Goal: Task Accomplishment & Management: Complete application form

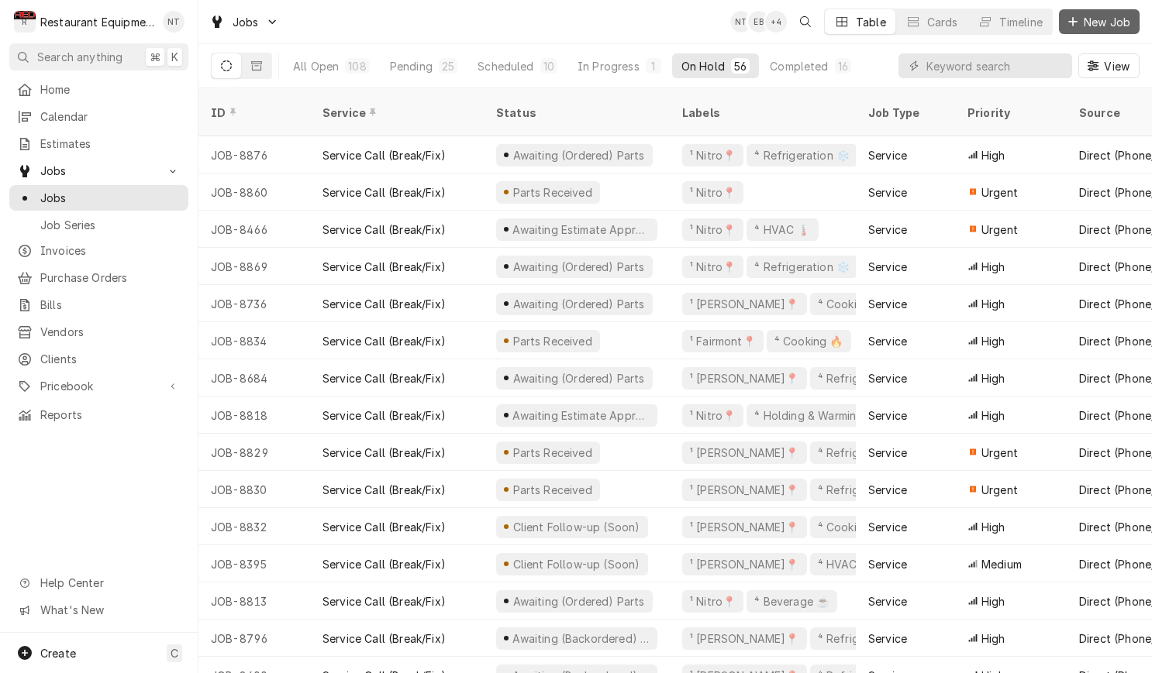
click at [1106, 32] on button "New Job" at bounding box center [1099, 21] width 81 height 25
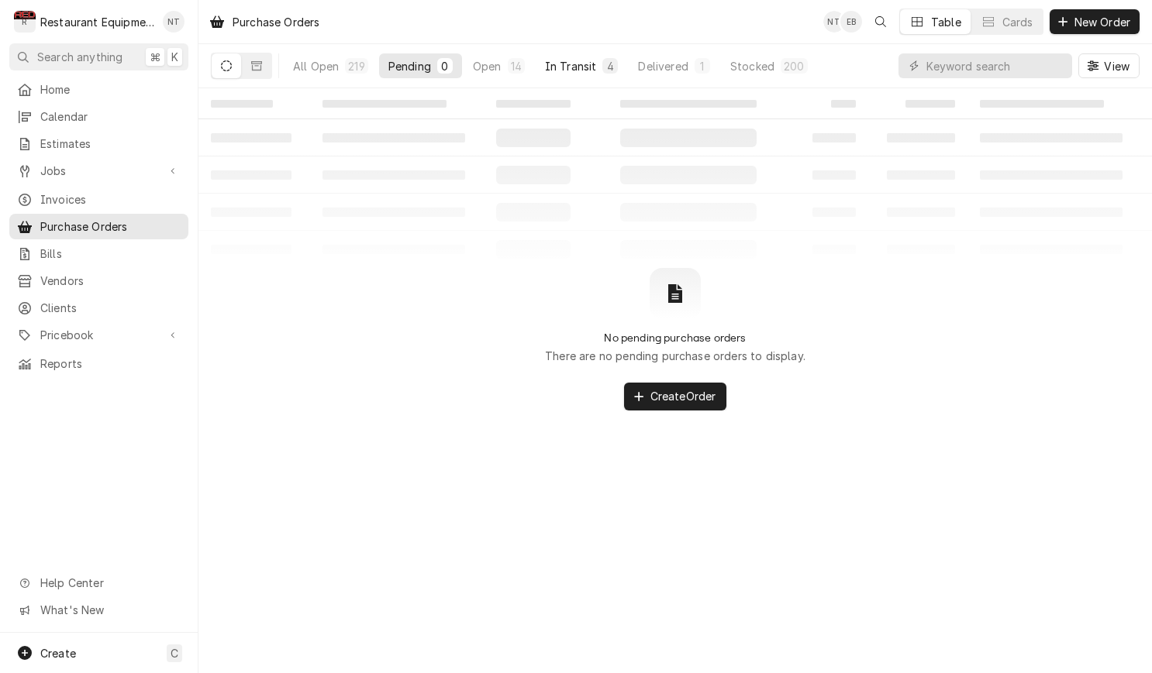
click at [567, 57] on button "In Transit 4" at bounding box center [582, 65] width 92 height 25
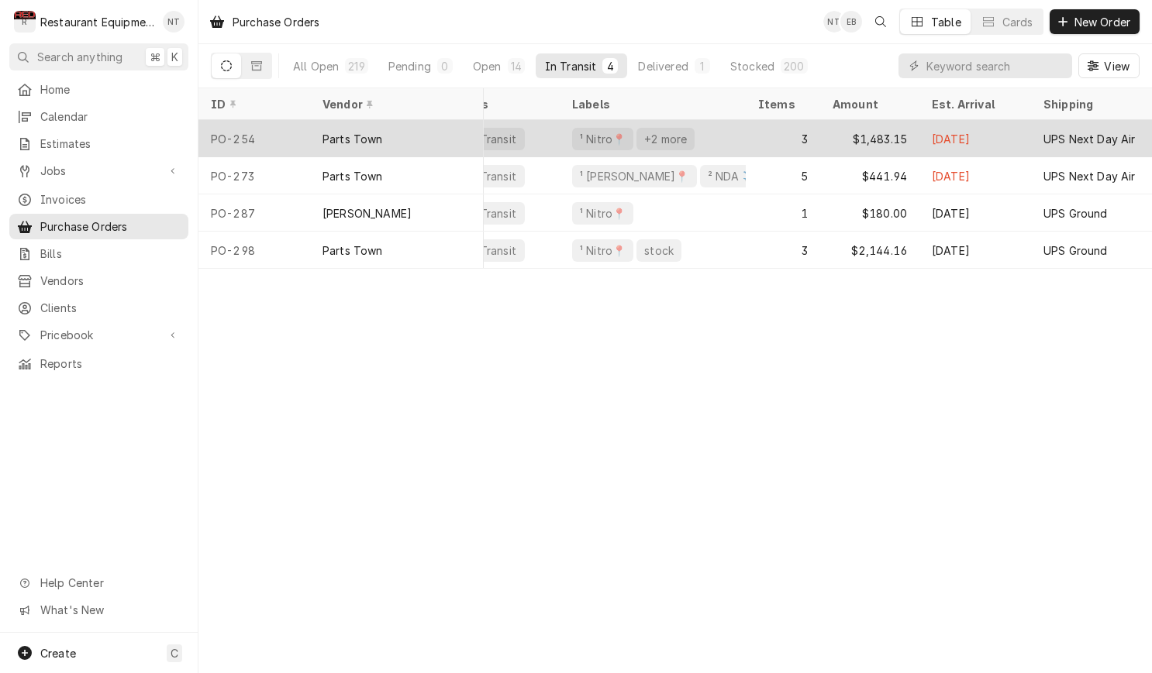
scroll to position [0, 49]
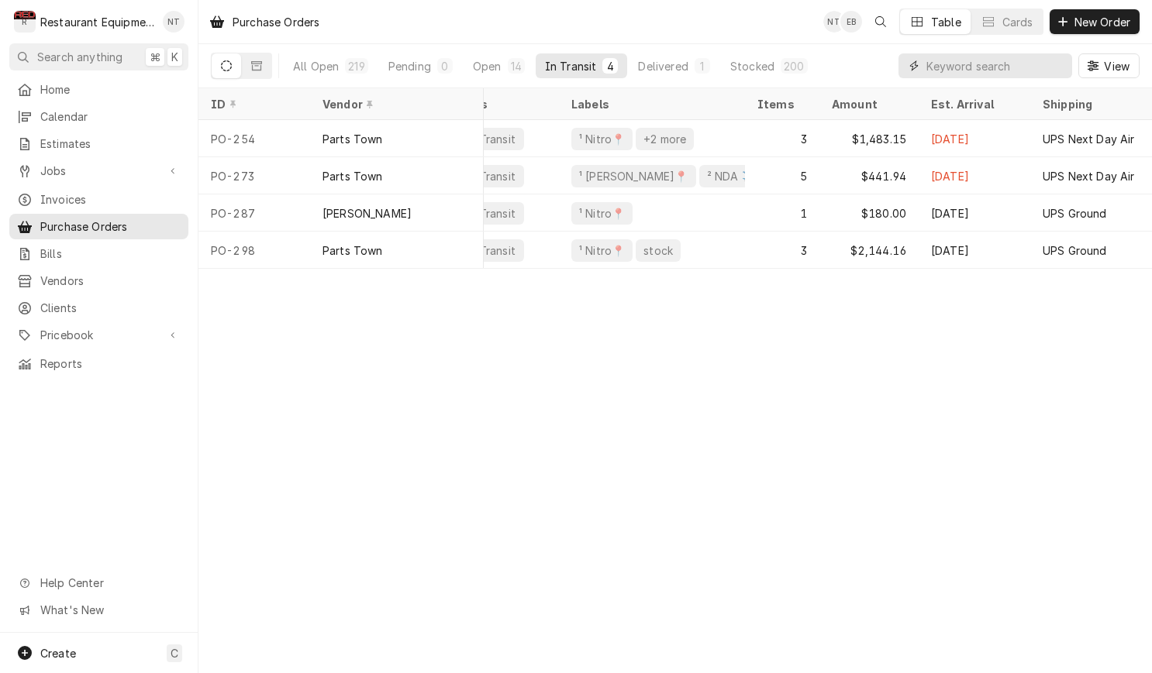
click at [959, 67] on input "Dynamic Content Wrapper" at bounding box center [995, 65] width 138 height 25
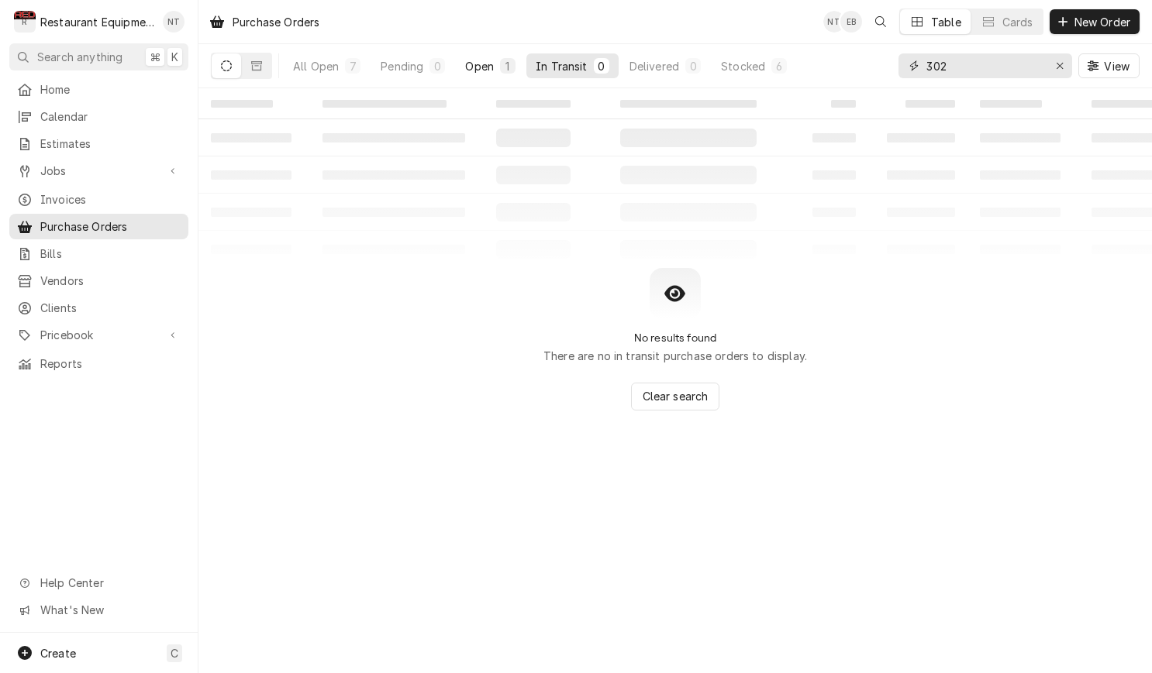
type input "302"
click at [486, 60] on div "Open" at bounding box center [479, 66] width 29 height 16
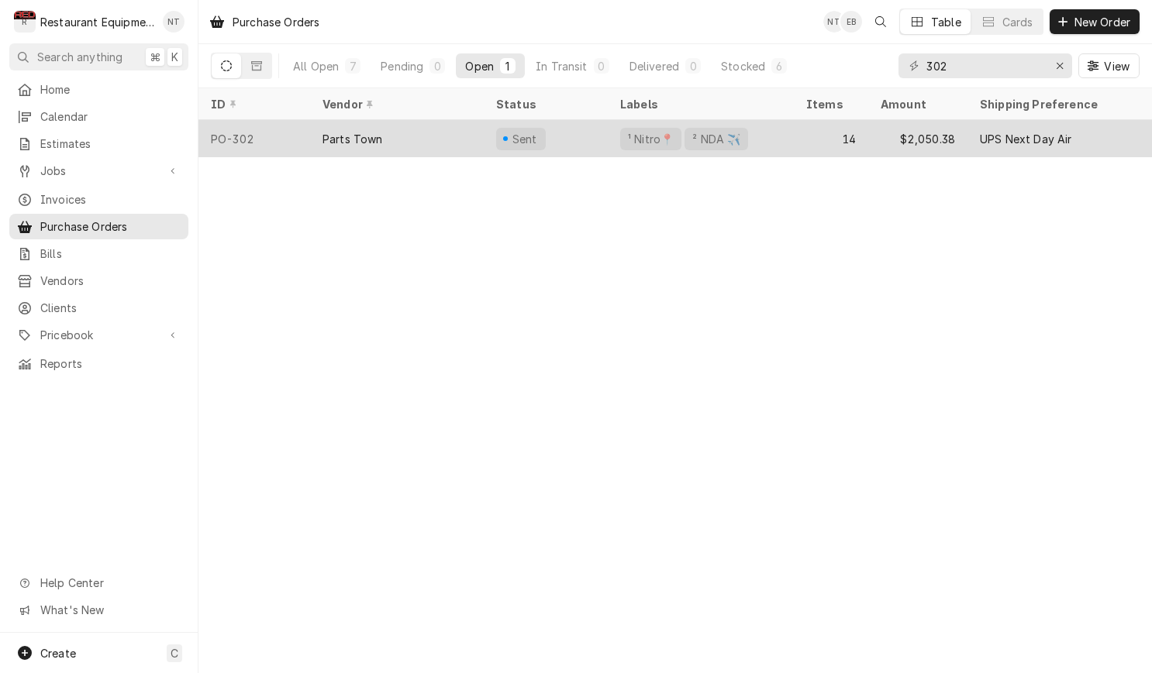
scroll to position [0, 0]
click at [596, 132] on div "Sent" at bounding box center [546, 138] width 124 height 37
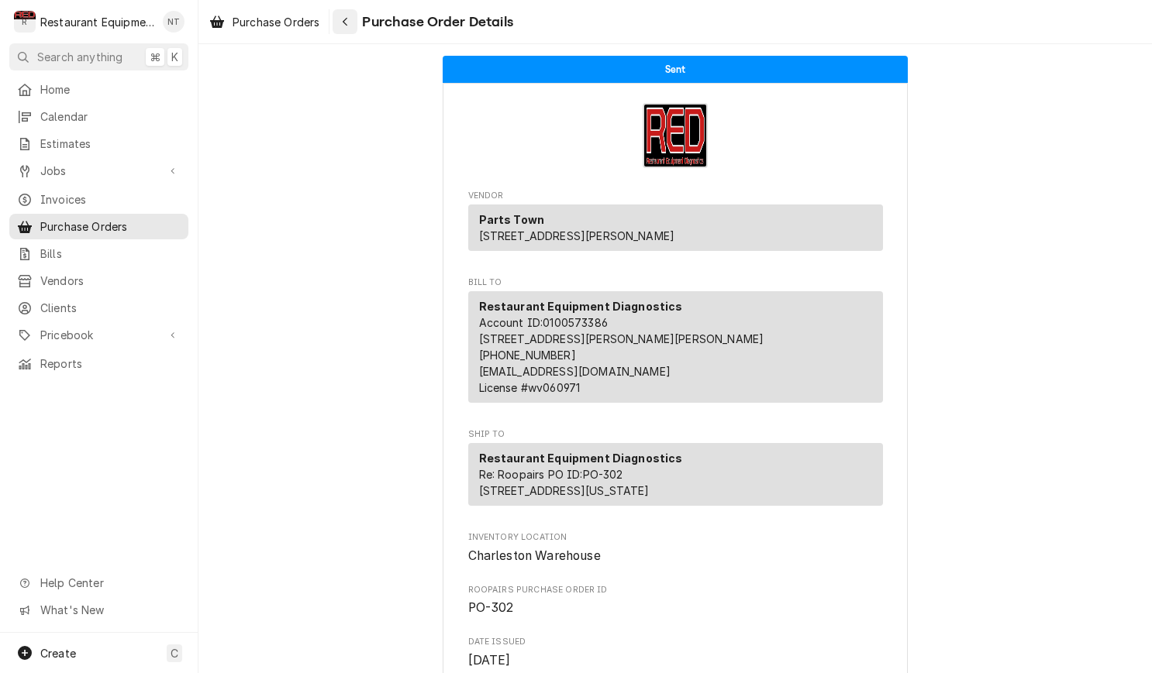
click at [348, 15] on div "Navigate back" at bounding box center [345, 22] width 16 height 16
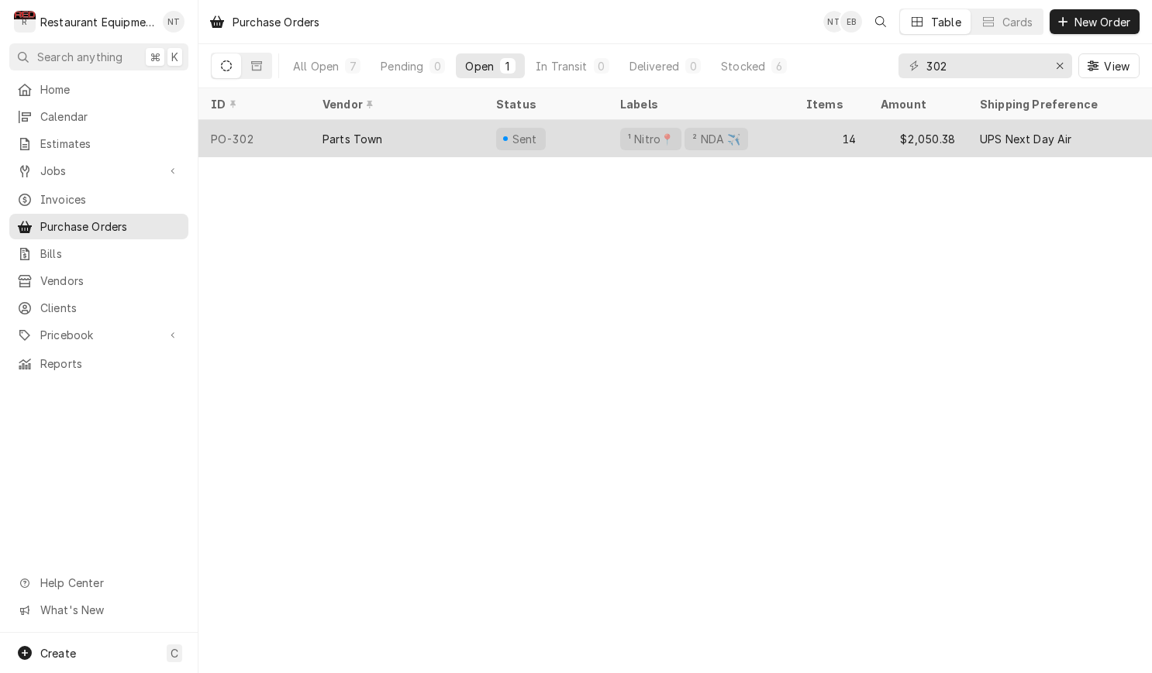
click at [971, 147] on div "UPS Next Day Air" at bounding box center [1054, 138] width 174 height 37
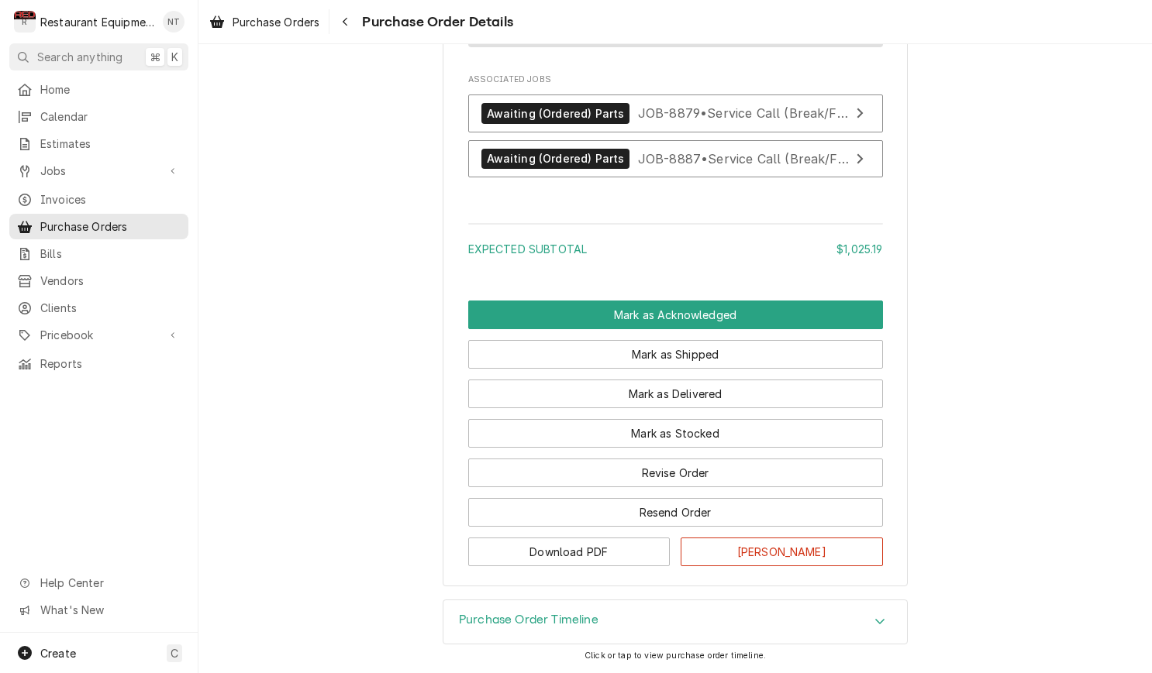
scroll to position [2508, 0]
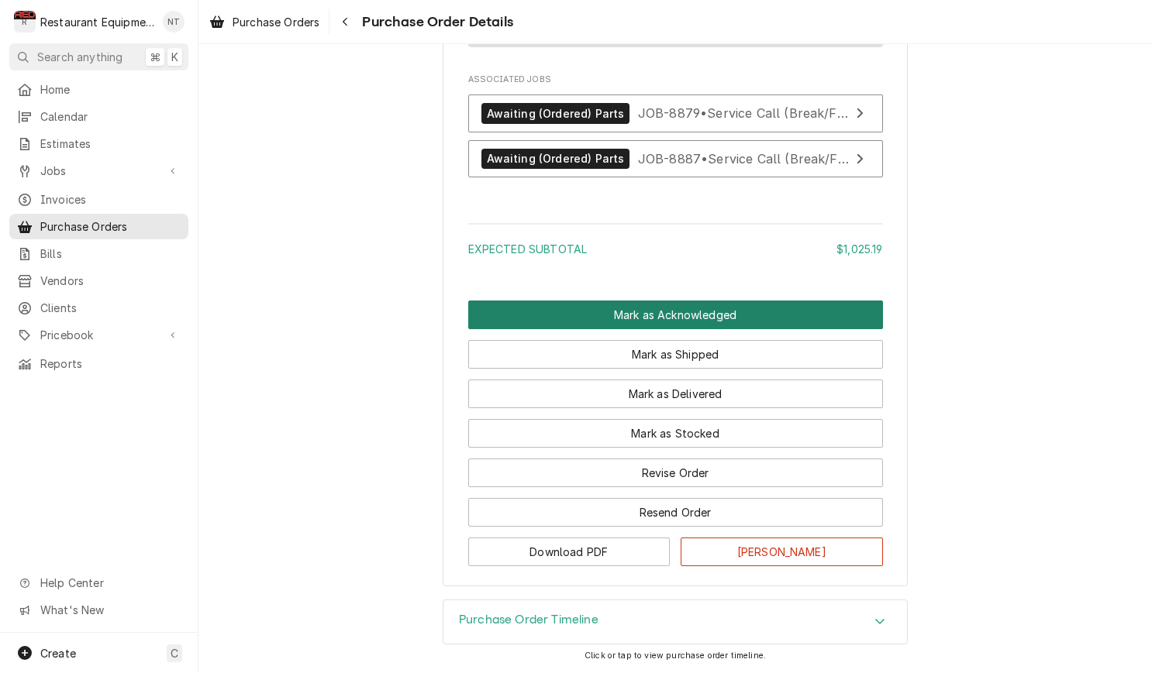
click at [734, 309] on button "Mark as Acknowledged" at bounding box center [675, 315] width 415 height 29
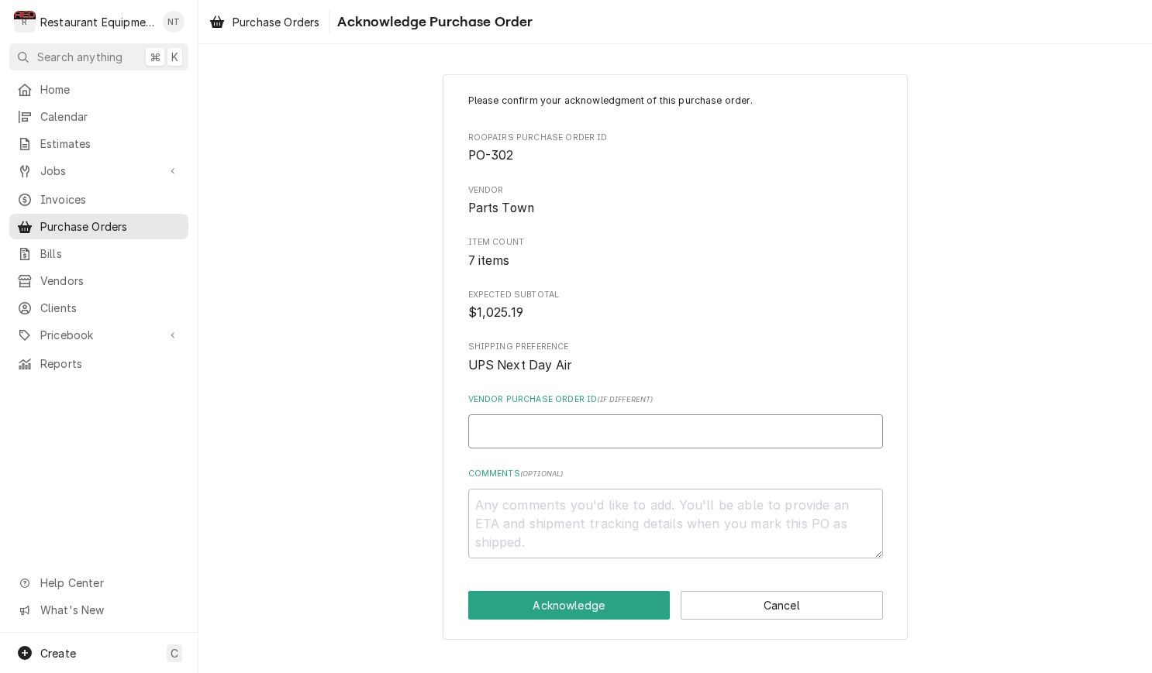
click at [828, 429] on input "Vendor Purchase Order ID ( if different )" at bounding box center [675, 432] width 415 height 34
type textarea "x"
type input "0"
type textarea "x"
type input "05"
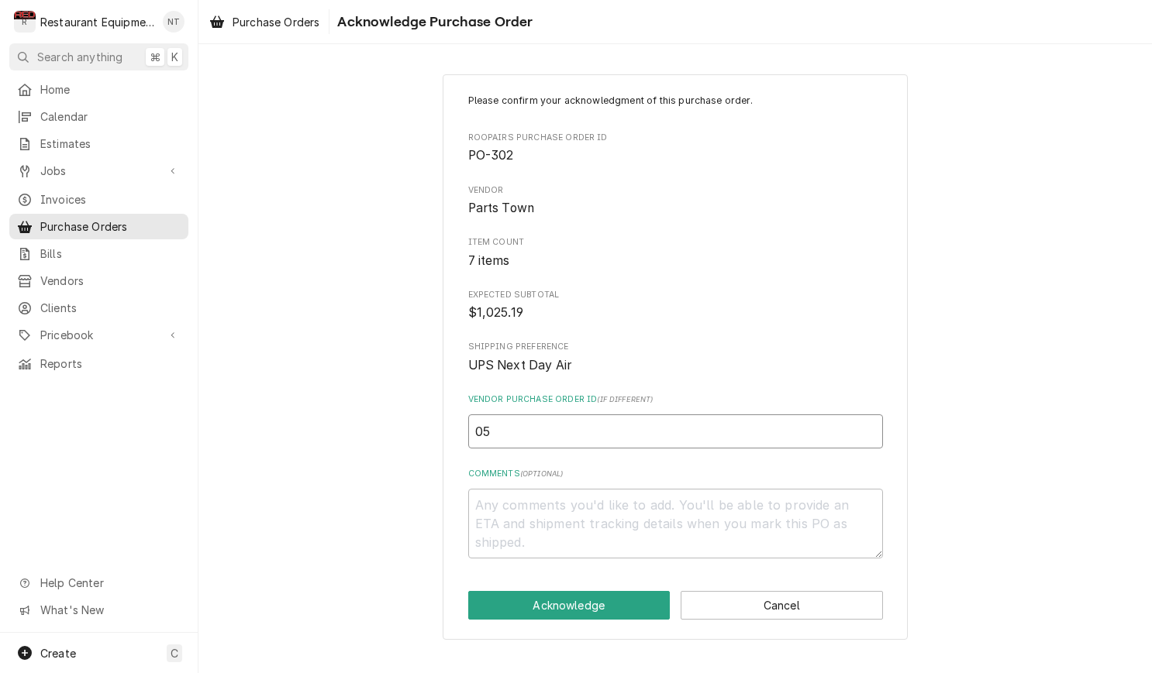
type textarea "x"
type input "050"
type textarea "x"
type input "0506"
type textarea "x"
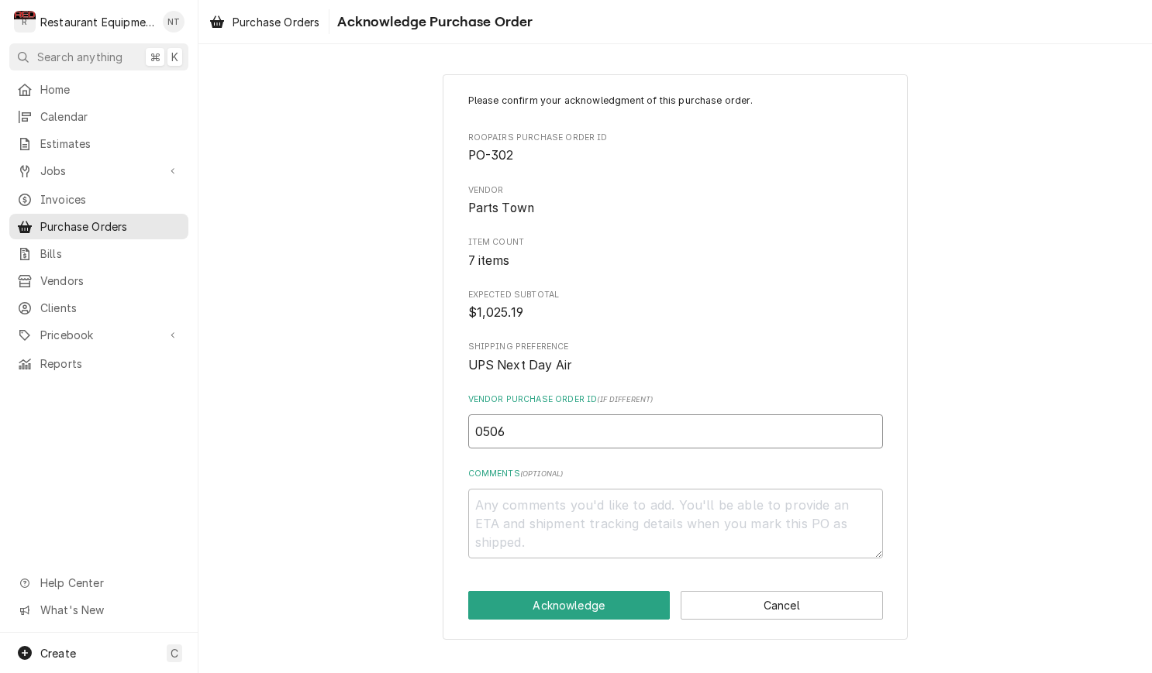
type input "05065"
type textarea "x"
type input "050656"
type textarea "x"
type input "0506568"
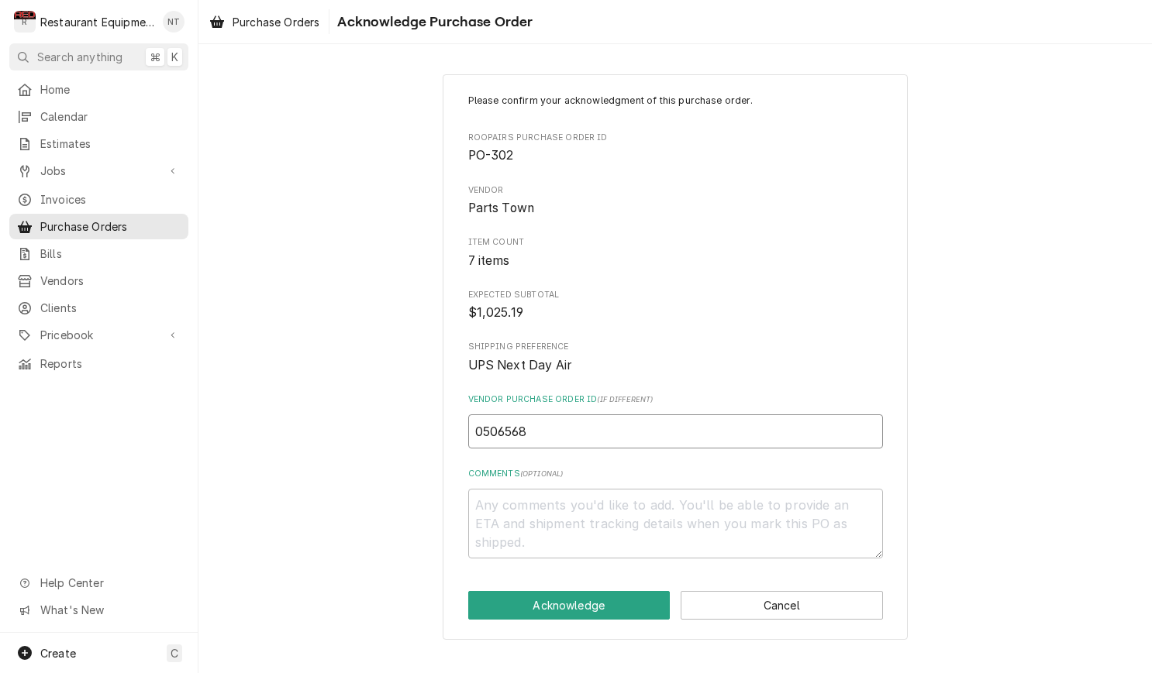
type textarea "x"
type input "05065683"
type textarea "x"
type input "050656838"
type textarea "x"
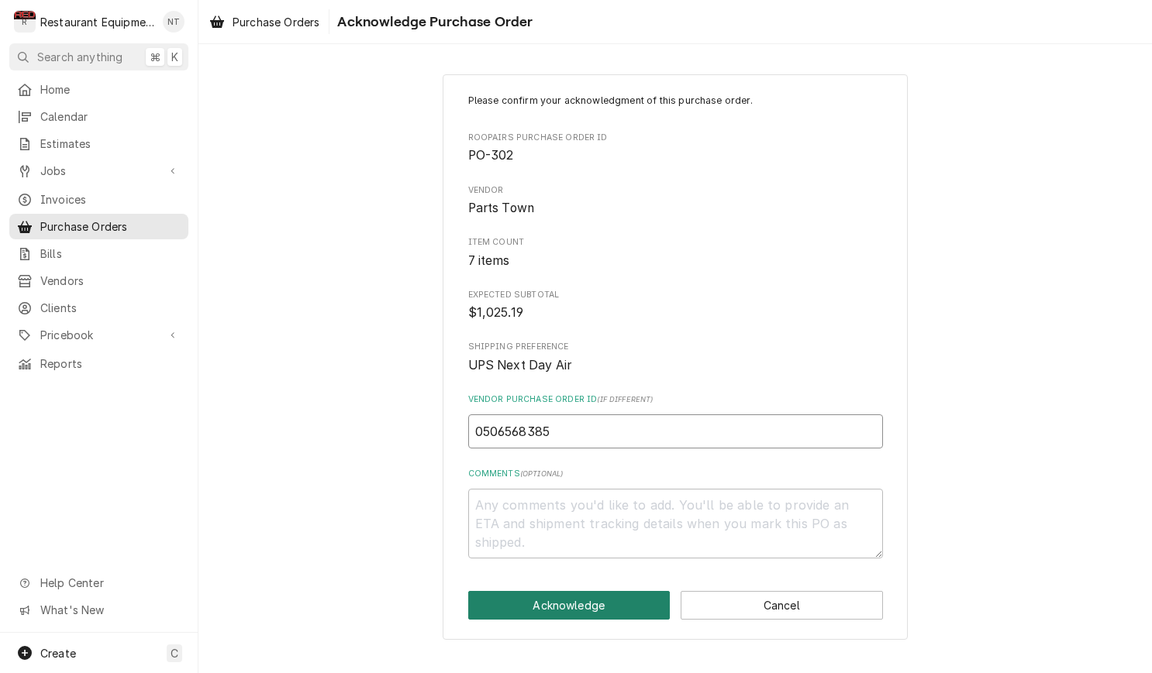
type input "0506568385"
click at [636, 591] on button "Acknowledge" at bounding box center [569, 605] width 202 height 29
type textarea "x"
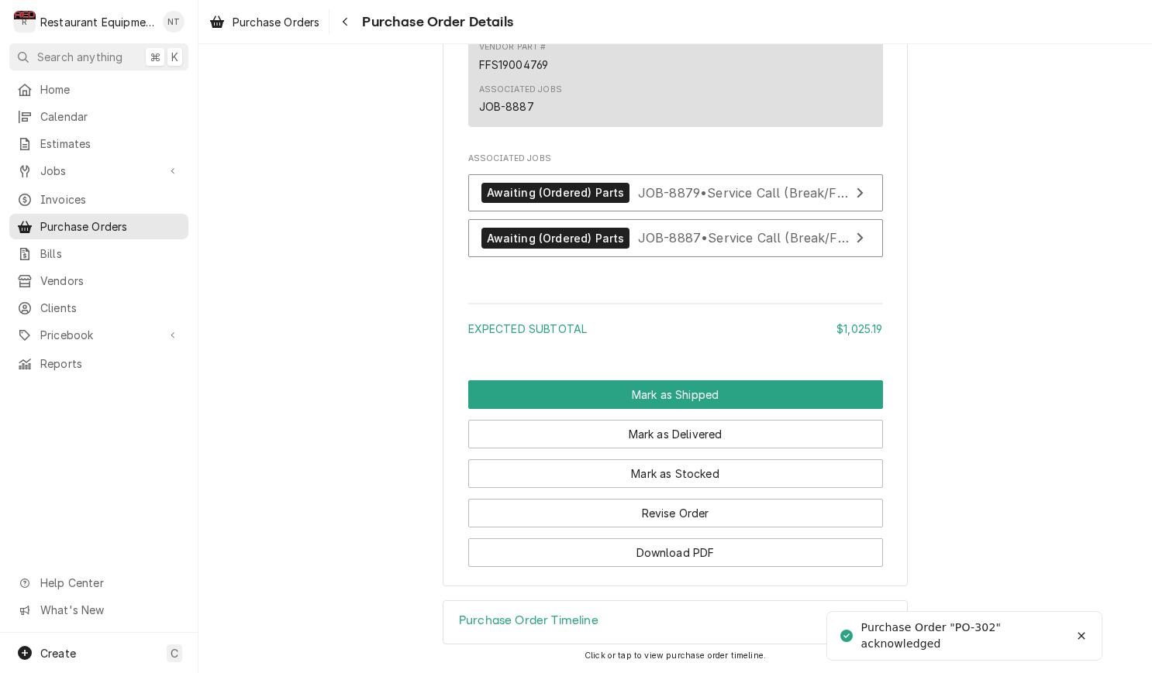
scroll to position [2481, 0]
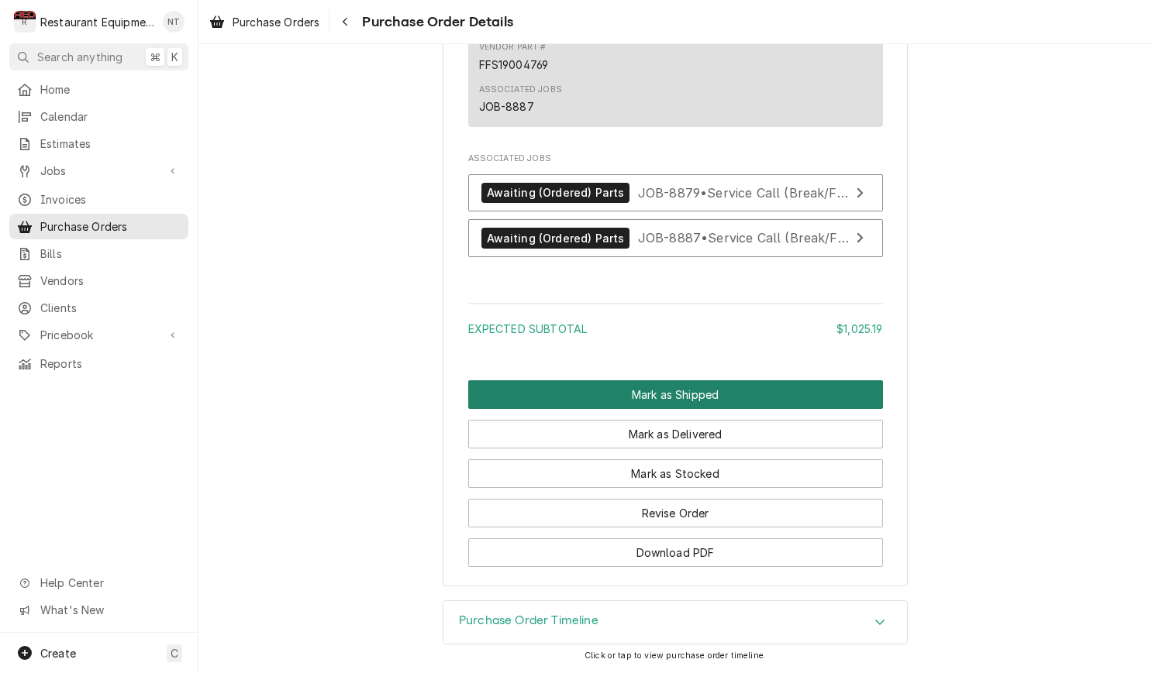
click at [804, 399] on button "Mark as Shipped" at bounding box center [675, 395] width 415 height 29
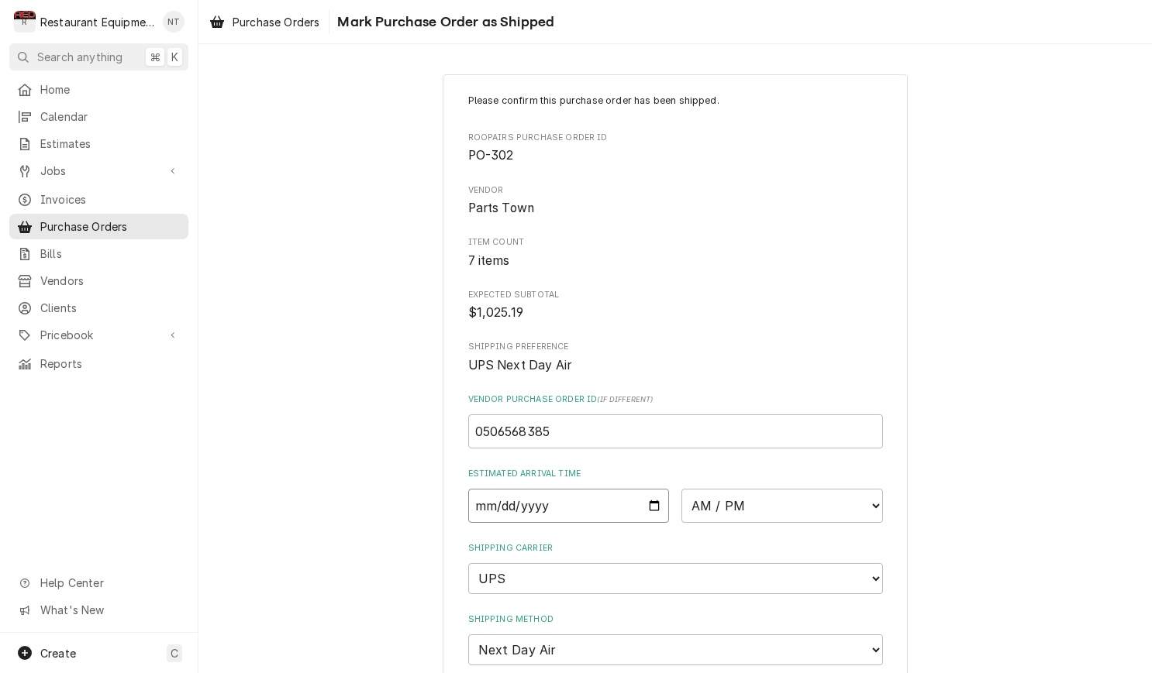
click at [642, 510] on input "Date" at bounding box center [569, 506] width 202 height 34
type input "2025-09-17"
type textarea "x"
select select "10:00:00"
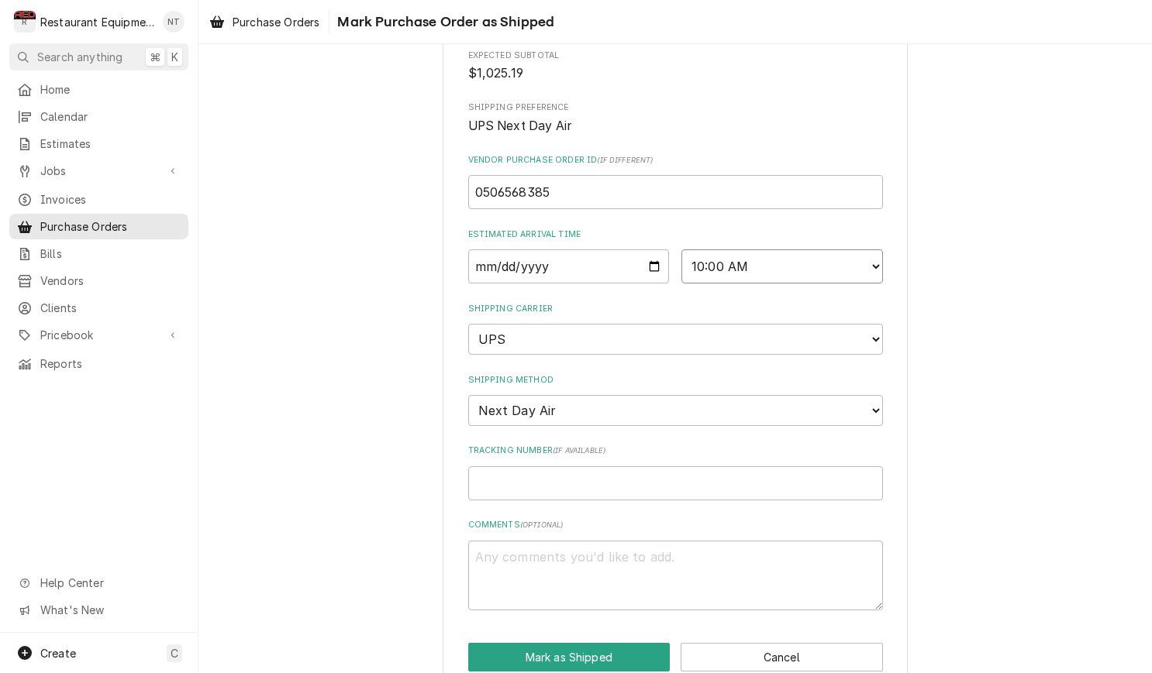
scroll to position [239, 0]
click at [549, 467] on input "Tracking Number ( if available )" at bounding box center [675, 484] width 415 height 34
paste input "https://click.e.partstown.com/?qs=5083ea6d06b78d02e49b57fa6cd2eebb19e52387aaeb2…"
type textarea "x"
type input "https://click.e.partstown.com/?qs=5083ea6d06b78d02e49b57fa6cd2eebb19e52387aaeb2…"
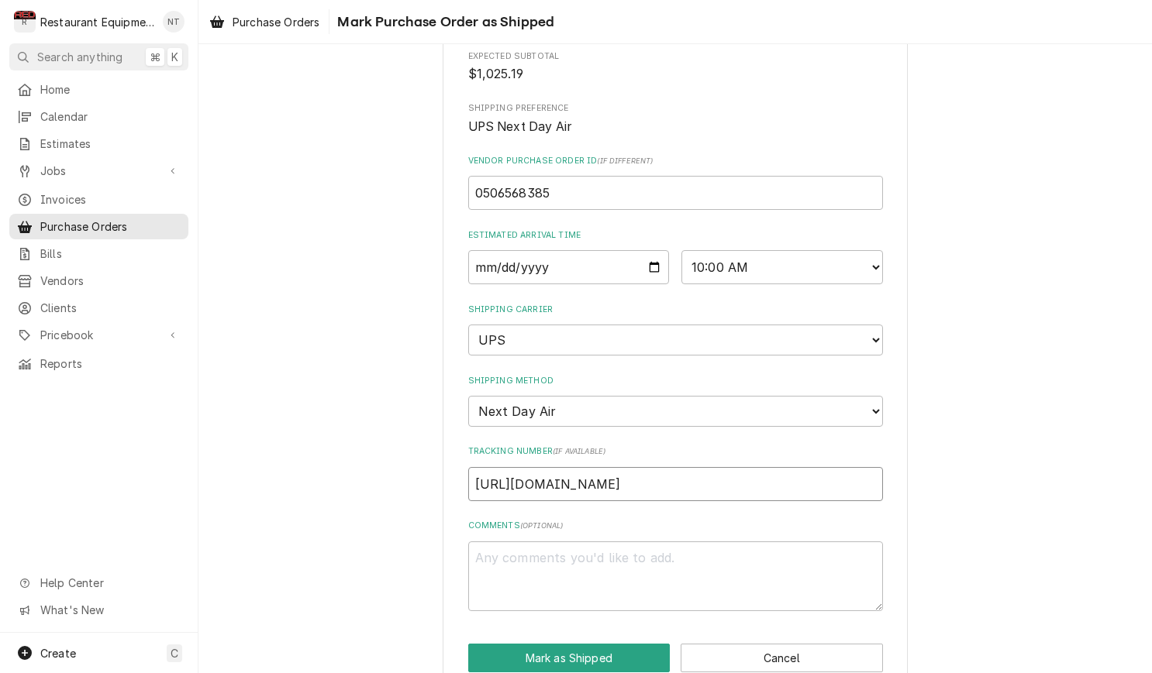
drag, startPoint x: 872, startPoint y: 458, endPoint x: 443, endPoint y: 453, distance: 429.4
click at [443, 453] on div "Please confirm this purchase order has been shipped. Roopairs Purchase Order ID…" at bounding box center [675, 264] width 465 height 857
type textarea "x"
type input "https://click."
drag, startPoint x: 563, startPoint y: 454, endPoint x: 461, endPoint y: 456, distance: 101.5
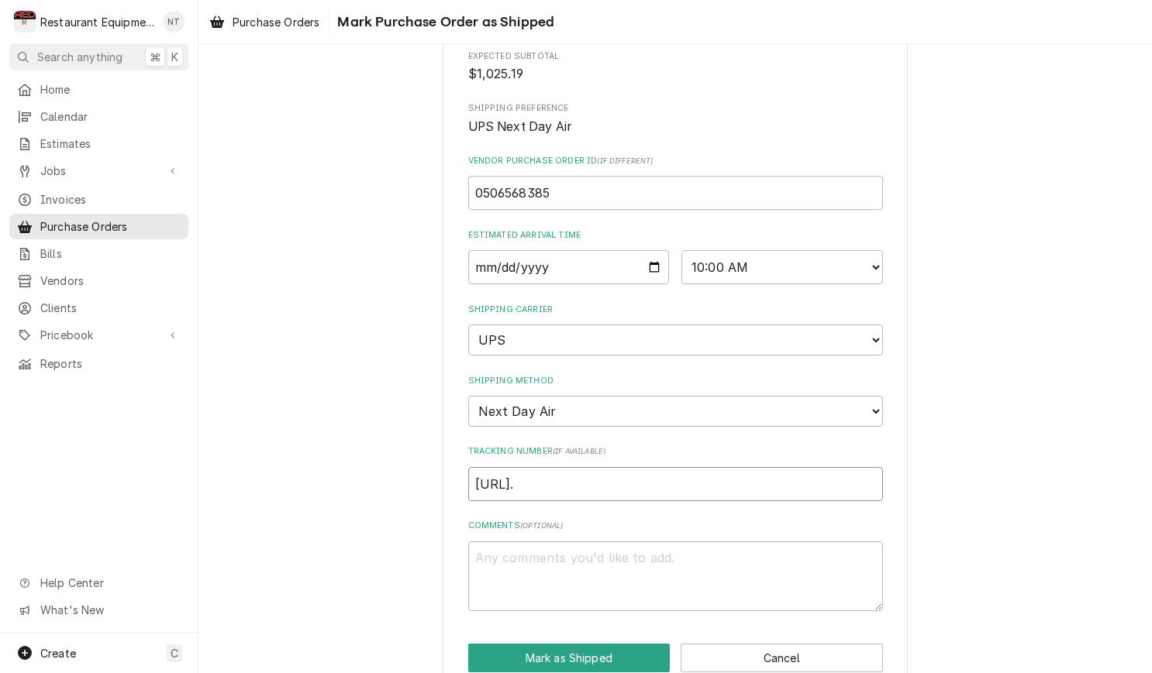
click at [461, 456] on div "Please confirm this purchase order has been shipped. Roopairs Purchase Order ID…" at bounding box center [675, 264] width 465 height 857
type textarea "x"
type input "1"
type textarea "x"
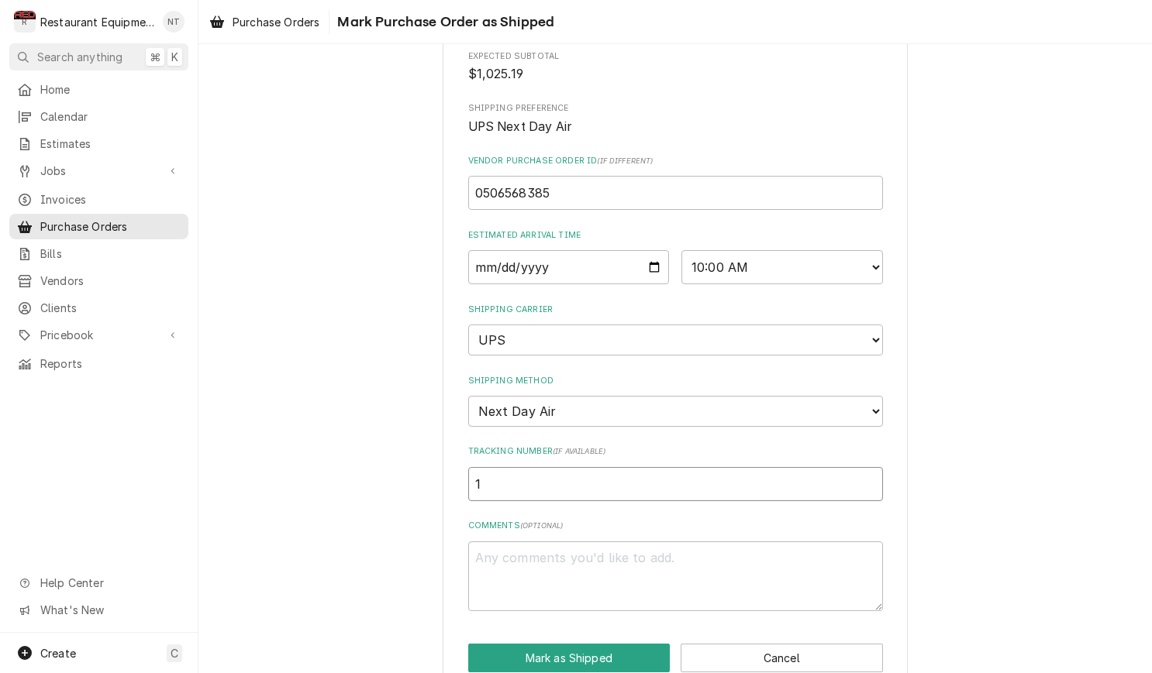
type input "1Z"
type textarea "x"
type input "1ZR"
type textarea "x"
type input "1ZR1"
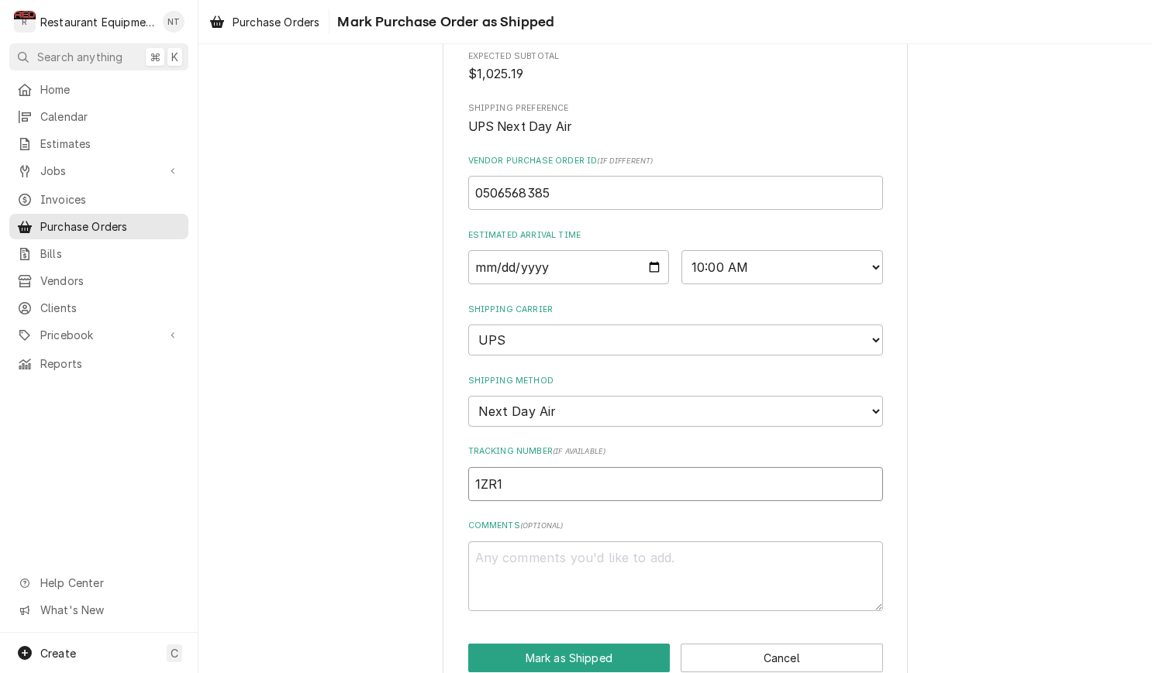
type textarea "x"
type input "1ZR1H"
type textarea "x"
type input "1ZR1H5"
type textarea "x"
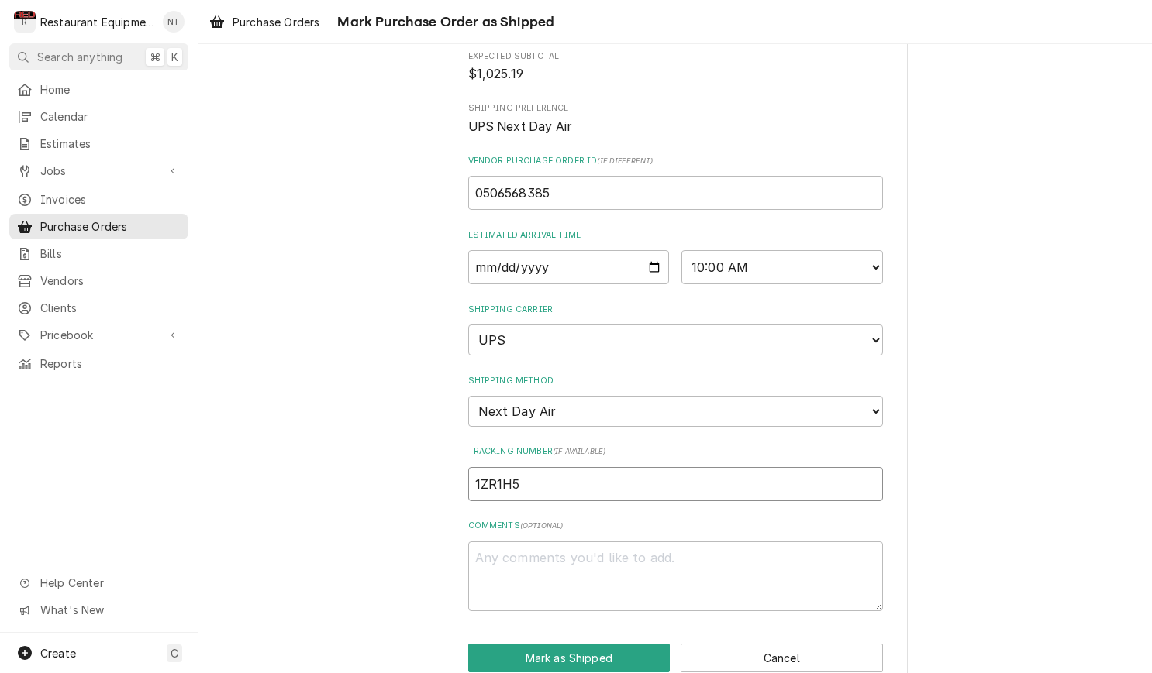
type input "1ZR1H52"
type textarea "x"
type input "1ZR1H521"
type textarea "x"
type input "1ZR1H5210"
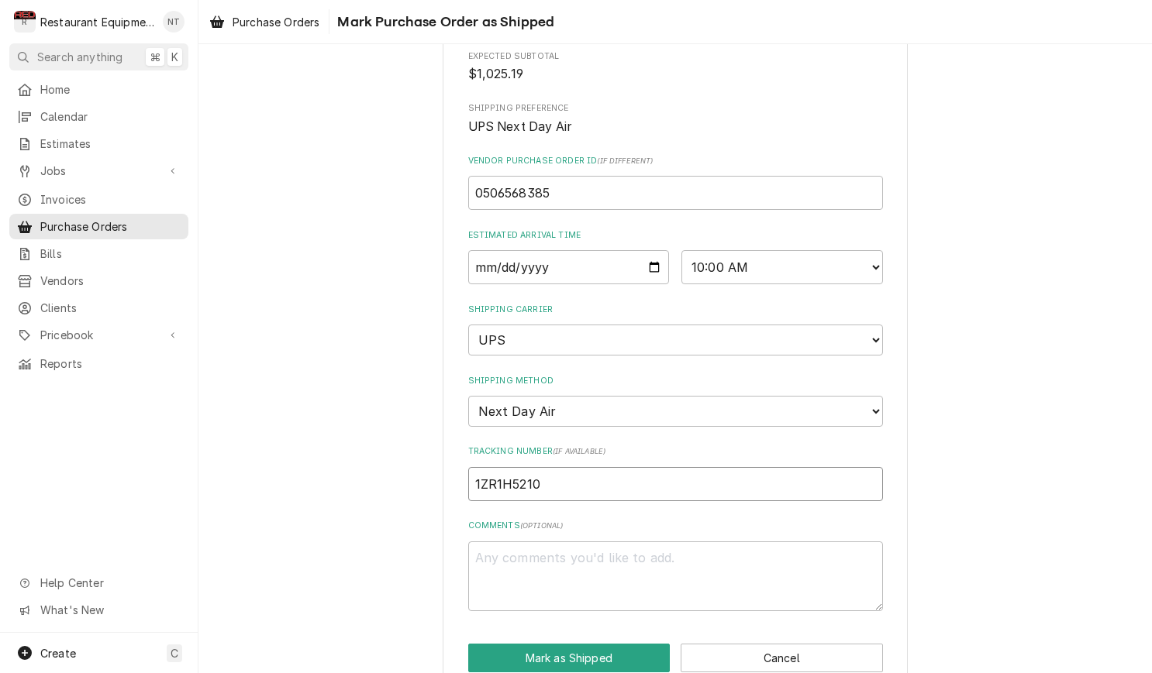
type textarea "x"
type input "1ZR1H52103"
type textarea "x"
type input "1ZR1H521030"
type textarea "x"
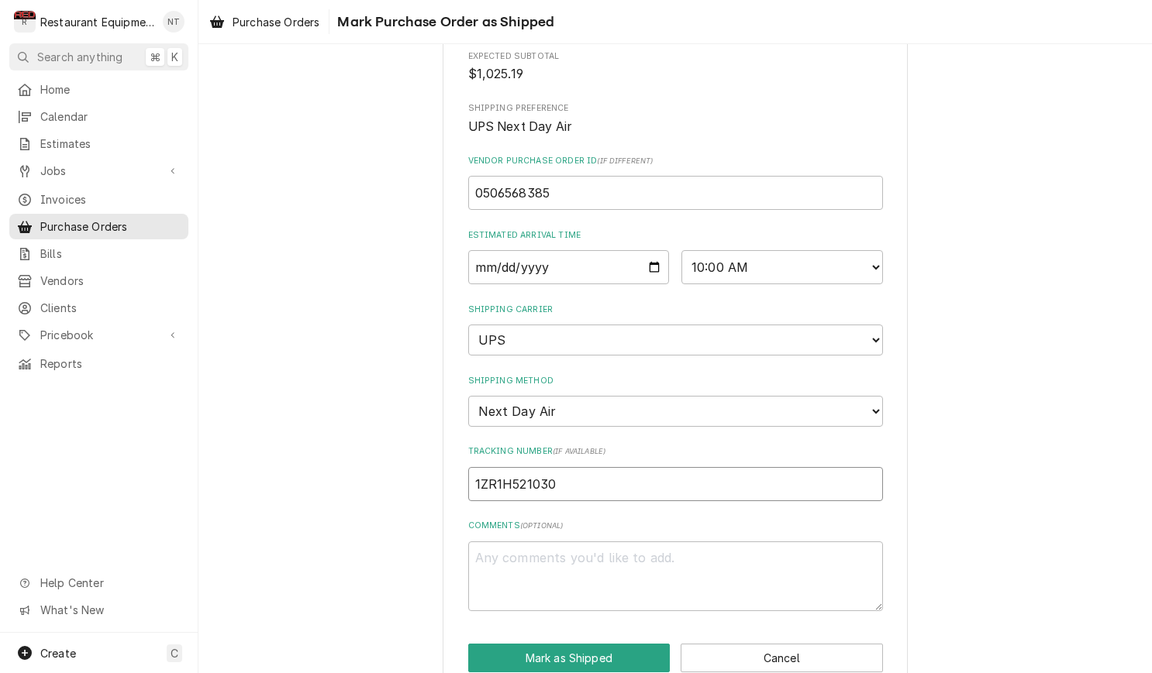
type input "1ZR1H5210303"
type textarea "x"
type input "1ZR1H52103035"
type textarea "x"
type input "1ZR1H521030356"
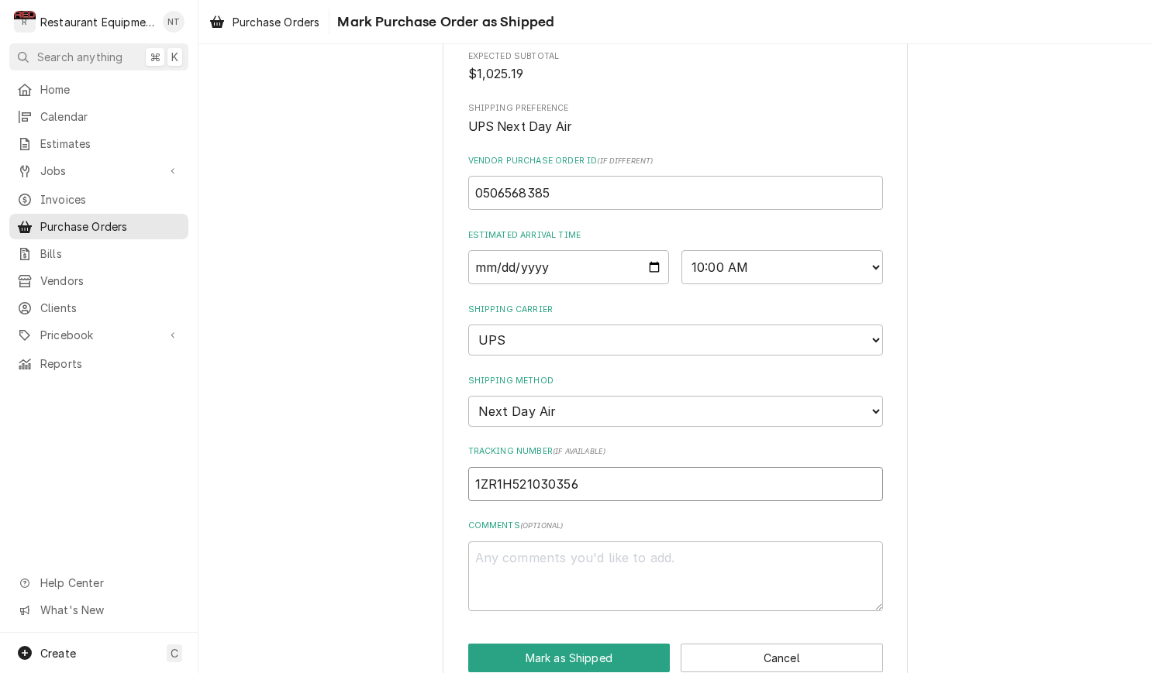
type textarea "x"
type input "1ZR1H5210303565"
type textarea "x"
type input "1ZR1H52103035650"
type textarea "x"
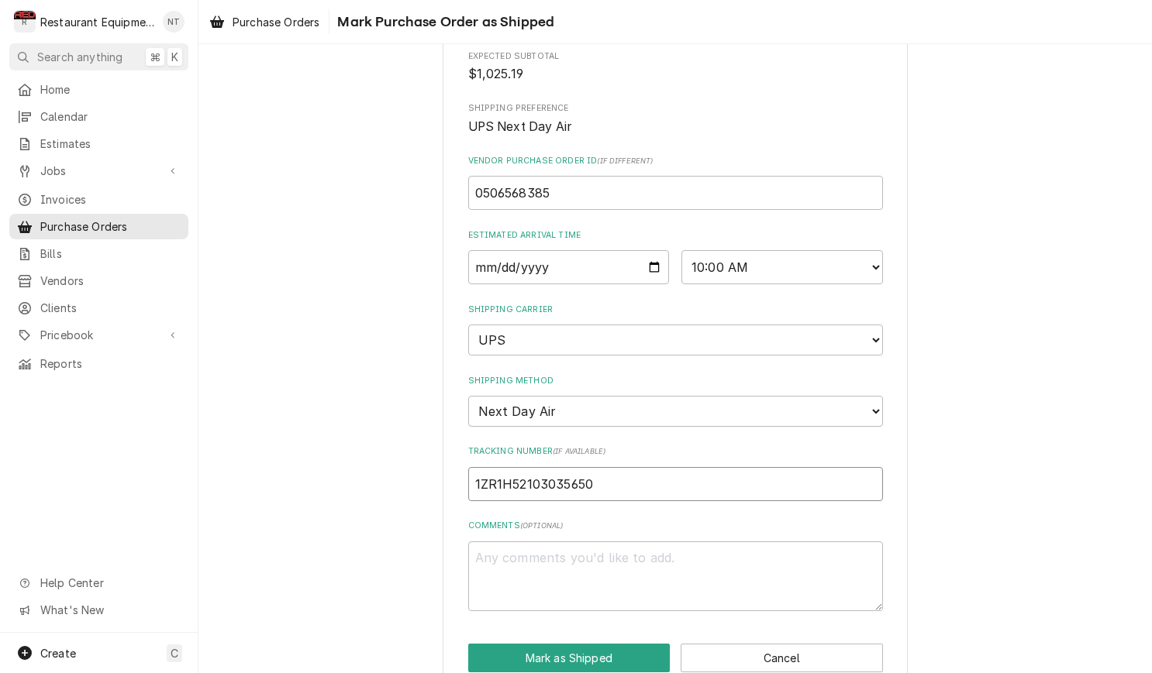
type input "1ZR1H521030356503"
type textarea "x"
type input "1ZR1H5210303565039"
click at [596, 644] on button "Mark as Shipped" at bounding box center [569, 658] width 202 height 29
type textarea "x"
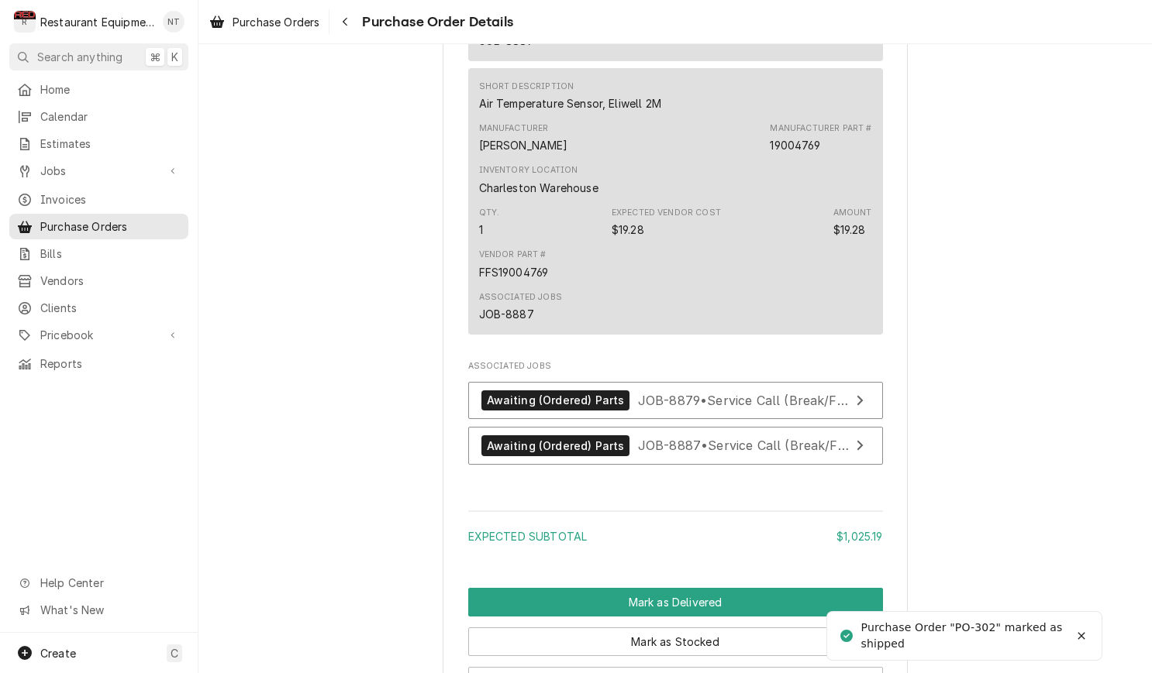
scroll to position [2371, 0]
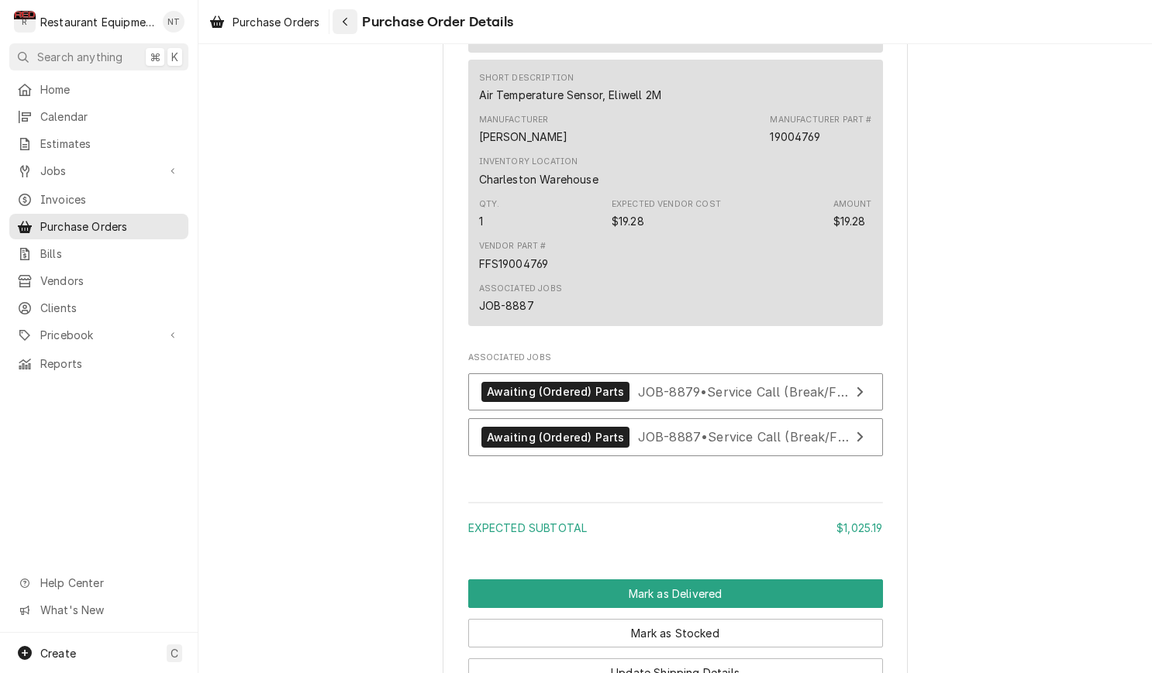
click at [355, 27] on button "Navigate back" at bounding box center [344, 21] width 25 height 25
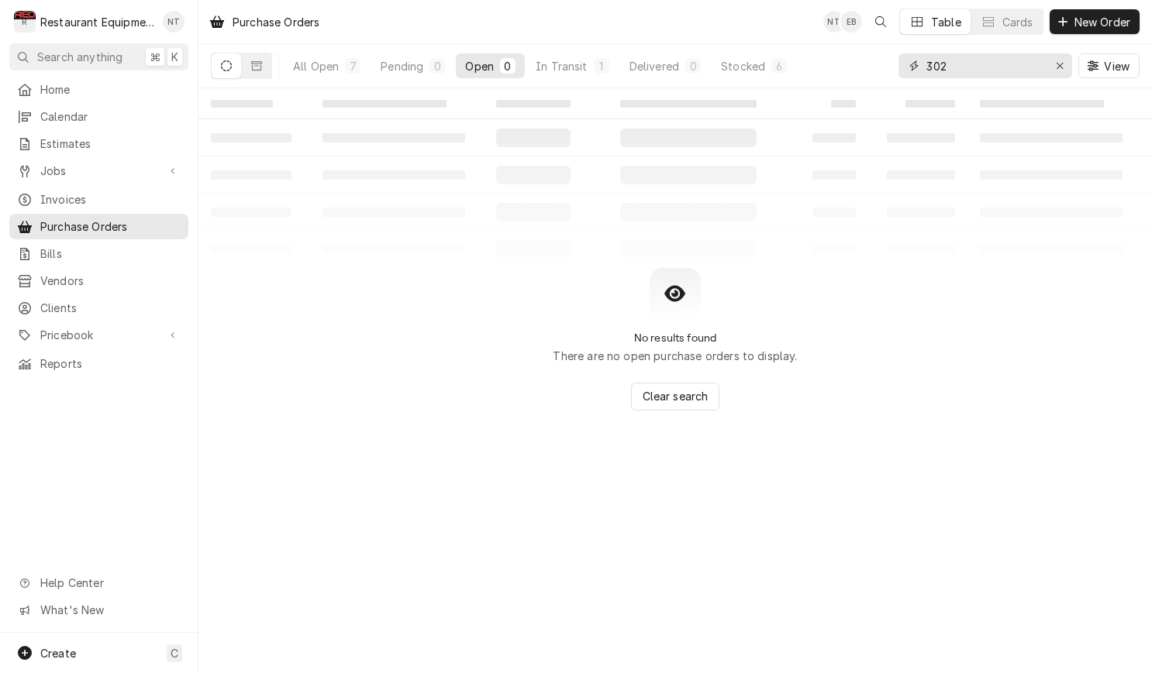
drag, startPoint x: 961, startPoint y: 60, endPoint x: 901, endPoint y: 71, distance: 61.4
click at [901, 71] on div "302" at bounding box center [985, 65] width 174 height 25
type input "298"
click at [571, 64] on div "In Transit" at bounding box center [562, 66] width 52 height 16
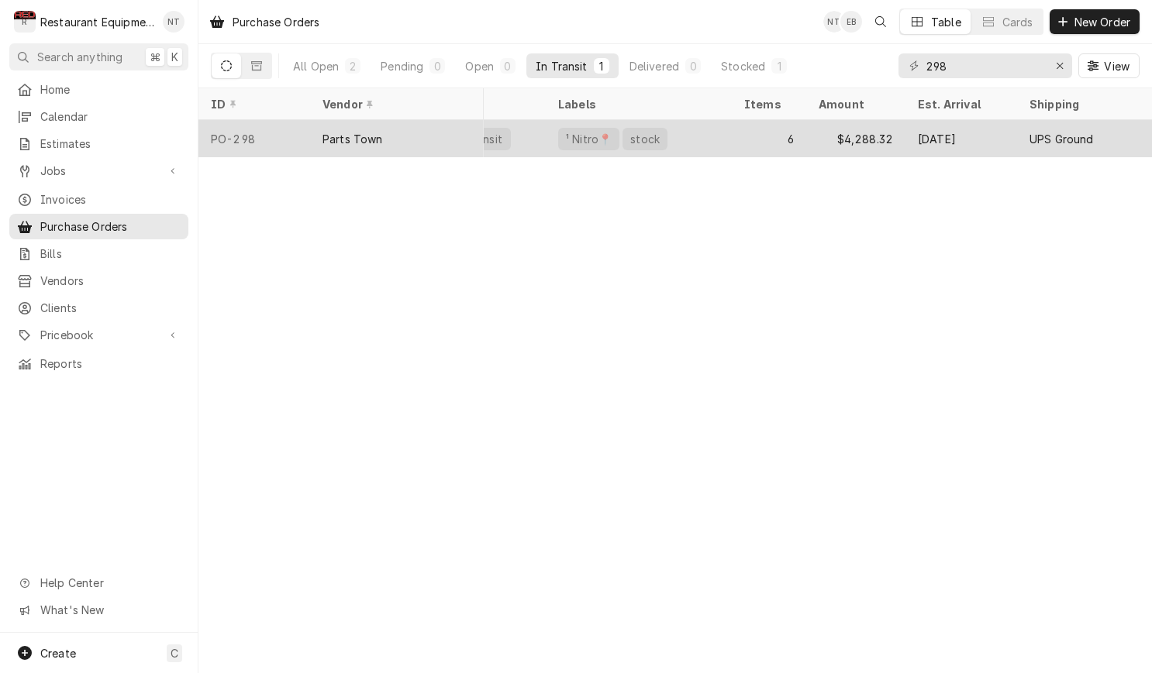
scroll to position [0, 66]
click at [788, 136] on div "6" at bounding box center [765, 138] width 74 height 37
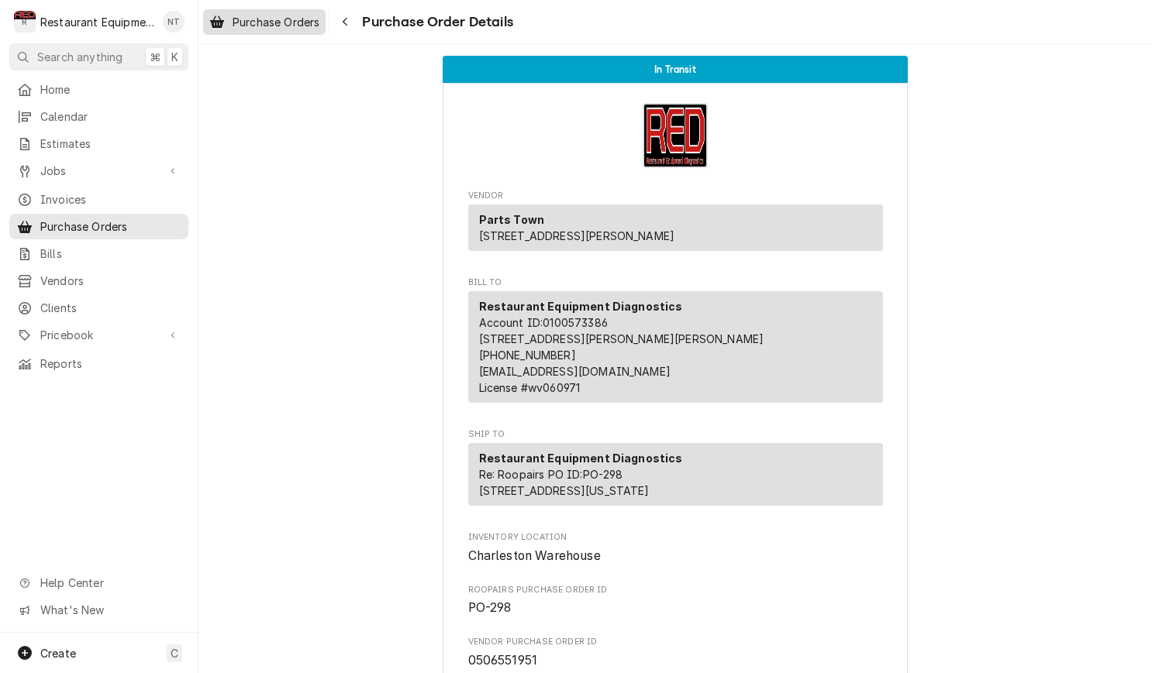
scroll to position [0, 1]
click at [315, 26] on span "Purchase Orders" at bounding box center [276, 22] width 87 height 16
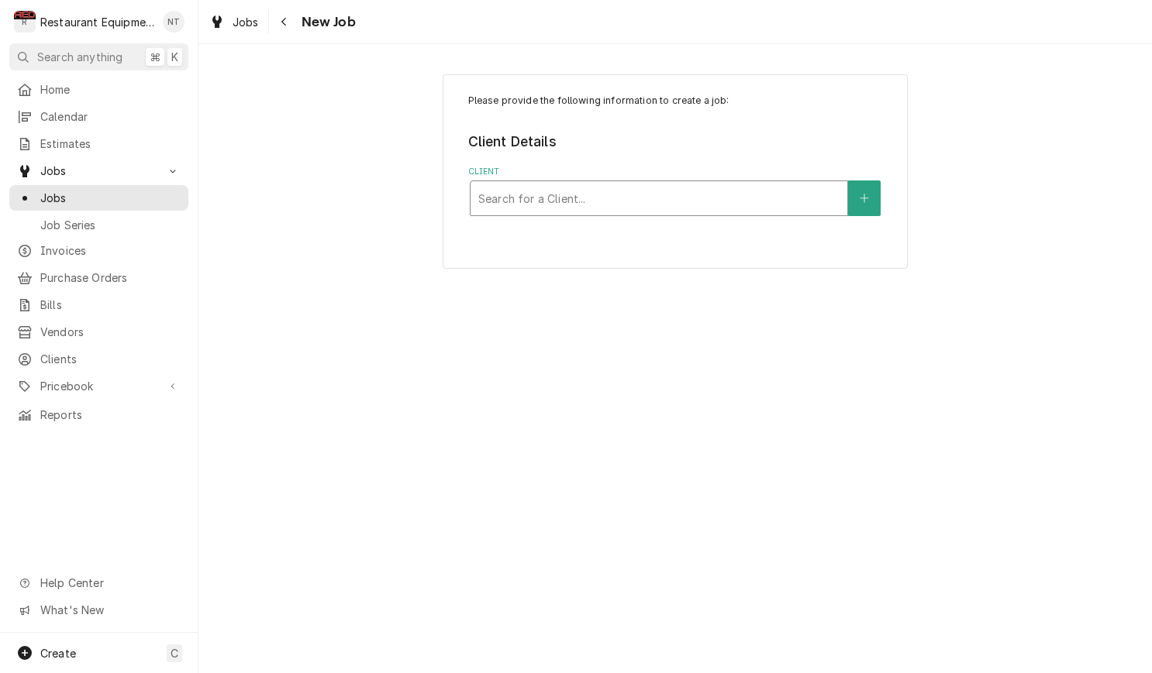
click at [752, 195] on div "Client" at bounding box center [658, 198] width 361 height 28
type input "go mart"
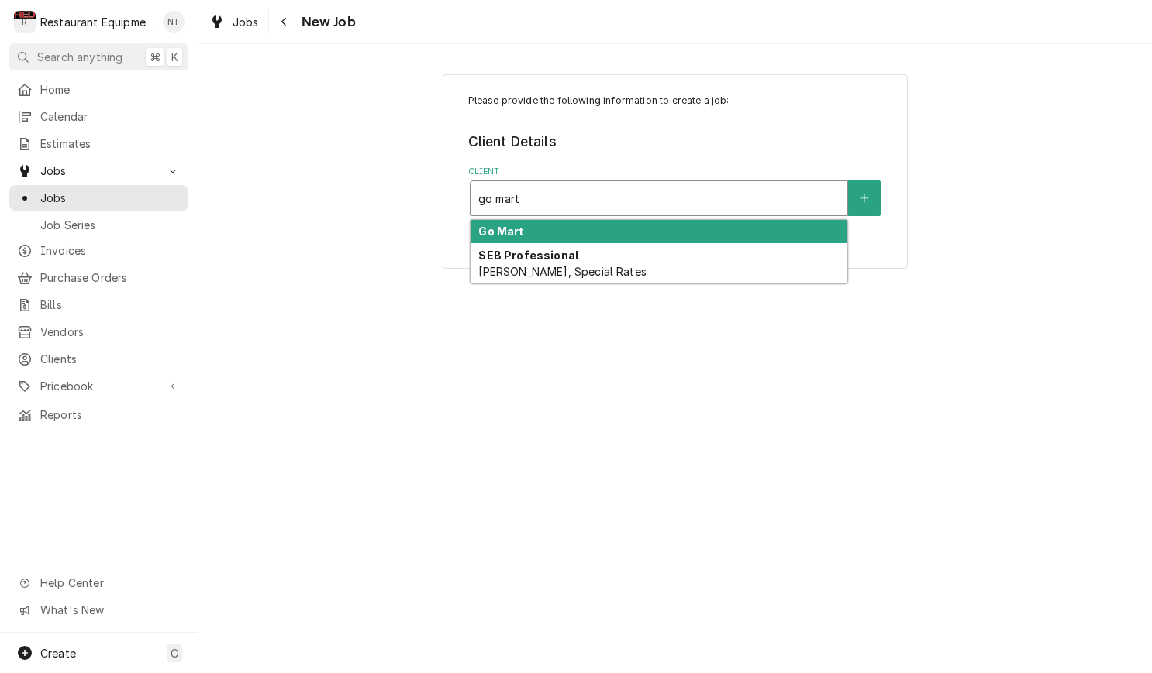
click at [756, 220] on div "Go Mart" at bounding box center [658, 232] width 377 height 24
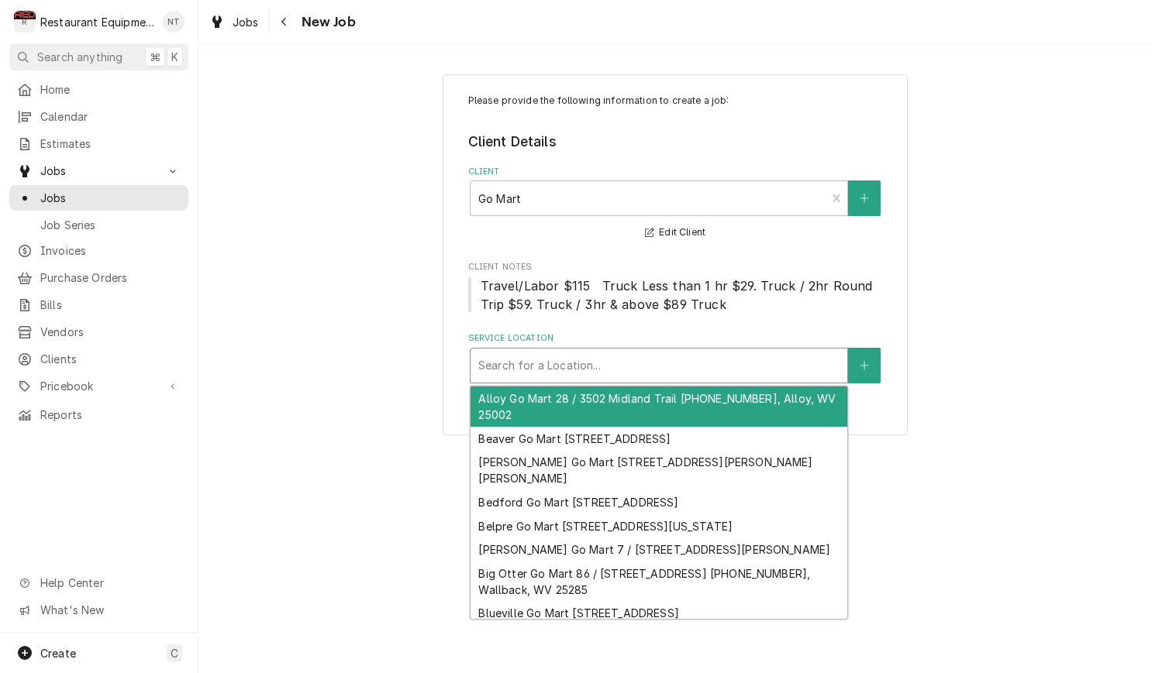
click at [737, 370] on div "Service Location" at bounding box center [658, 366] width 361 height 28
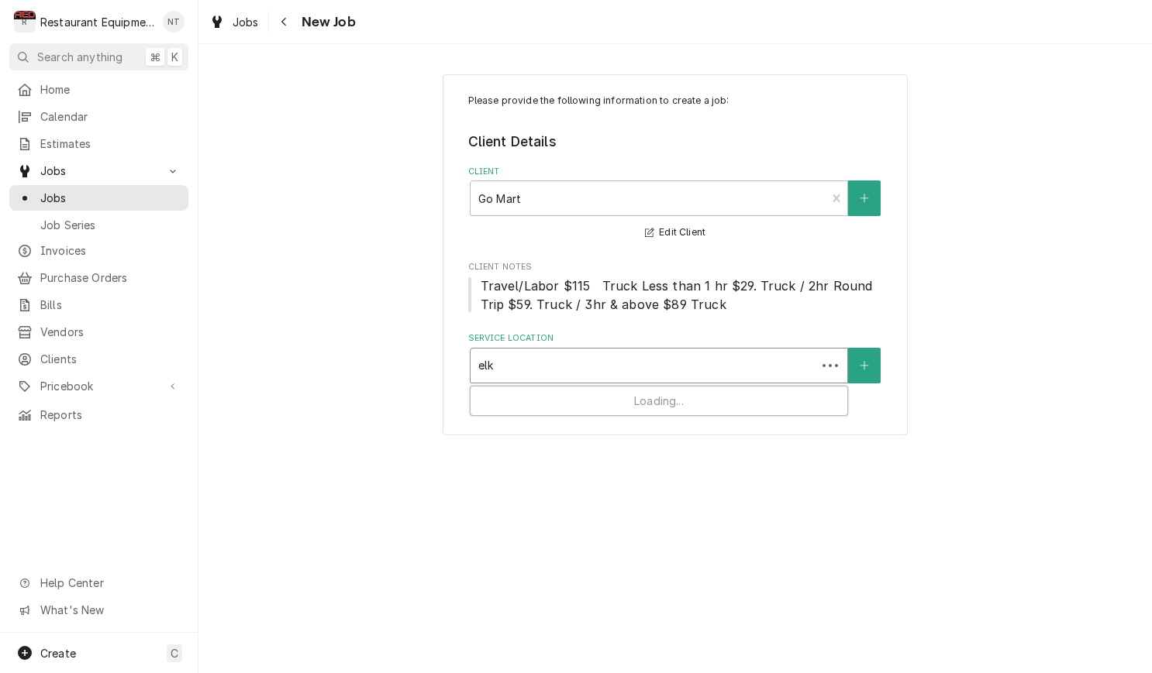
type input "elkv"
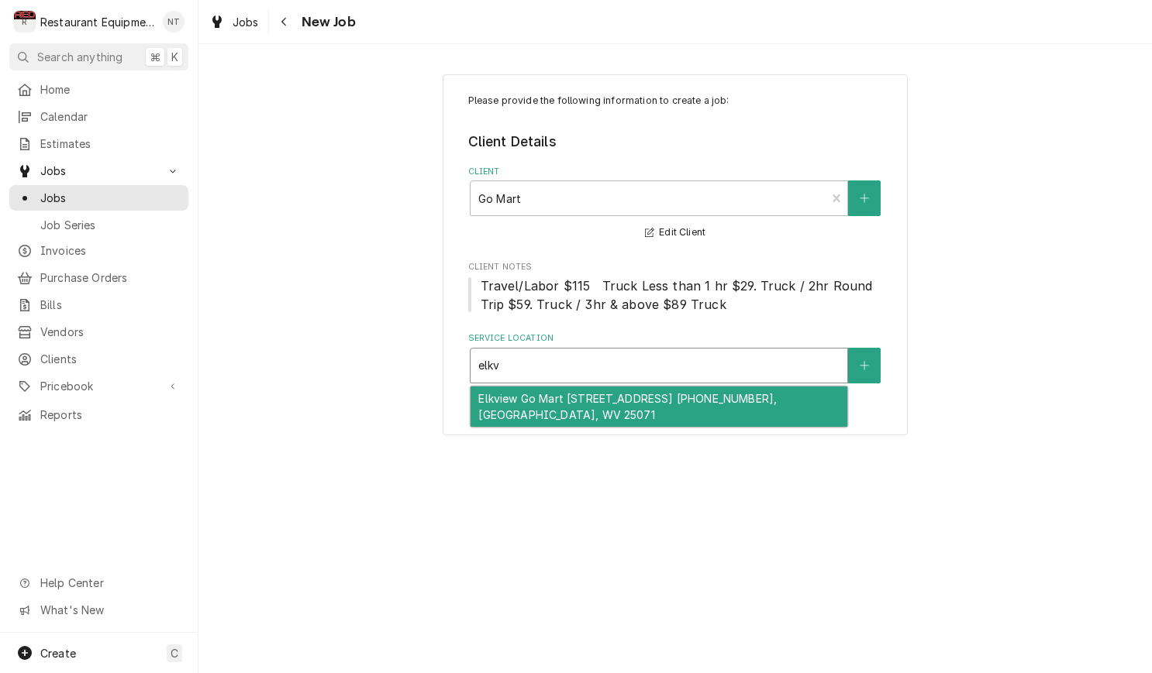
click at [732, 400] on div "Elkview Go Mart [STREET_ADDRESS] [PHONE_NUMBER], [GEOGRAPHIC_DATA], WV 25071" at bounding box center [658, 407] width 377 height 40
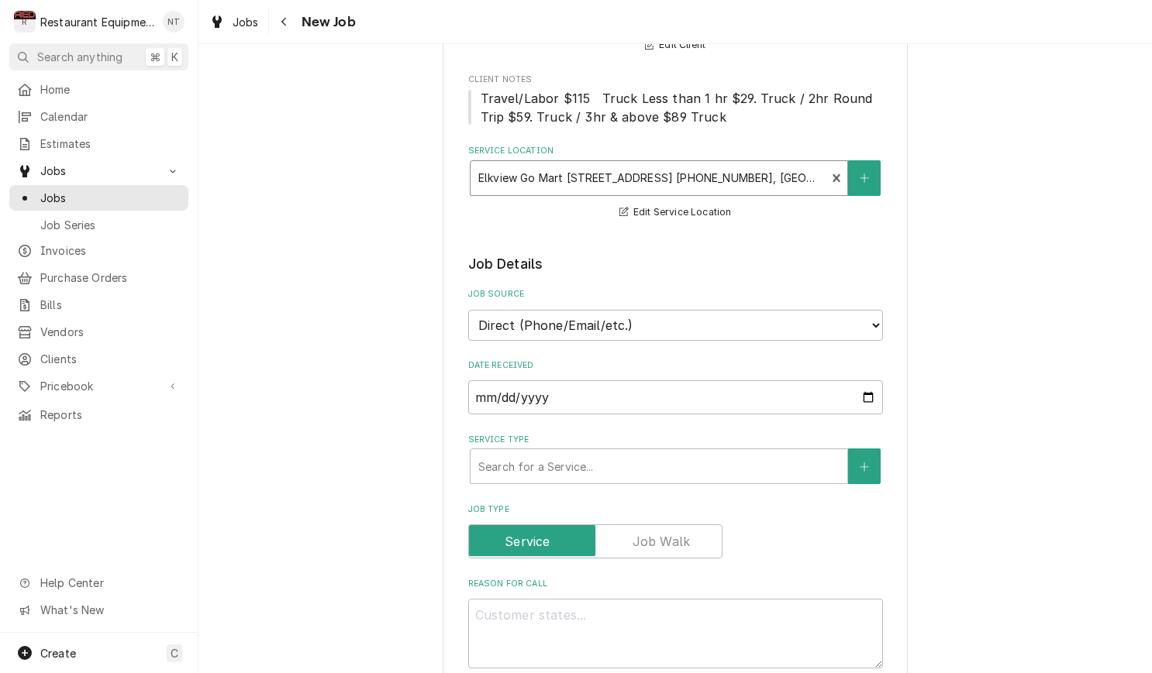
scroll to position [191, 0]
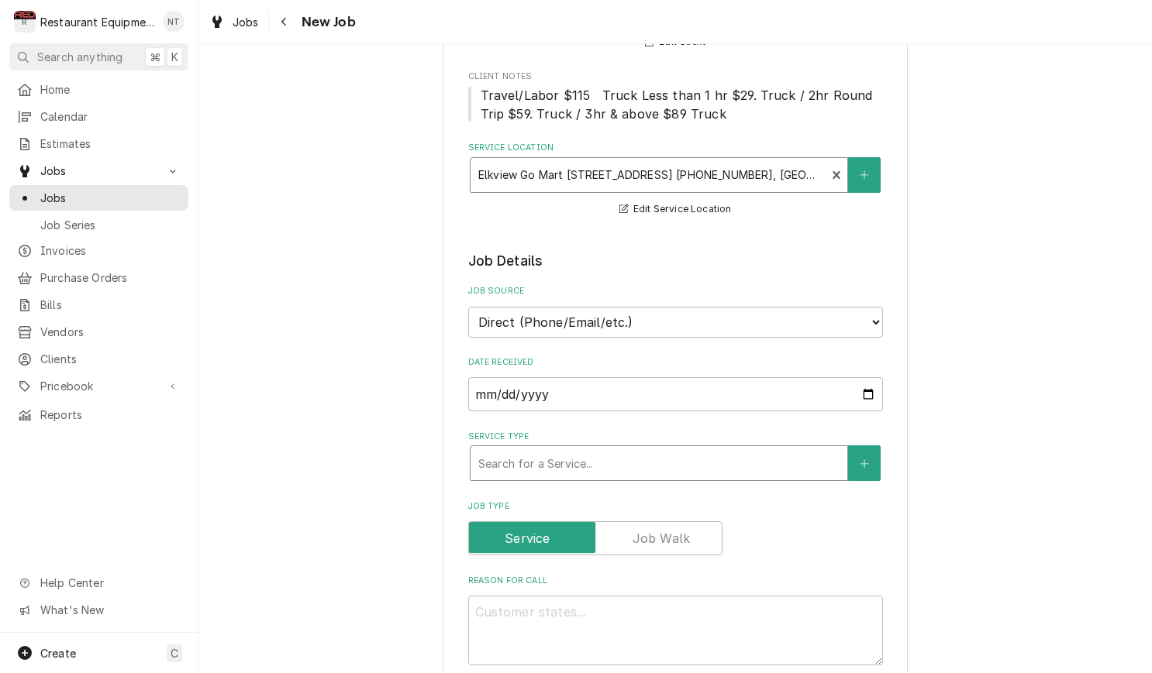
click at [735, 450] on div "Service Type" at bounding box center [658, 464] width 361 height 28
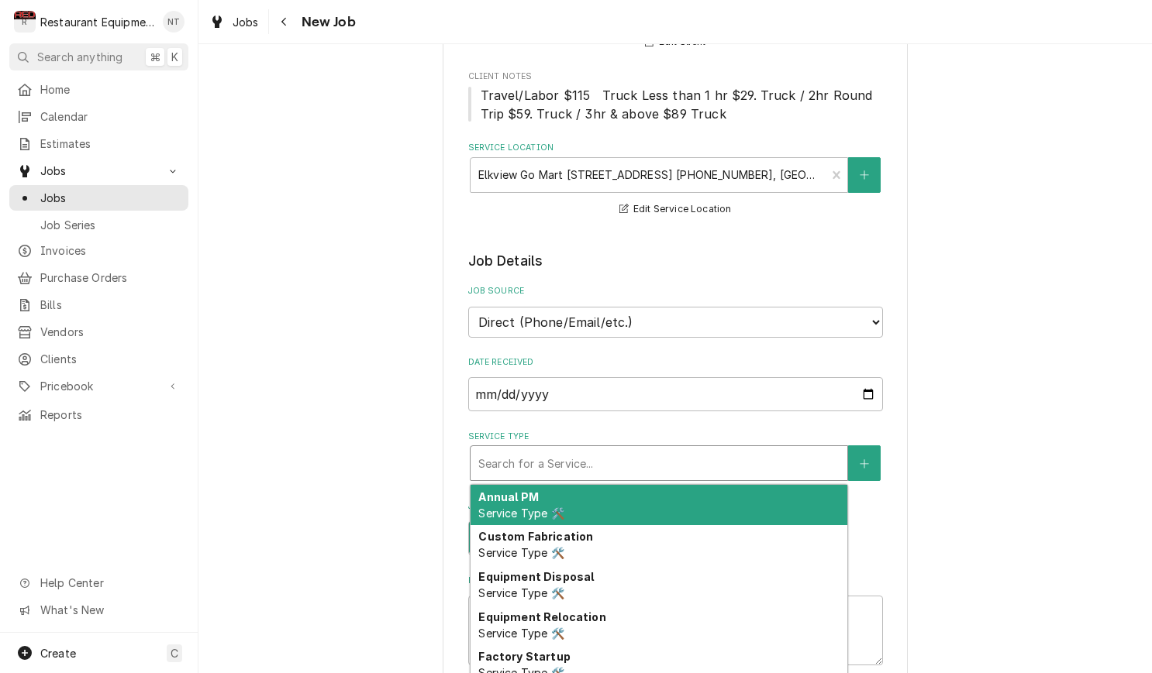
type textarea "x"
type input "b"
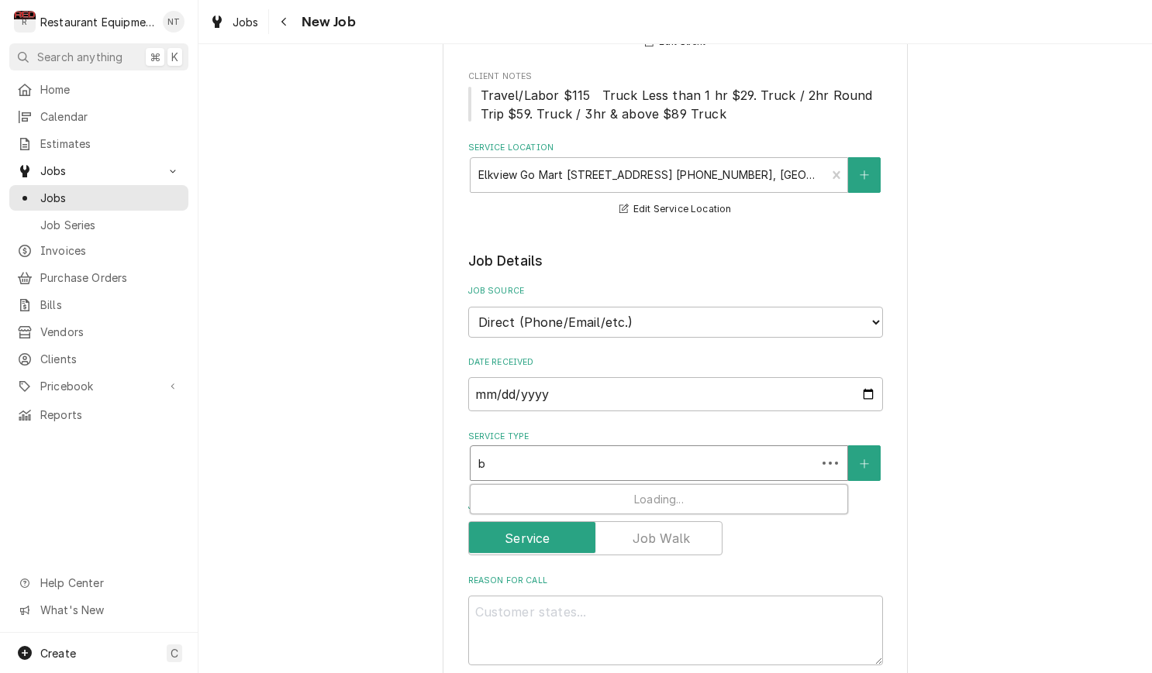
type textarea "x"
type input "br"
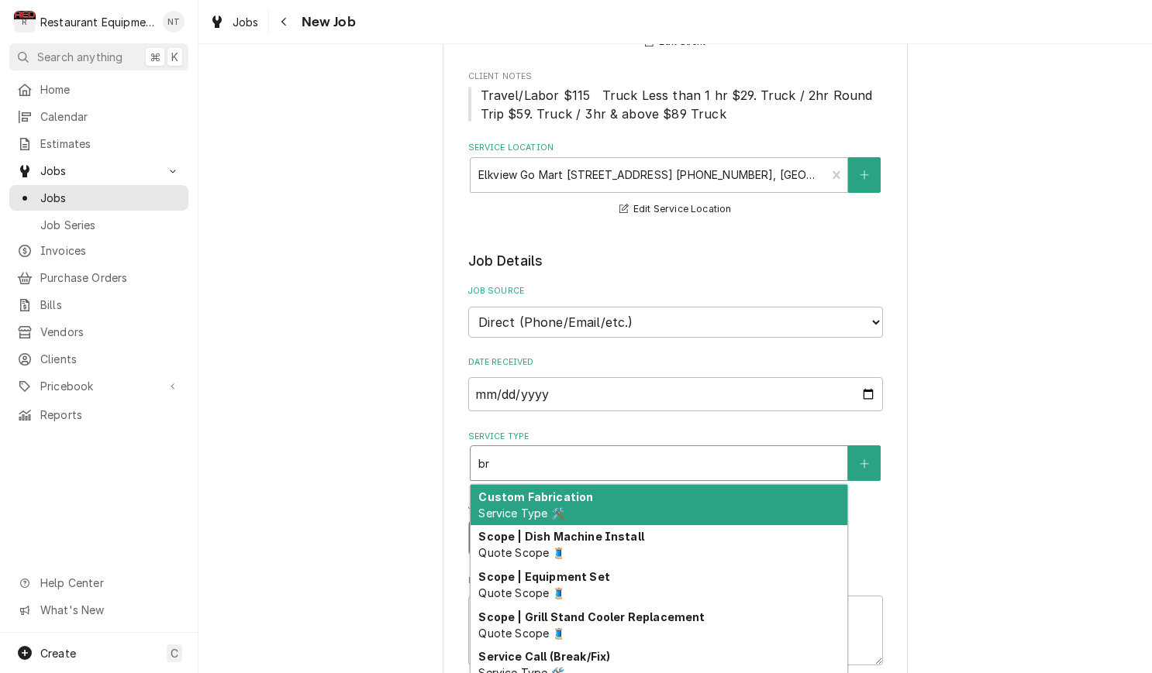
type textarea "x"
type input "bre"
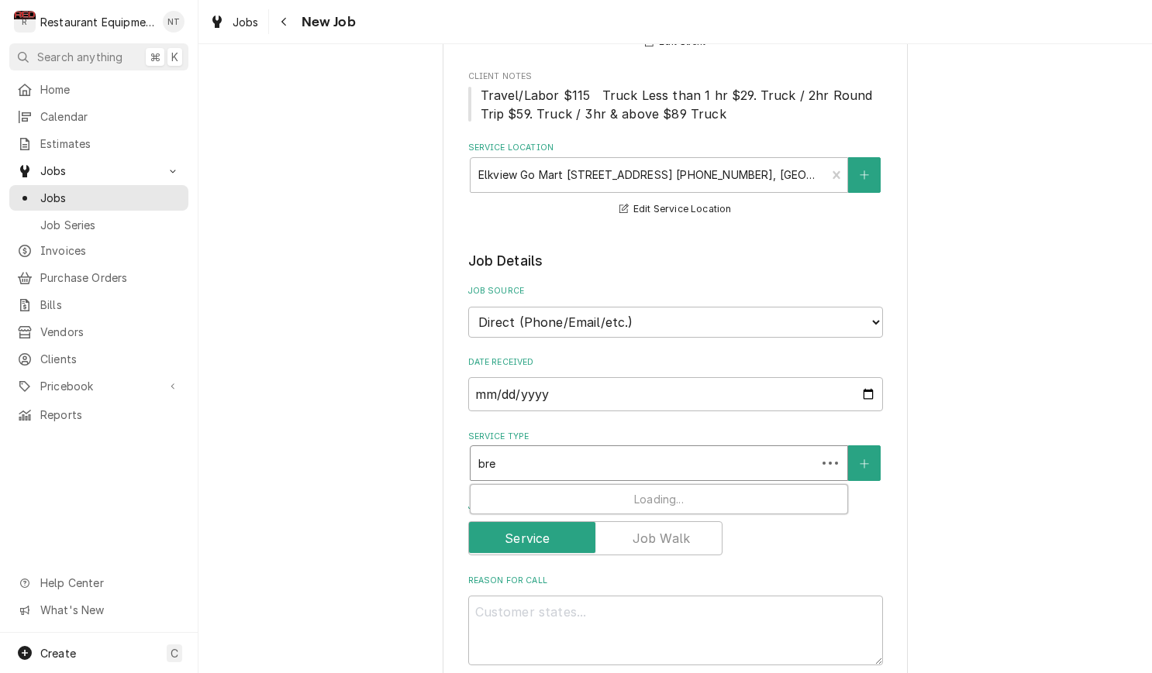
type textarea "x"
type input "brea"
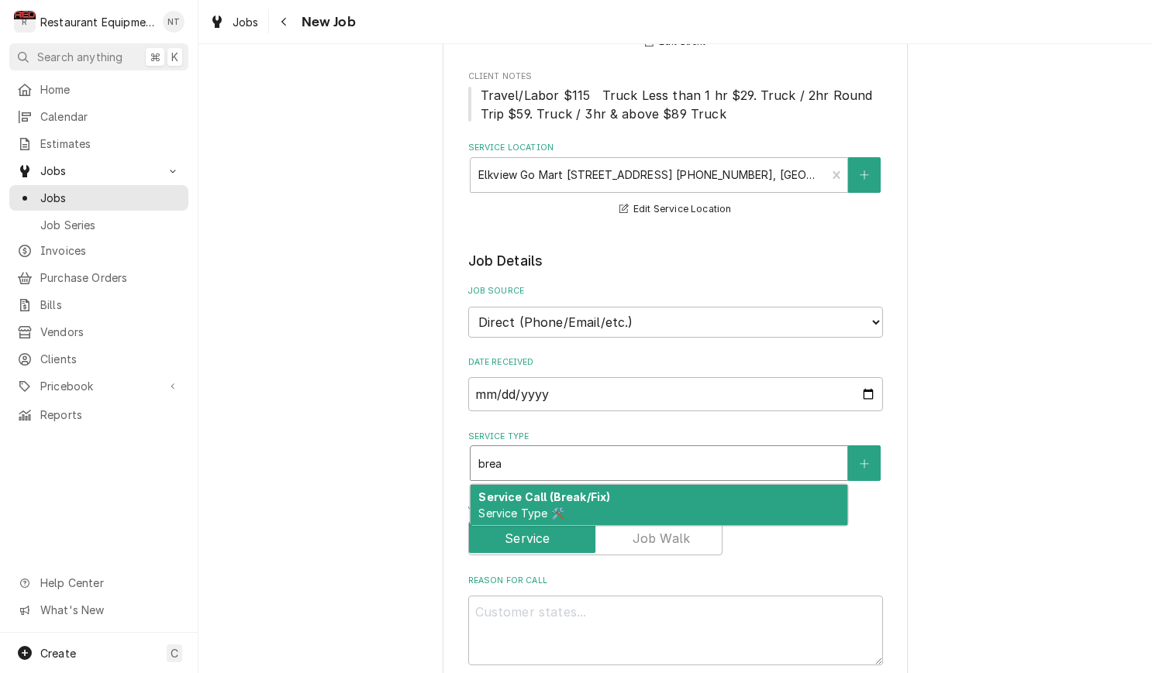
click at [783, 486] on div "Service Call (Break/Fix) Service Type 🛠️" at bounding box center [658, 505] width 377 height 40
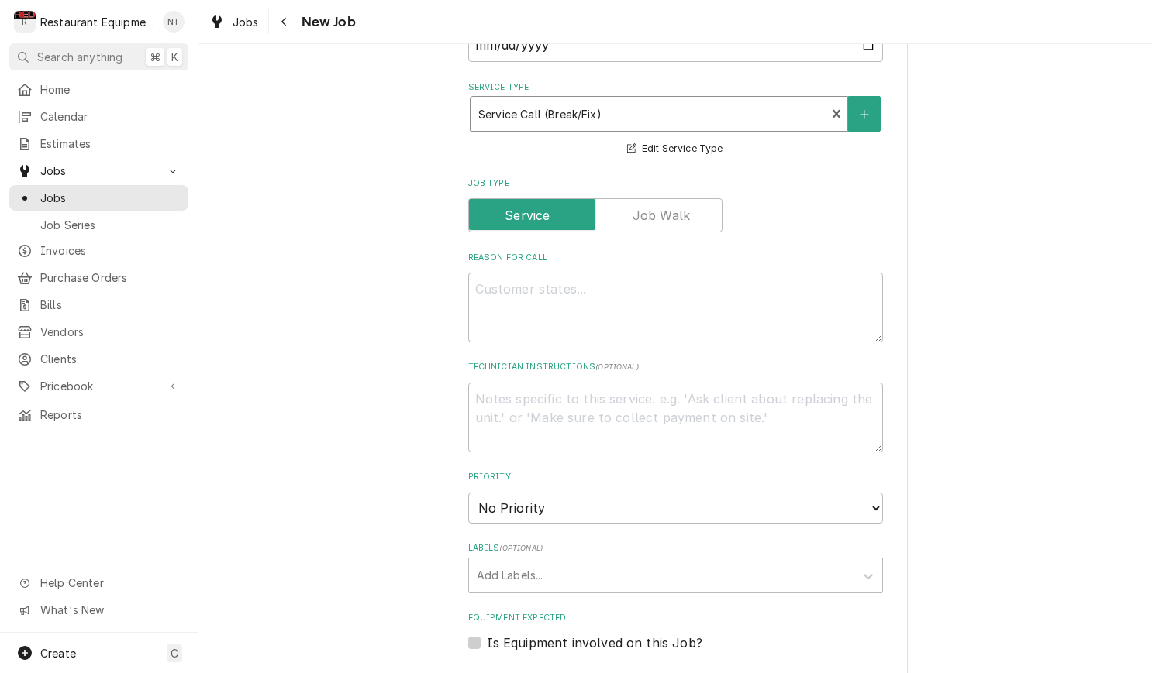
scroll to position [547, 0]
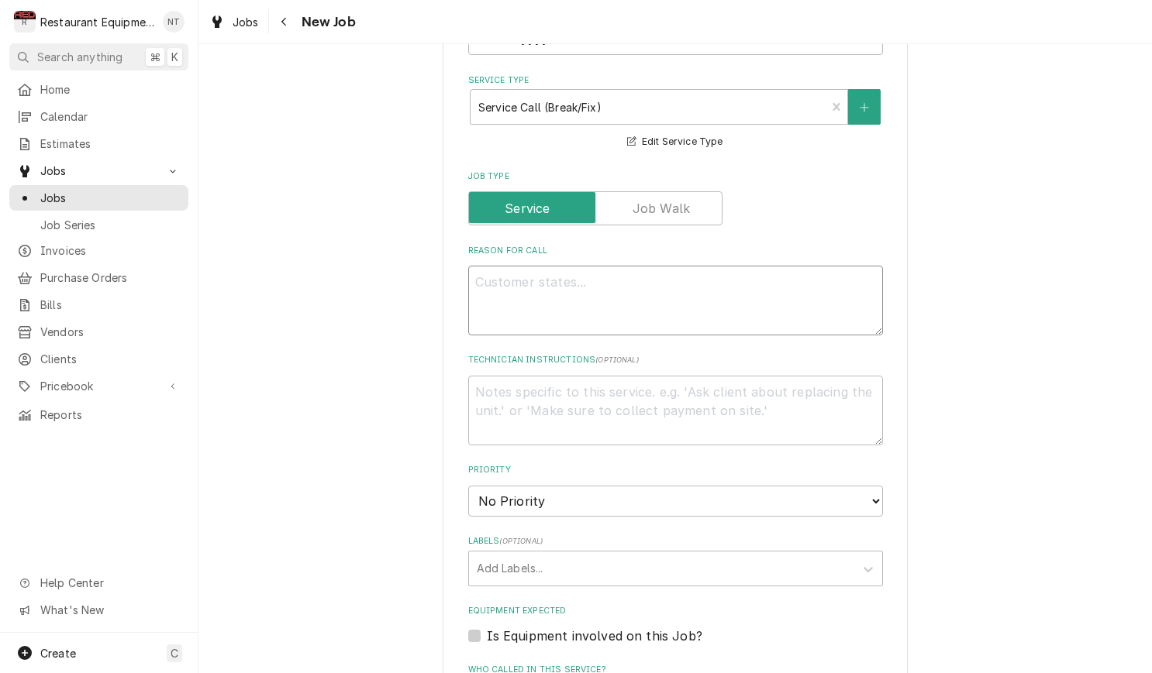
click at [701, 281] on textarea "Reason For Call" at bounding box center [675, 301] width 415 height 70
paste textarea "we have new coffee system. one of our coffee machines is leaking from underneat…"
type textarea "x"
type textarea "we have new coffee system. one of our coffee machines is leaking from underneat…"
type textarea "x"
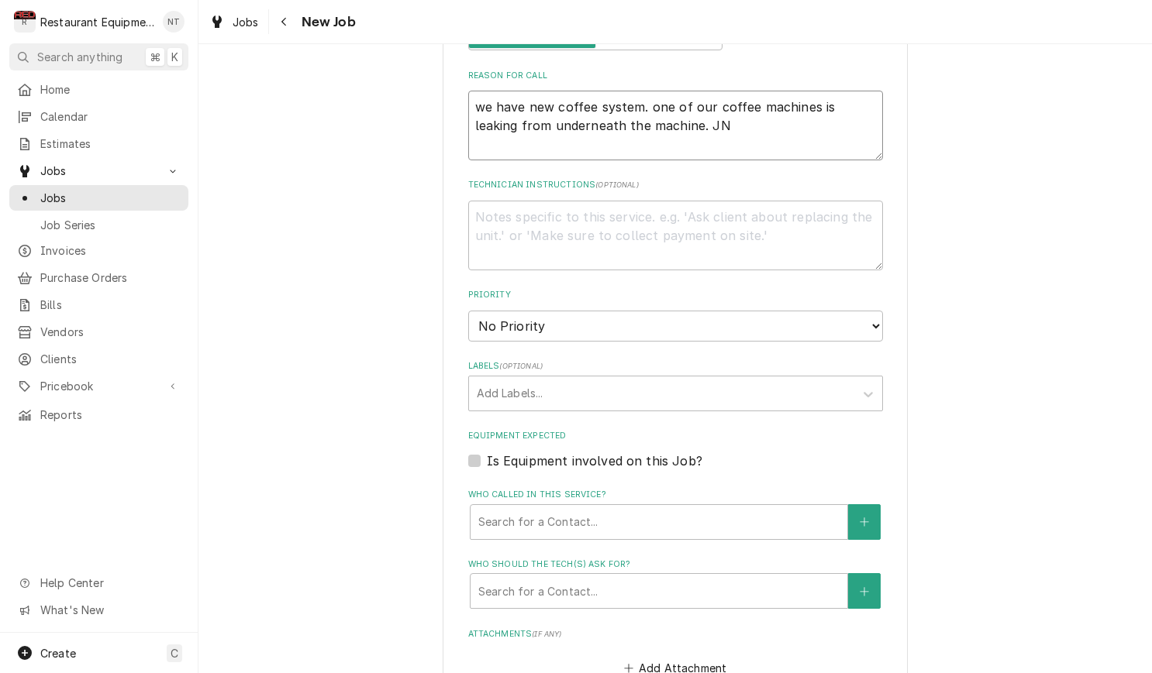
scroll to position [728, 0]
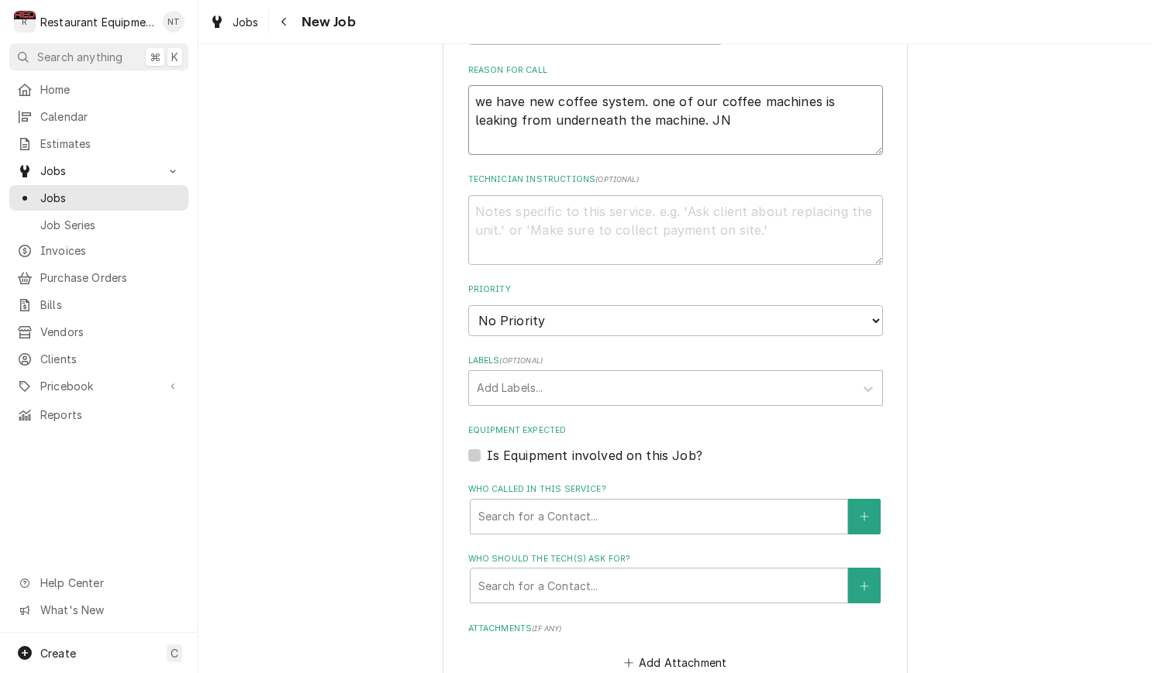
type textarea "we have new coffee system. one of our coffee machines is leaking from underneat…"
select select "2"
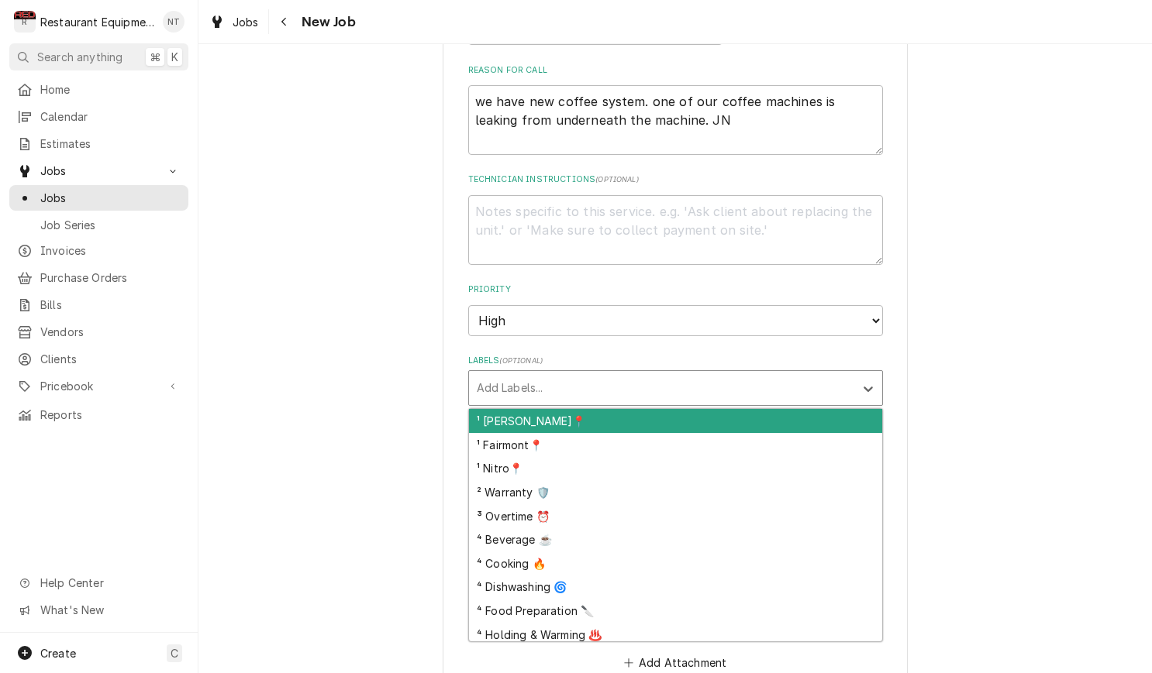
click at [714, 374] on div "Labels" at bounding box center [662, 388] width 370 height 28
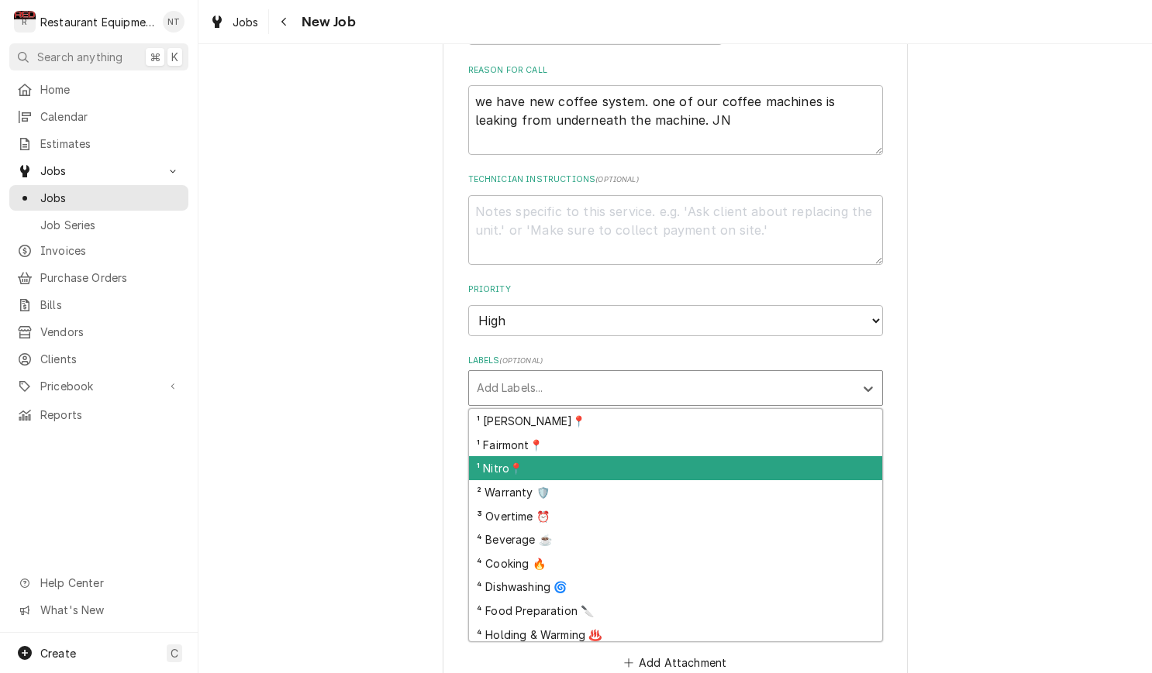
click at [725, 456] on div "¹ Nitro📍" at bounding box center [675, 468] width 413 height 24
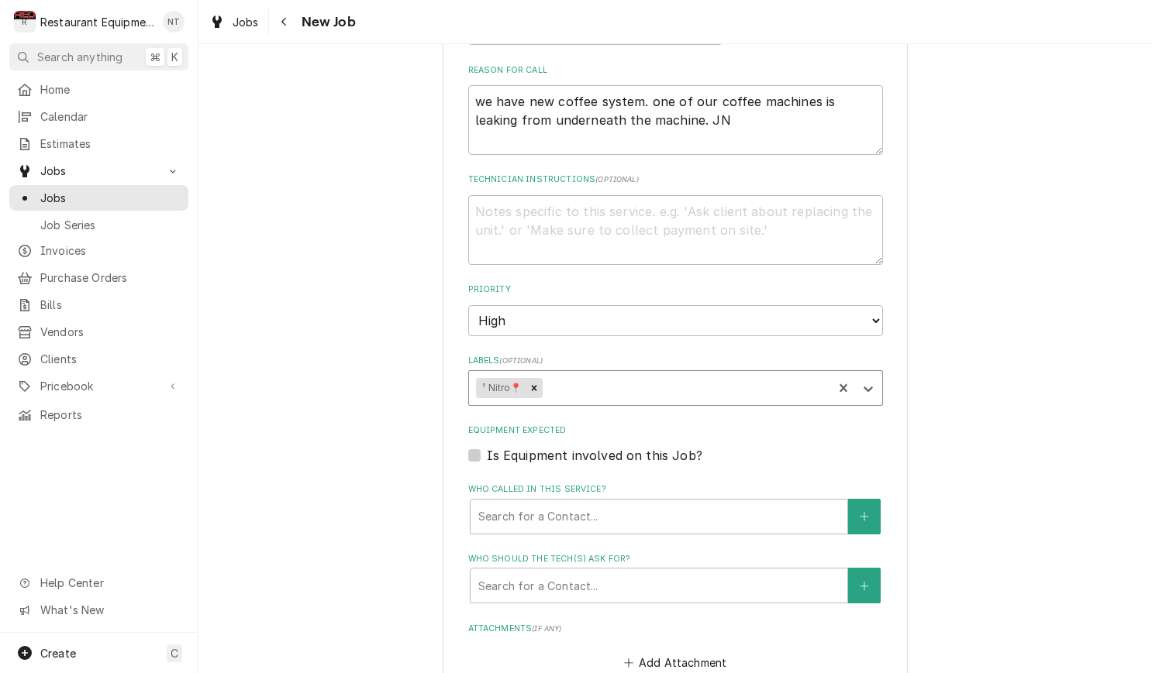
click at [719, 374] on div "Labels" at bounding box center [685, 388] width 280 height 28
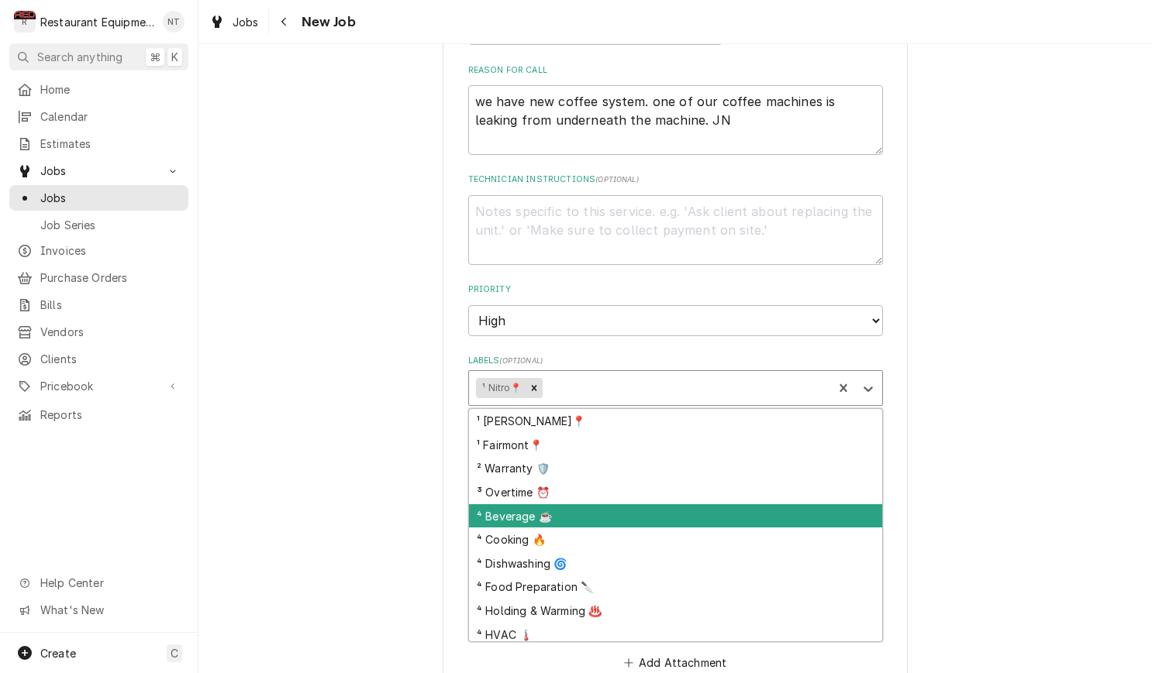
click at [737, 505] on div "⁴ Beverage ☕" at bounding box center [675, 517] width 413 height 24
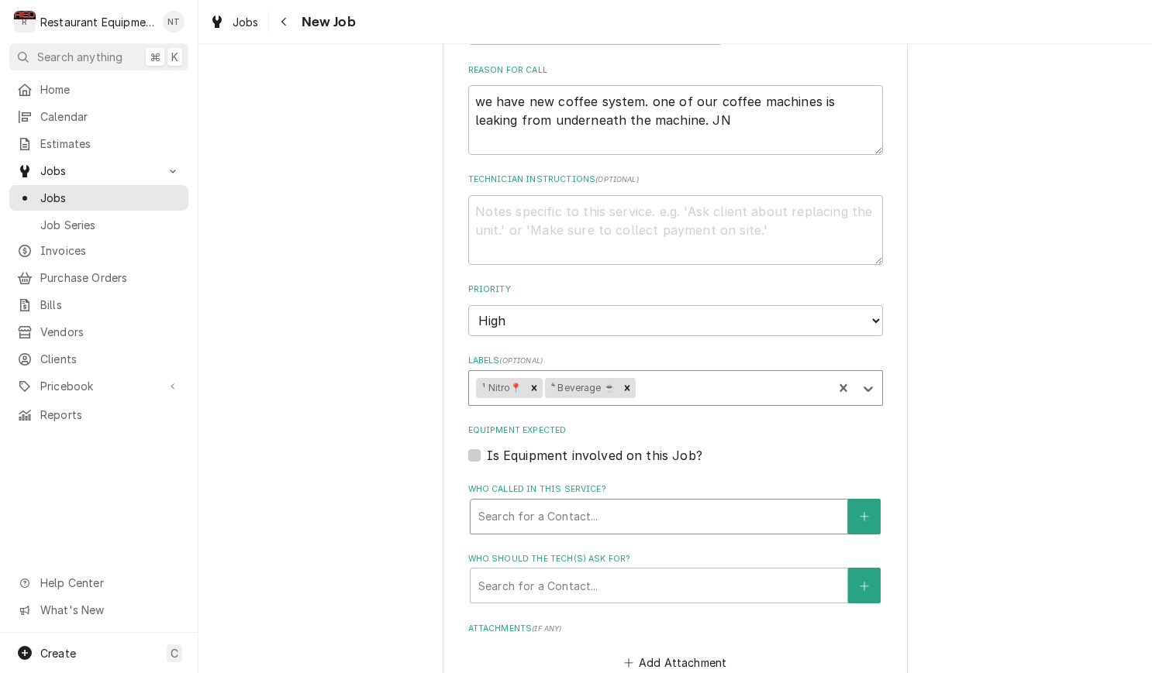
scroll to position [753, 0]
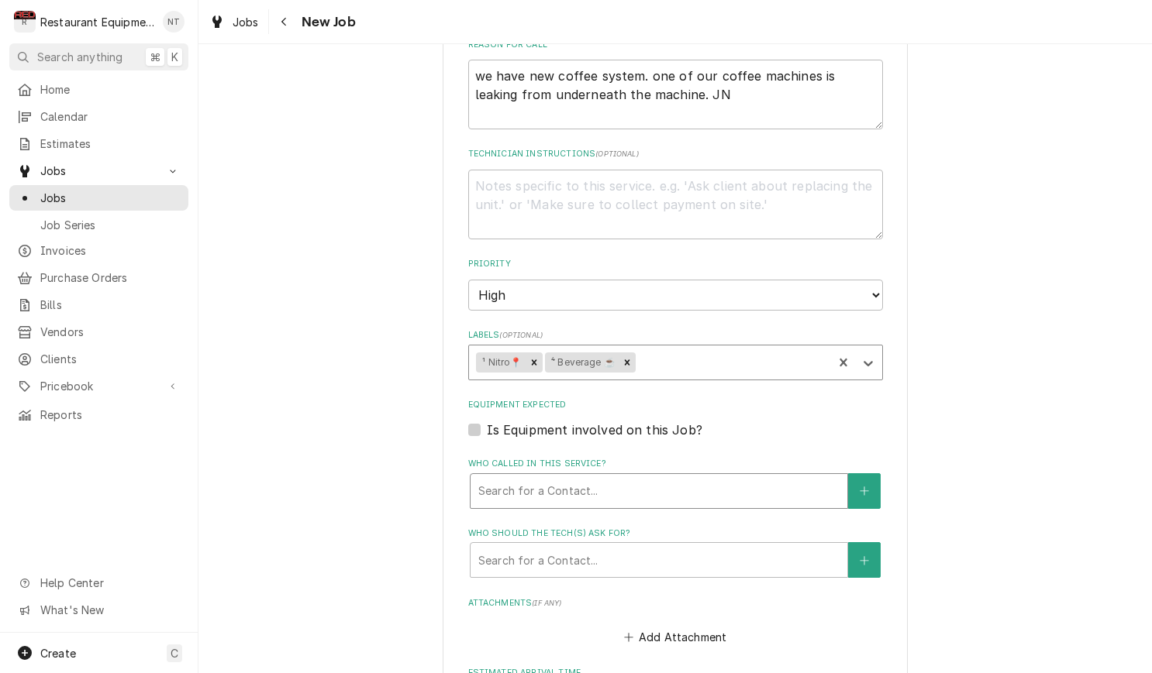
click at [654, 477] on div "Who called in this service?" at bounding box center [658, 491] width 361 height 28
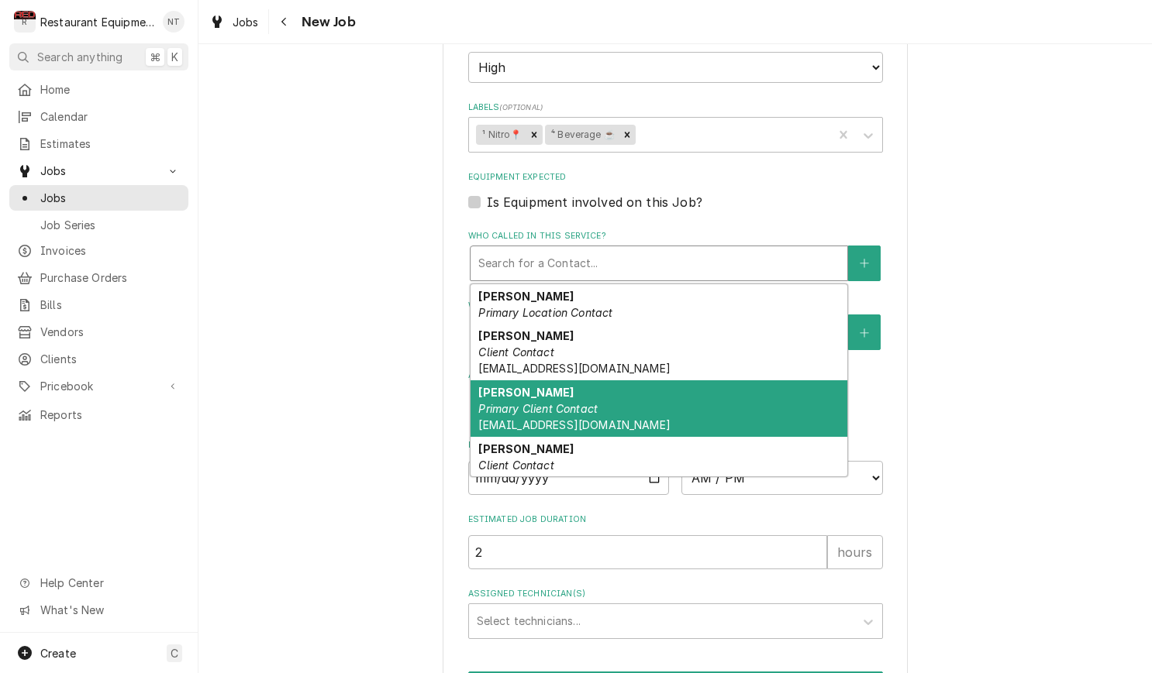
scroll to position [0, 0]
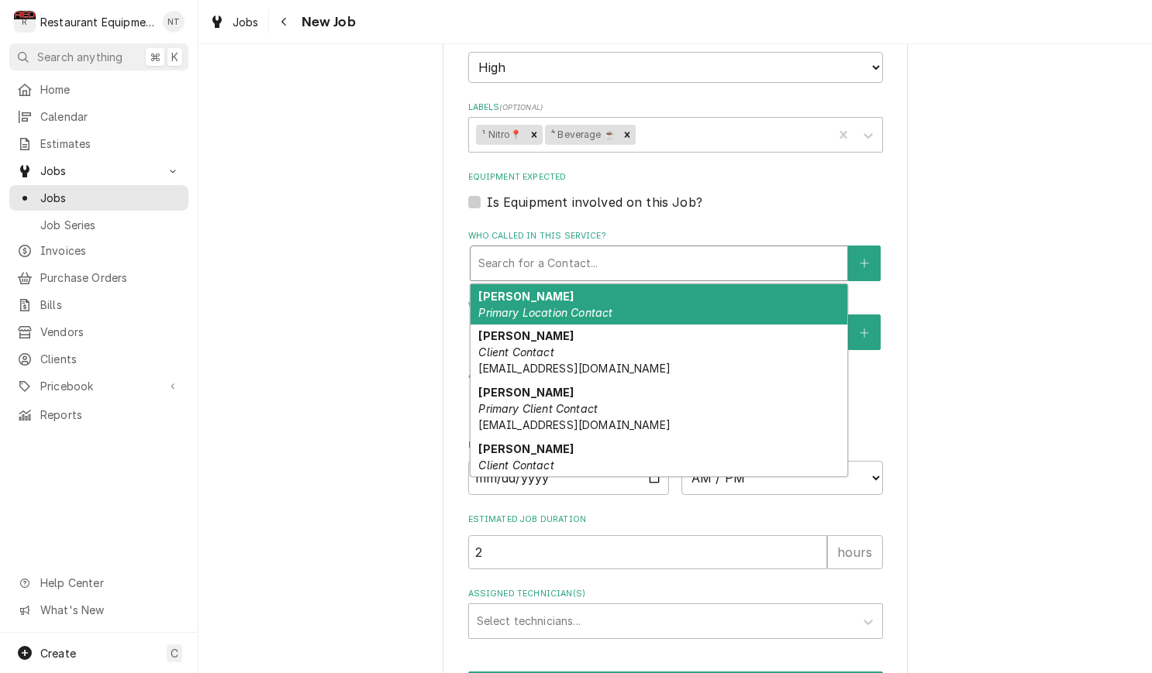
click at [632, 288] on div "April Brown Primary Location Contact" at bounding box center [658, 304] width 377 height 40
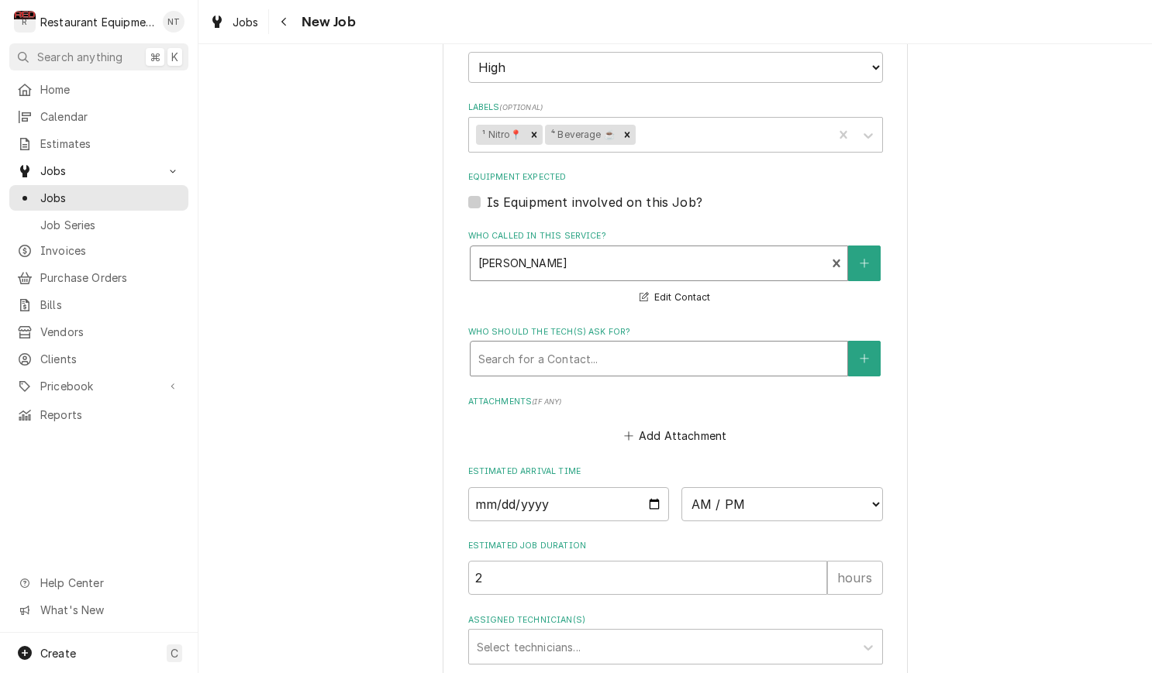
click at [640, 345] on div "Who should the tech(s) ask for?" at bounding box center [658, 359] width 361 height 28
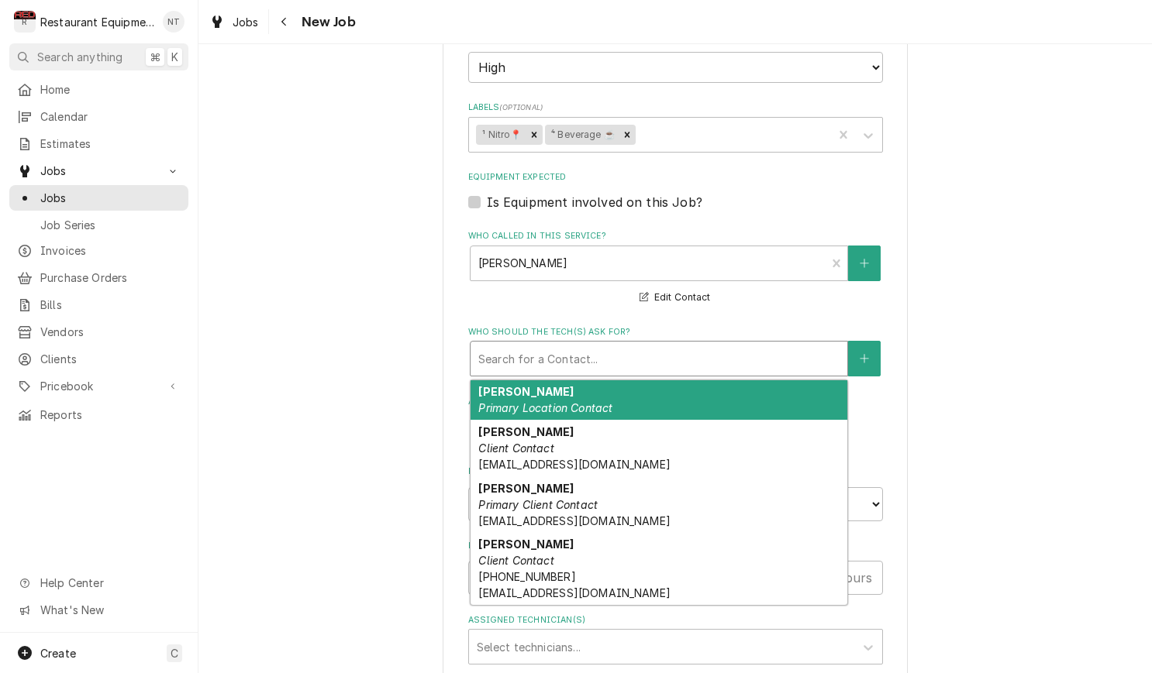
click at [638, 381] on div "April Brown Primary Location Contact" at bounding box center [658, 401] width 377 height 40
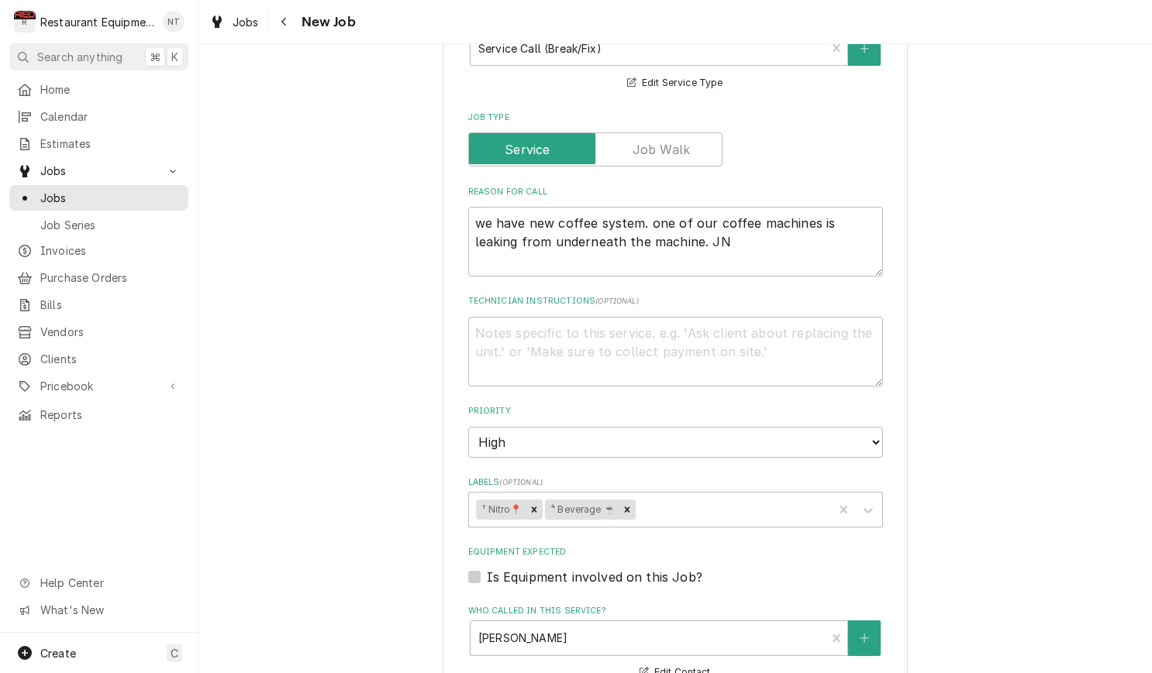
scroll to position [611, 0]
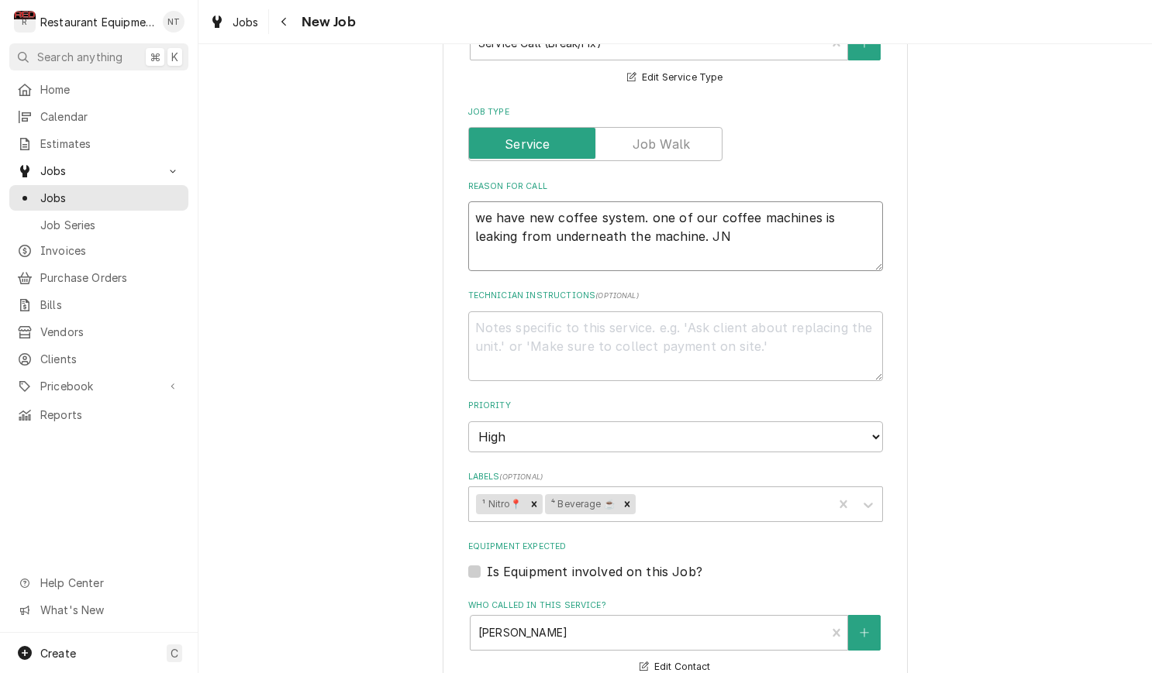
click at [837, 239] on textarea "we have new coffee system. one of our coffee machines is leaking from underneat…" at bounding box center [675, 237] width 415 height 70
type textarea "x"
type textarea "we have new coffee system. one of our coffee machines is leaking from underneat…"
type textarea "x"
type textarea "we have new coffee system. one of our coffee machines is leaking from underneat…"
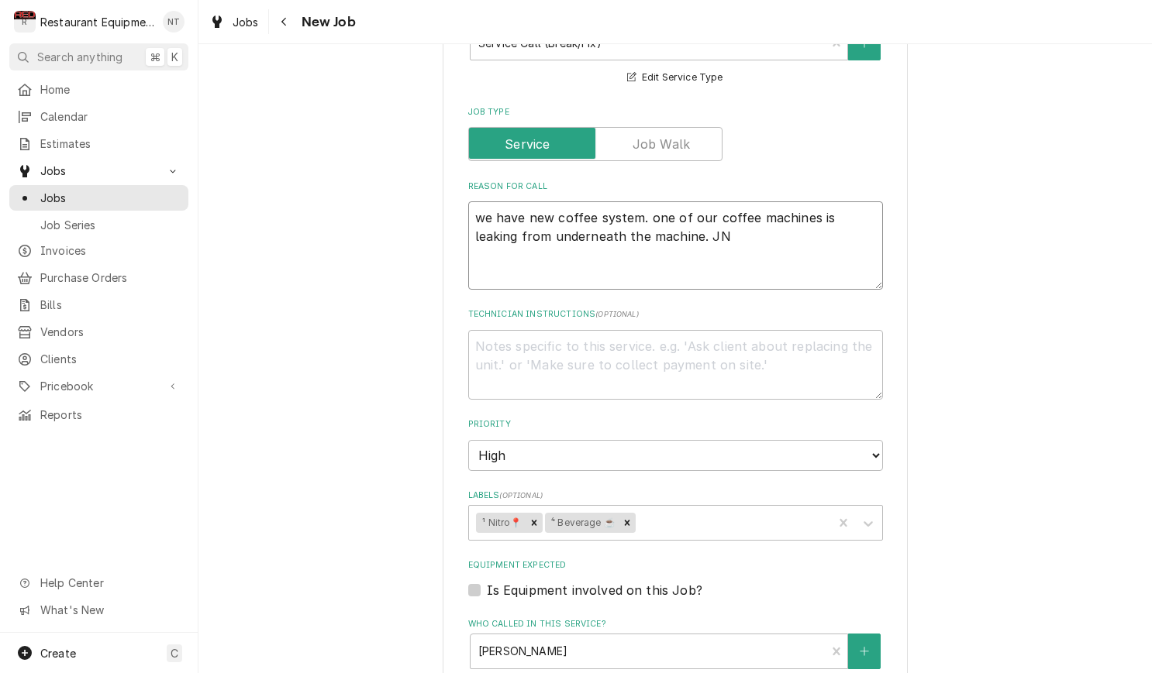
type textarea "x"
type textarea "we have new coffee system. one of our coffee machines is leaking from underneat…"
type textarea "x"
type textarea "we have new coffee system. one of our coffee machines is leaking from underneat…"
type textarea "x"
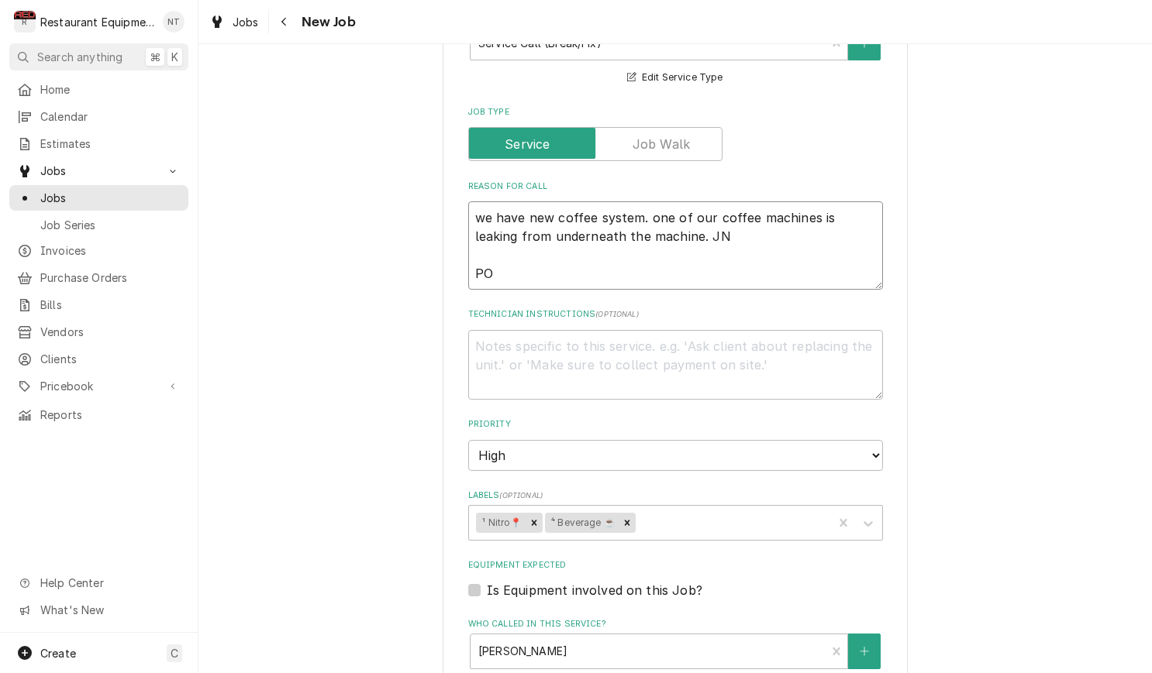
type textarea "we have new coffee system. one of our coffee machines is leaking from underneat…"
type textarea "x"
type textarea "we have new coffee system. one of our coffee machines is leaking from underneat…"
type textarea "x"
type textarea "we have new coffee system. one of our coffee machines is leaking from underneat…"
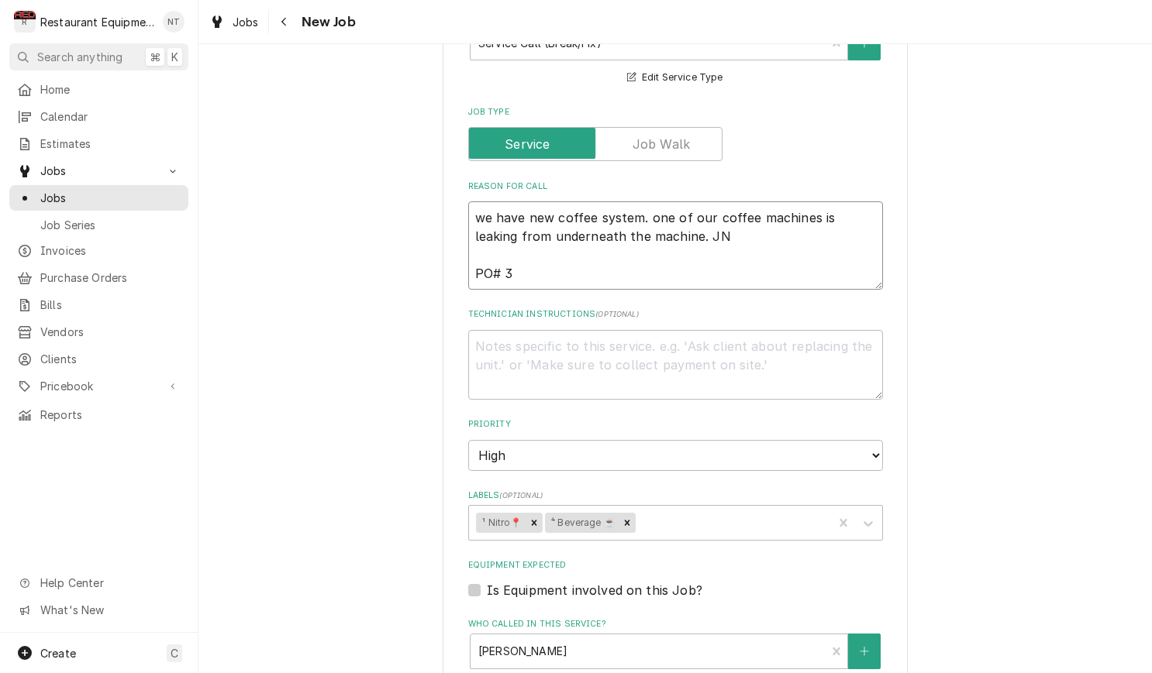
type textarea "x"
type textarea "we have new coffee system. one of our coffee machines is leaking from underneat…"
type textarea "x"
type textarea "we have new coffee system. one of our coffee machines is leaking from underneat…"
type textarea "x"
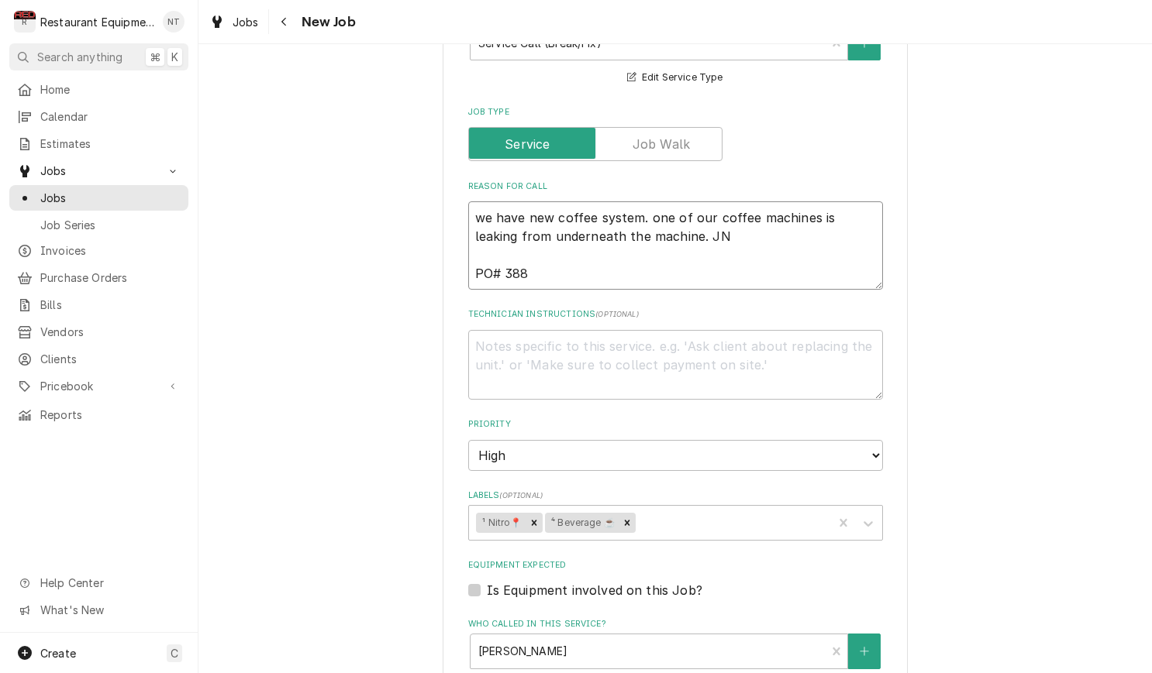
type textarea "we have new coffee system. one of our coffee machines is leaking from underneat…"
type textarea "x"
type textarea "we have new coffee system. one of our coffee machines is leaking from underneat…"
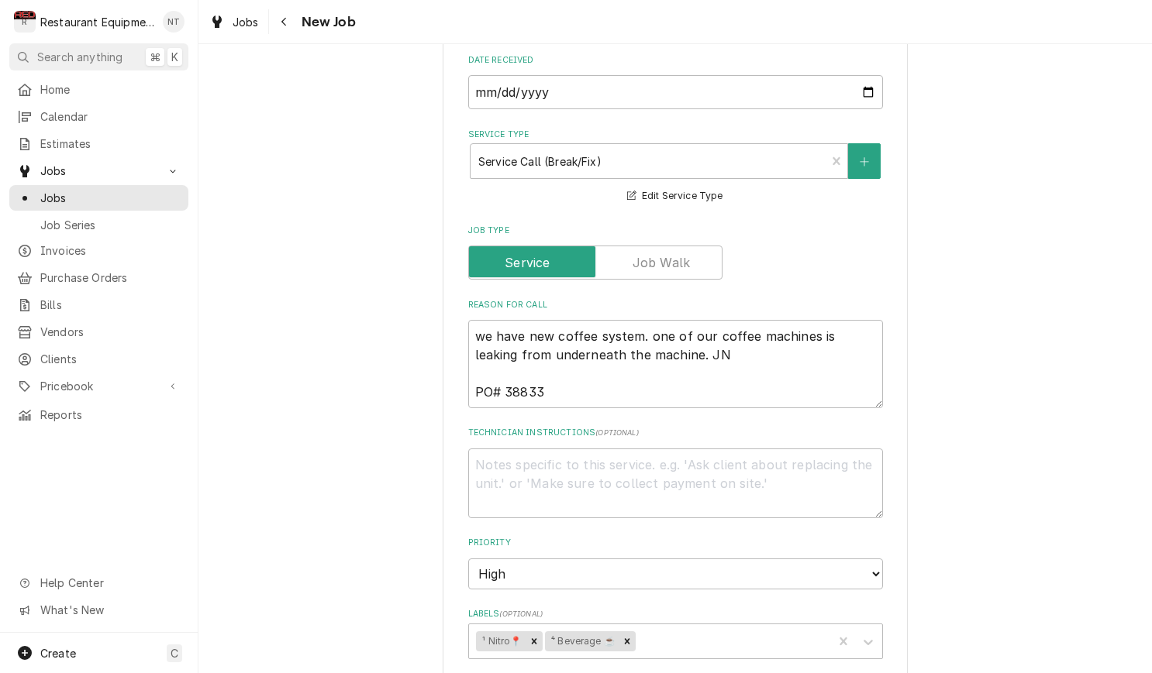
scroll to position [497, 0]
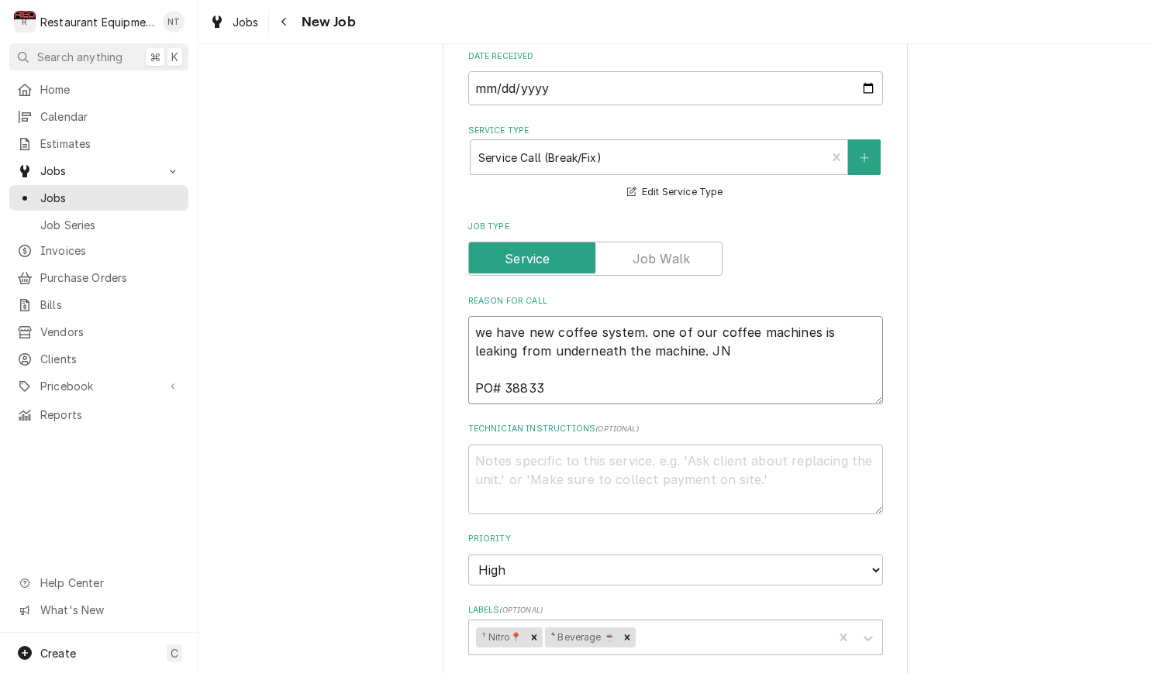
type textarea "x"
type textarea "we have new coffee system. one of our coffee machines is leaking from underneat…"
type textarea "x"
type textarea "we have new coffee system. one of our coffee machines is leaking from underneat…"
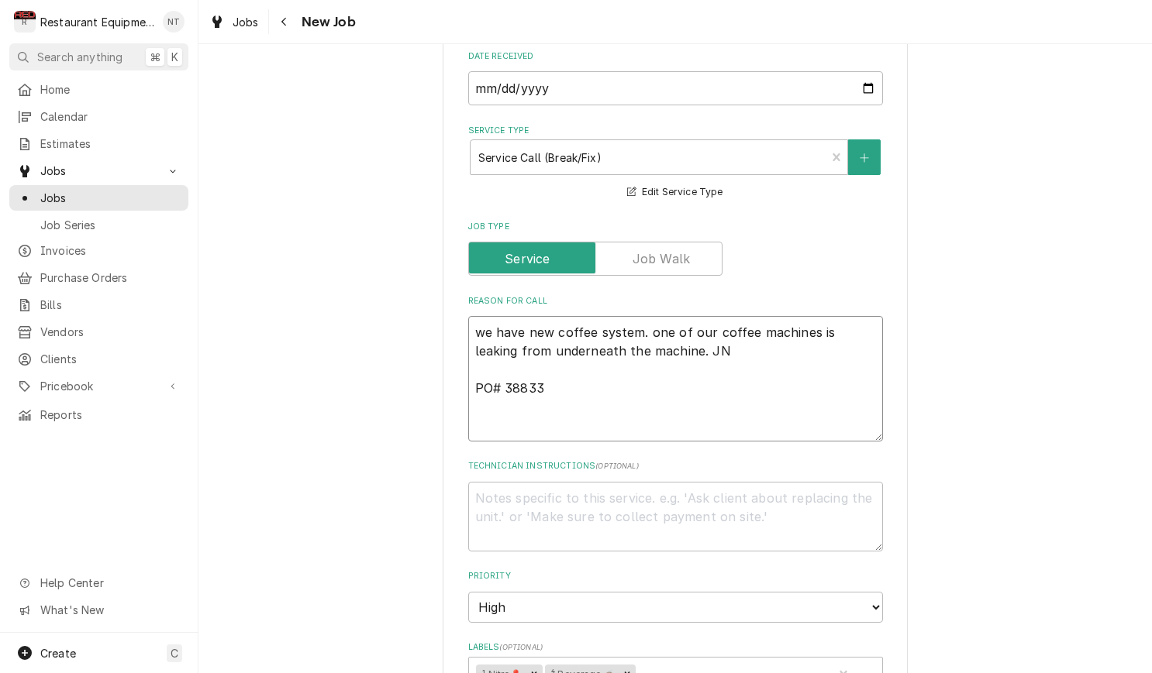
type textarea "x"
type textarea "we have new coffee system. one of our coffee machines is leaking from underneat…"
type textarea "x"
type textarea "we have new coffee system. one of our coffee machines is leaking from underneat…"
type textarea "x"
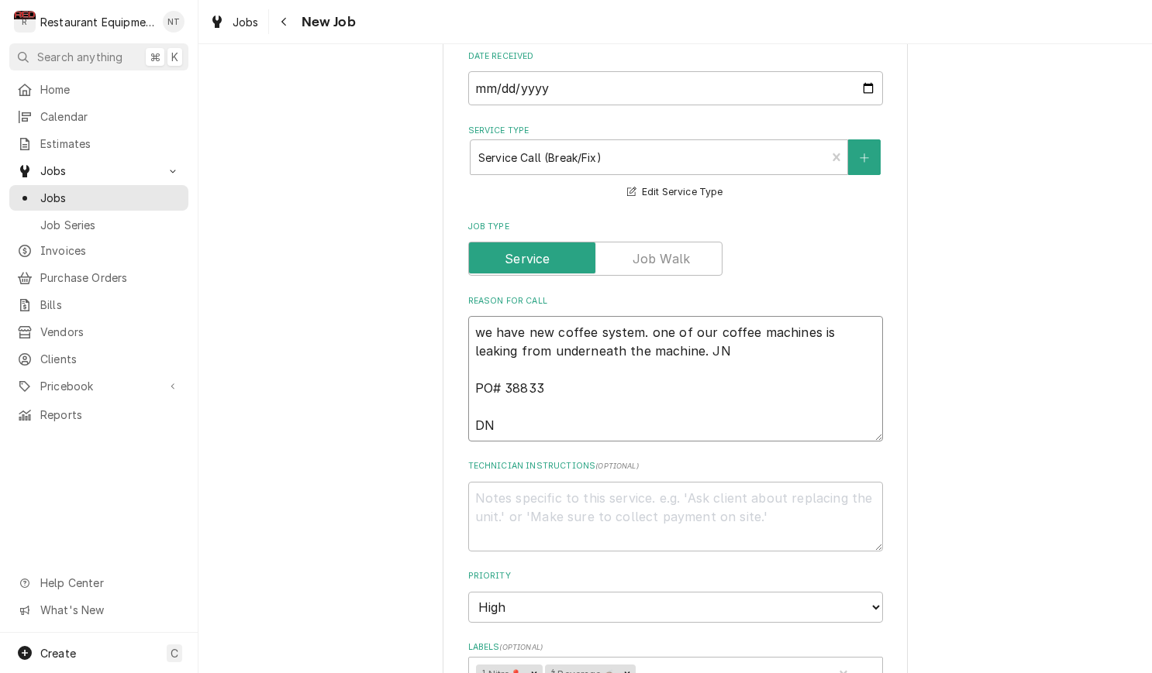
type textarea "we have new coffee system. one of our coffee machines is leaking from underneat…"
type textarea "x"
type textarea "we have new coffee system. one of our coffee machines is leaking from underneat…"
type textarea "x"
type textarea "we have new coffee system. one of our coffee machines is leaking from underneat…"
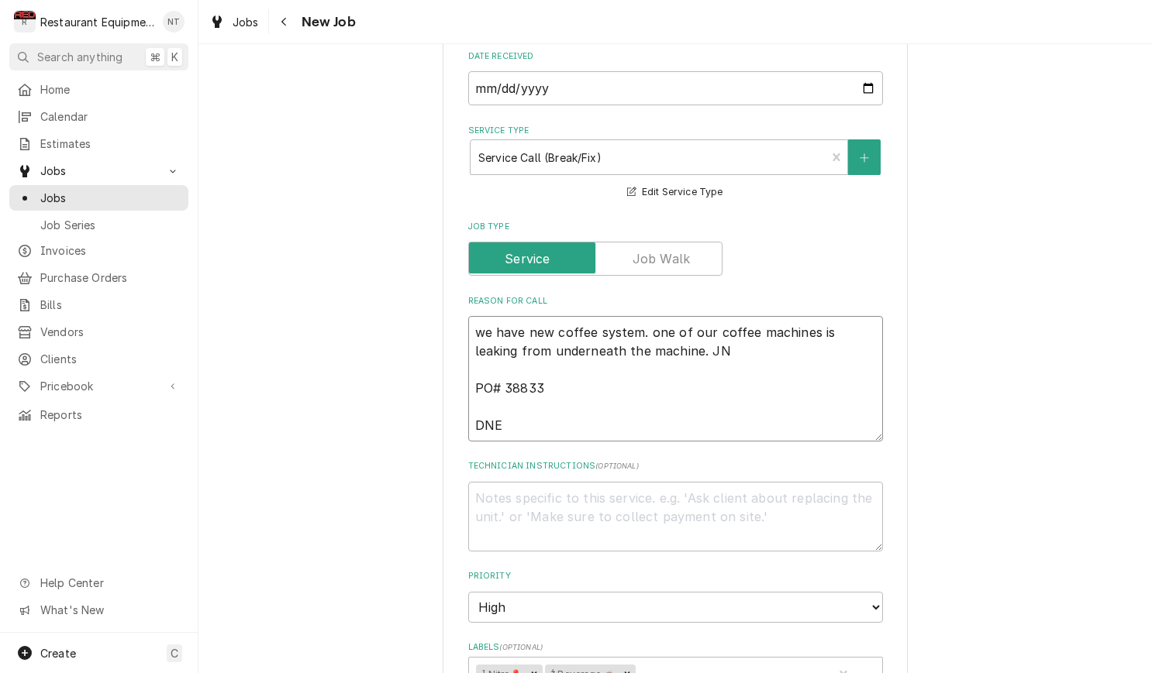
type textarea "x"
type textarea "we have new coffee system. one of our coffee machines is leaking from underneat…"
type textarea "x"
type textarea "we have new coffee system. one of our coffee machines is leaking from underneat…"
type textarea "x"
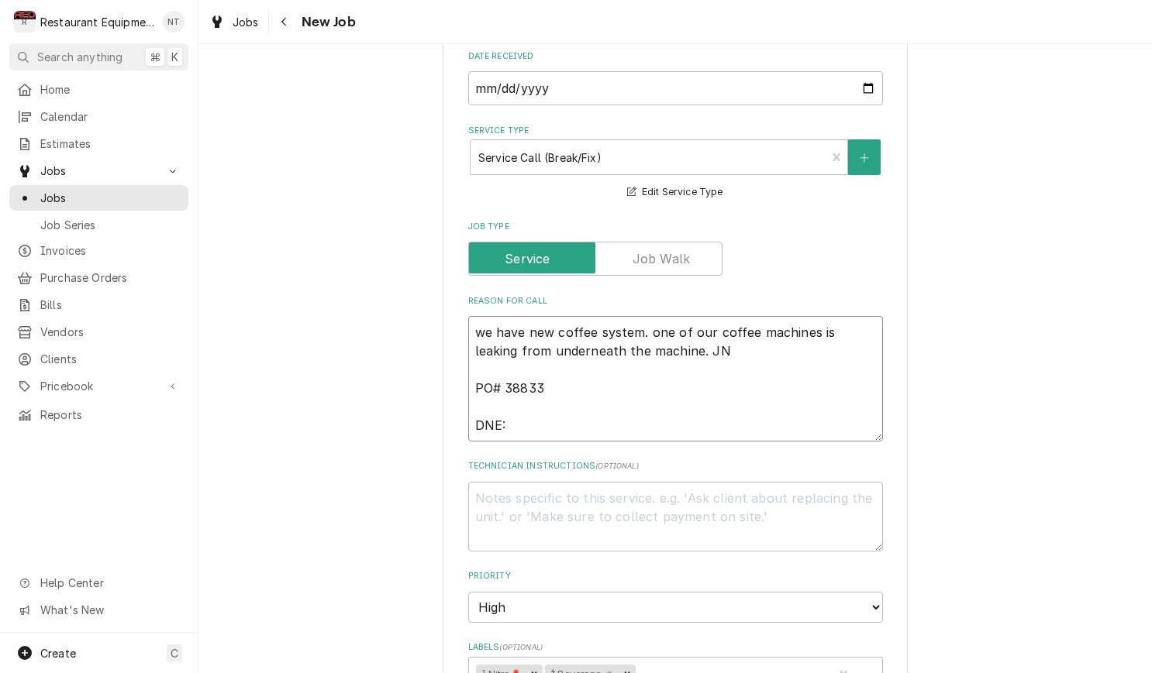
type textarea "we have new coffee system. one of our coffee machines is leaking from underneat…"
type textarea "x"
type textarea "we have new coffee system. one of our coffee machines is leaking from underneat…"
type textarea "x"
type textarea "we have new coffee system. one of our coffee machines is leaking from underneat…"
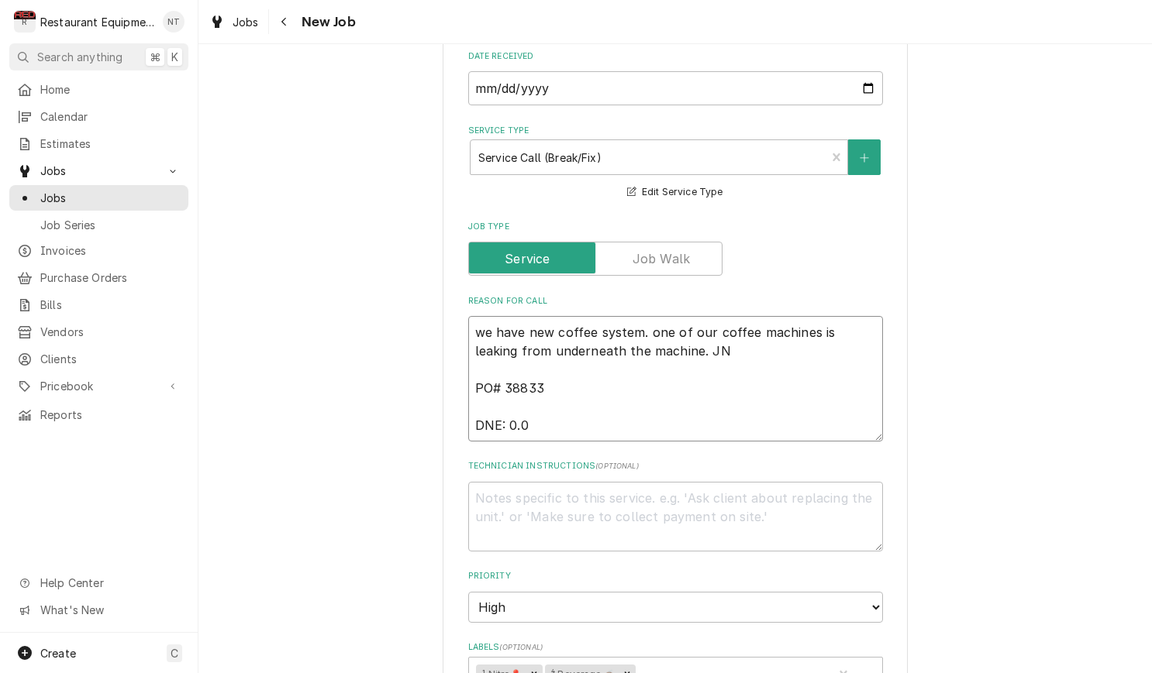
type textarea "x"
type textarea "we have new coffee system. one of our coffee machines is leaking from underneat…"
type textarea "x"
type textarea "we have new coffee system. one of our coffee machines is leaking from underneat…"
type textarea "x"
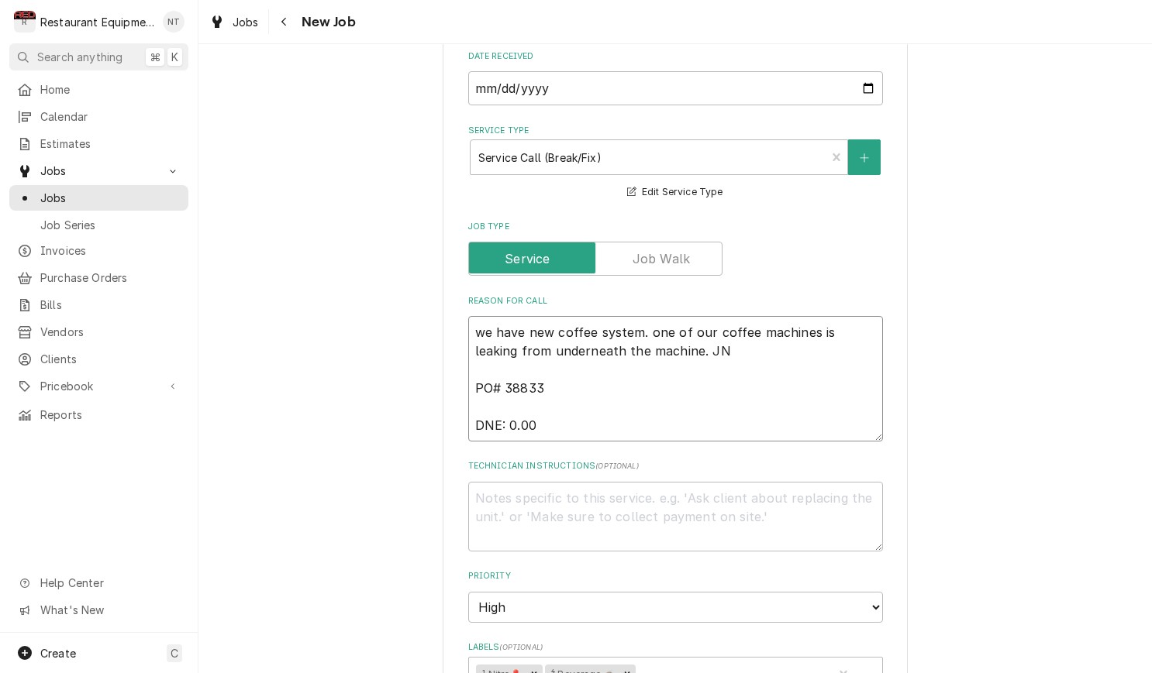
type textarea "we have new coffee system. one of our coffee machines is leaking from underneat…"
type textarea "x"
type textarea "we have new coffee system. one of our coffee machines is leaking from underneat…"
type textarea "x"
type textarea "we have new coffee system. one of our coffee machines is leaking from underneat…"
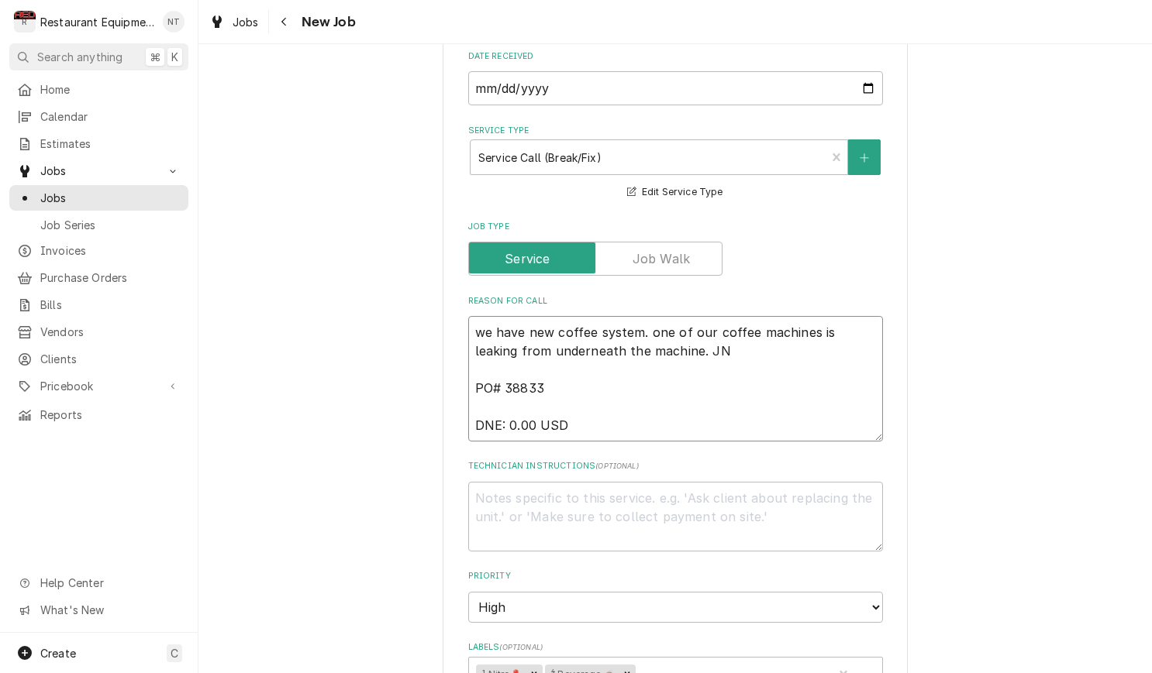
type textarea "x"
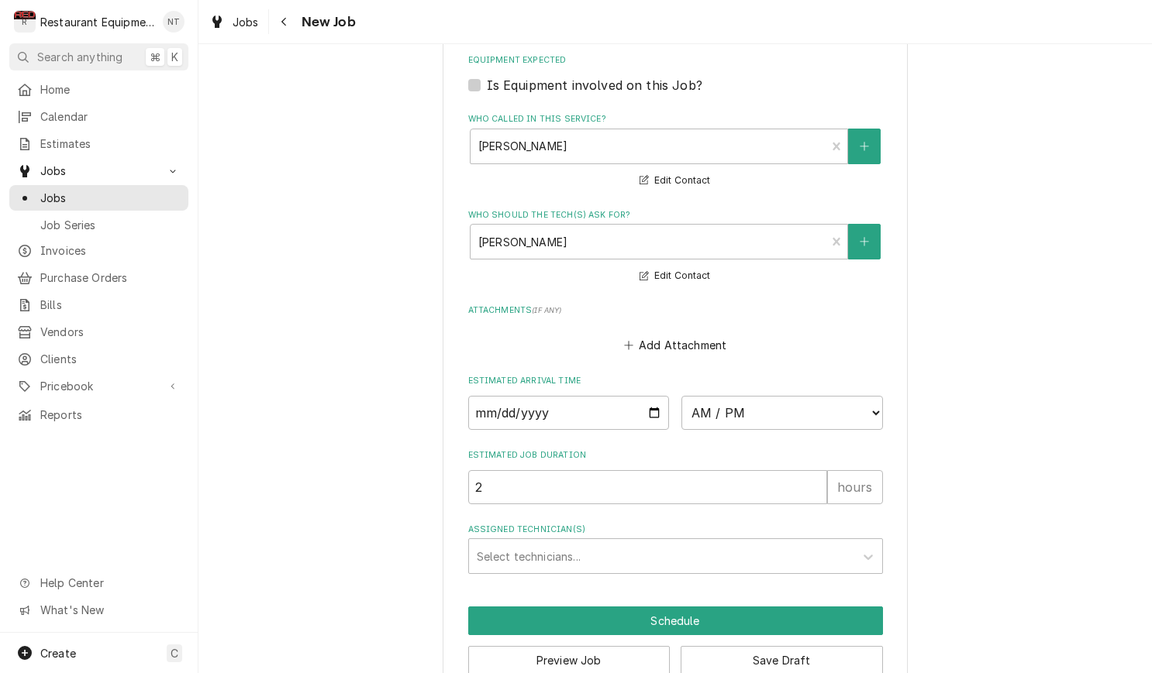
scroll to position [1153, 0]
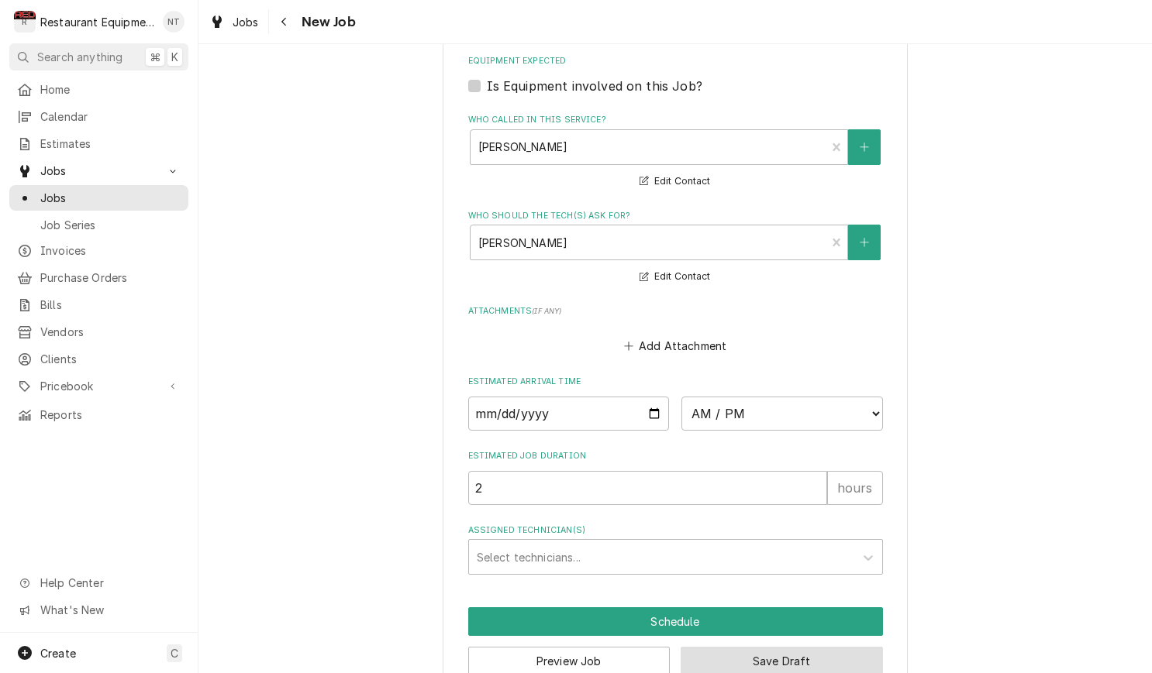
type textarea "we have new coffee system. one of our coffee machines is leaking from underneat…"
click at [855, 647] on button "Save Draft" at bounding box center [781, 661] width 202 height 29
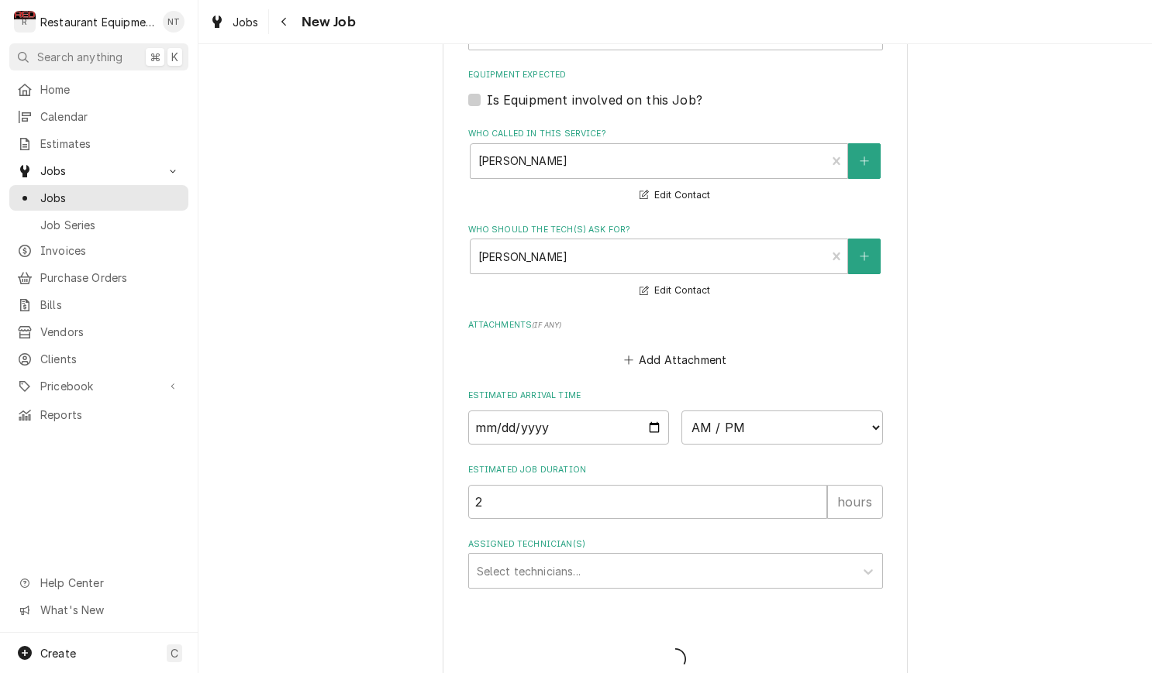
type textarea "x"
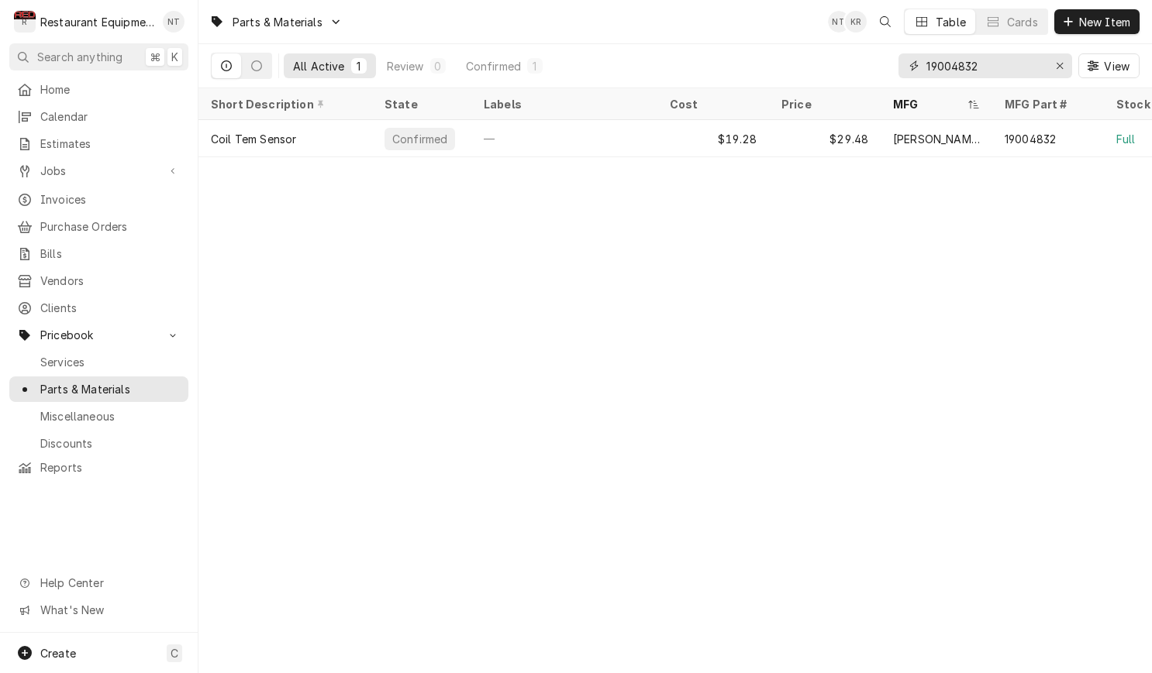
drag, startPoint x: 1018, startPoint y: 68, endPoint x: 891, endPoint y: 71, distance: 127.1
click at [891, 71] on div "All Active 1 Review 0 Confirmed 1 19004832 View" at bounding box center [675, 65] width 928 height 43
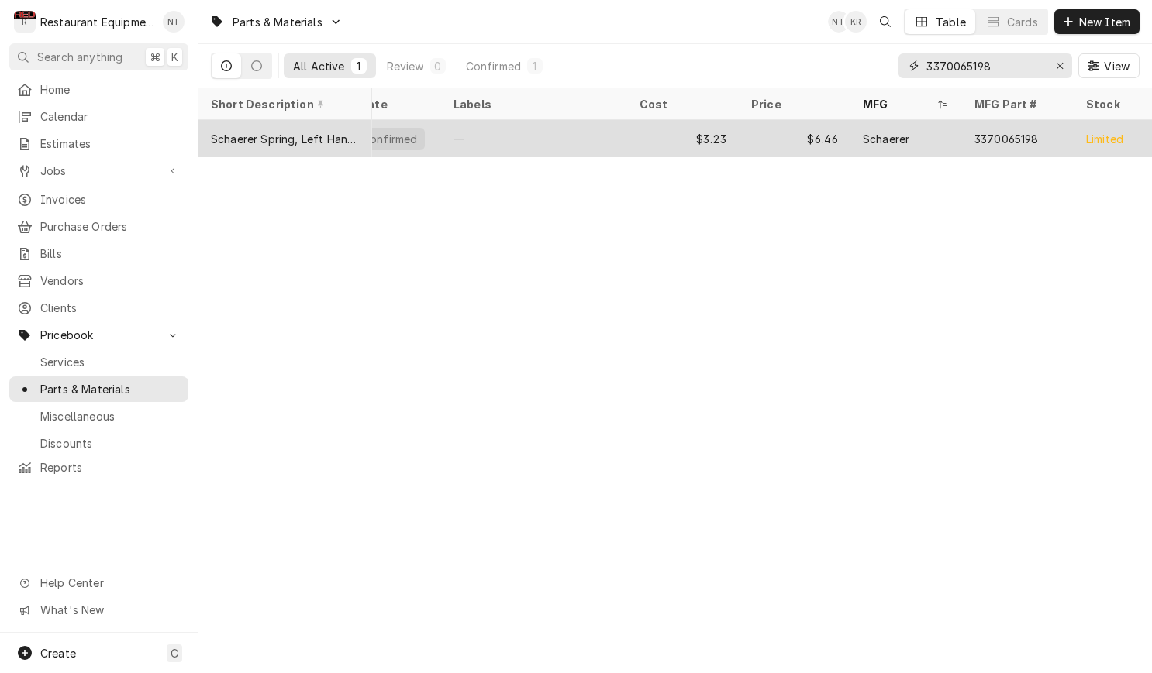
scroll to position [0, 33]
type input "3370065198"
click at [714, 138] on div "$3.23" at bounding box center [680, 138] width 112 height 37
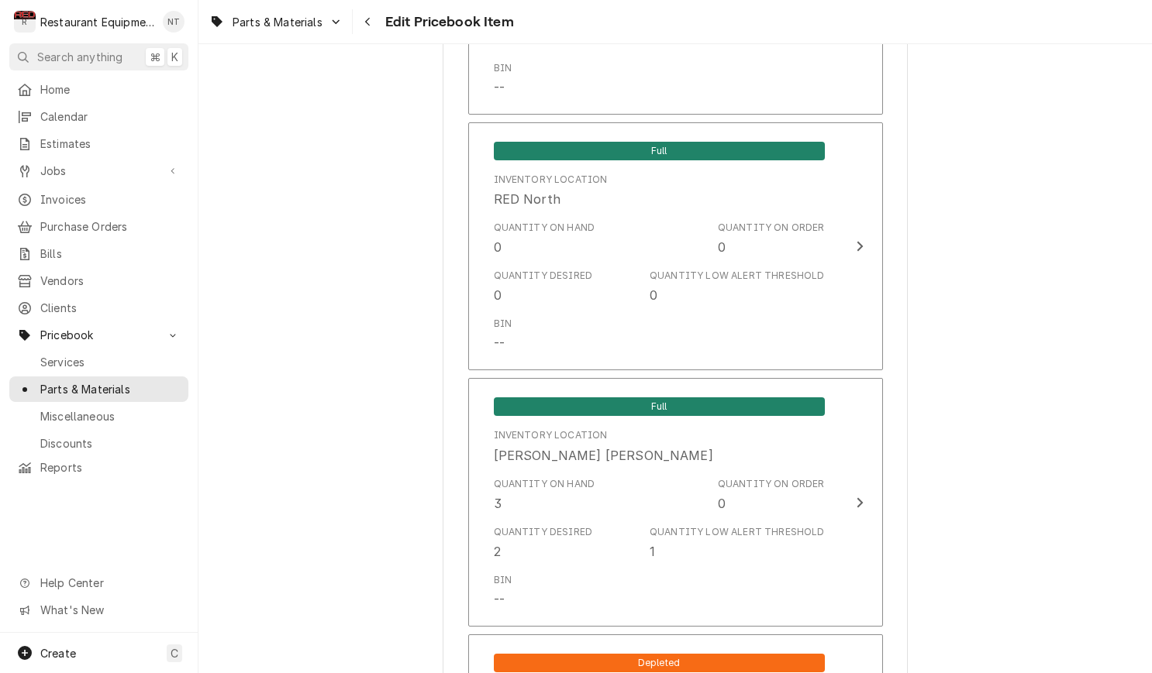
scroll to position [7763, 0]
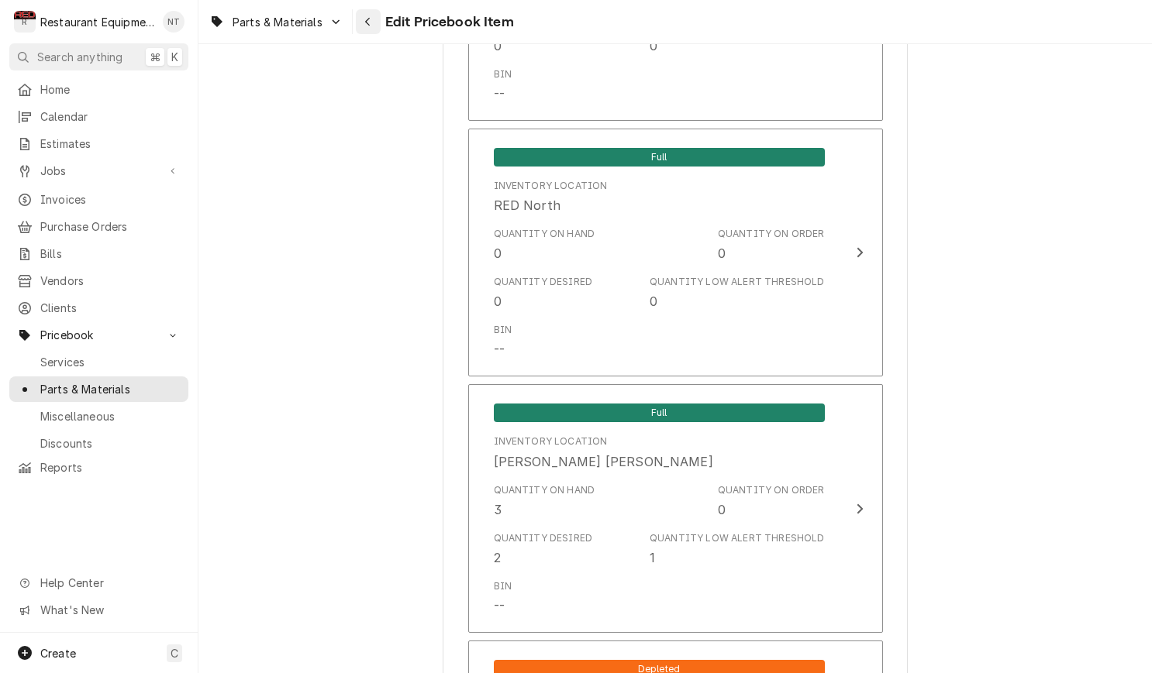
click at [370, 29] on button "Navigate back" at bounding box center [368, 21] width 25 height 25
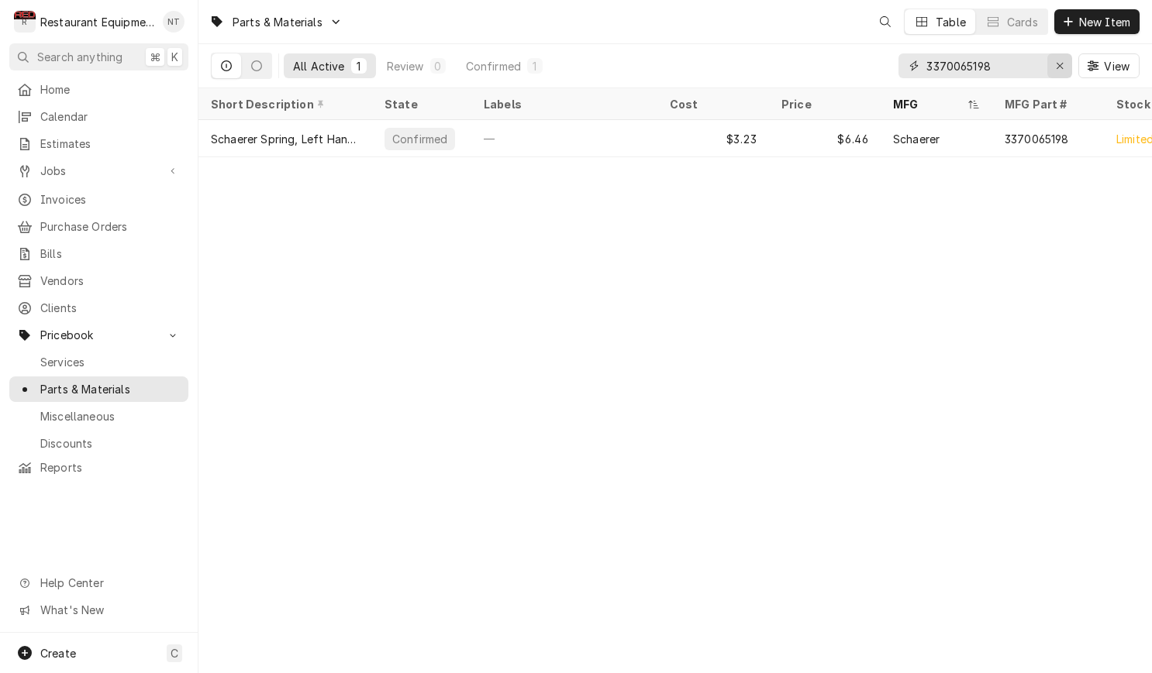
click at [1060, 59] on div "Erase input" at bounding box center [1060, 66] width 16 height 16
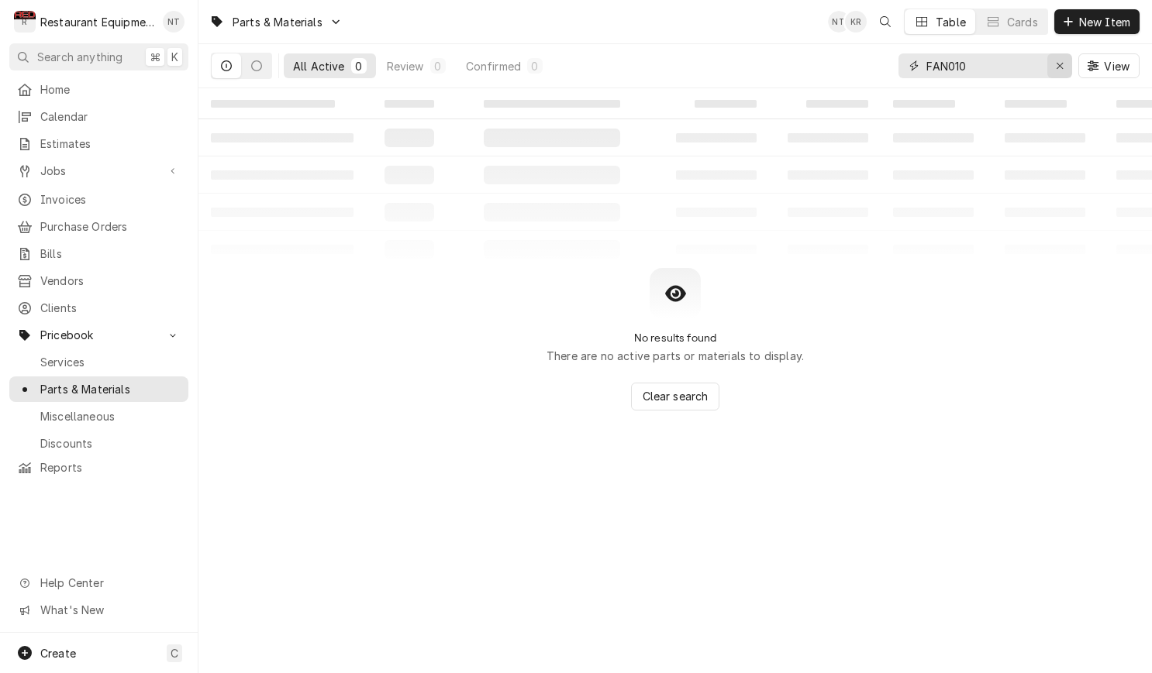
type input "FAN010"
click at [1058, 60] on icon "Erase input" at bounding box center [1060, 65] width 9 height 11
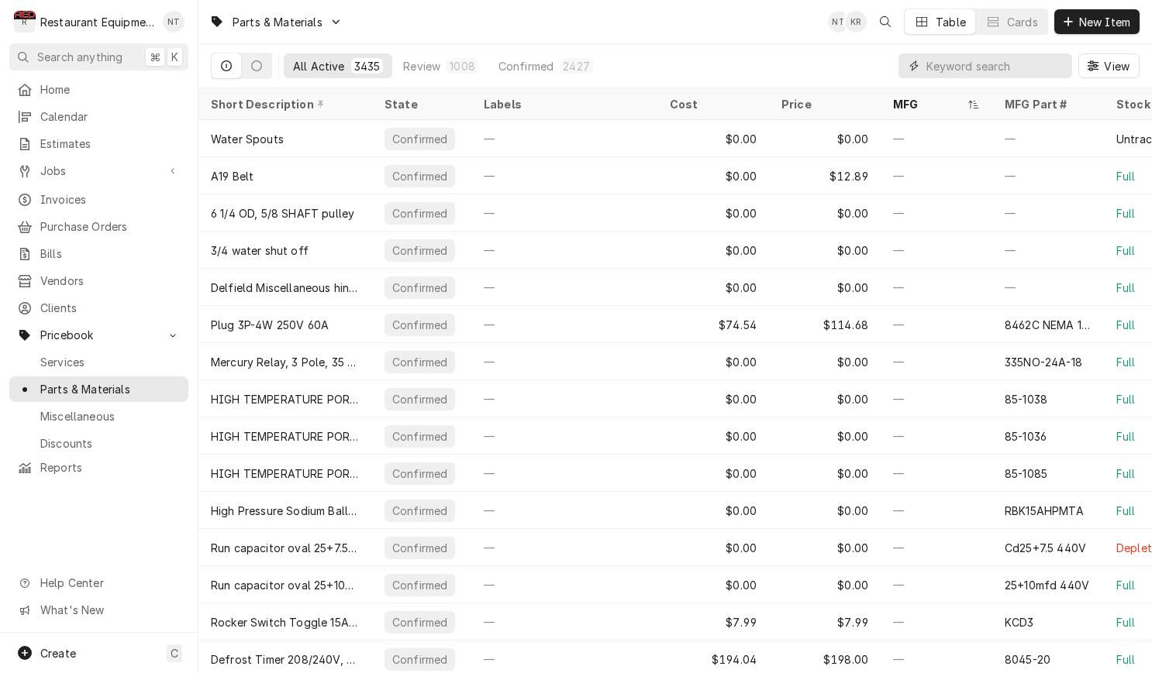
click at [990, 72] on input "Dynamic Content Wrapper" at bounding box center [995, 65] width 138 height 25
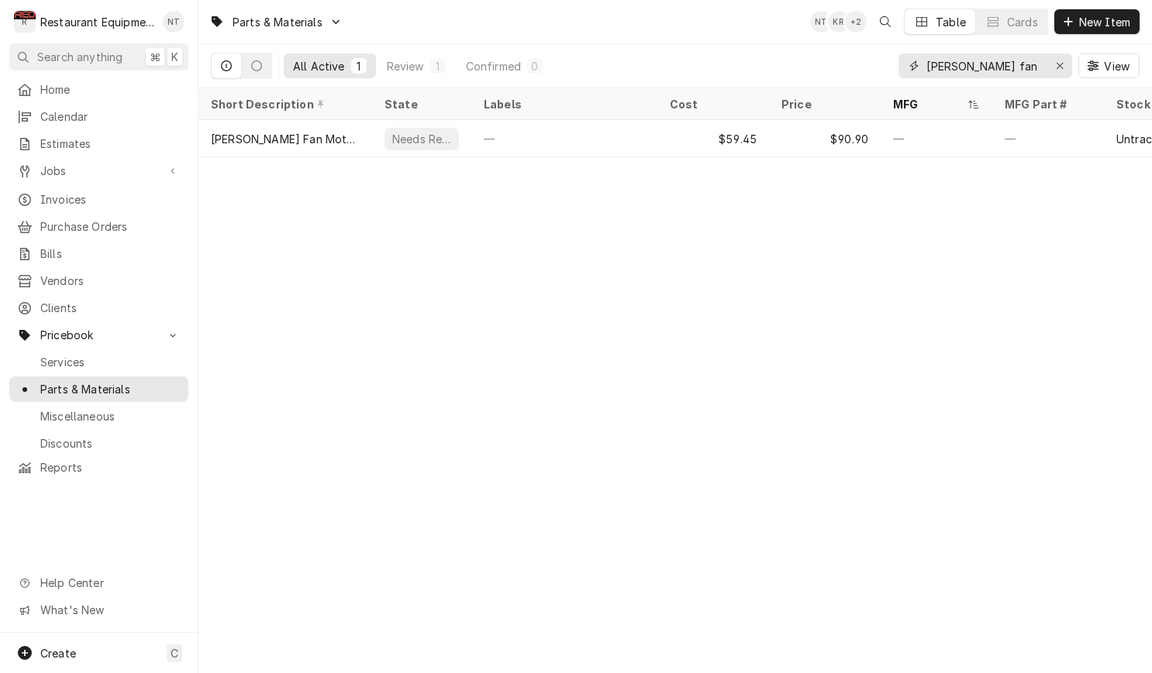
drag, startPoint x: 993, startPoint y: 65, endPoint x: 874, endPoint y: 65, distance: 118.6
click at [870, 64] on div "All Active 1 Review 1 Confirmed 0 Randell fan View" at bounding box center [675, 65] width 928 height 43
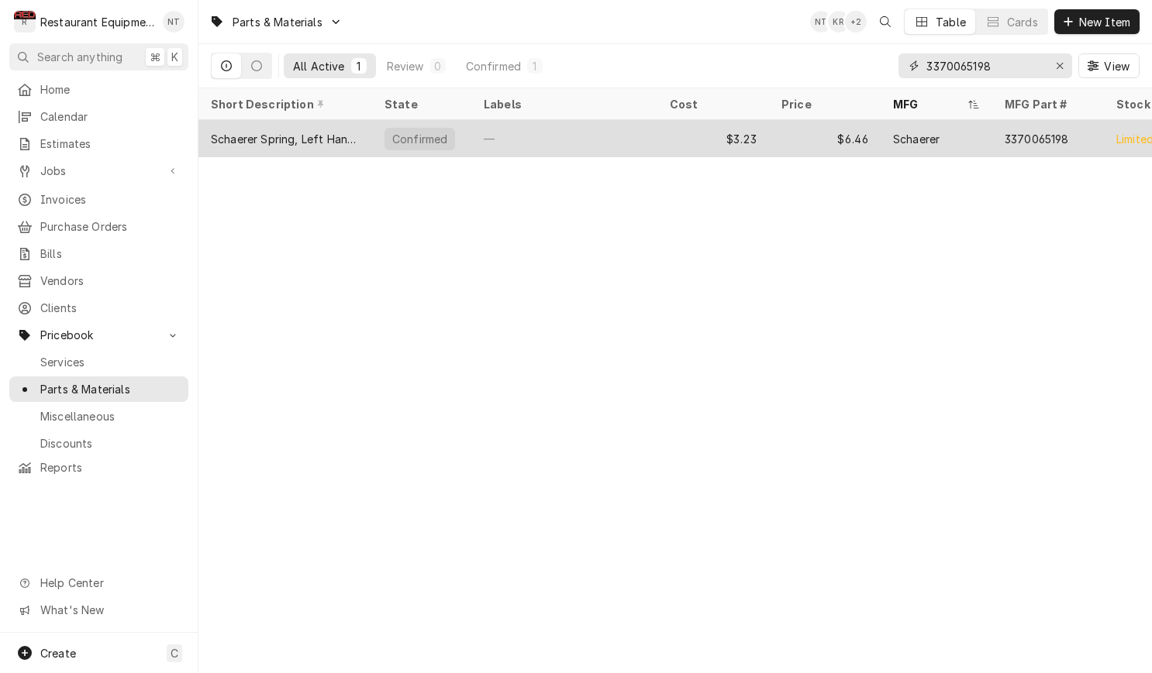
type input "3370065198"
click at [1032, 127] on div "3370065198" at bounding box center [1048, 138] width 112 height 37
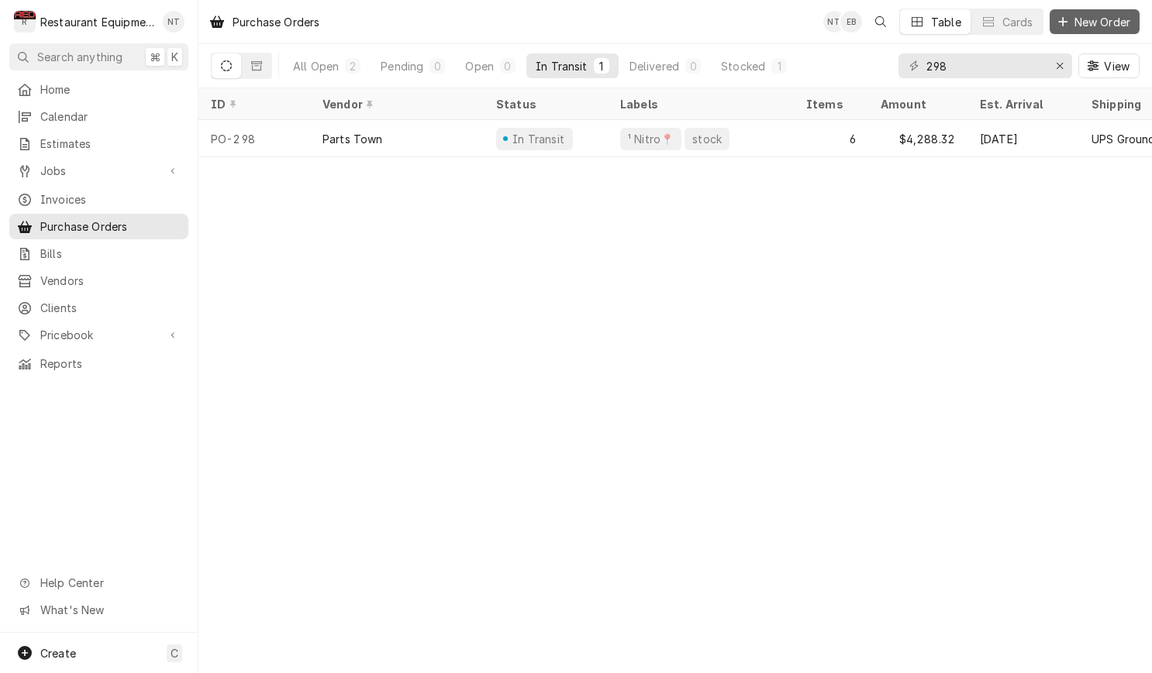
click at [1083, 19] on span "New Order" at bounding box center [1102, 22] width 62 height 16
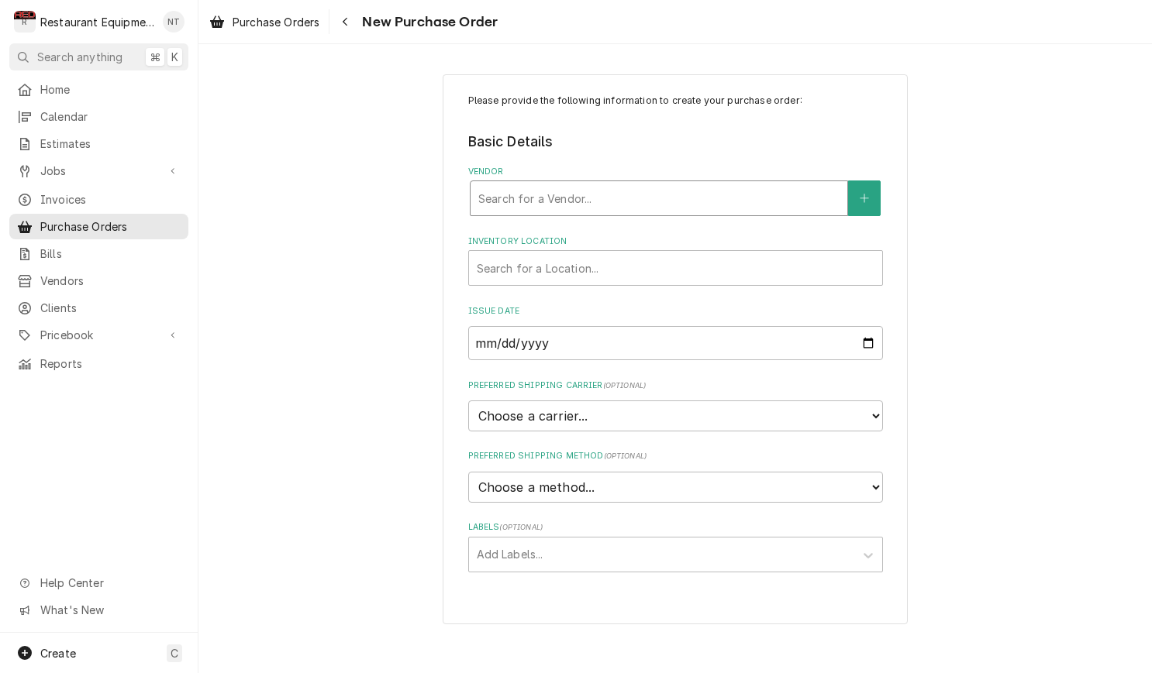
click at [695, 193] on div "Vendor" at bounding box center [658, 198] width 361 height 28
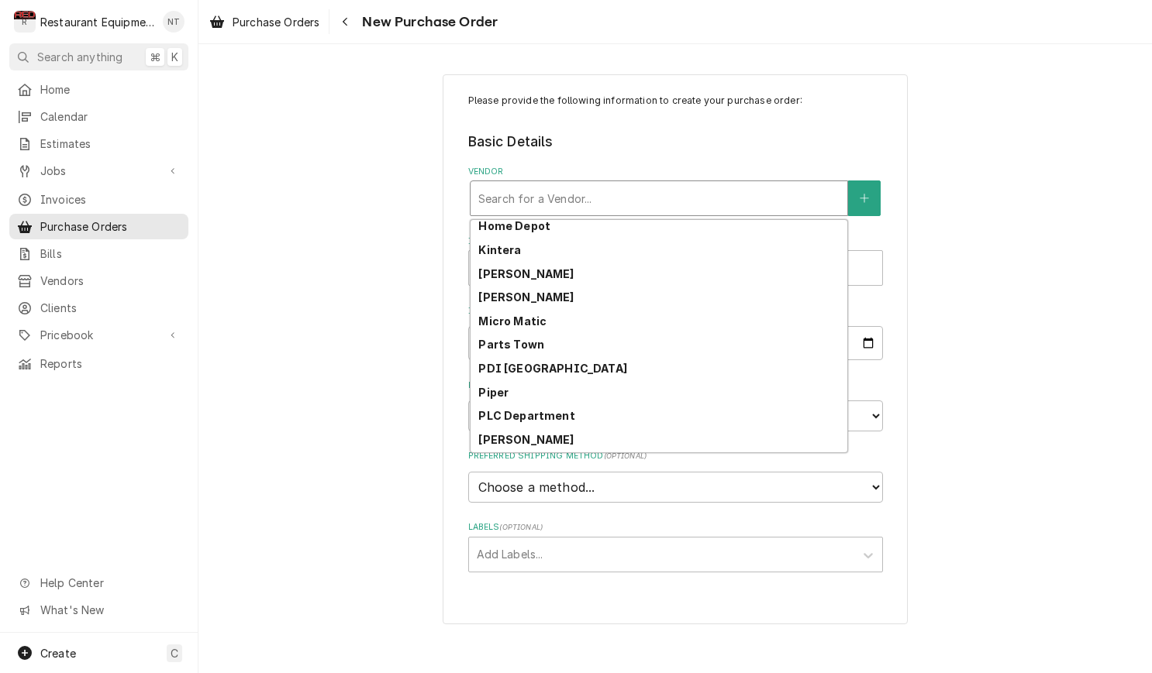
scroll to position [480, 0]
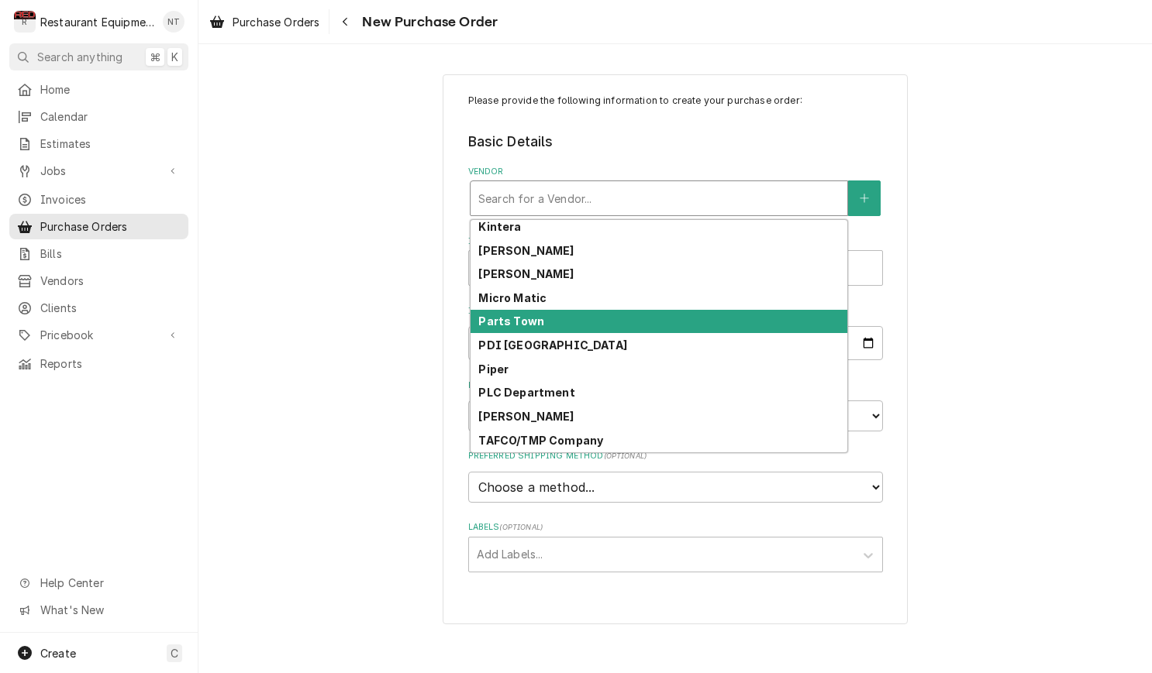
click at [604, 317] on div "Parts Town" at bounding box center [658, 322] width 377 height 24
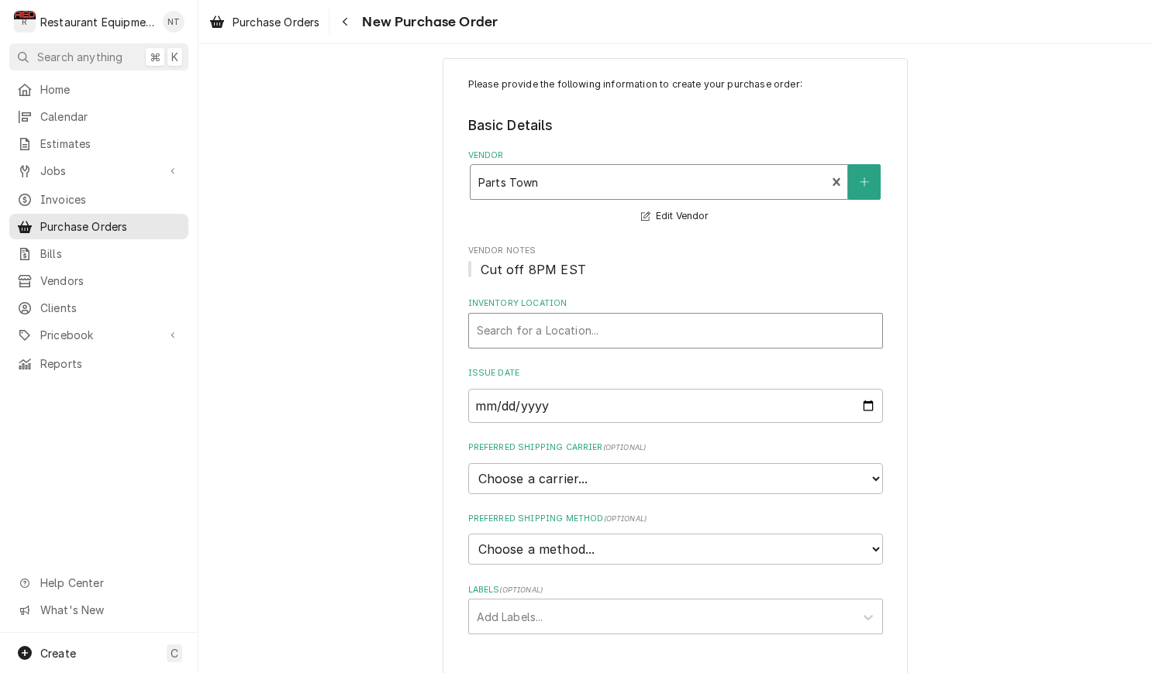
scroll to position [16, 0]
click at [645, 315] on div "Search for a Location..." at bounding box center [675, 332] width 413 height 34
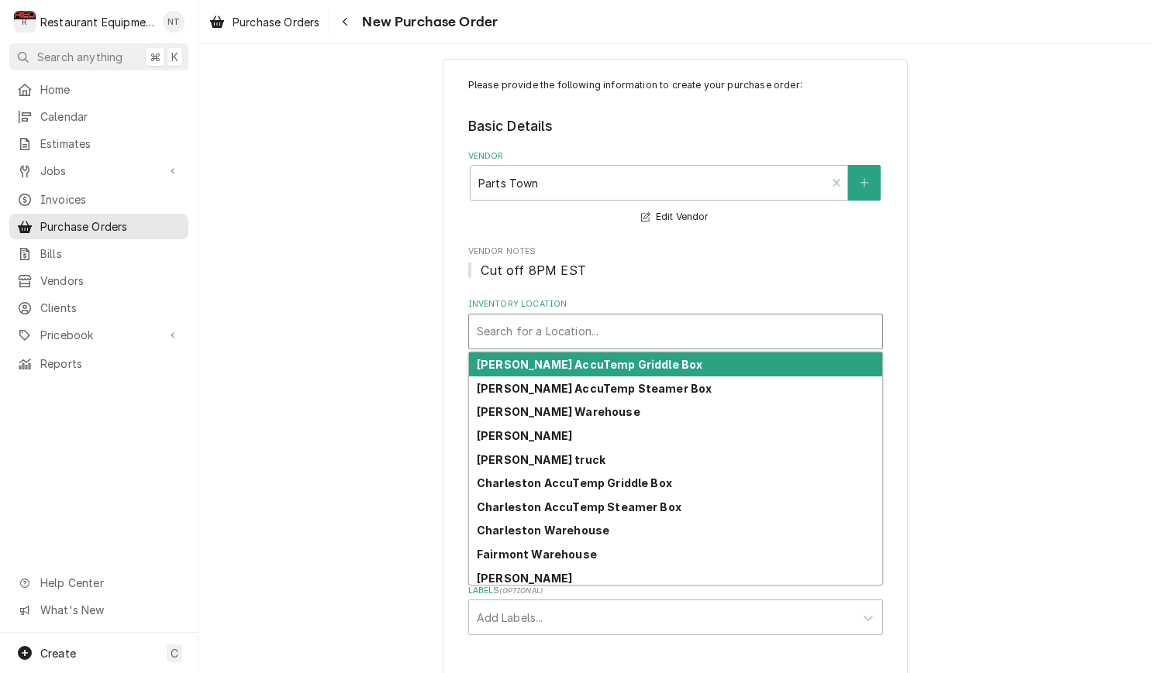
scroll to position [0, 0]
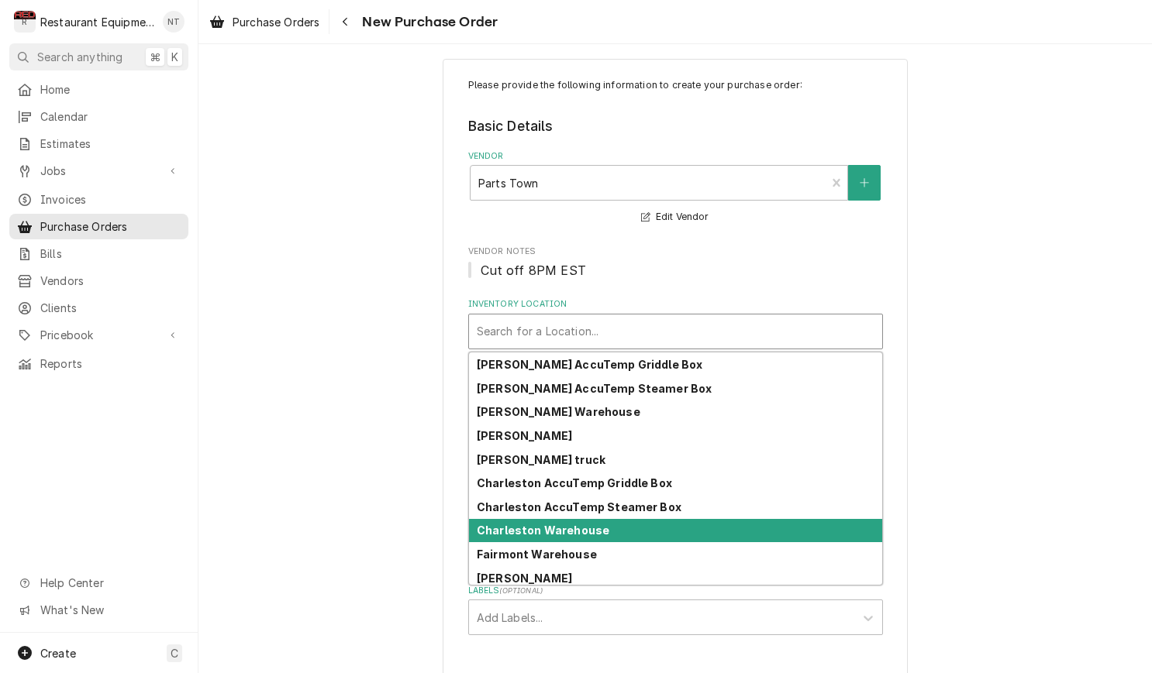
click at [711, 519] on div "Charleston Warehouse" at bounding box center [675, 531] width 413 height 24
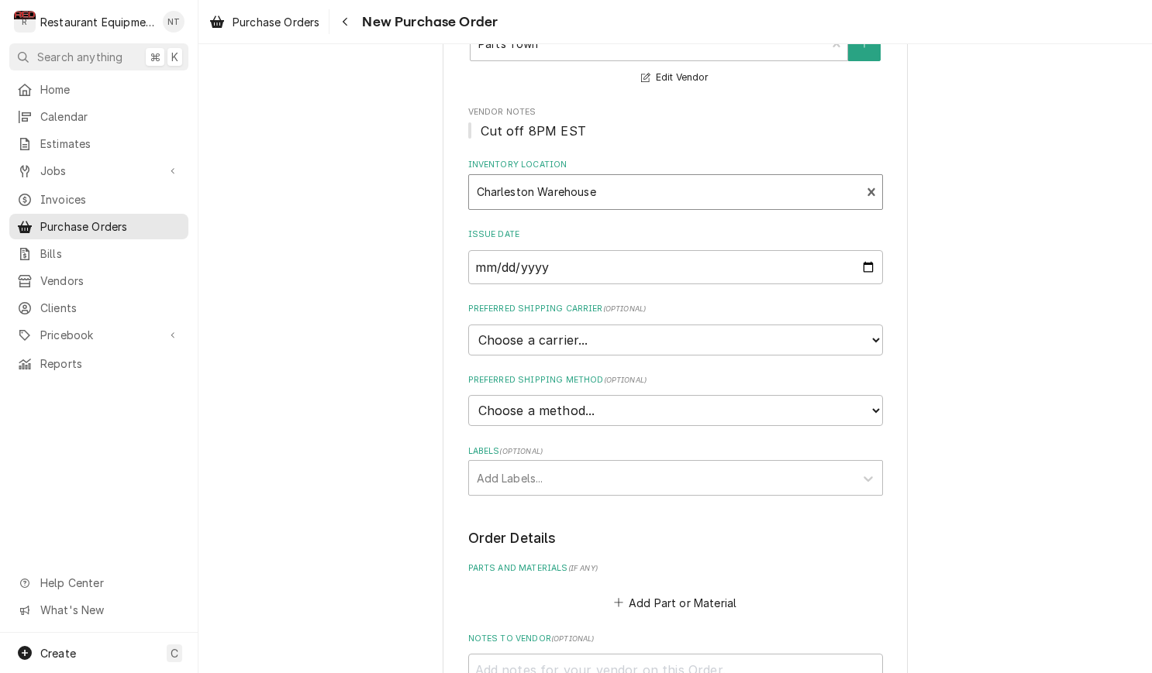
scroll to position [157, 0]
select select "4"
type textarea "x"
select select "1"
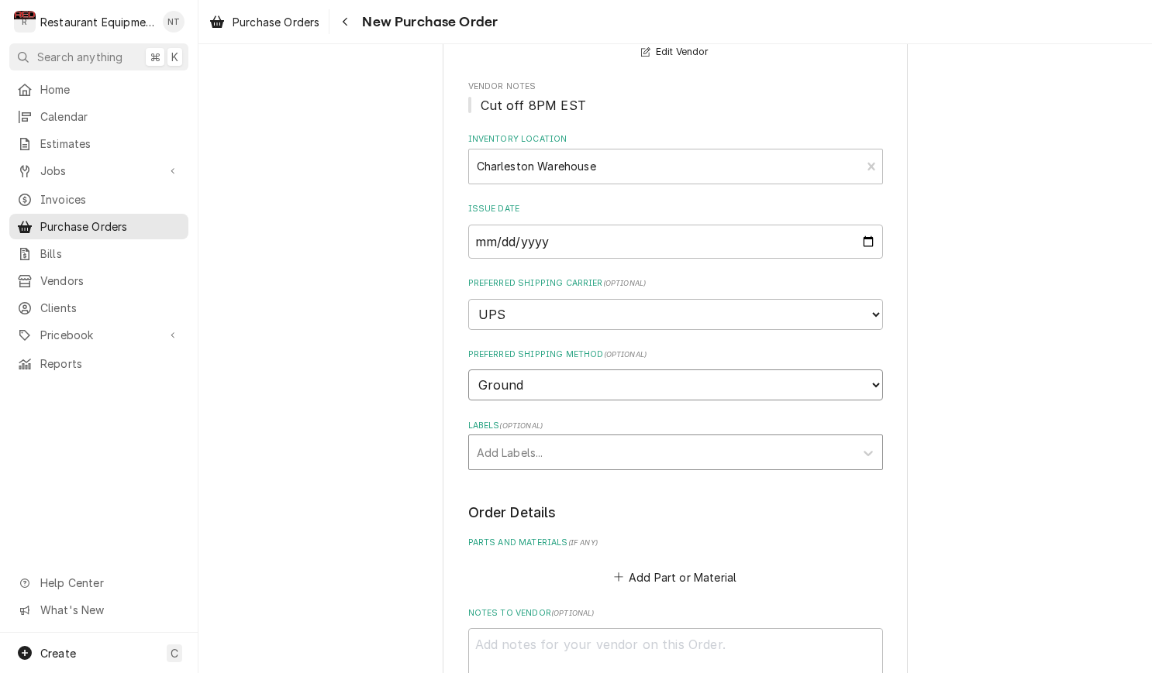
scroll to position [182, 0]
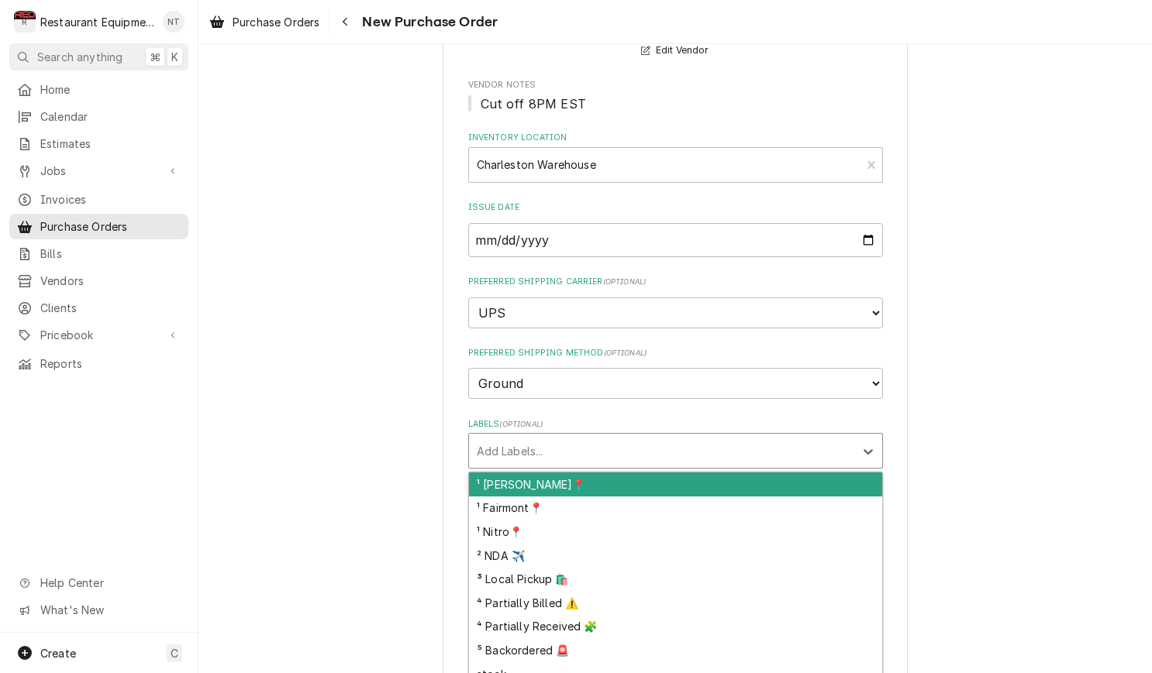
click at [692, 437] on div "Labels" at bounding box center [662, 451] width 370 height 28
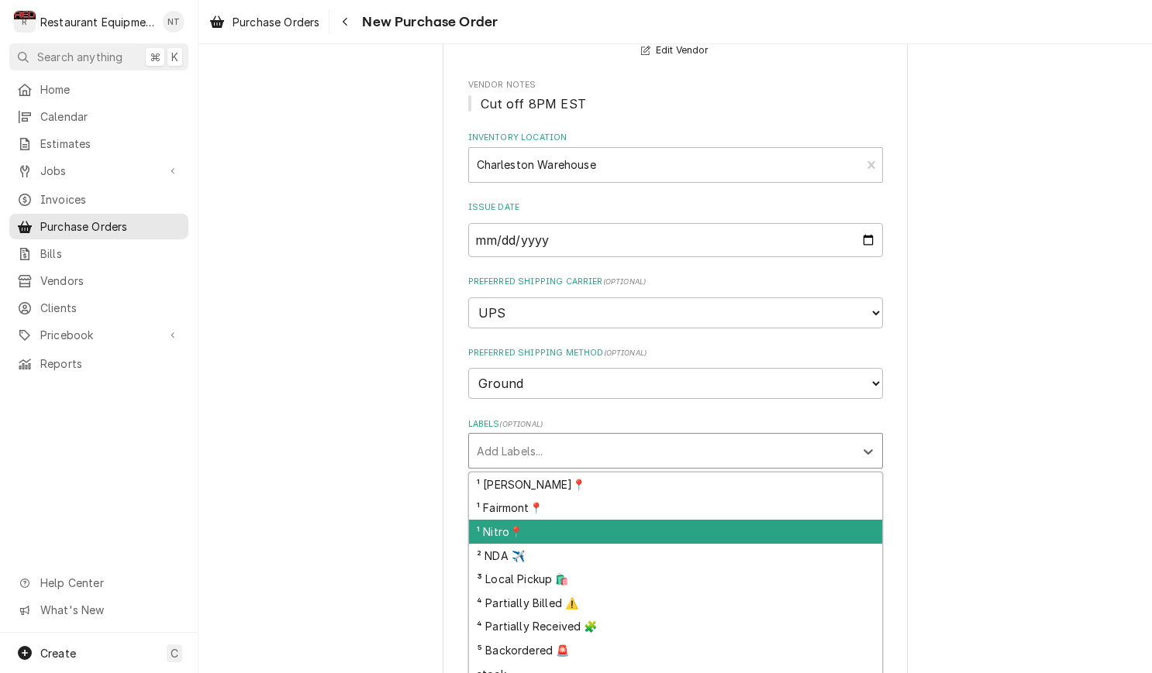
click at [712, 520] on div "¹ Nitro📍" at bounding box center [675, 532] width 413 height 24
type textarea "x"
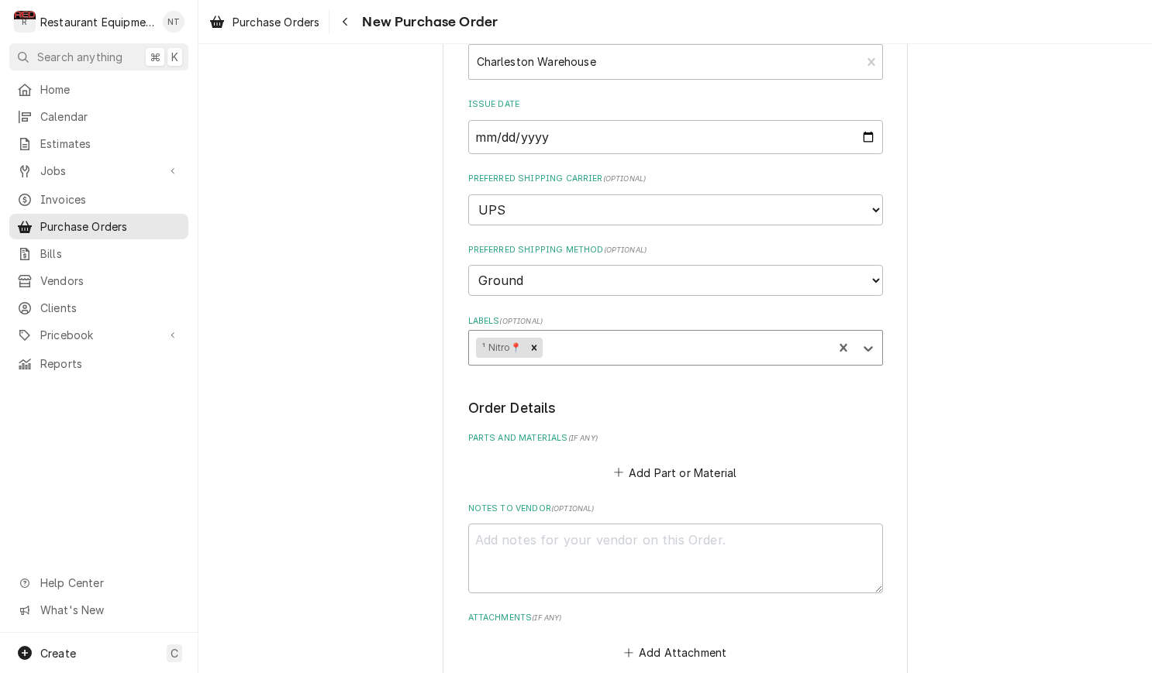
scroll to position [288, 0]
click at [689, 460] on button "Add Part or Material" at bounding box center [675, 471] width 128 height 22
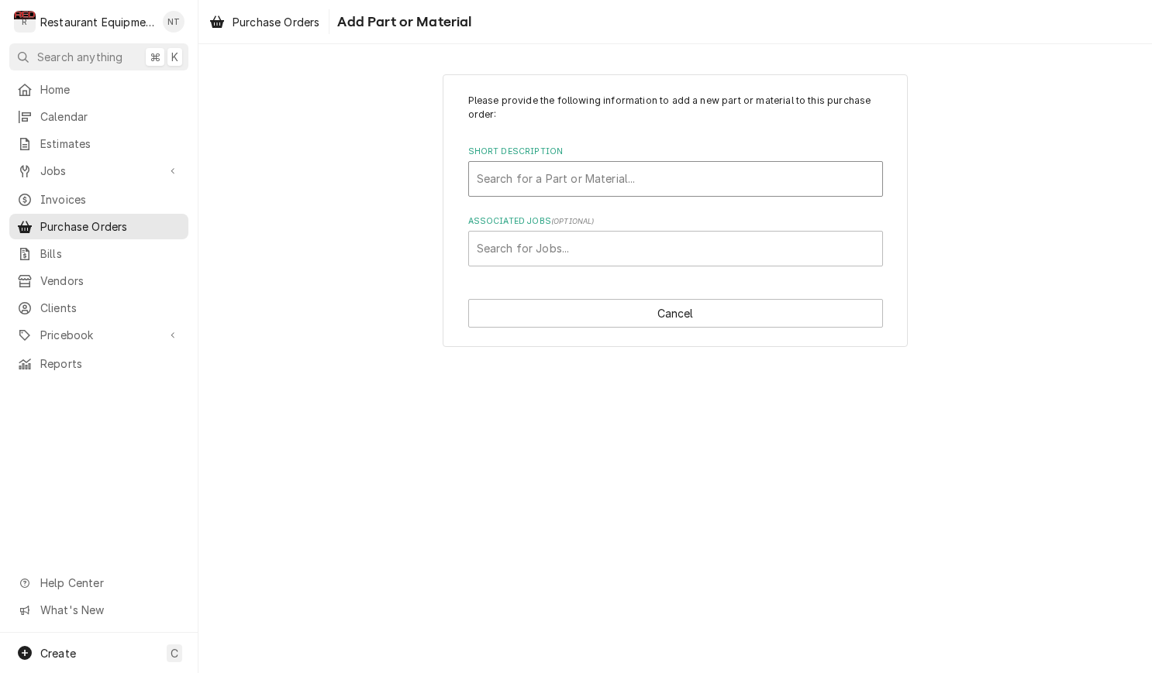
click at [693, 181] on div "Short Description" at bounding box center [676, 179] width 398 height 28
click at [627, 180] on div "Search for a Part or Material..." at bounding box center [676, 179] width 398 height 16
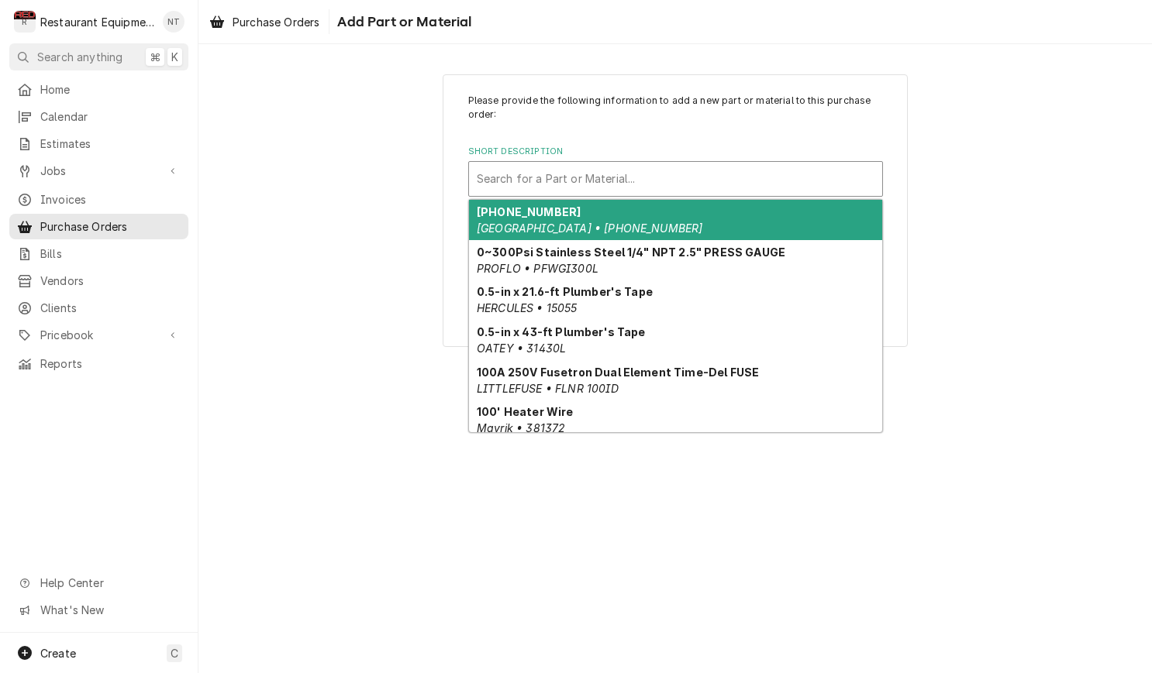
click at [632, 181] on div "Search for a Part or Material..." at bounding box center [676, 179] width 398 height 16
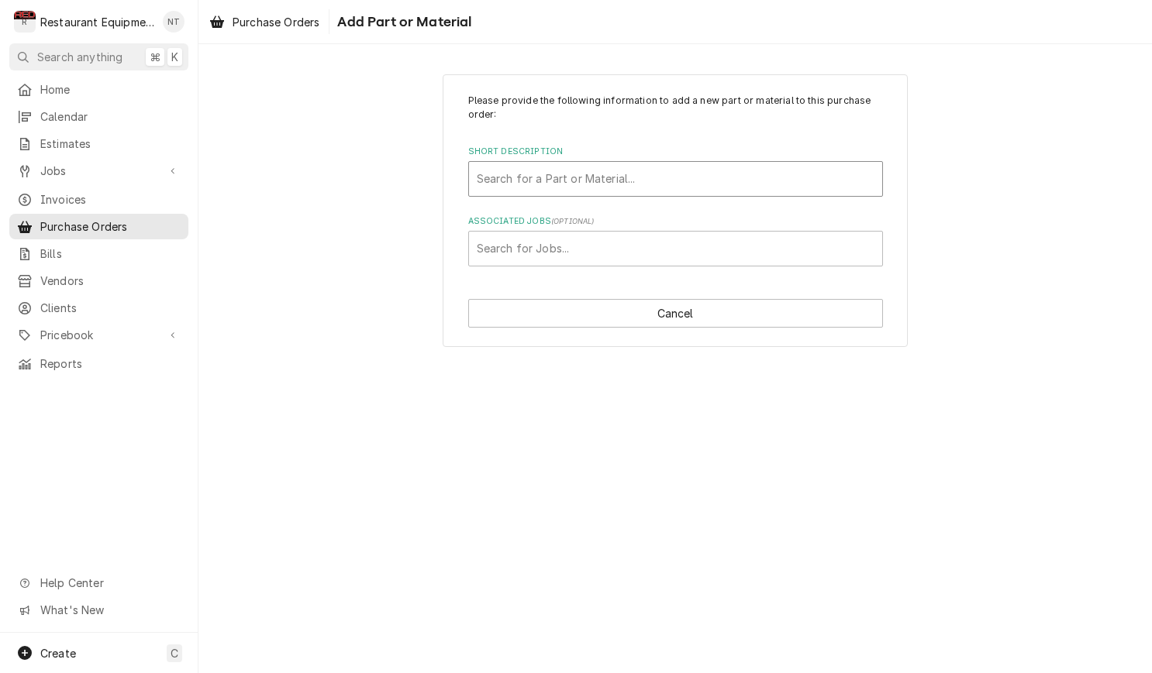
click at [631, 181] on div "Search for a Part or Material..." at bounding box center [676, 179] width 398 height 16
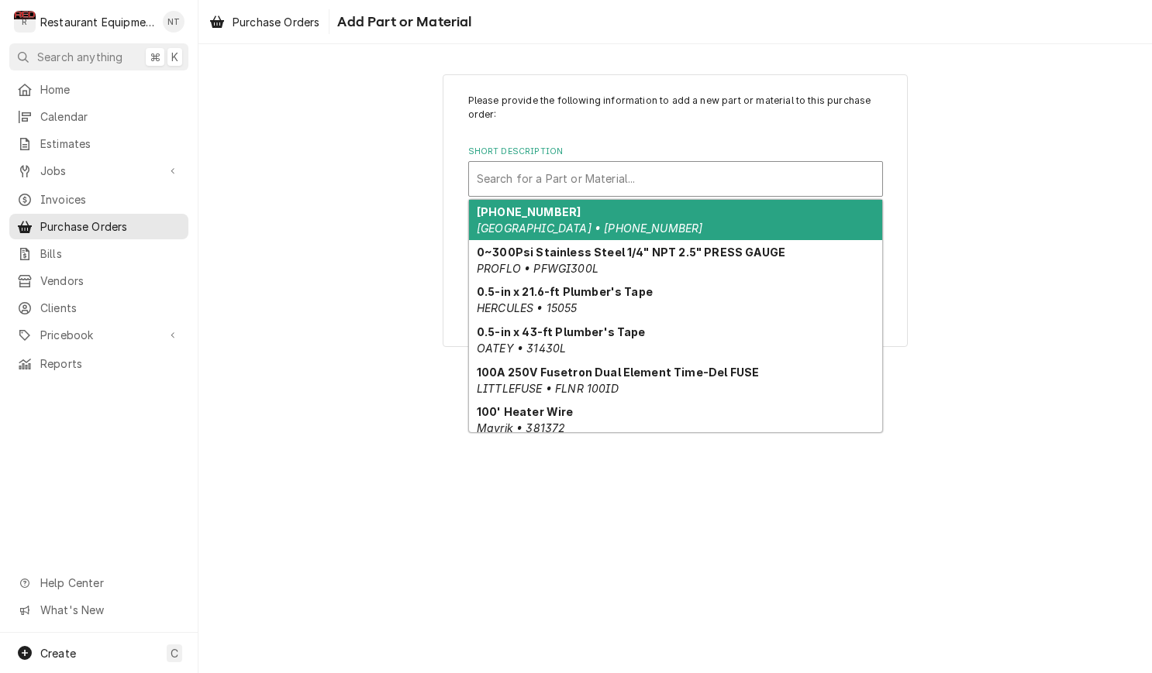
click at [334, 181] on div "Please provide the following information to add a new part or material to this …" at bounding box center [674, 210] width 953 height 301
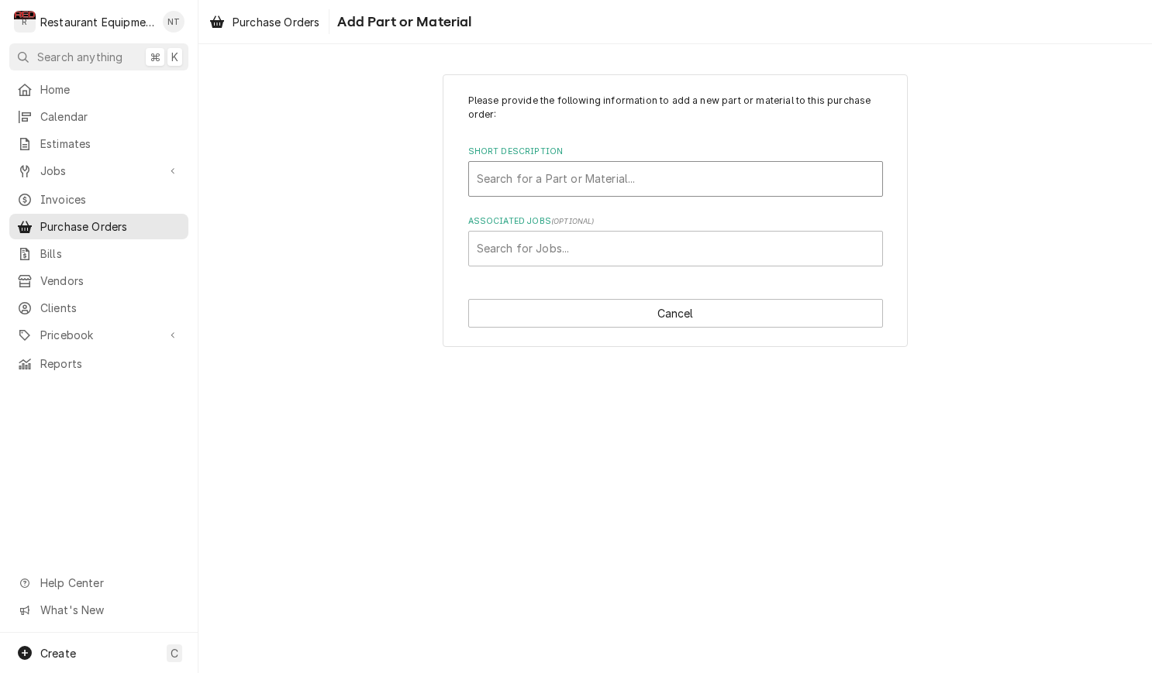
click at [481, 185] on div "Short Description" at bounding box center [676, 179] width 398 height 28
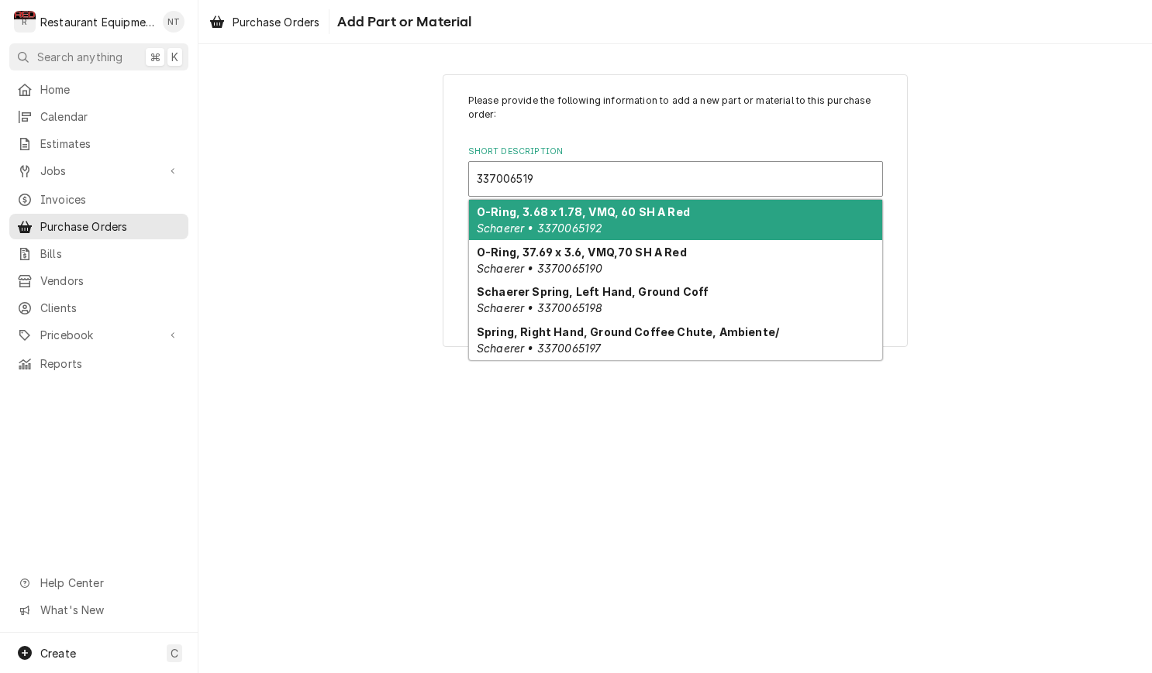
type input "3370065198"
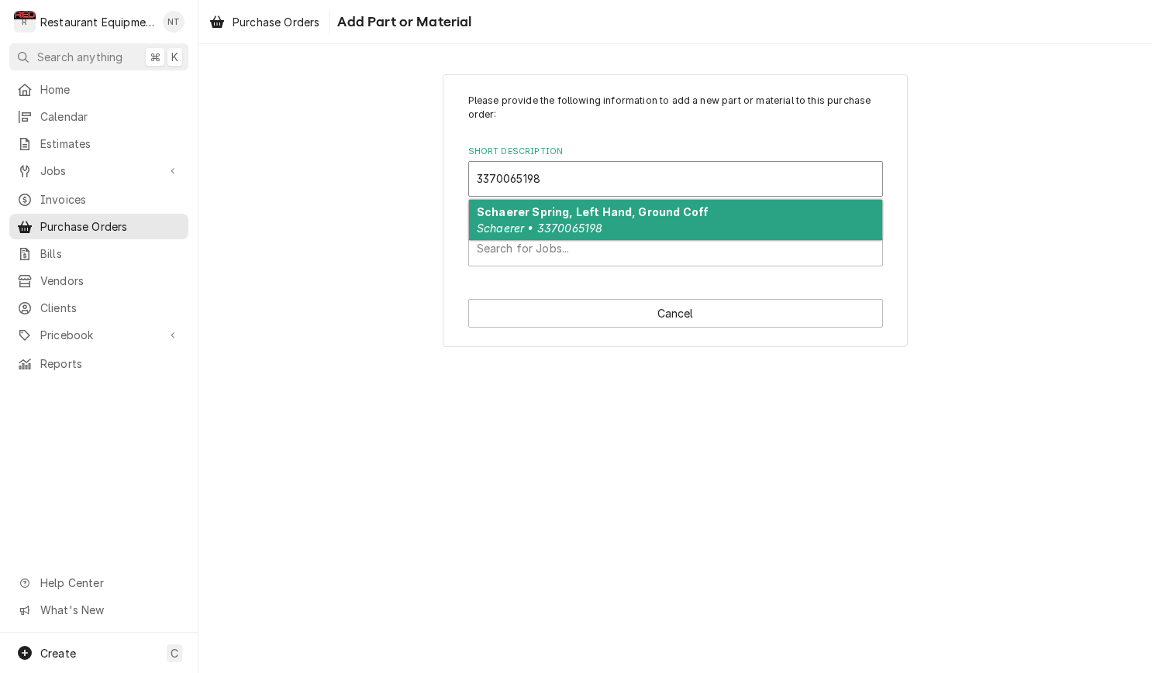
click at [673, 208] on strong "Schaerer Spring, Left Hand, Ground Coff" at bounding box center [593, 211] width 232 height 13
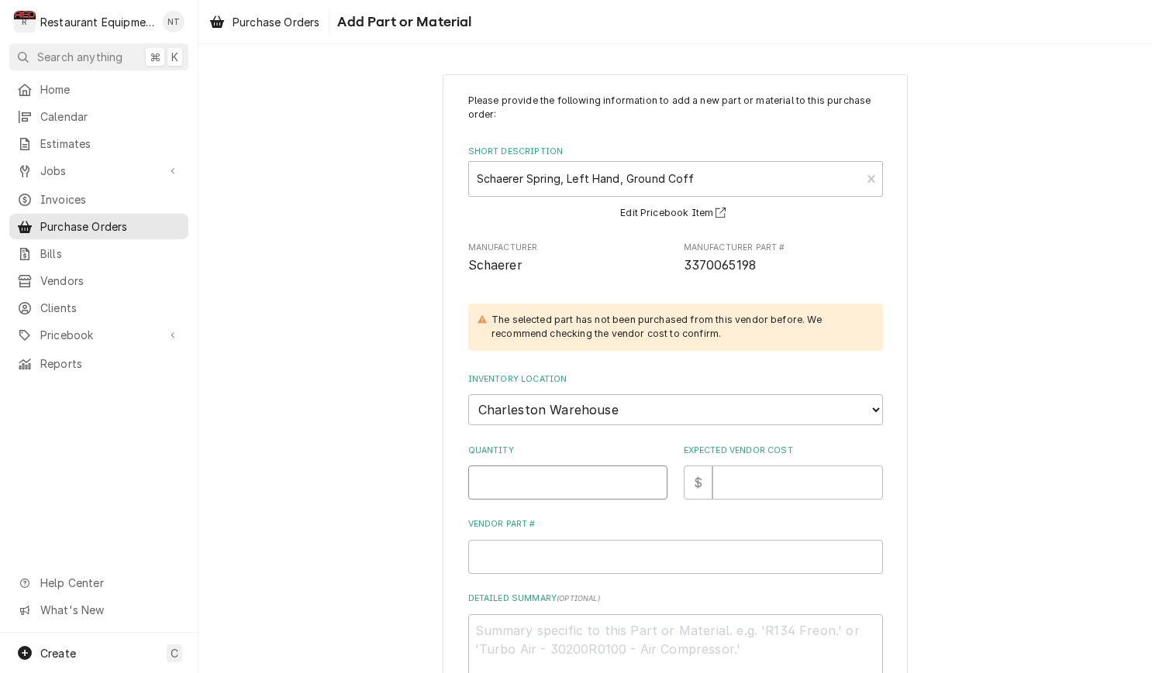
click at [580, 467] on input "Quantity" at bounding box center [567, 483] width 199 height 34
click at [553, 466] on input "Quantity" at bounding box center [567, 483] width 199 height 34
type textarea "x"
type input "6"
click at [739, 466] on input "Expected Vendor Cost" at bounding box center [797, 483] width 171 height 34
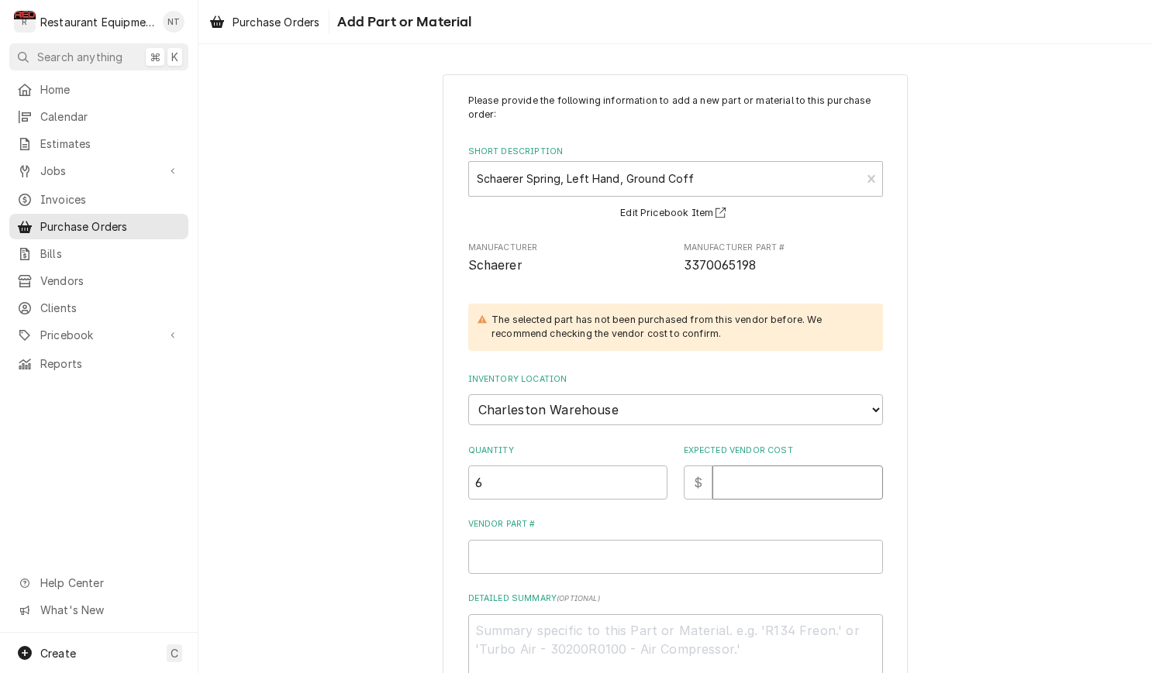
type textarea "x"
type input "4"
type textarea "x"
type input "4.4"
type textarea "x"
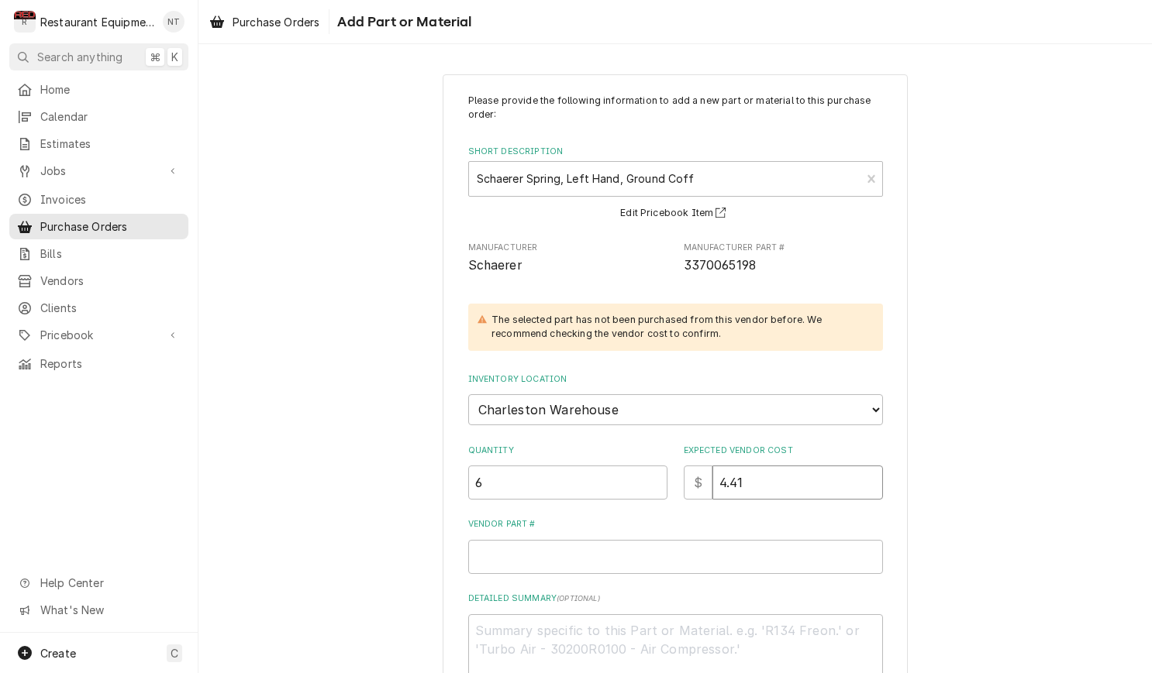
type input "4.41"
click at [540, 540] on input "Vendor Part #" at bounding box center [675, 557] width 415 height 34
paste input "SH3370065198"
type textarea "x"
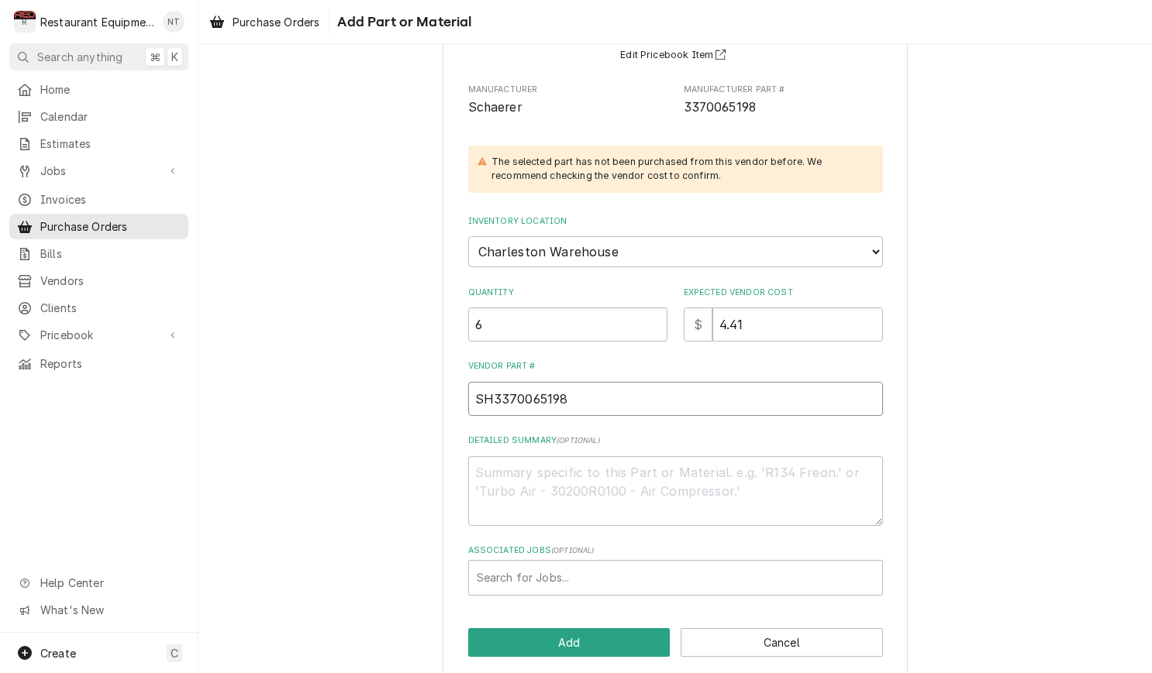
scroll to position [157, 0]
type input "SH3370065198"
click at [615, 629] on button "Add" at bounding box center [569, 643] width 202 height 29
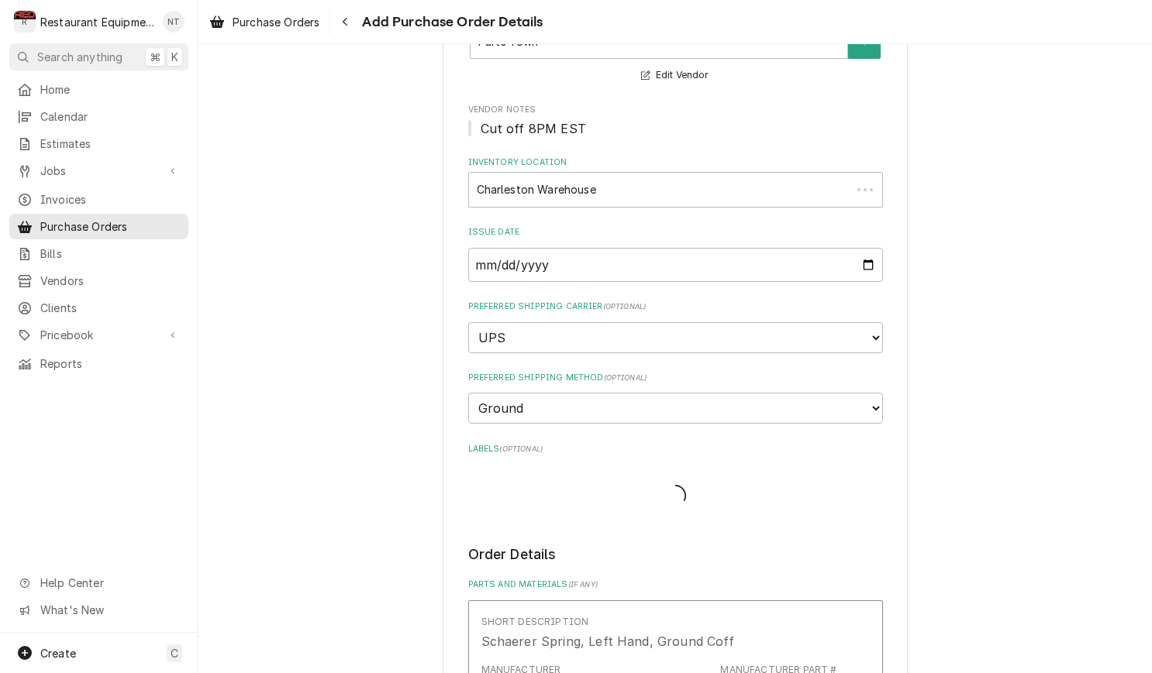
scroll to position [288, 0]
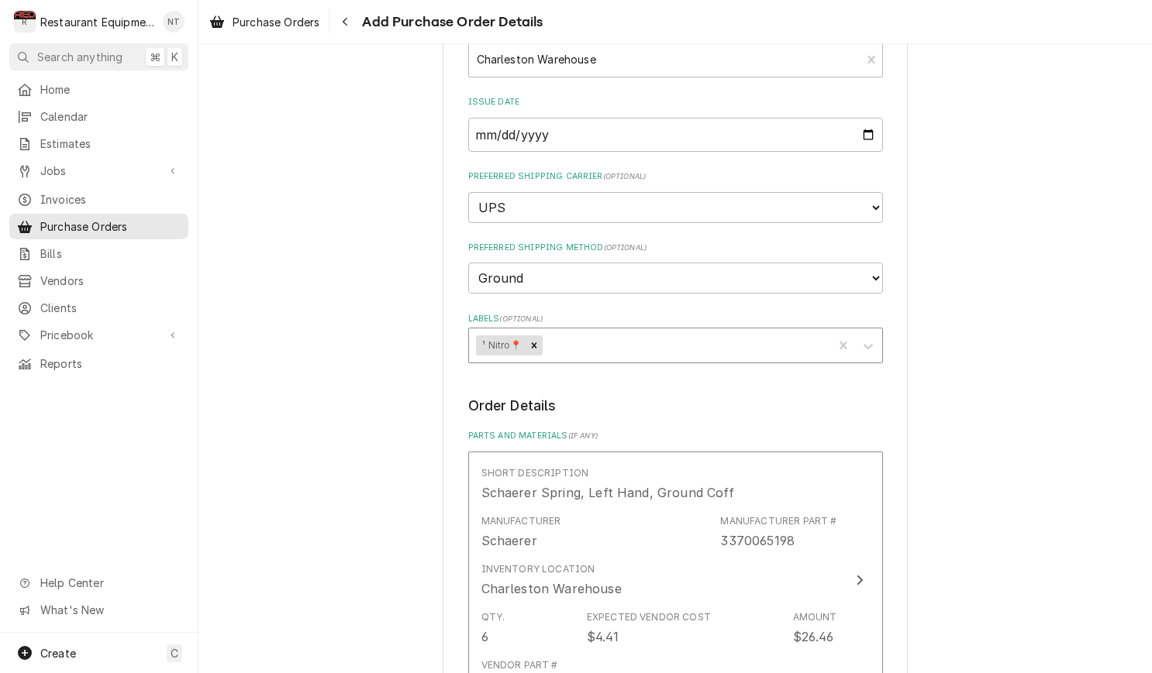
click at [593, 332] on div "Labels" at bounding box center [685, 346] width 280 height 28
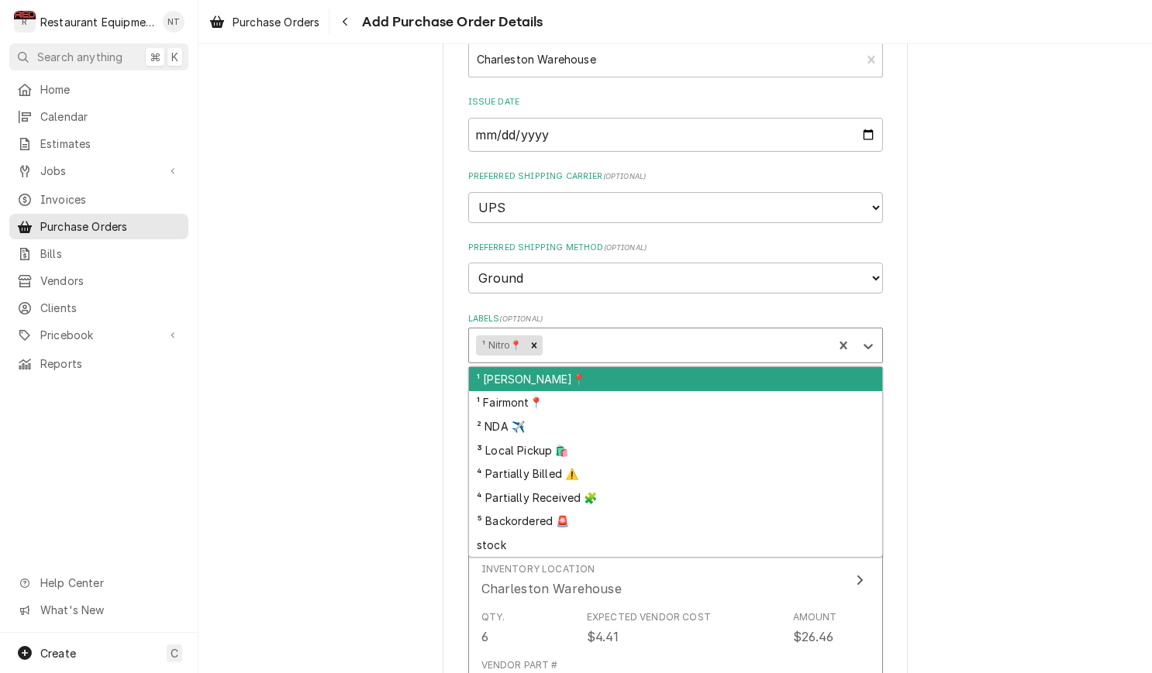
scroll to position [288, 0]
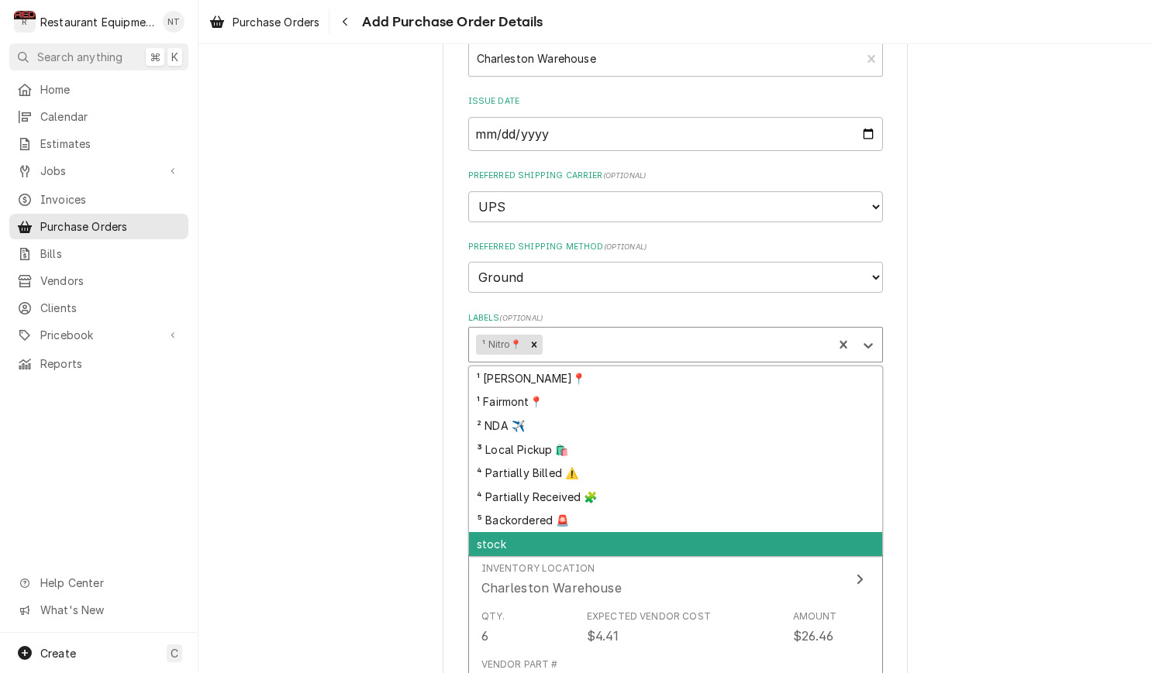
click at [637, 532] on div "stock" at bounding box center [675, 544] width 413 height 24
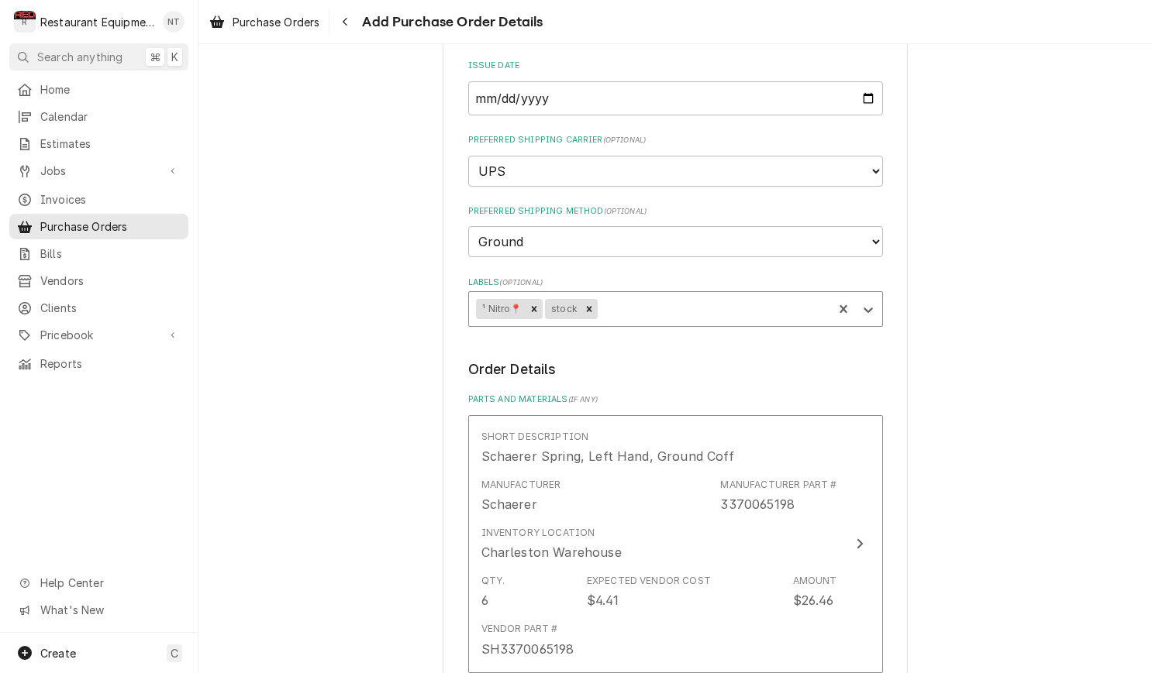
scroll to position [326, 0]
click at [981, 373] on div "Please provide the following information to create your purchase order: Basic D…" at bounding box center [674, 419] width 953 height 1371
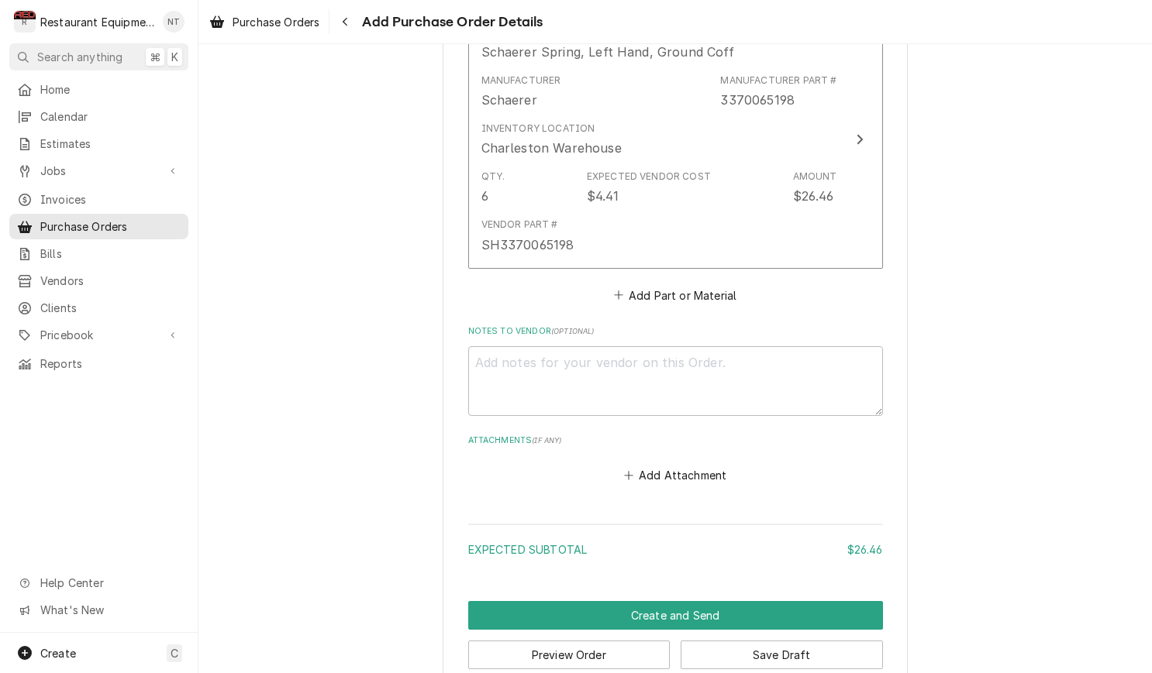
scroll to position [0, 0]
click at [795, 641] on button "Save Draft" at bounding box center [781, 655] width 202 height 29
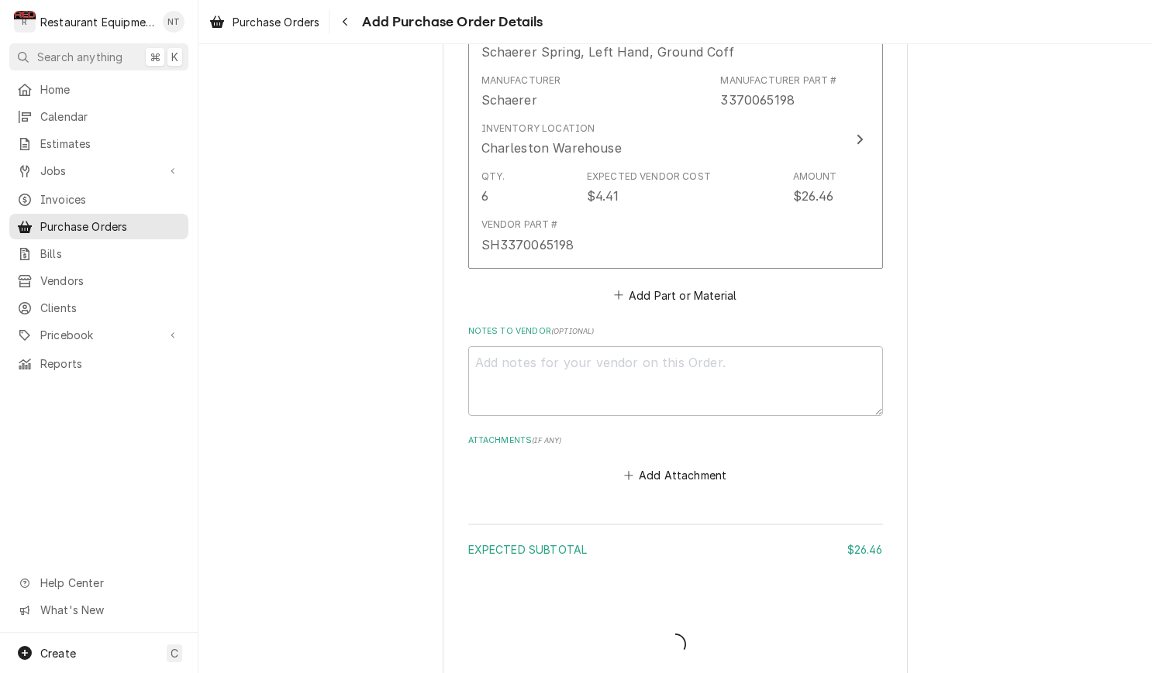
type textarea "x"
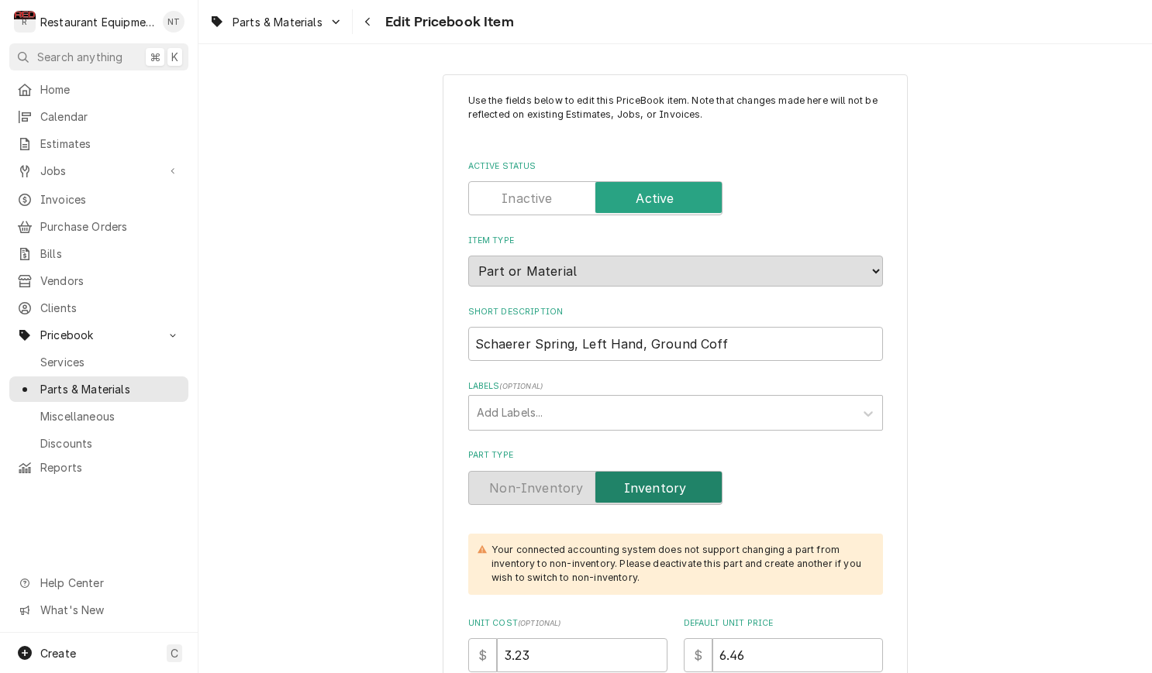
drag, startPoint x: 318, startPoint y: 29, endPoint x: 351, endPoint y: 62, distance: 47.1
click at [319, 29] on span "Parts & Materials" at bounding box center [278, 22] width 90 height 16
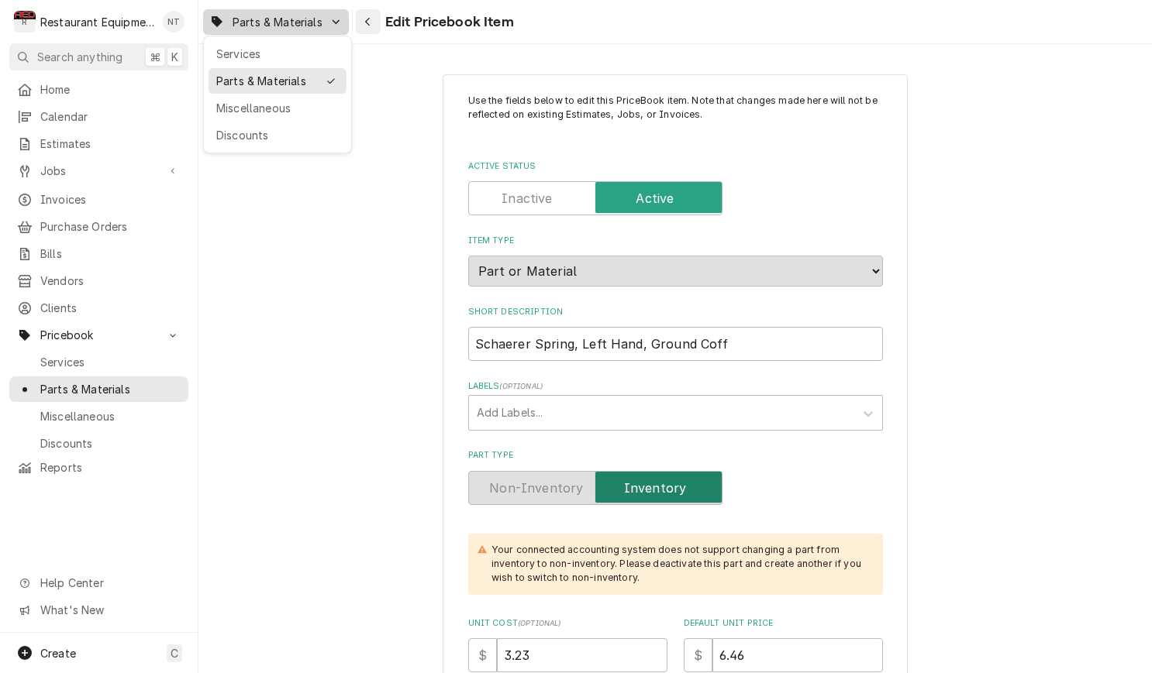
click at [363, 22] on html "R Restaurant Equipment Diagnostics NT Search anything ⌘ K Home Calendar Estimat…" at bounding box center [576, 336] width 1152 height 673
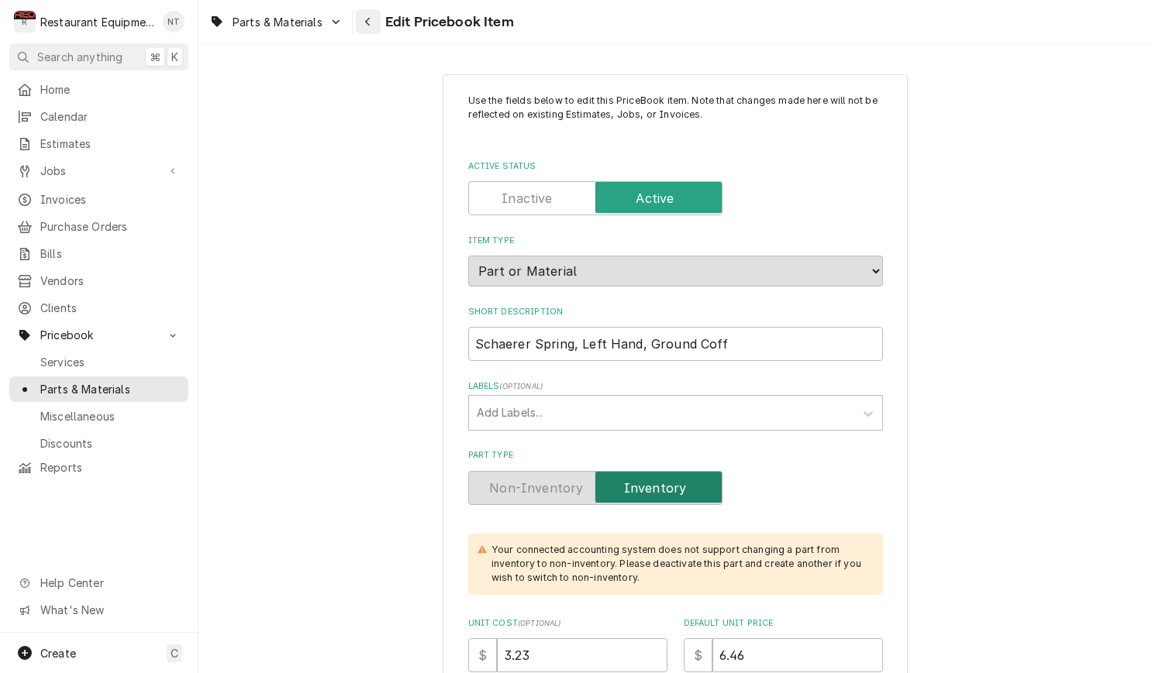
click at [374, 16] on div "Navigate back" at bounding box center [368, 22] width 16 height 16
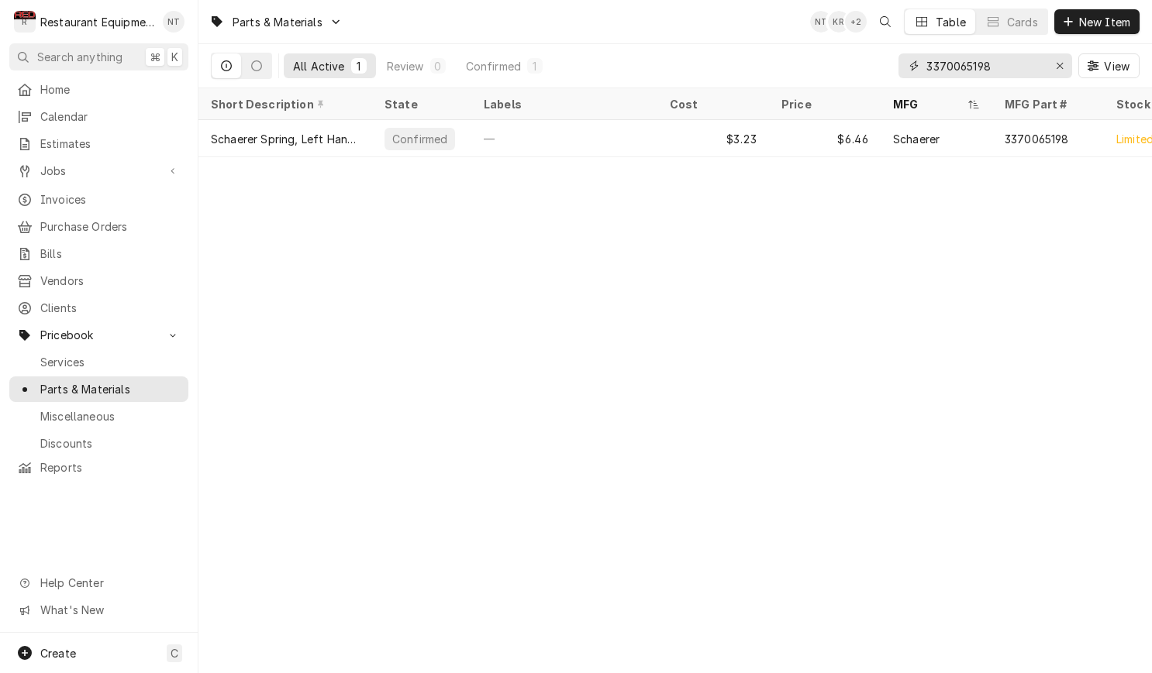
click at [1062, 71] on div "Erase input" at bounding box center [1060, 66] width 16 height 16
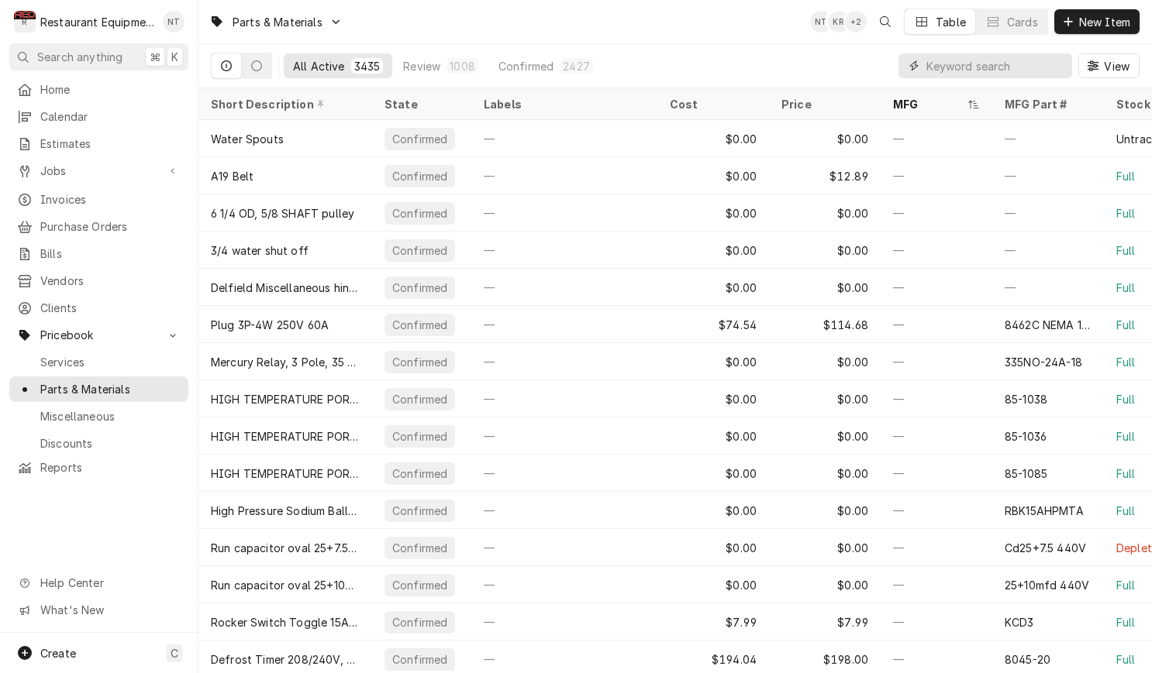
click at [1001, 66] on input "Dynamic Content Wrapper" at bounding box center [995, 65] width 138 height 25
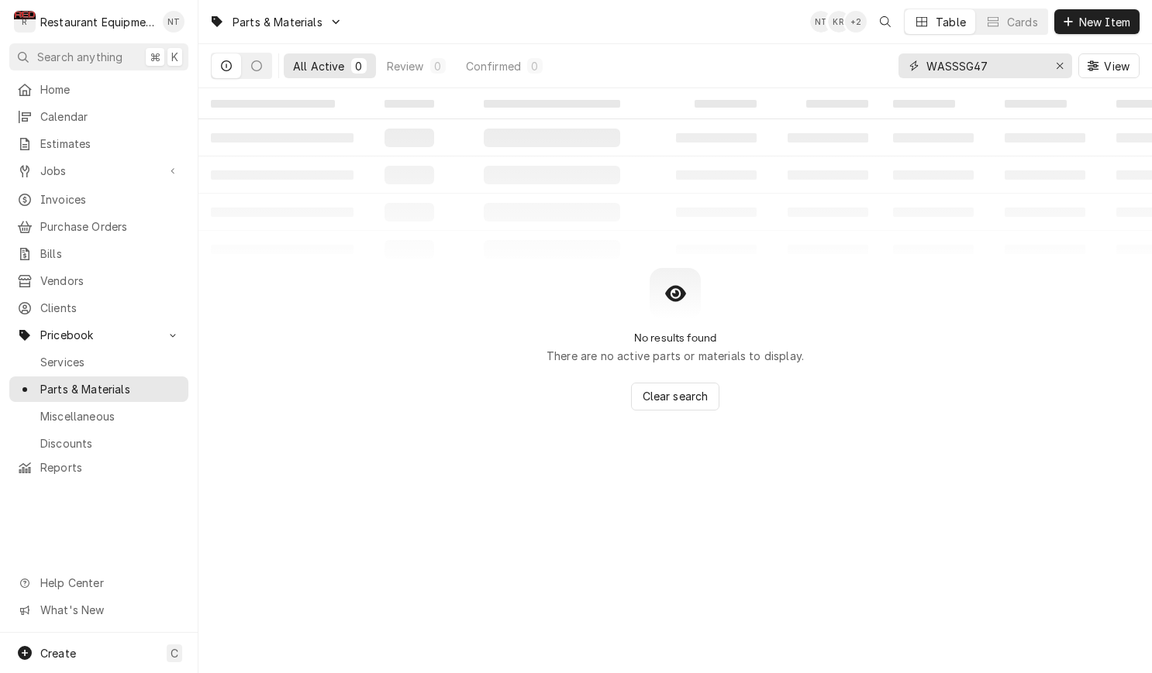
drag, startPoint x: 962, startPoint y: 67, endPoint x: 1029, endPoint y: 131, distance: 93.2
click at [961, 67] on input "WASSSG47" at bounding box center [984, 65] width 116 height 25
drag, startPoint x: 983, startPoint y: 60, endPoint x: 998, endPoint y: 66, distance: 15.7
click at [983, 60] on input "WASSSG47" at bounding box center [984, 65] width 116 height 25
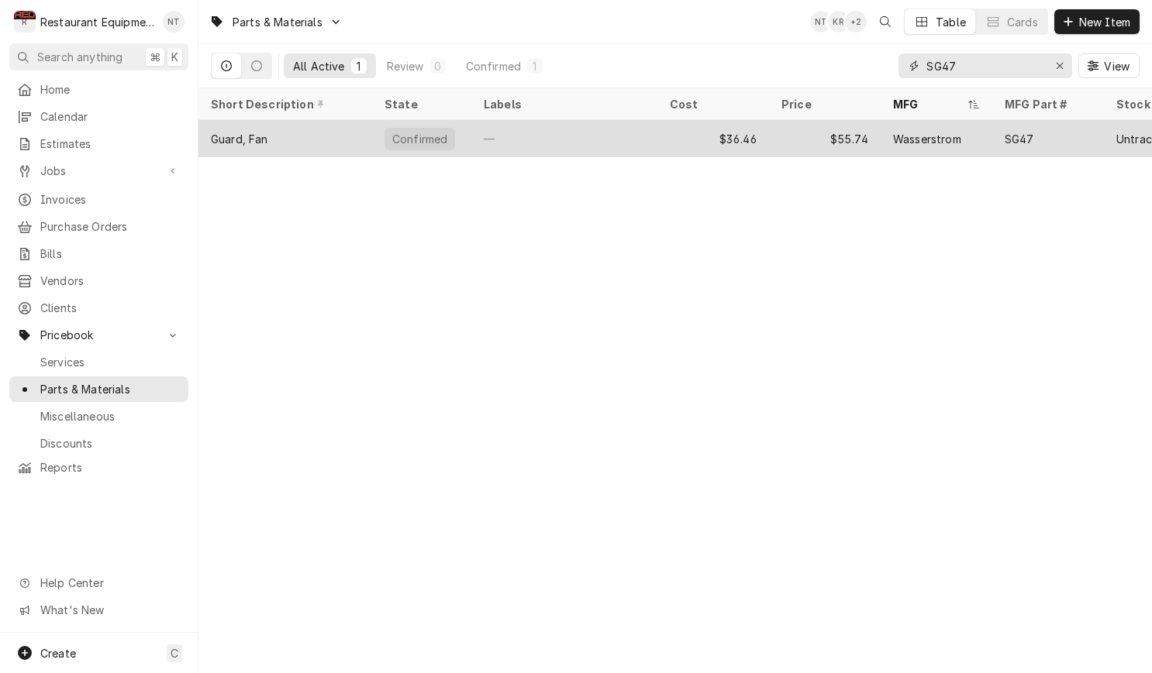
type input "SG47"
click at [749, 133] on div "$36.46" at bounding box center [713, 138] width 112 height 37
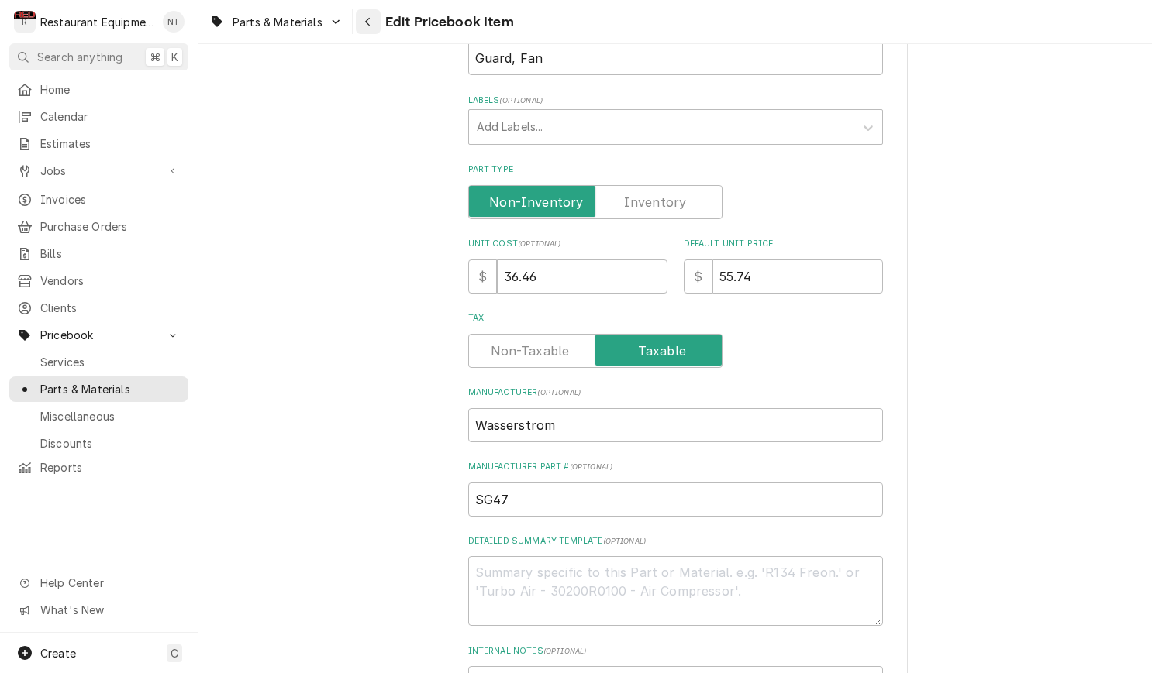
click at [368, 24] on icon "Navigate back" at bounding box center [367, 22] width 5 height 9
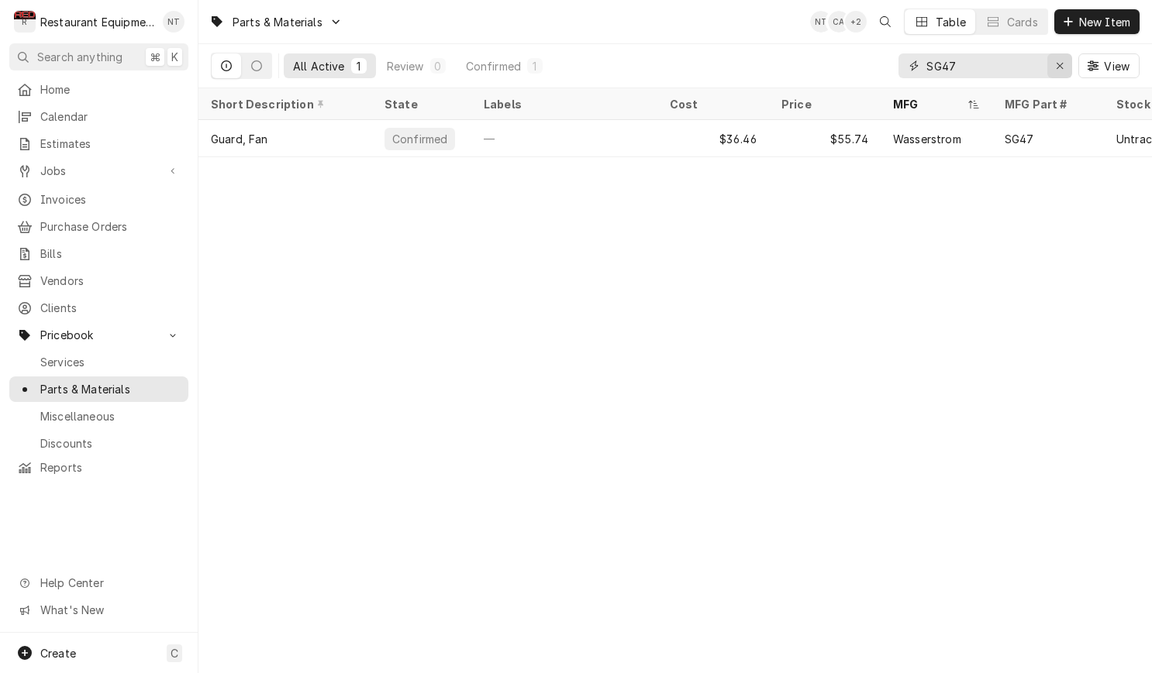
click at [1052, 72] on div "Erase input" at bounding box center [1060, 66] width 16 height 16
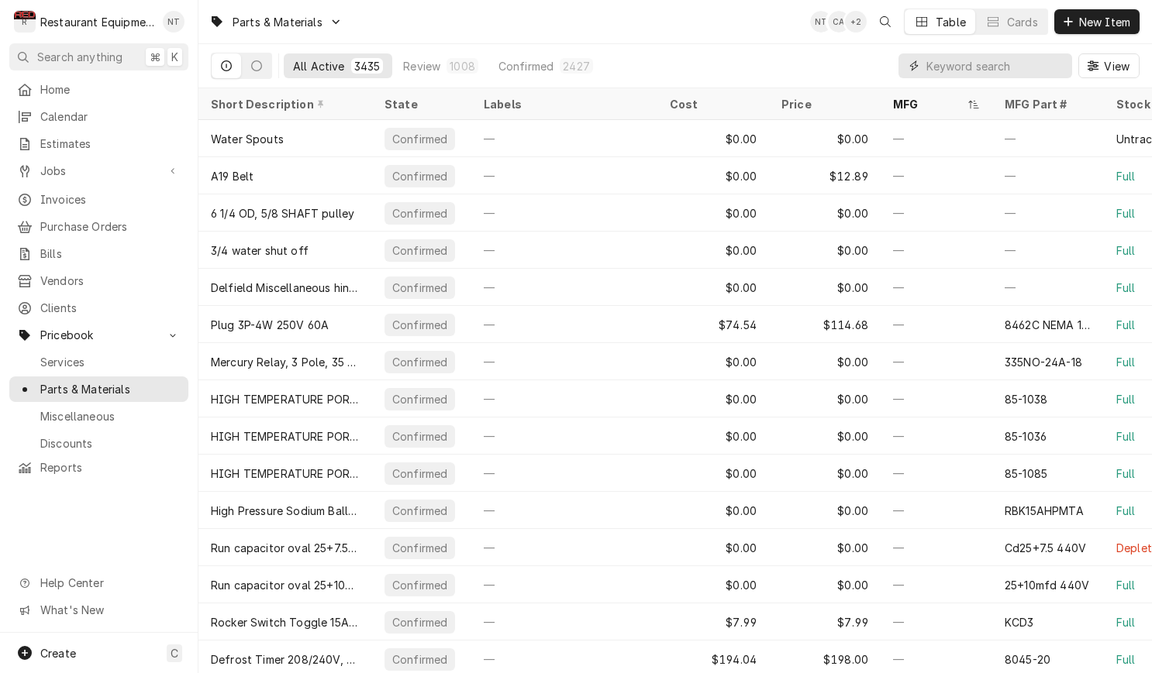
click at [992, 72] on input "Dynamic Content Wrapper" at bounding box center [995, 65] width 138 height 25
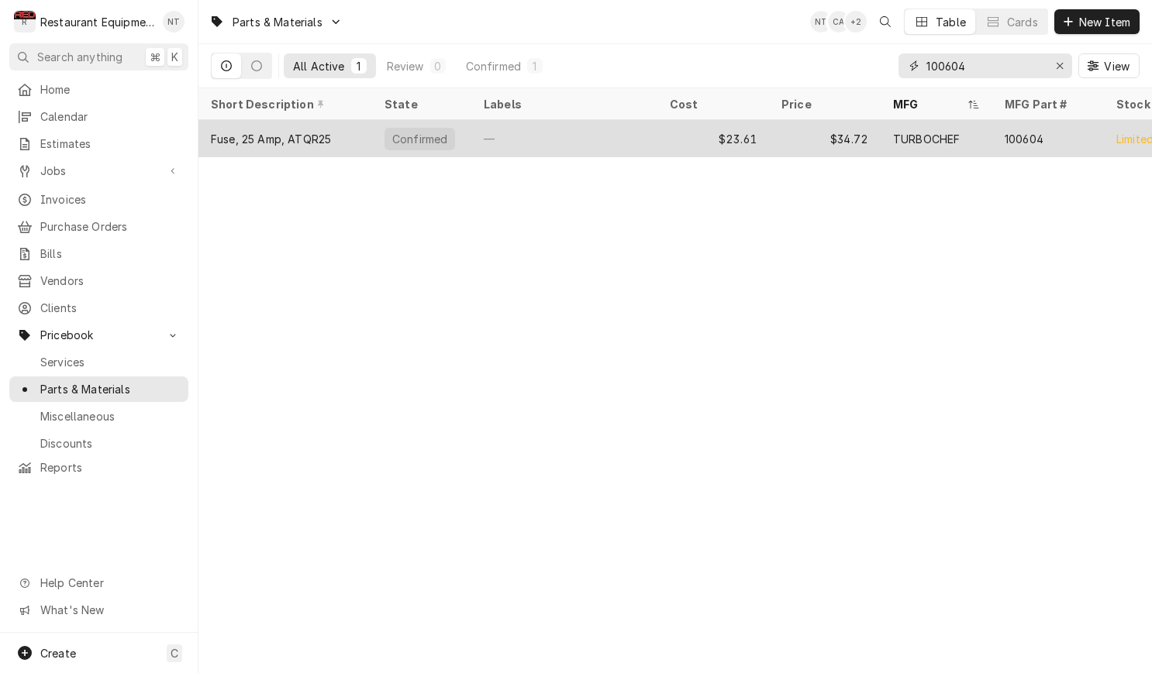
type input "100604"
click at [716, 147] on div "$23.61" at bounding box center [713, 138] width 112 height 37
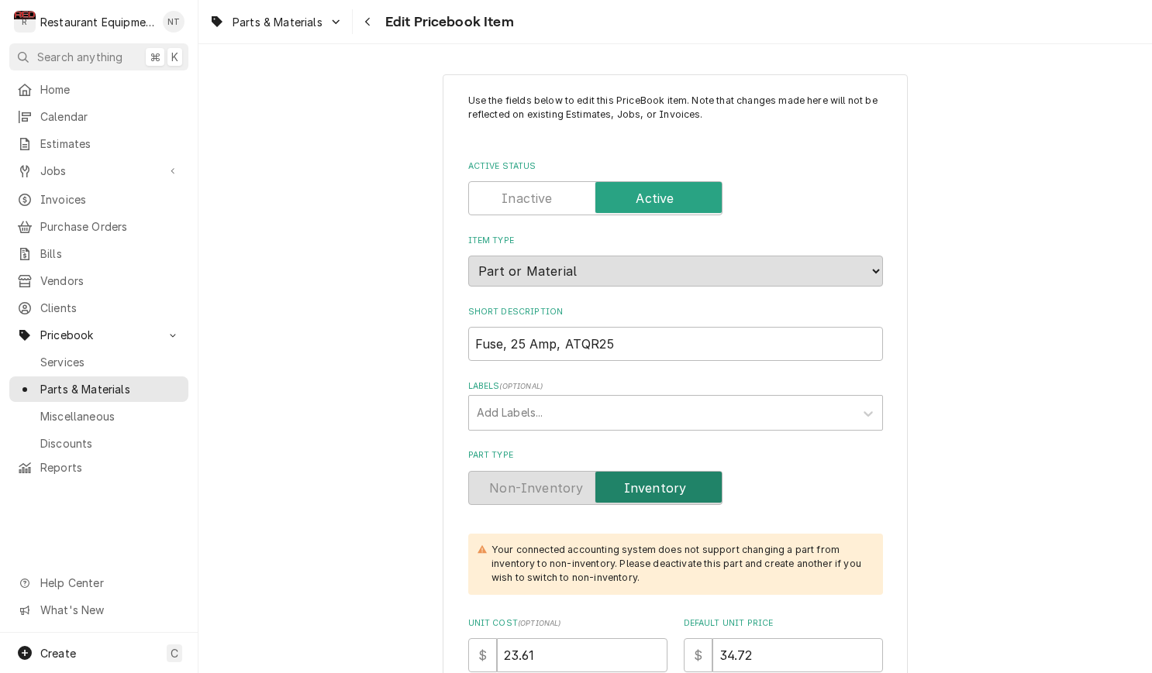
type textarea "x"
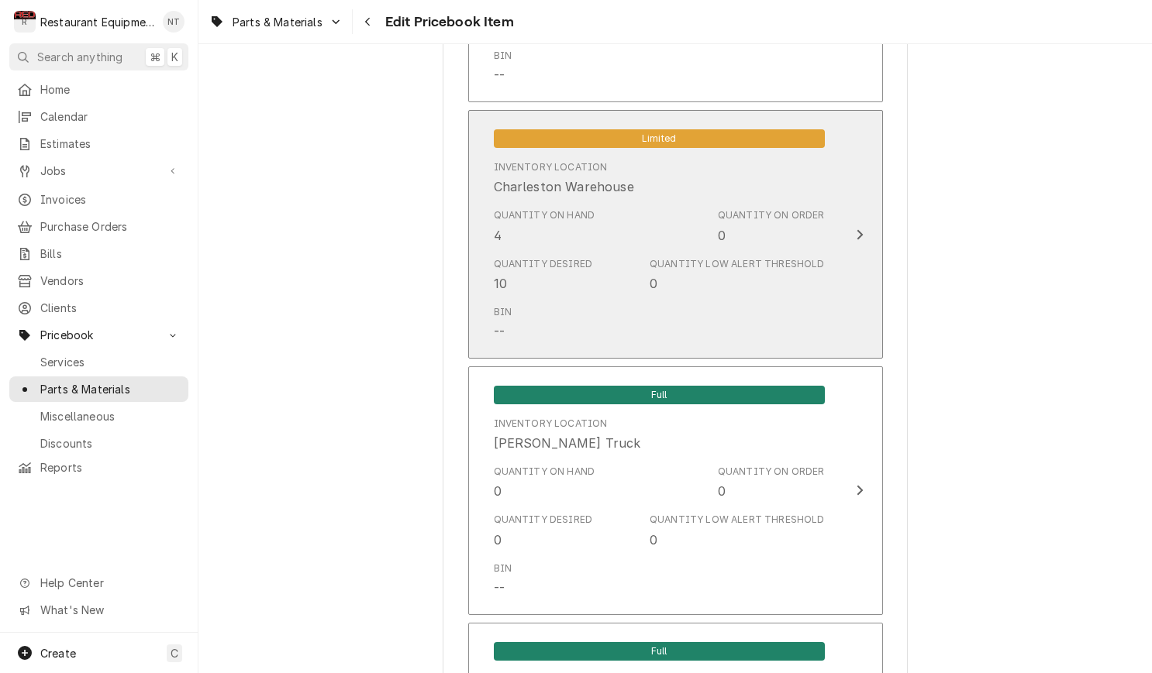
scroll to position [3174, 0]
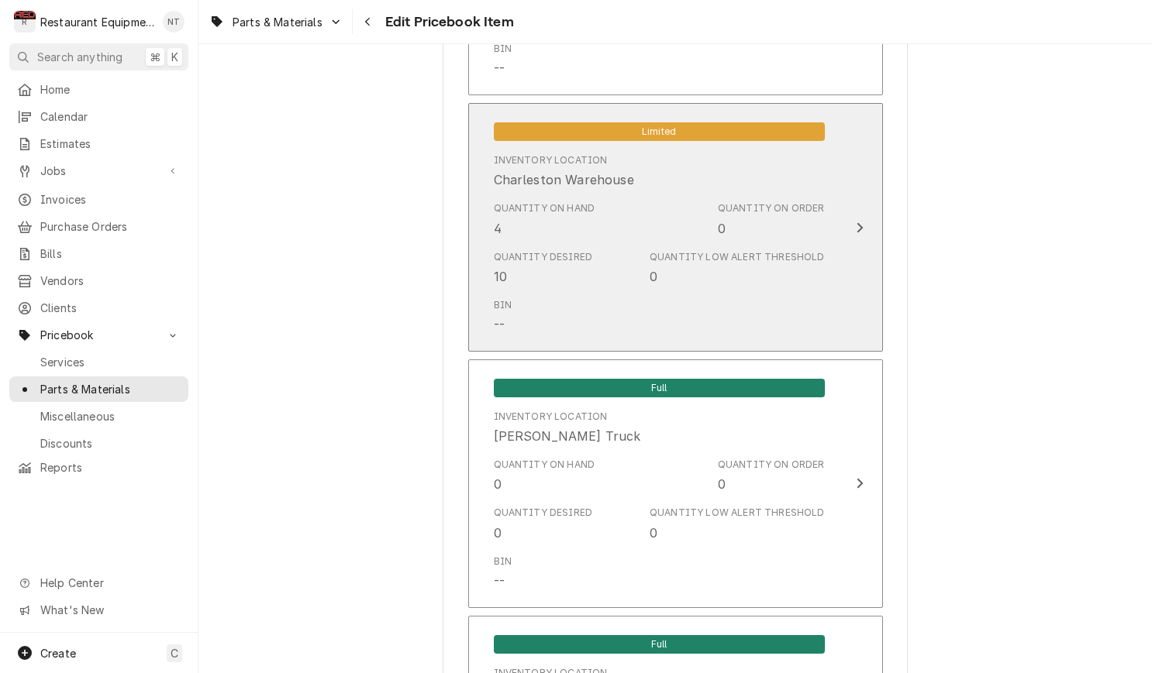
click at [808, 164] on div "Inventory Location Charleston Warehouse" at bounding box center [659, 171] width 331 height 48
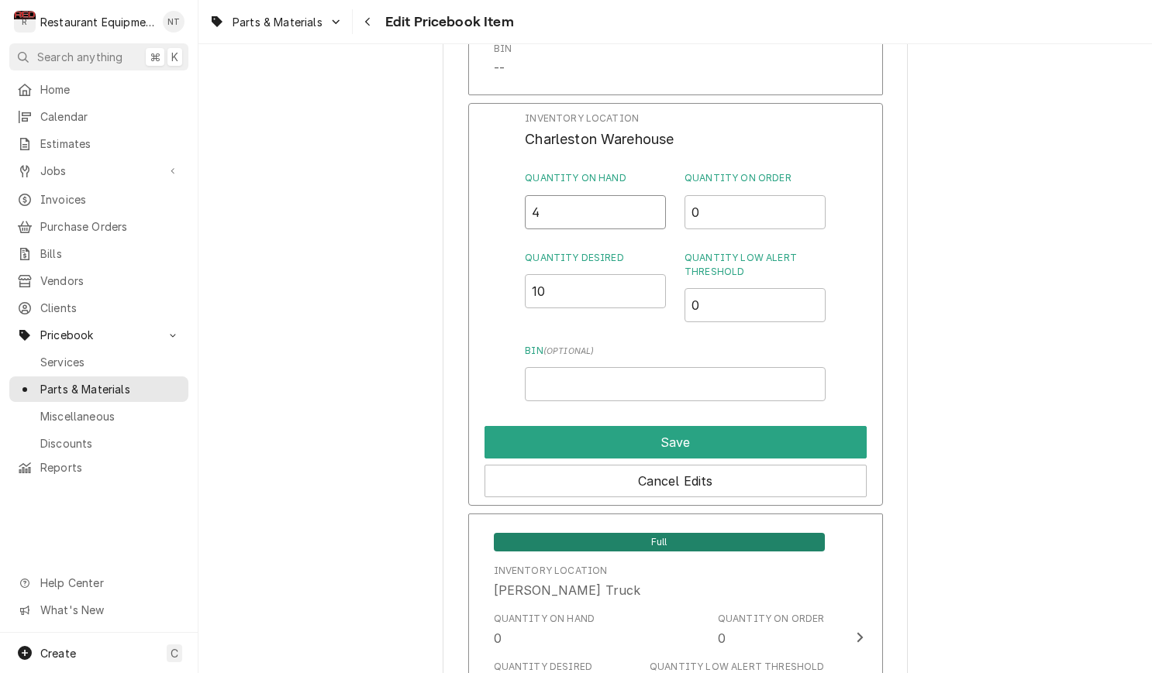
drag, startPoint x: 601, startPoint y: 177, endPoint x: 601, endPoint y: 186, distance: 8.6
click at [601, 195] on input "4" at bounding box center [595, 212] width 141 height 34
click at [603, 195] on input "4" at bounding box center [595, 212] width 141 height 34
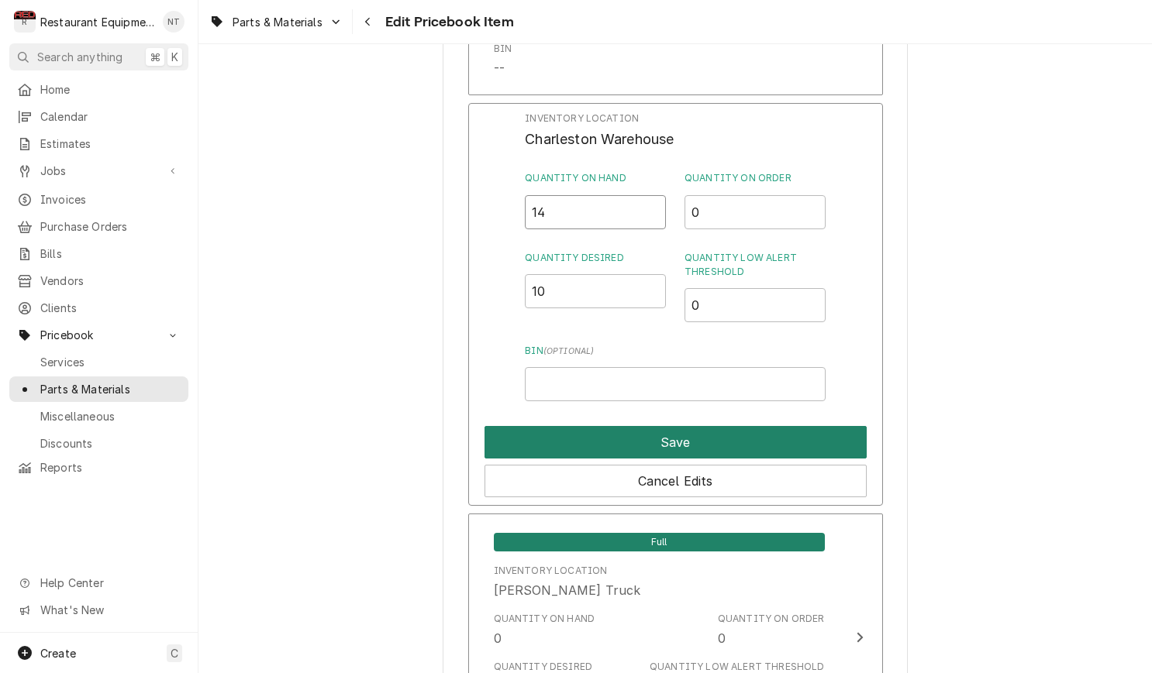
type input "14"
click at [804, 426] on button "Save" at bounding box center [675, 442] width 382 height 33
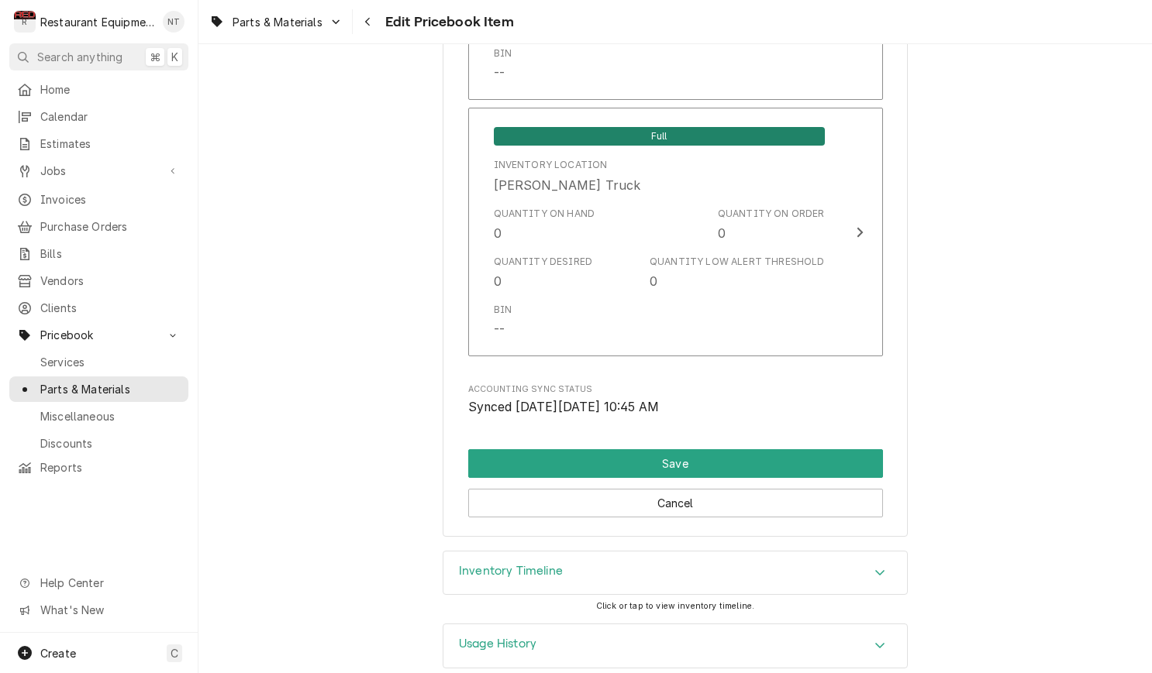
scroll to position [10089, 0]
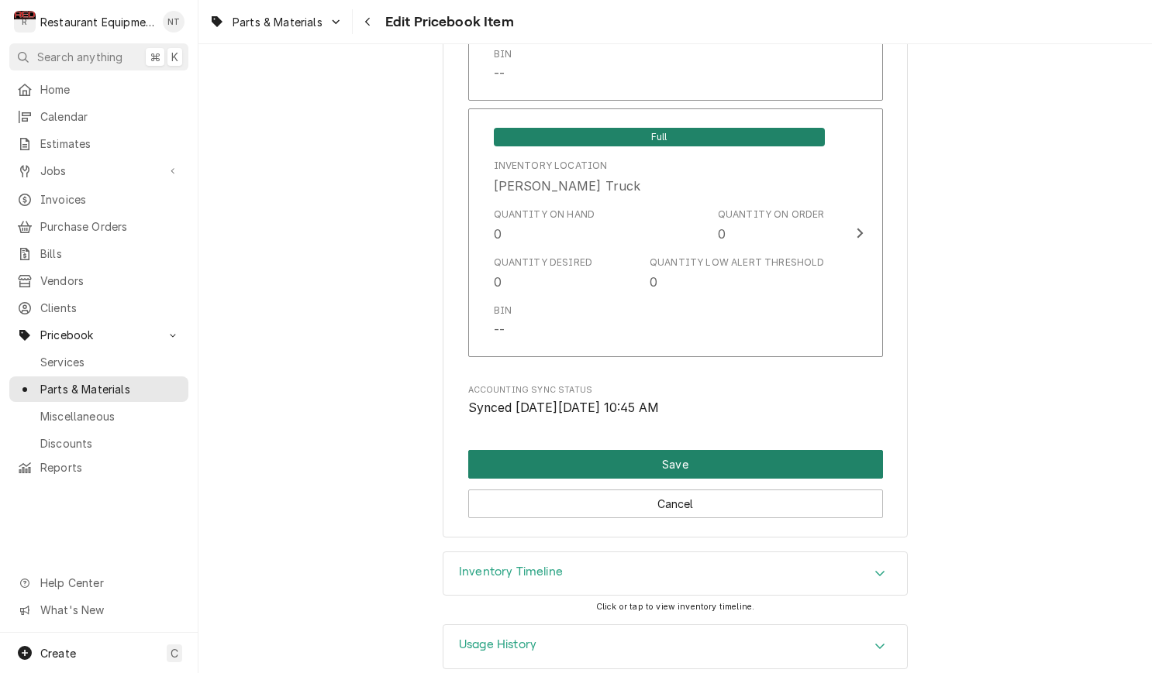
click at [847, 450] on button "Save" at bounding box center [675, 464] width 415 height 29
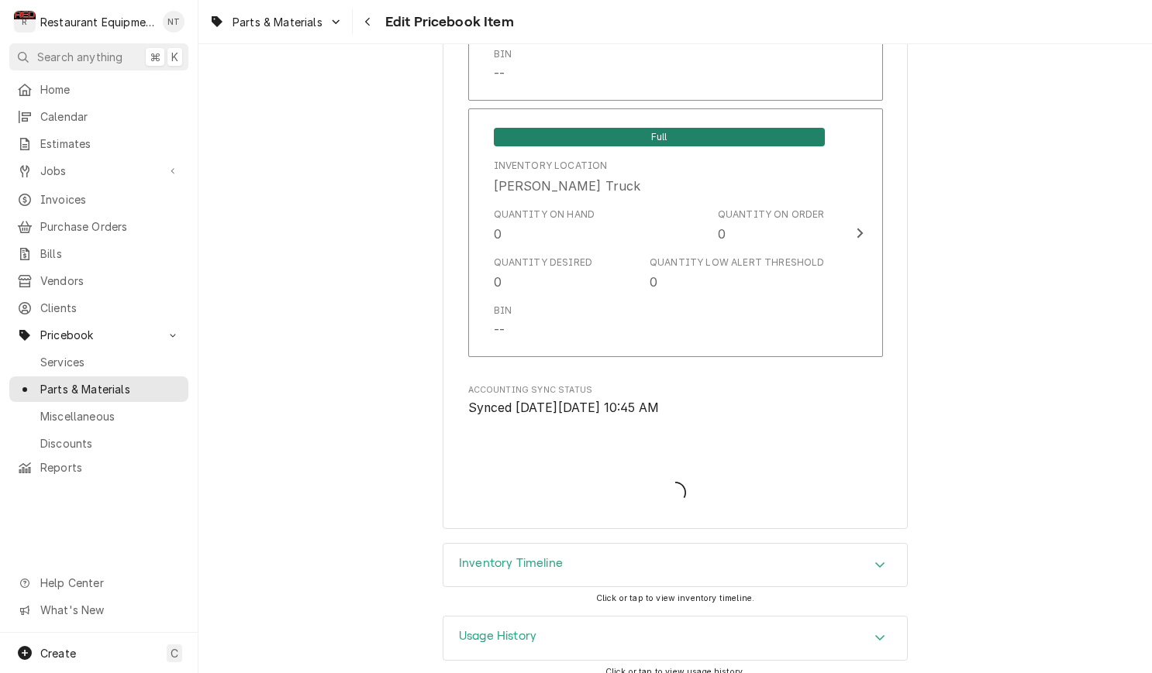
scroll to position [10081, 0]
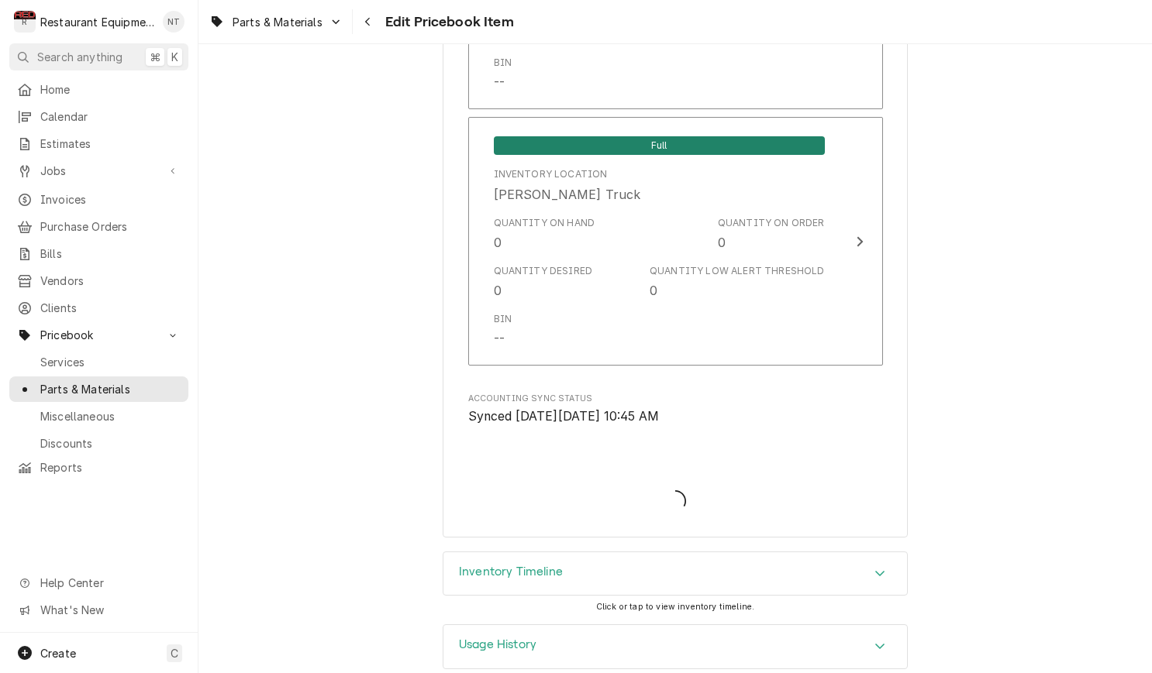
type textarea "x"
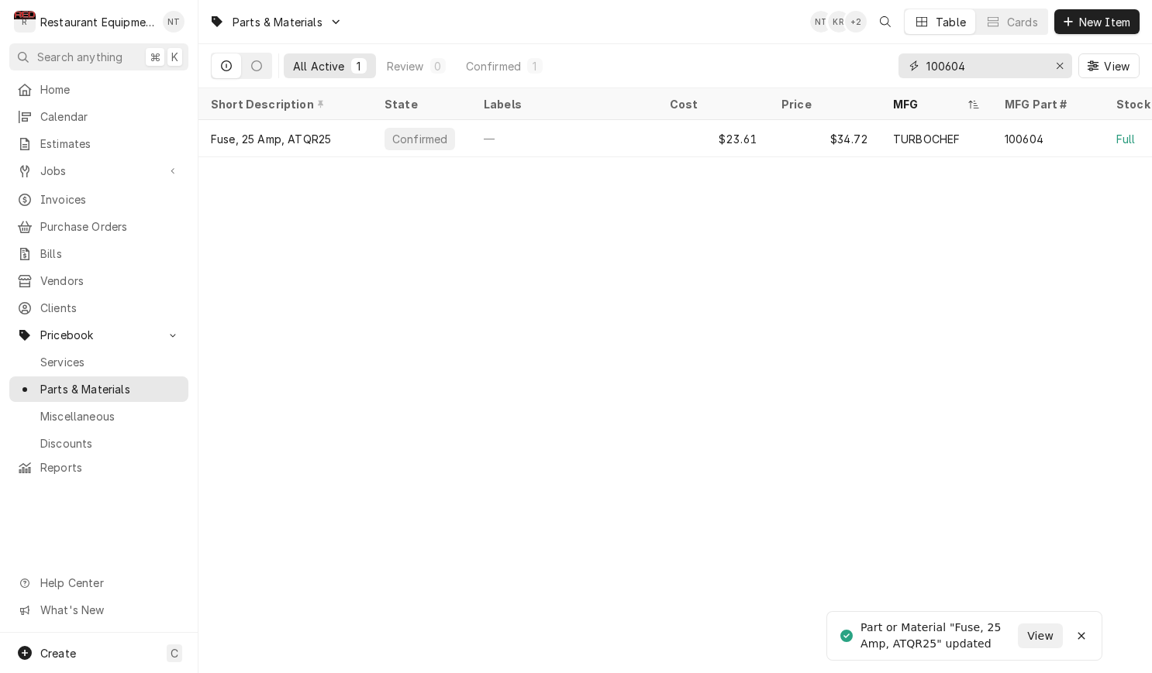
click at [1053, 70] on div "Erase input" at bounding box center [1060, 66] width 16 height 16
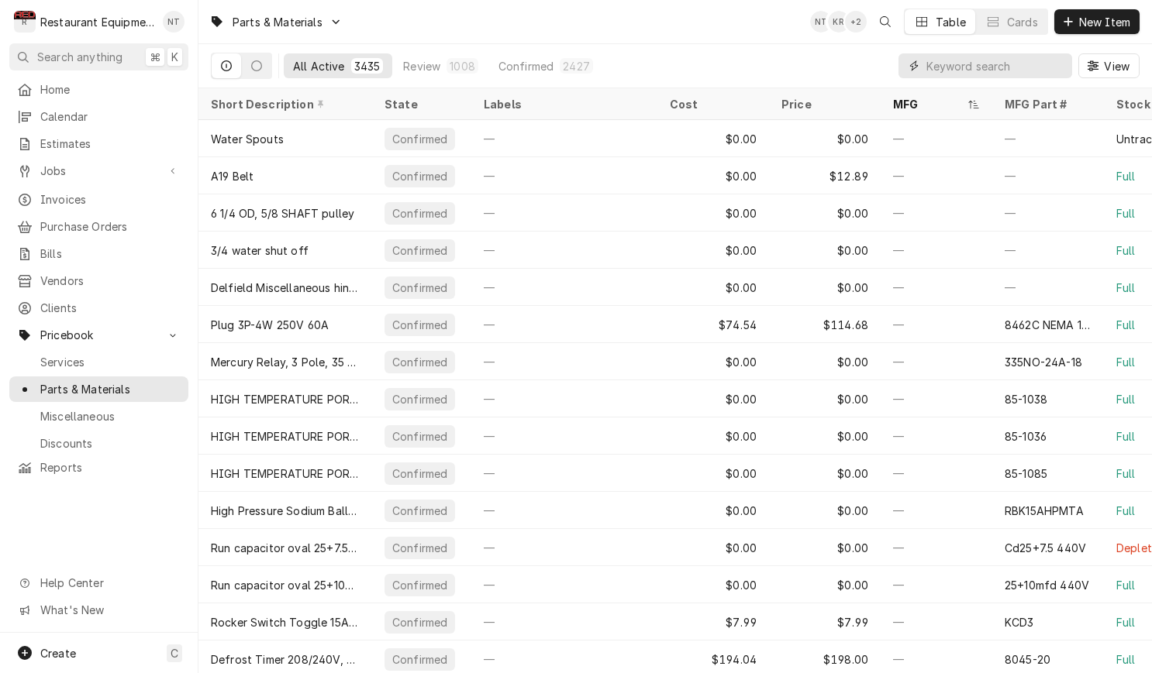
click at [1051, 63] on input "Dynamic Content Wrapper" at bounding box center [995, 65] width 138 height 25
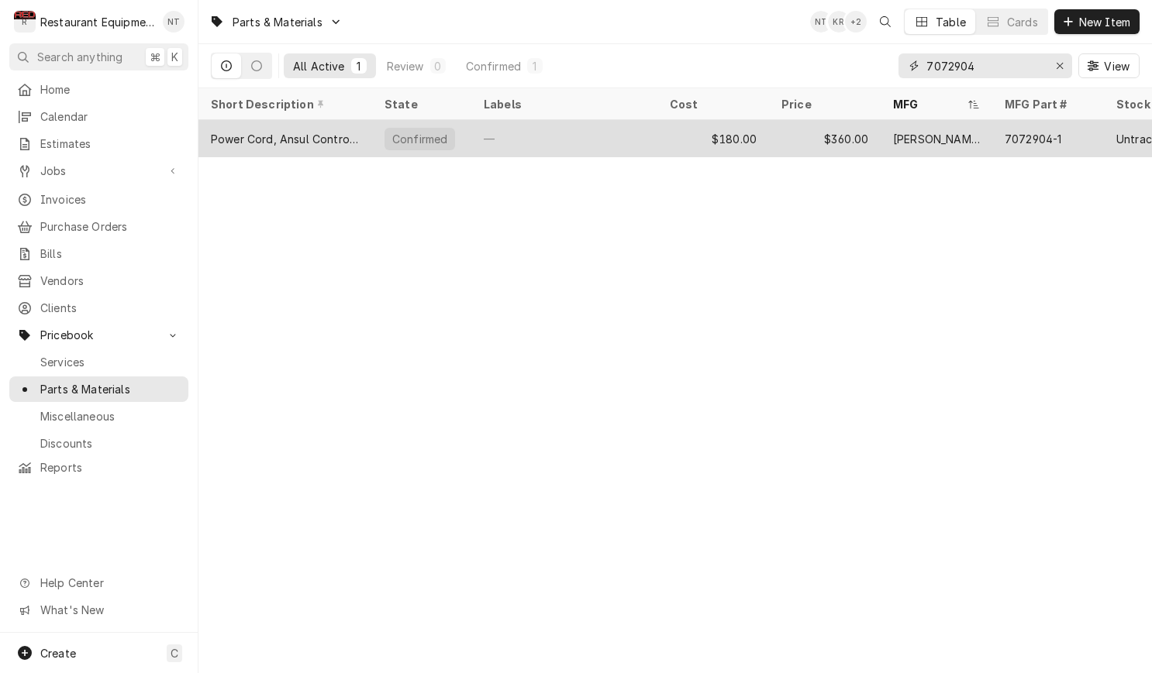
type input "7072904"
click at [796, 140] on div "$360.00" at bounding box center [825, 138] width 112 height 37
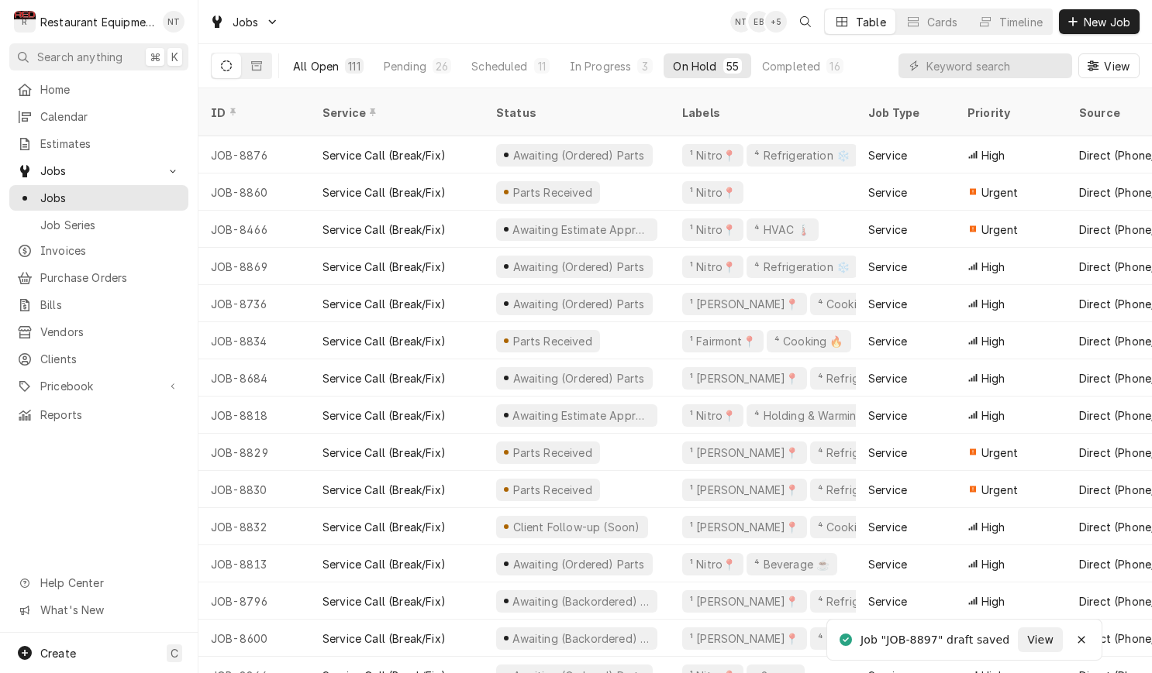
click at [330, 64] on div "All Open" at bounding box center [316, 66] width 46 height 16
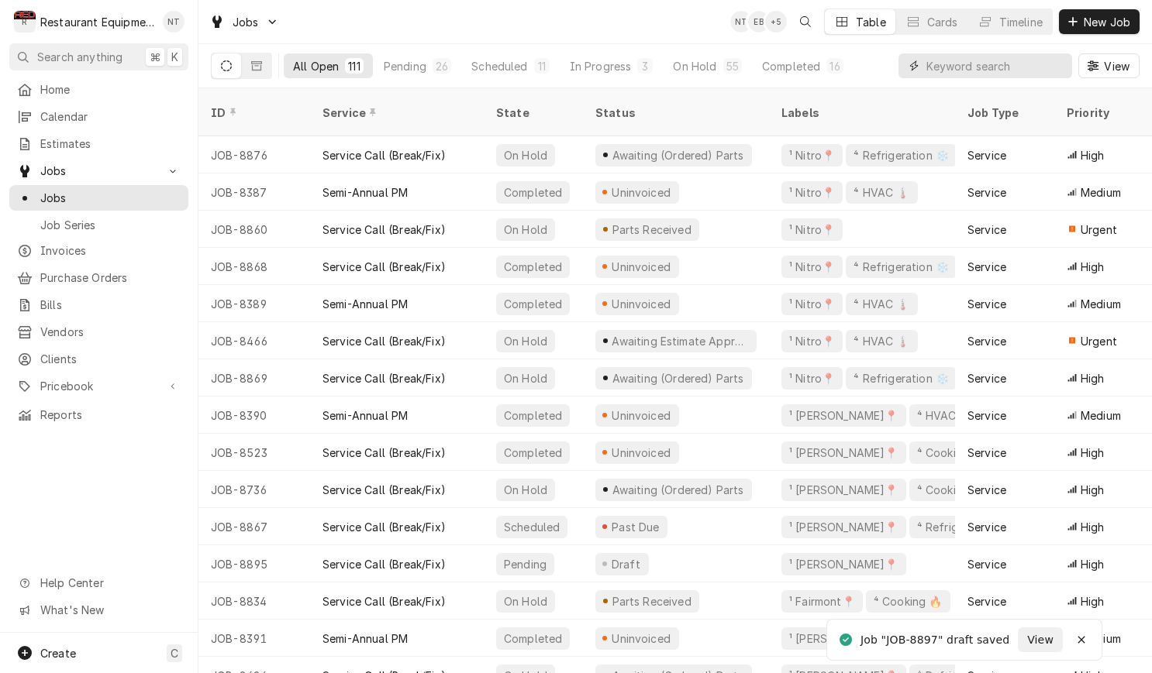
click at [988, 64] on input "Dynamic Content Wrapper" at bounding box center [995, 65] width 138 height 25
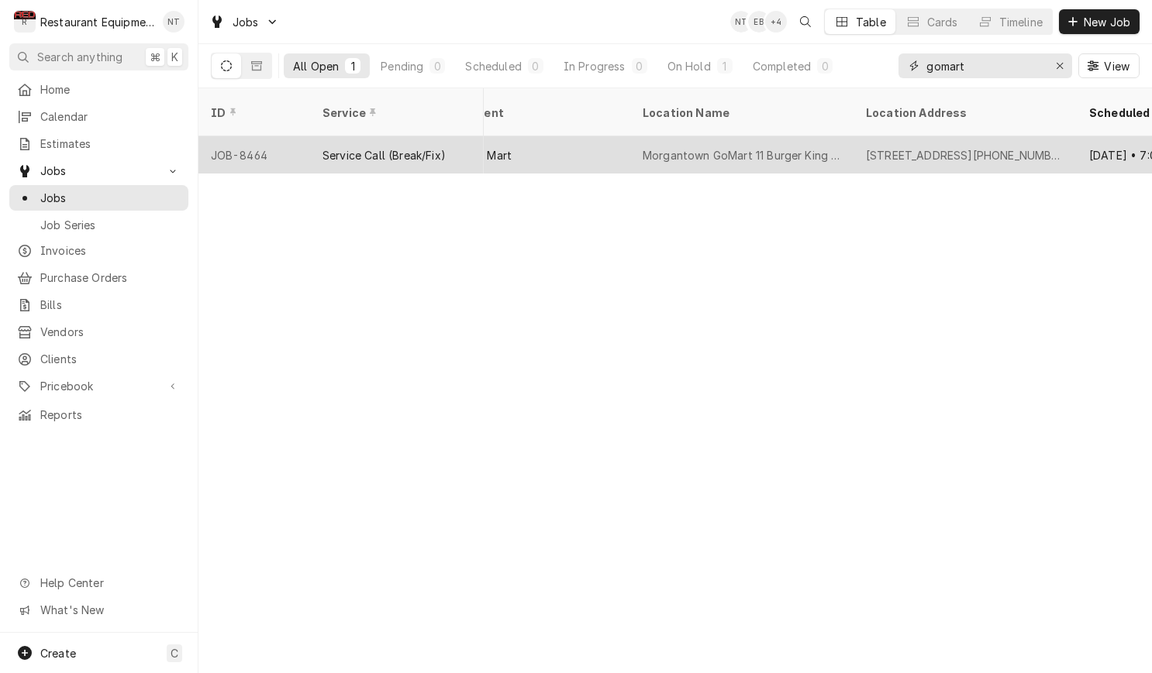
scroll to position [0, 1132]
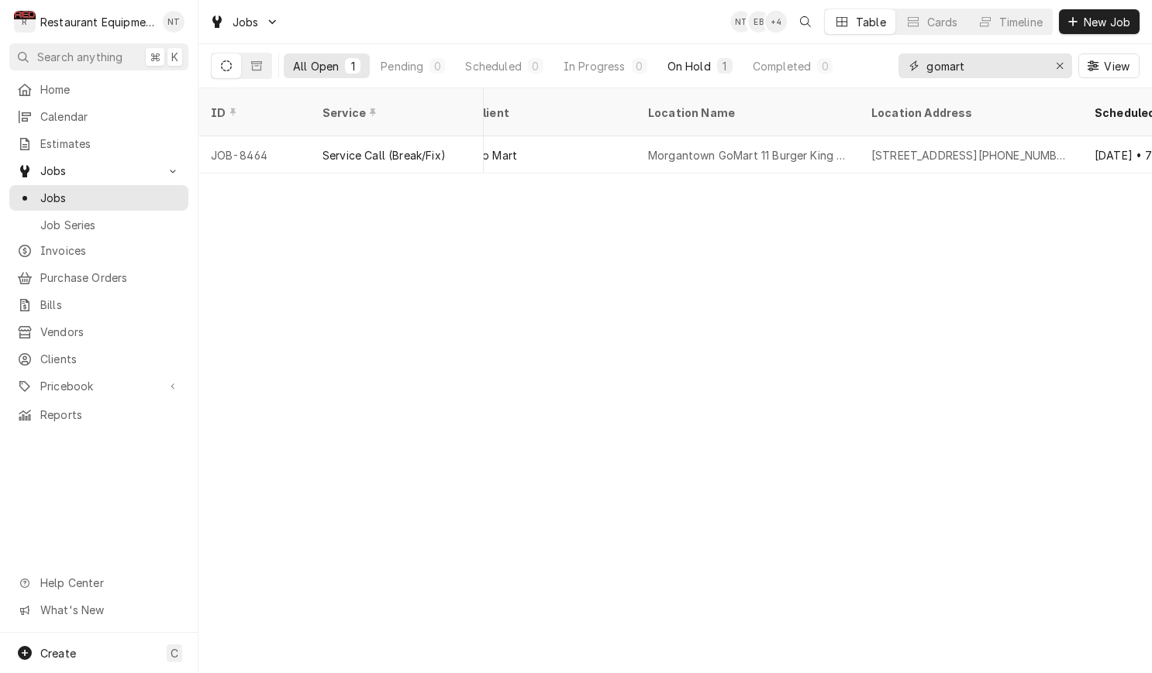
type input "gomart"
click at [700, 72] on div "On Hold" at bounding box center [688, 66] width 43 height 16
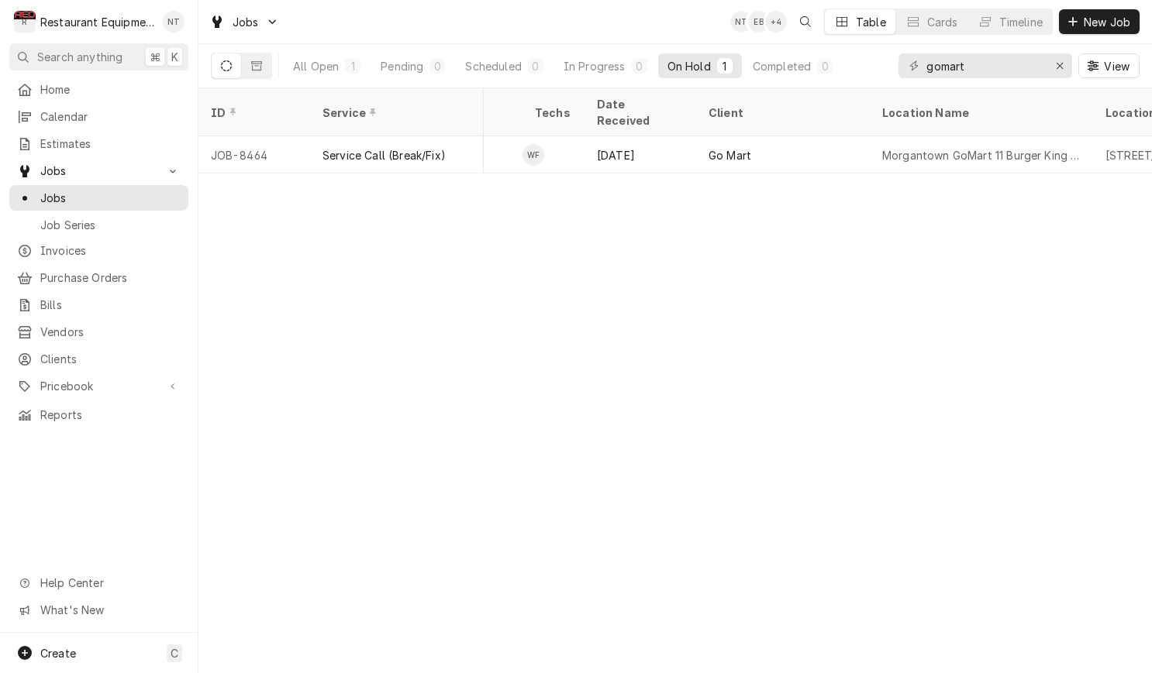
scroll to position [0, 801]
drag, startPoint x: 1020, startPoint y: 68, endPoint x: 919, endPoint y: 71, distance: 100.8
click at [919, 71] on div "gomart" at bounding box center [985, 65] width 174 height 25
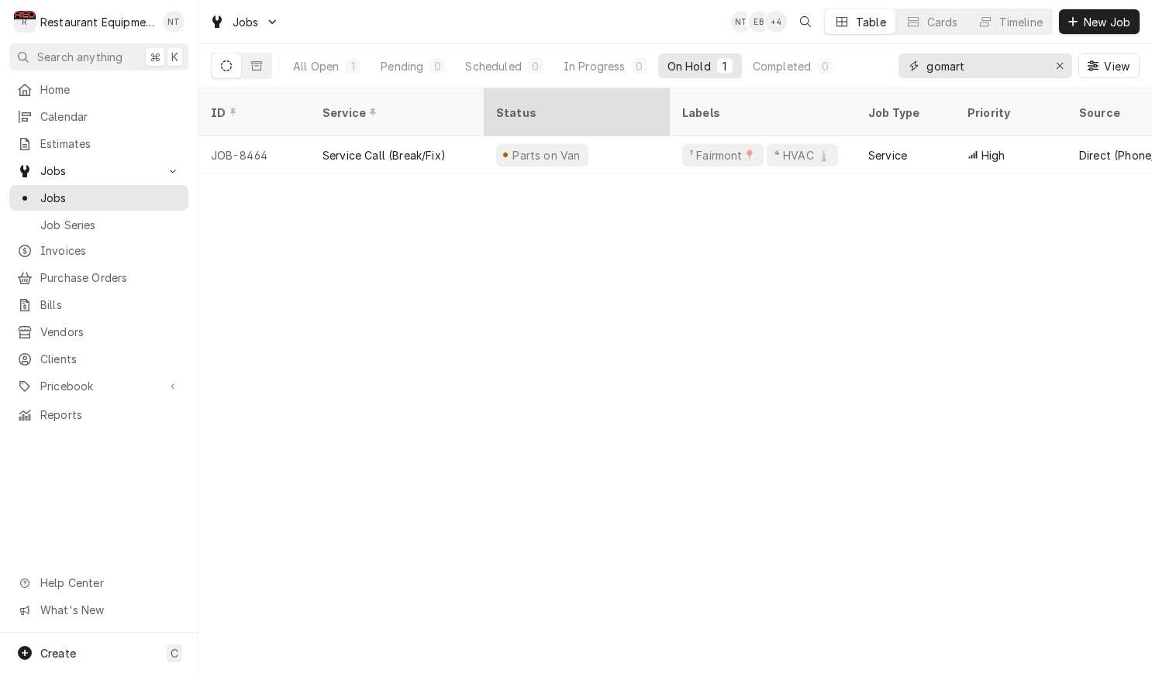
scroll to position [0, 0]
click at [326, 68] on div "All Open" at bounding box center [316, 66] width 46 height 16
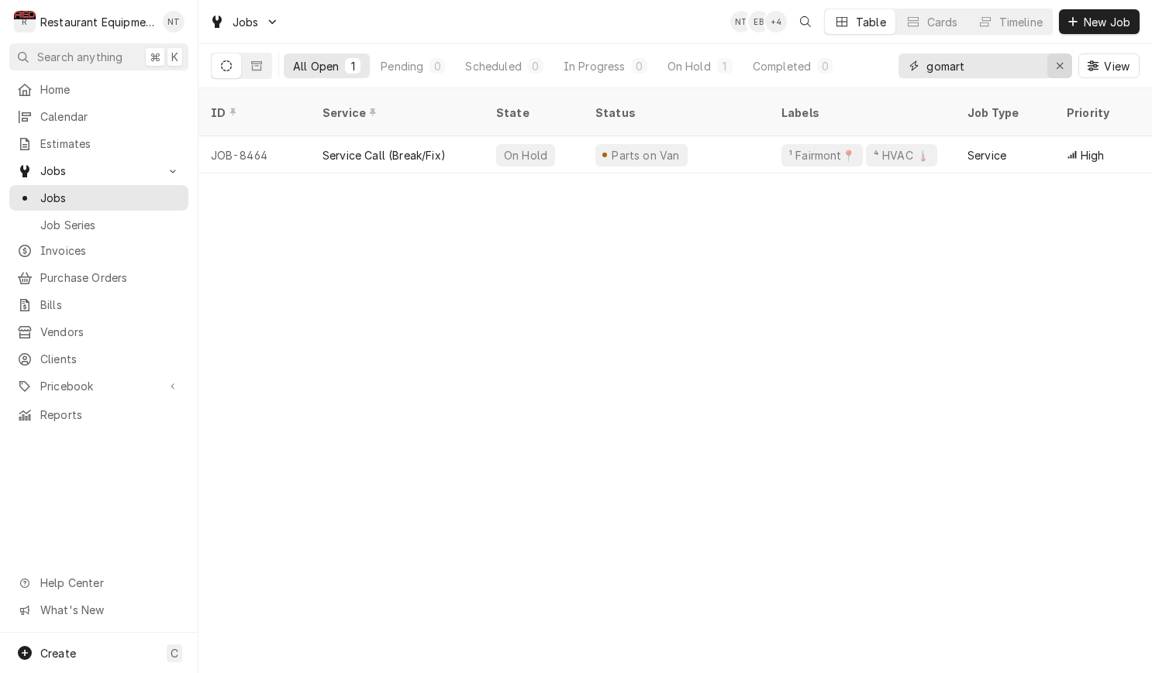
click at [1053, 65] on div "Erase input" at bounding box center [1060, 66] width 16 height 16
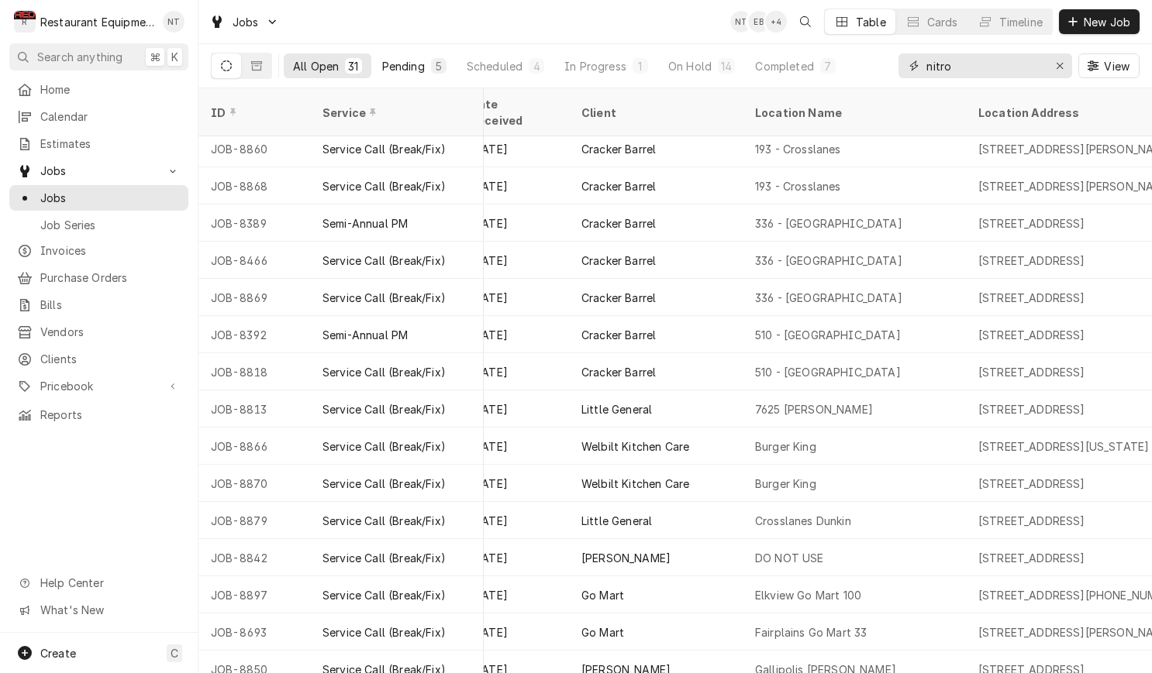
scroll to position [81, 1026]
click at [424, 58] on div "Pending" at bounding box center [403, 66] width 43 height 16
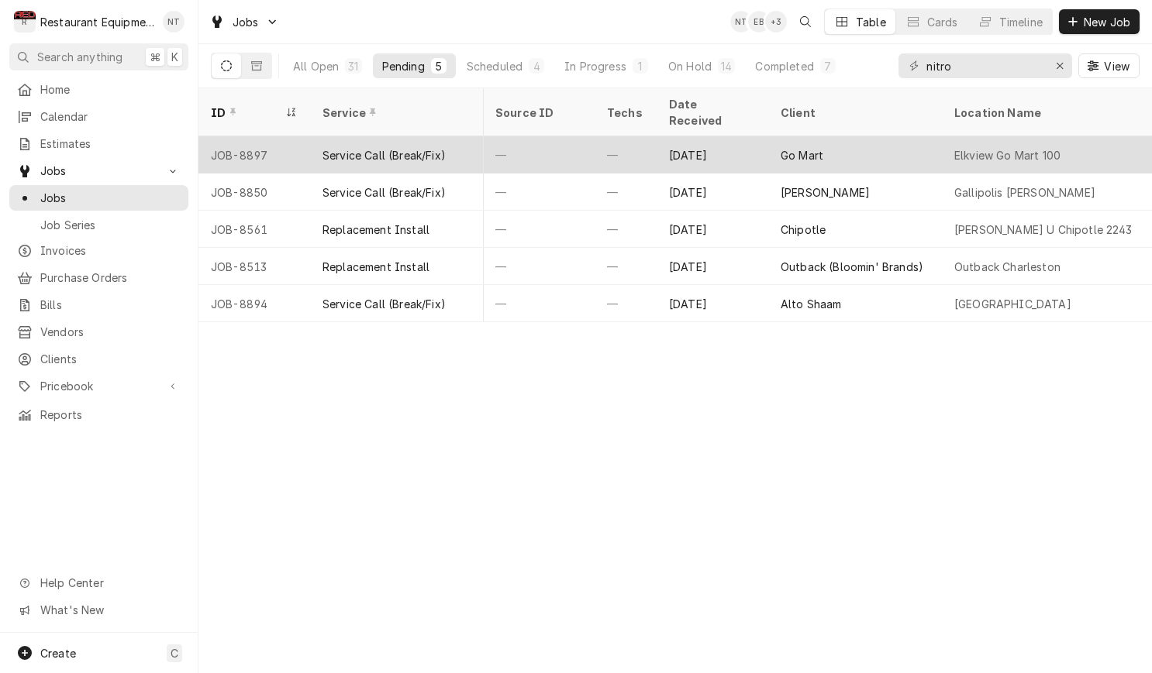
scroll to position [0, 729]
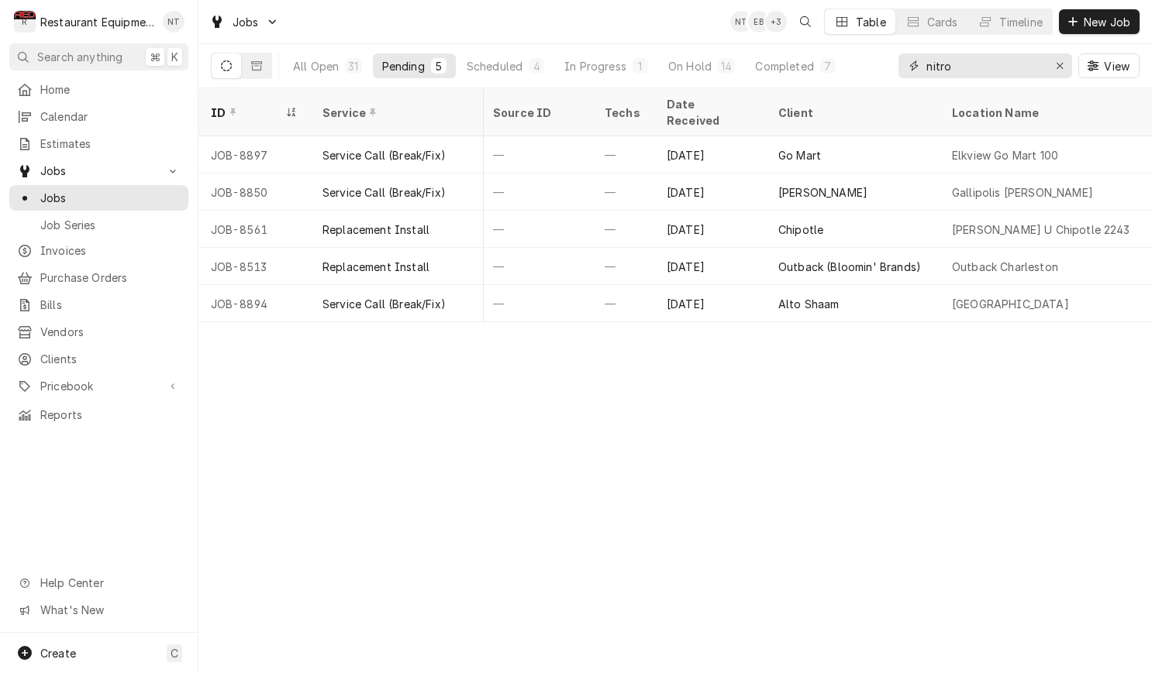
click at [1014, 67] on input "nitro" at bounding box center [984, 65] width 116 height 25
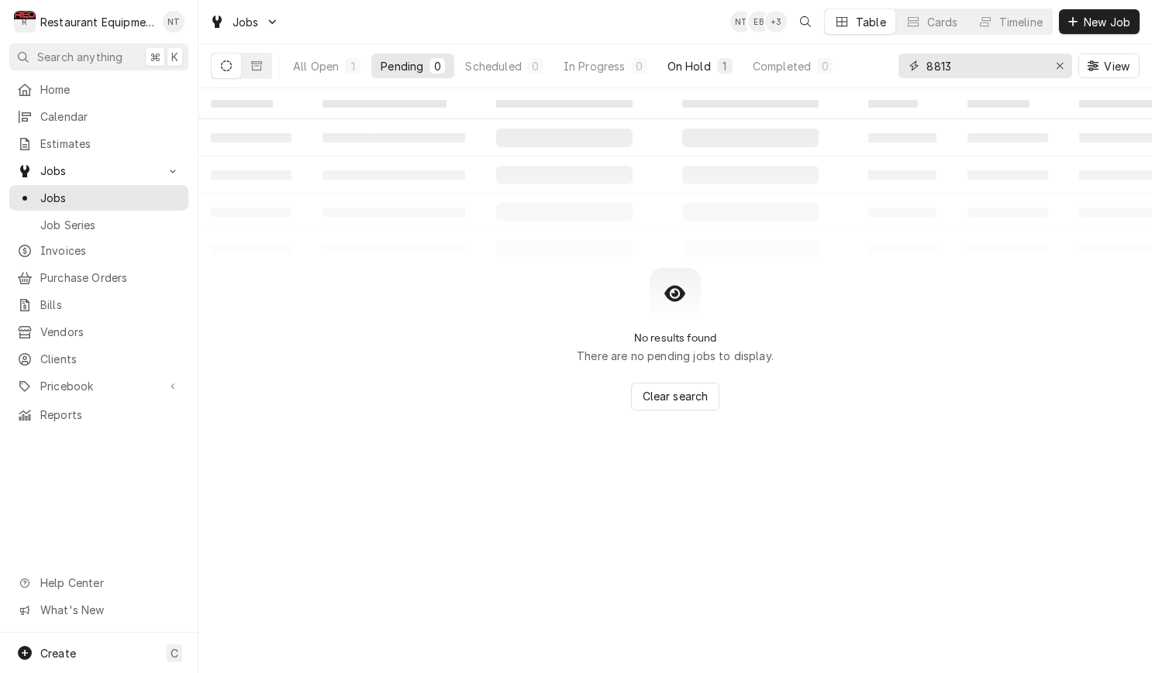
type input "8813"
click at [705, 71] on div "On Hold" at bounding box center [688, 66] width 43 height 16
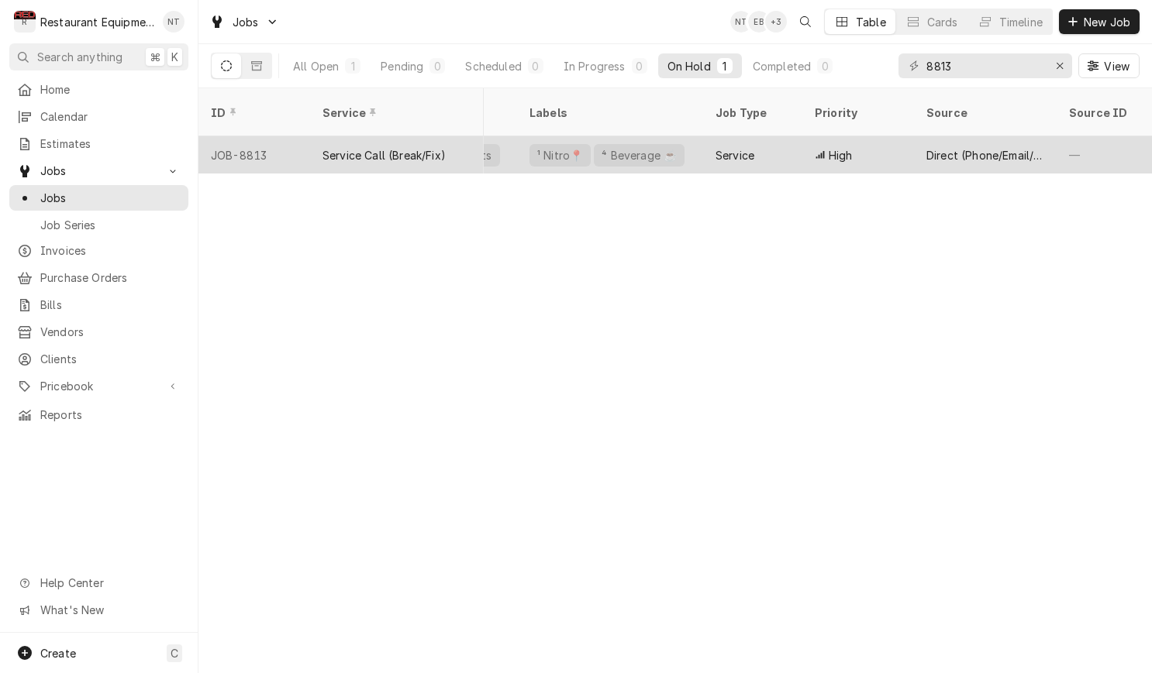
scroll to position [0, 153]
click at [901, 136] on div "High" at bounding box center [857, 154] width 112 height 37
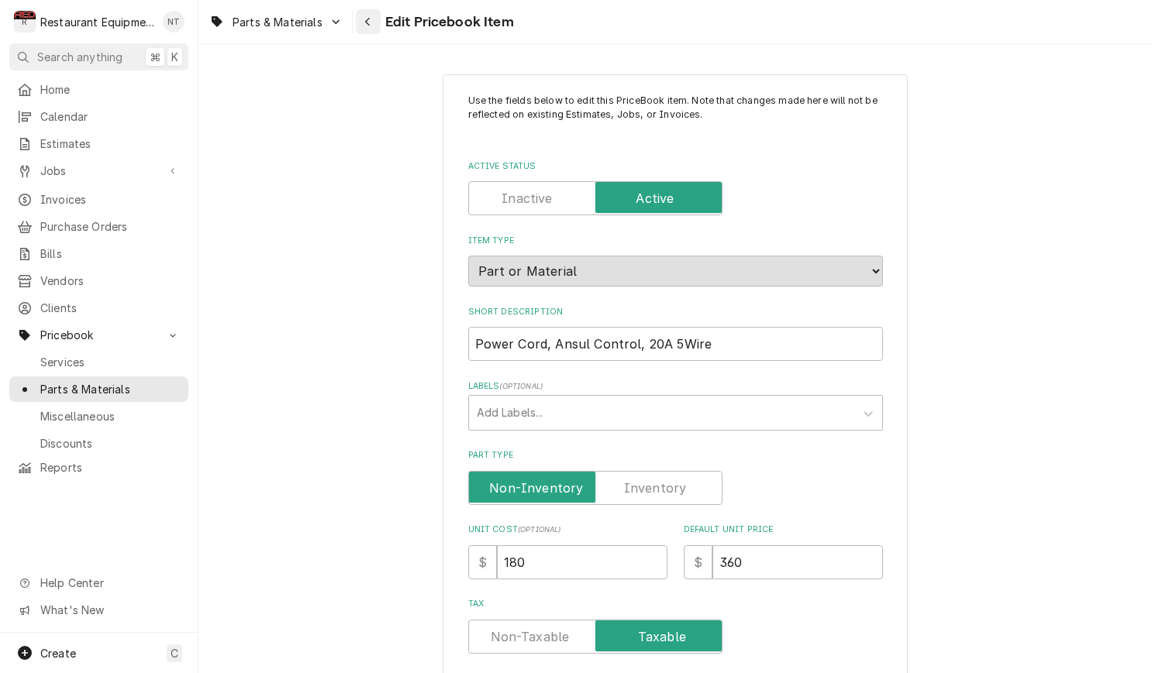
click at [363, 16] on div "Navigate back" at bounding box center [368, 22] width 16 height 16
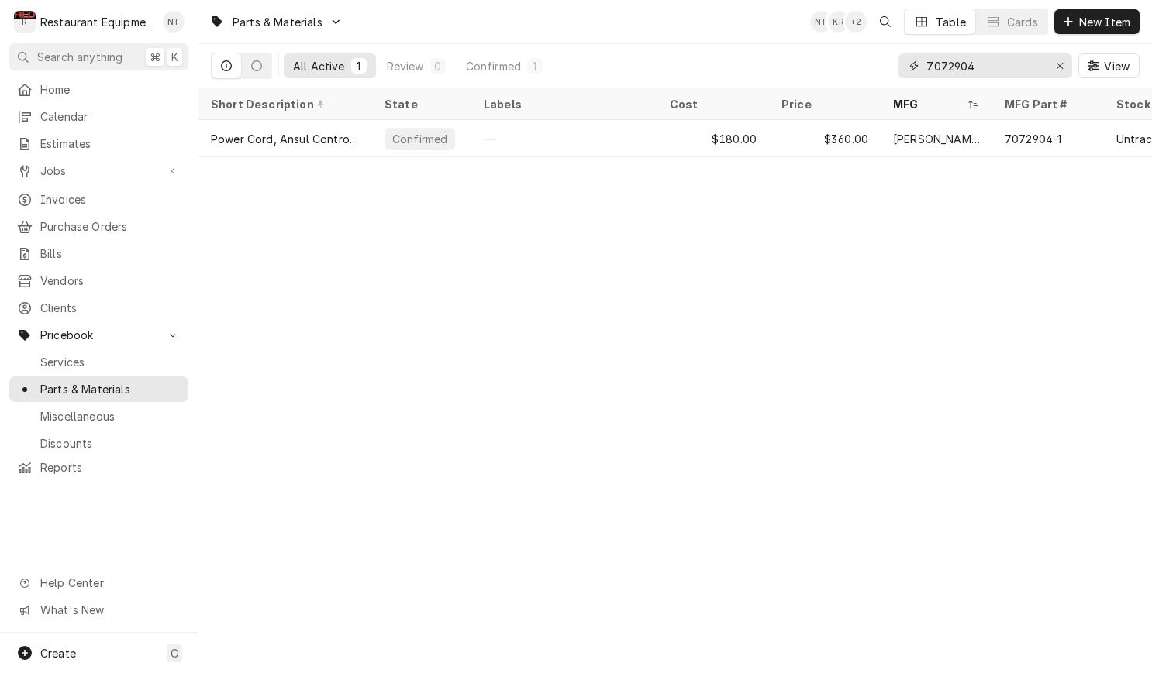
click at [1004, 67] on input "7072904" at bounding box center [984, 65] width 116 height 25
click at [1013, 70] on input "7072904" at bounding box center [984, 65] width 116 height 25
click at [1060, 69] on icon "Erase input" at bounding box center [1060, 65] width 9 height 11
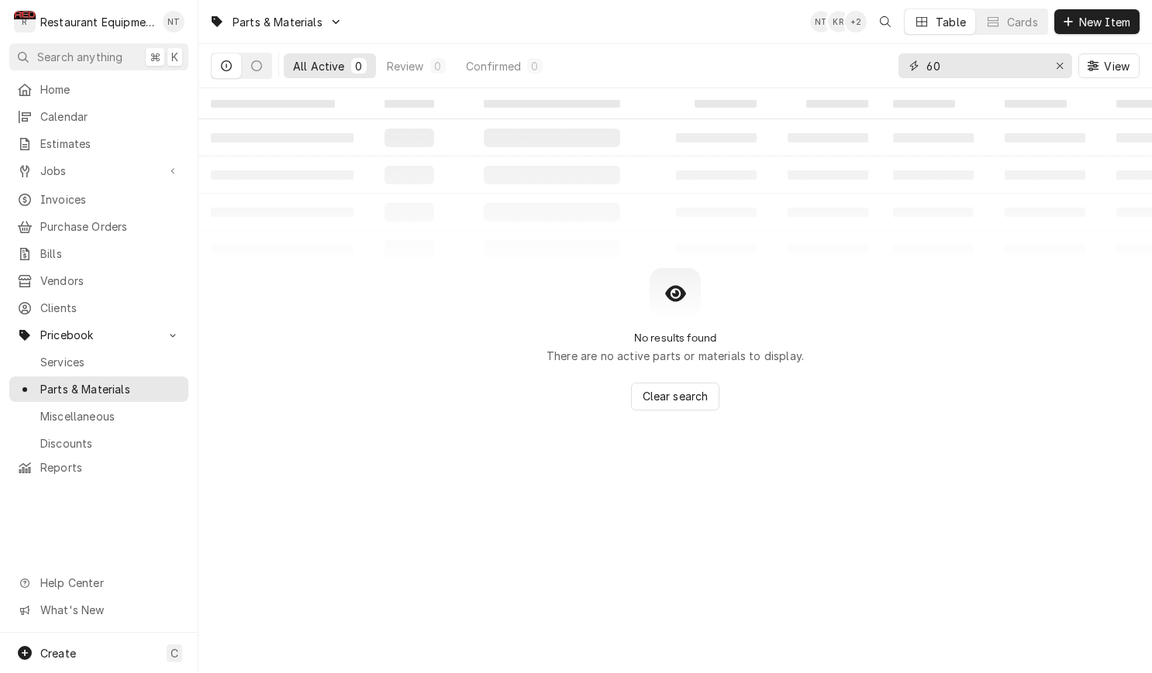
type input "6"
type input "S"
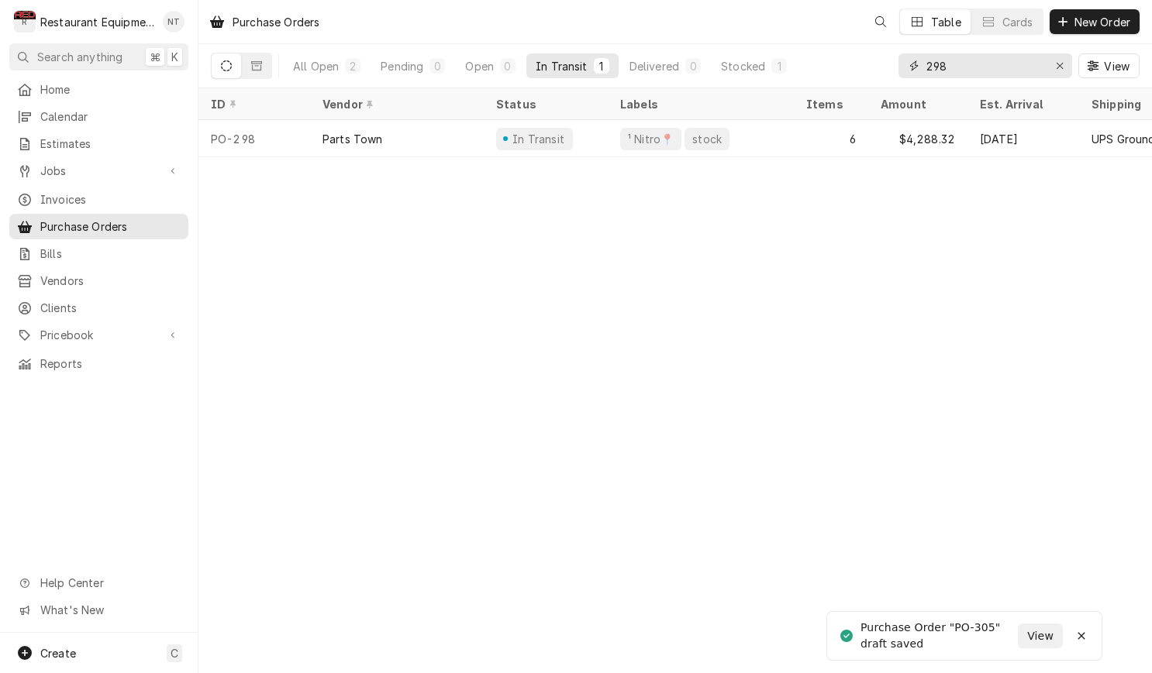
click at [1004, 73] on input "298" at bounding box center [984, 65] width 116 height 25
click at [1004, 74] on input "298" at bounding box center [984, 65] width 116 height 25
type input "287"
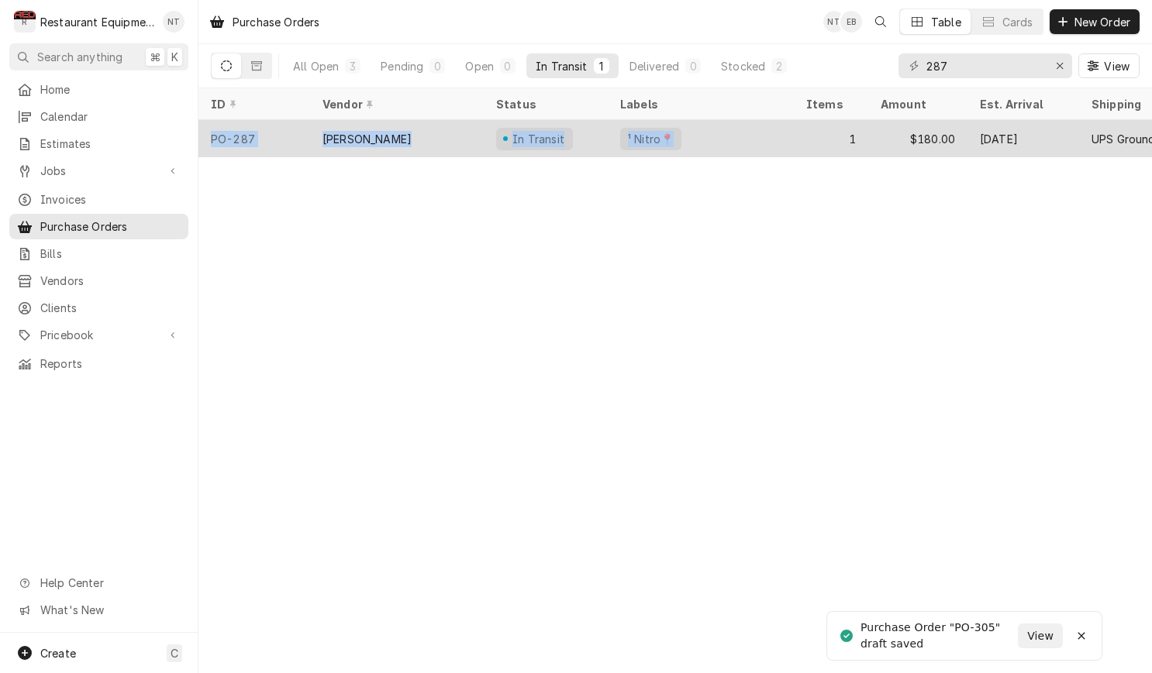
click at [766, 154] on div "Purchase Orders NT EB Table Cards New Order All Open 3 Pending 0 Open 0 In Tran…" at bounding box center [674, 336] width 953 height 673
click at [769, 141] on div "¹ Nitro📍" at bounding box center [701, 138] width 186 height 37
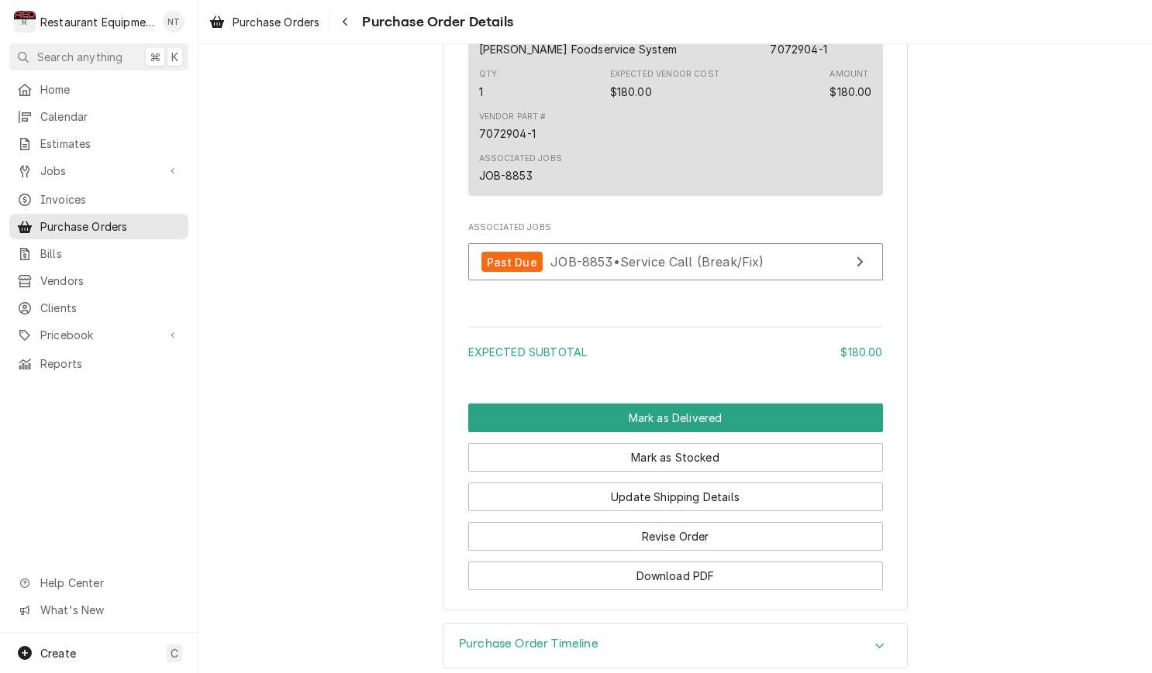
scroll to position [1188, 0]
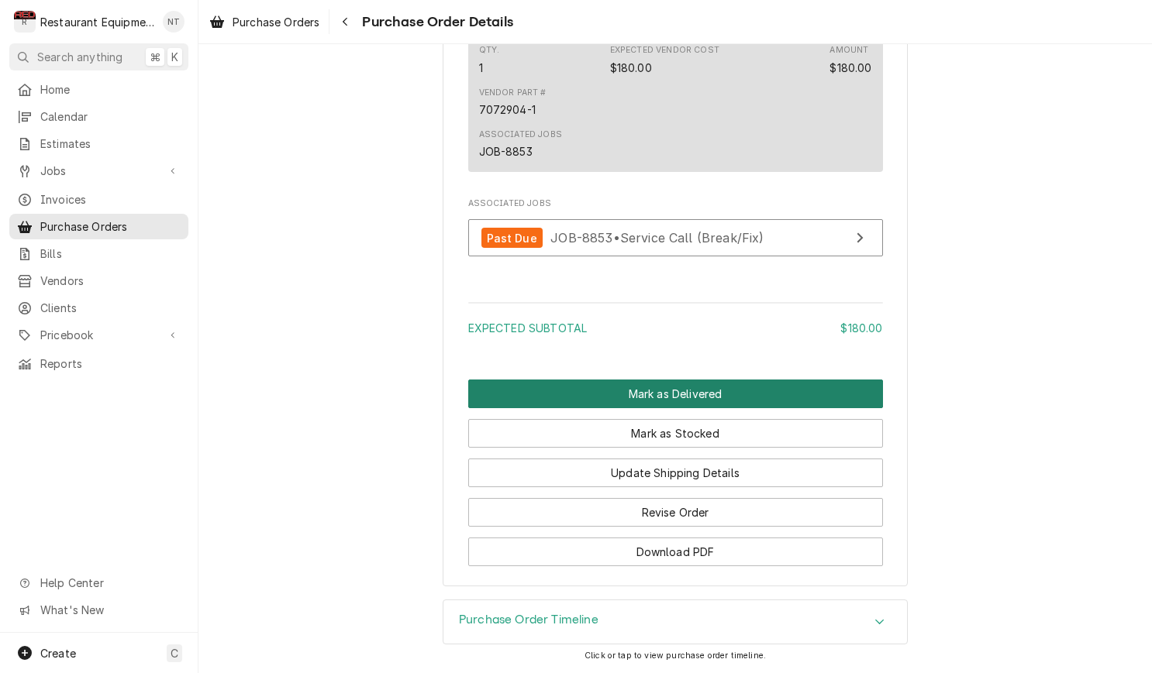
click at [792, 398] on button "Mark as Delivered" at bounding box center [675, 394] width 415 height 29
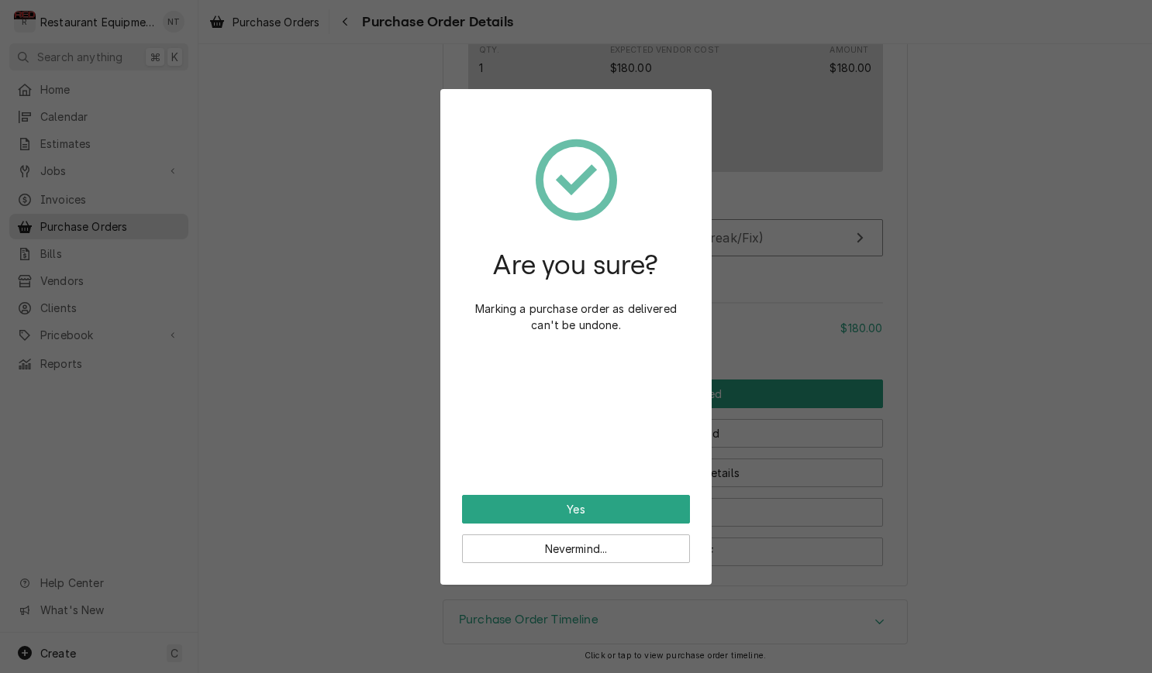
click at [653, 513] on button "Yes" at bounding box center [576, 509] width 228 height 29
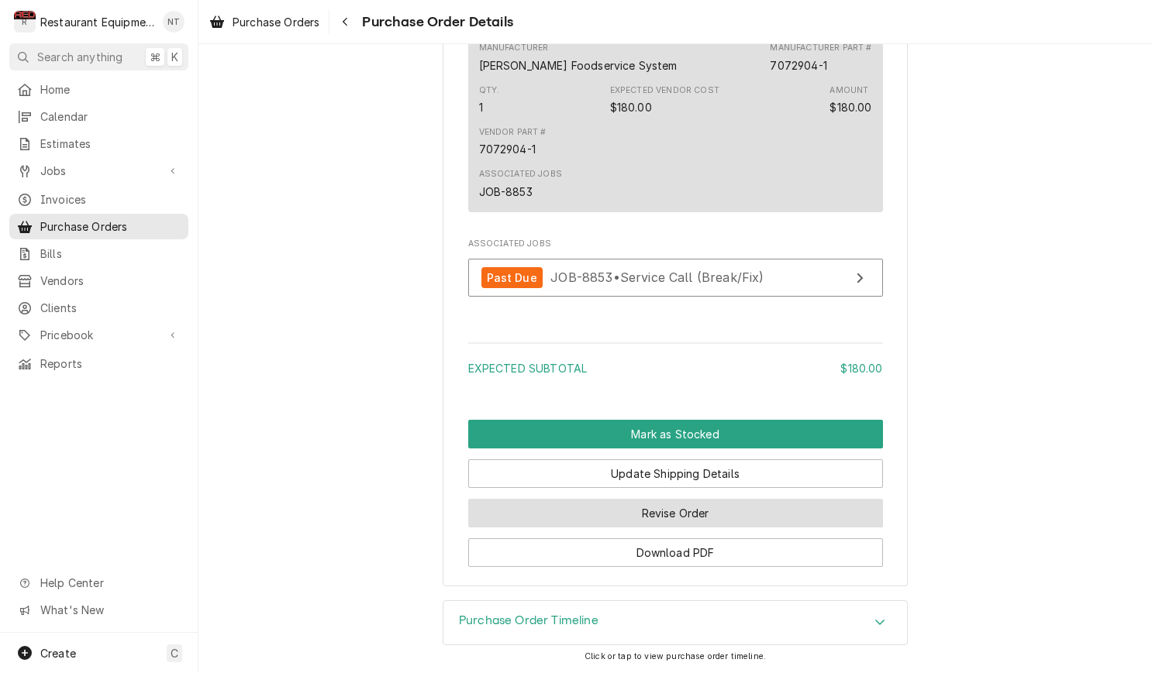
scroll to position [1102, 0]
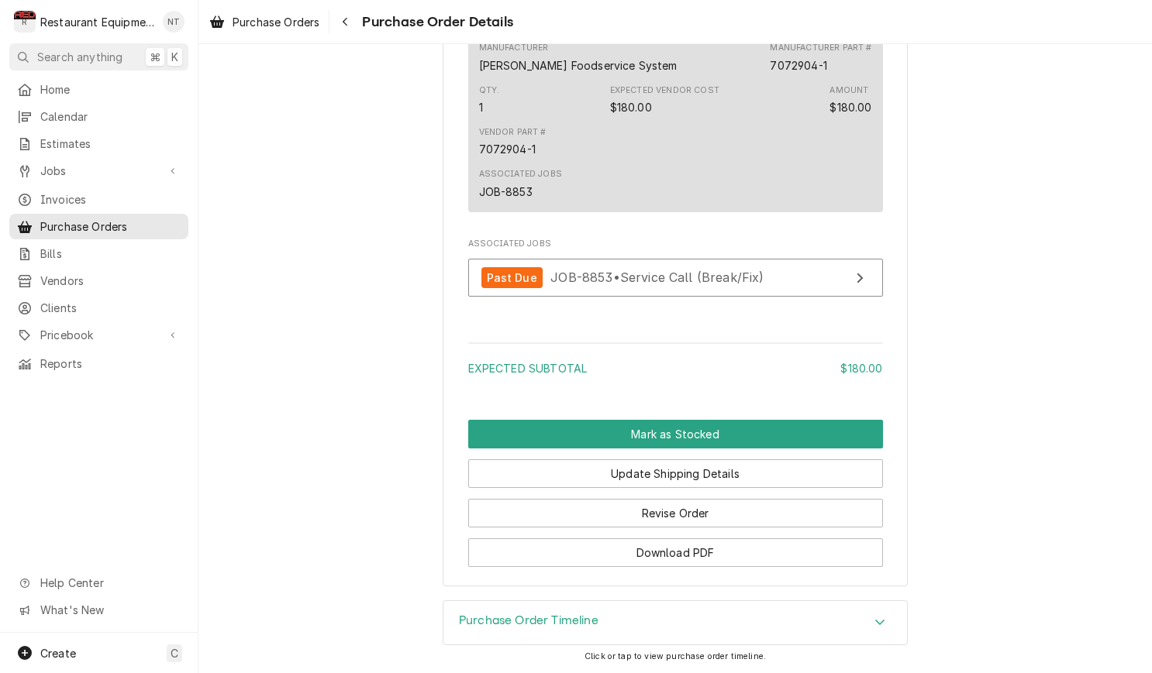
click at [626, 444] on button "Mark as Stocked" at bounding box center [675, 434] width 415 height 29
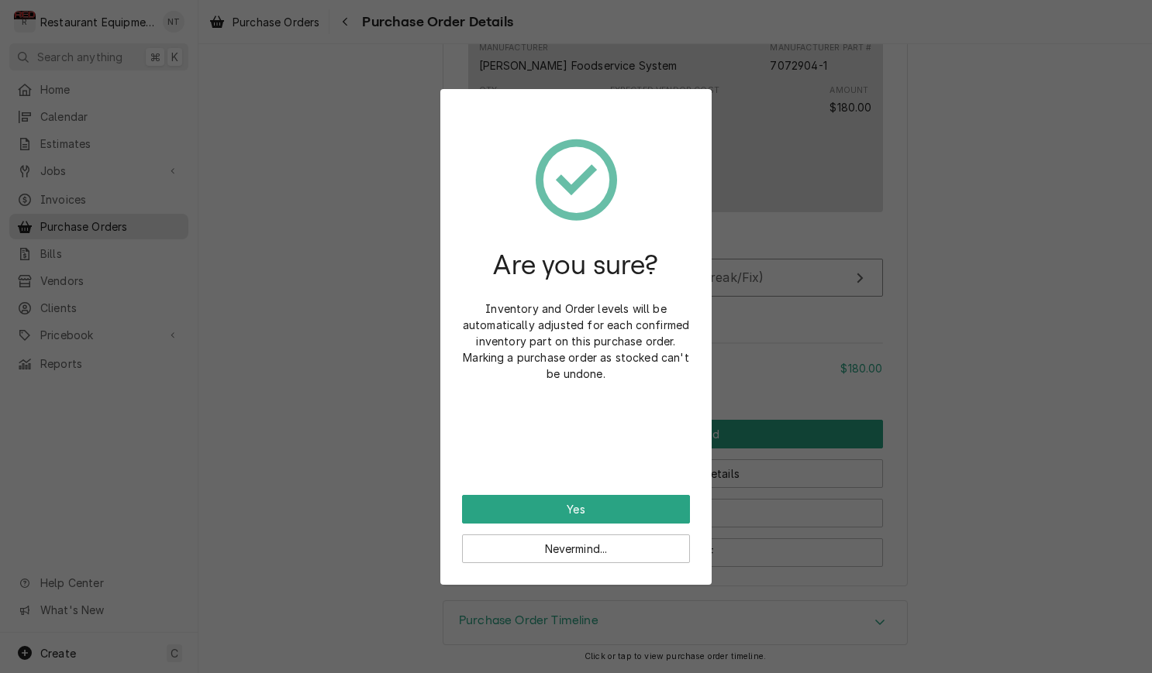
click at [612, 495] on button "Yes" at bounding box center [576, 509] width 228 height 29
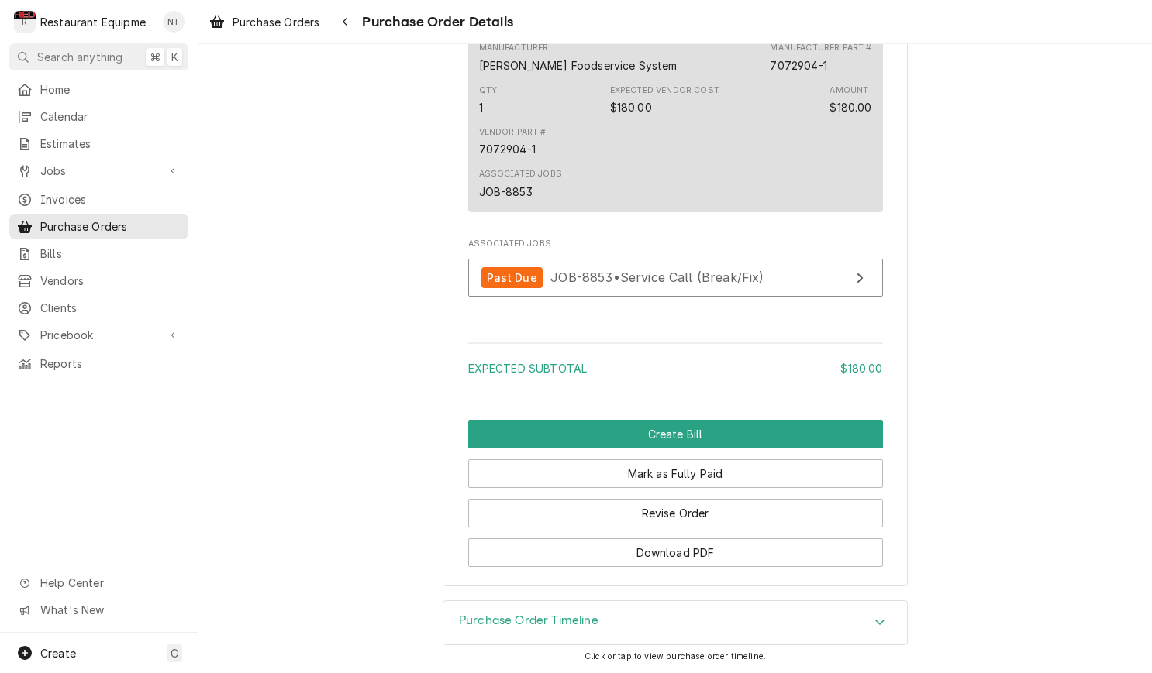
scroll to position [1102, 0]
click at [342, 15] on div "Navigate back" at bounding box center [345, 22] width 16 height 16
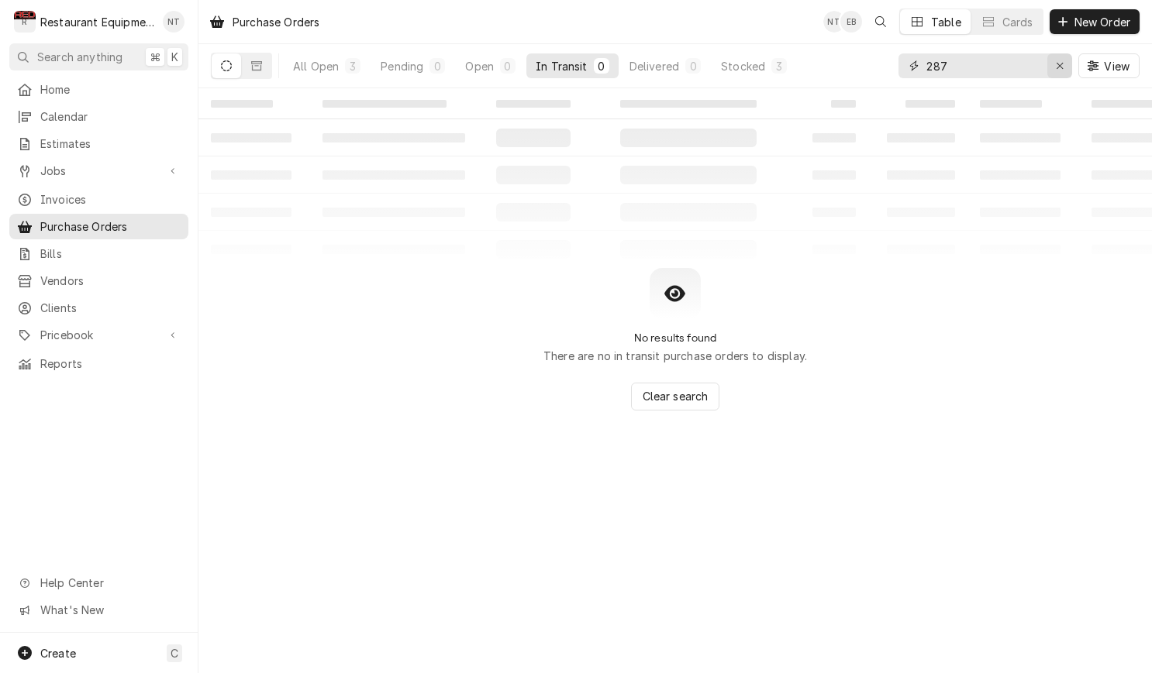
click at [1059, 68] on icon "Erase input" at bounding box center [1060, 65] width 9 height 11
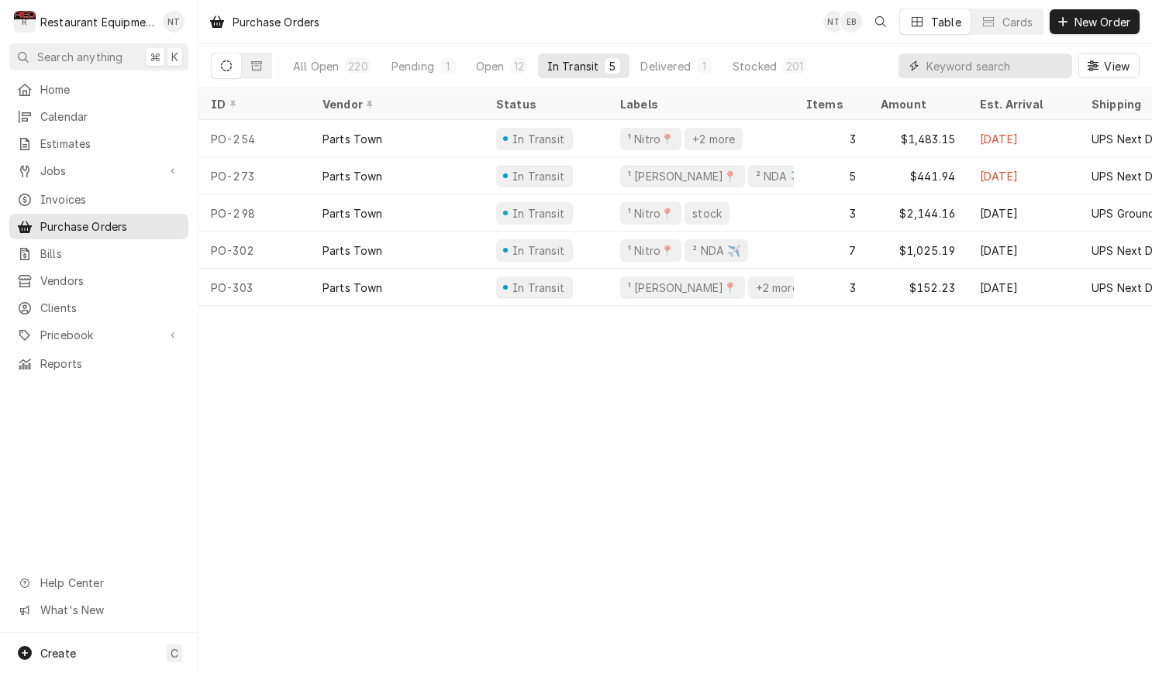
click at [957, 71] on input "Dynamic Content Wrapper" at bounding box center [995, 65] width 138 height 25
click at [1028, 70] on input "Dynamic Content Wrapper" at bounding box center [995, 65] width 138 height 25
click at [938, 71] on input "Dynamic Content Wrapper" at bounding box center [995, 65] width 138 height 25
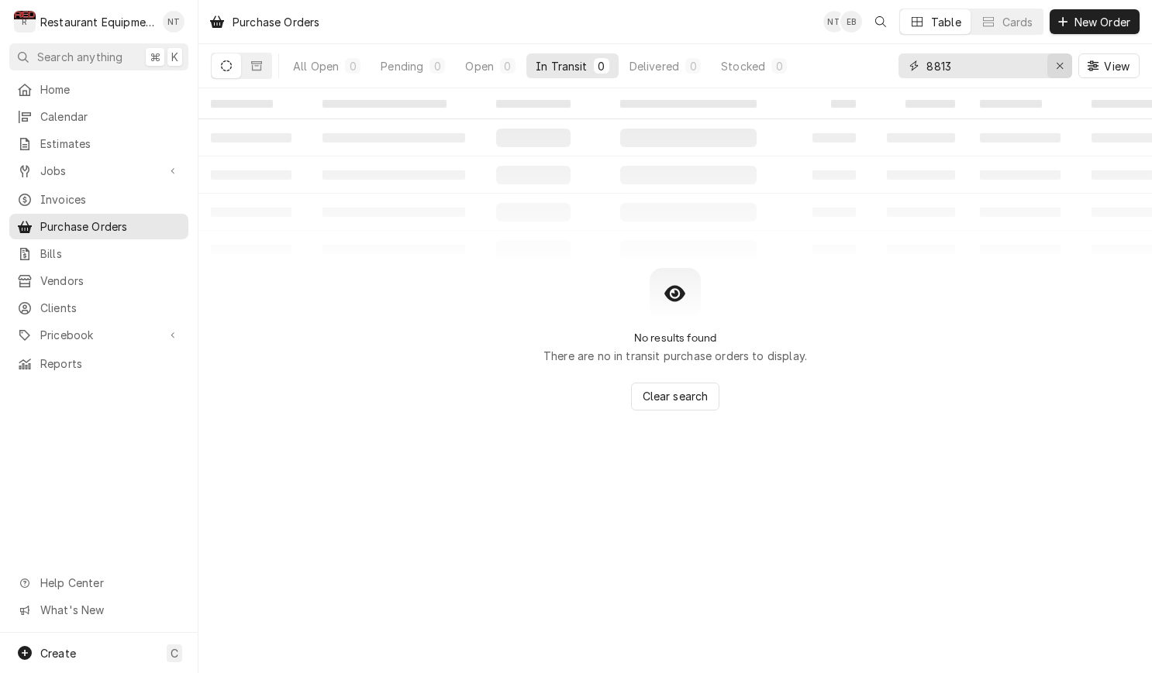
type input "8813"
click at [1066, 64] on div "Erase input" at bounding box center [1060, 66] width 16 height 16
type input "276"
click at [354, 62] on div "2" at bounding box center [352, 66] width 9 height 16
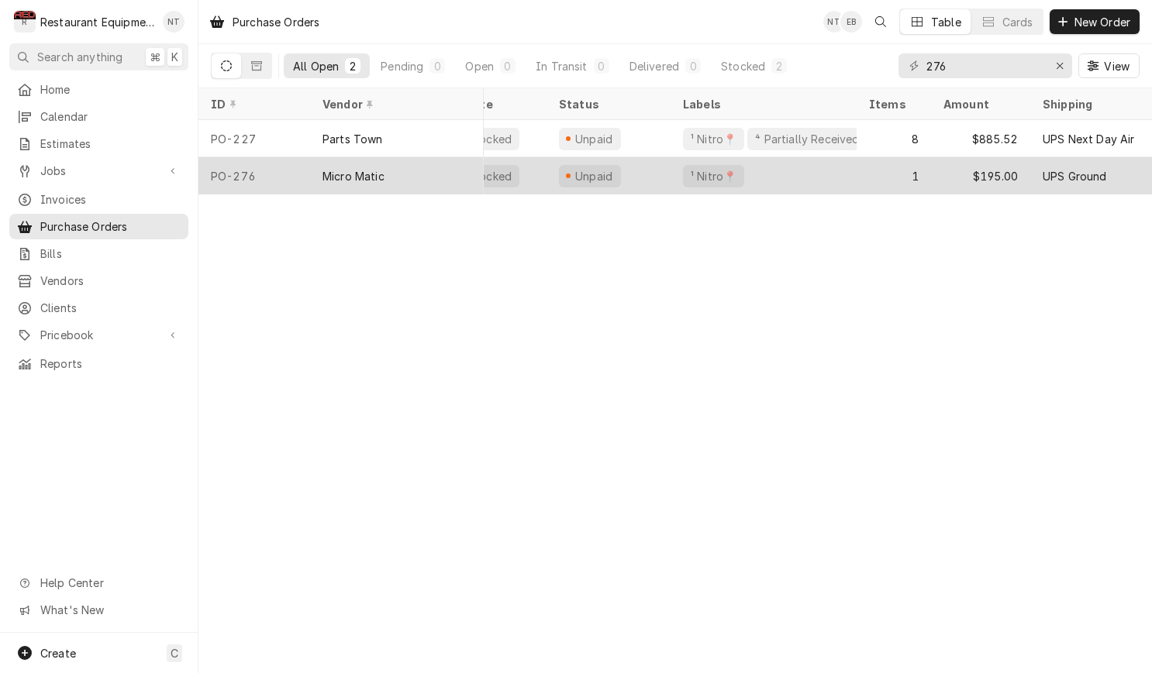
scroll to position [0, 37]
click at [806, 164] on div "¹ Nitro📍" at bounding box center [763, 175] width 186 height 37
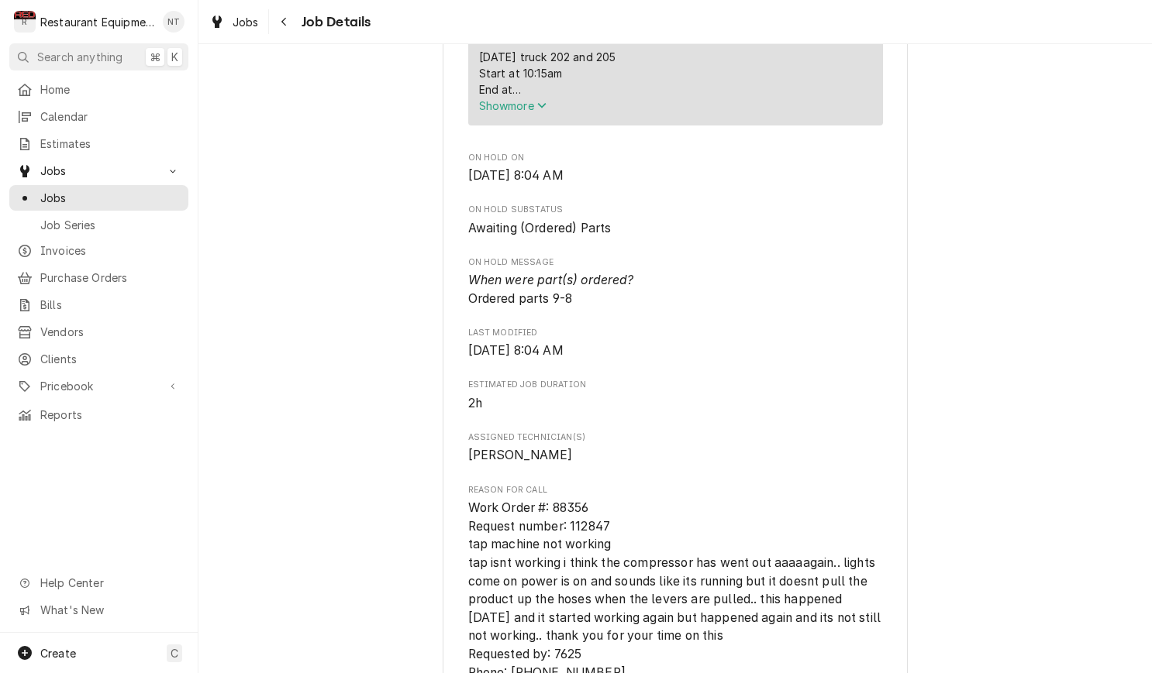
click at [880, 232] on span "Awaiting (Ordered) Parts" at bounding box center [675, 228] width 415 height 19
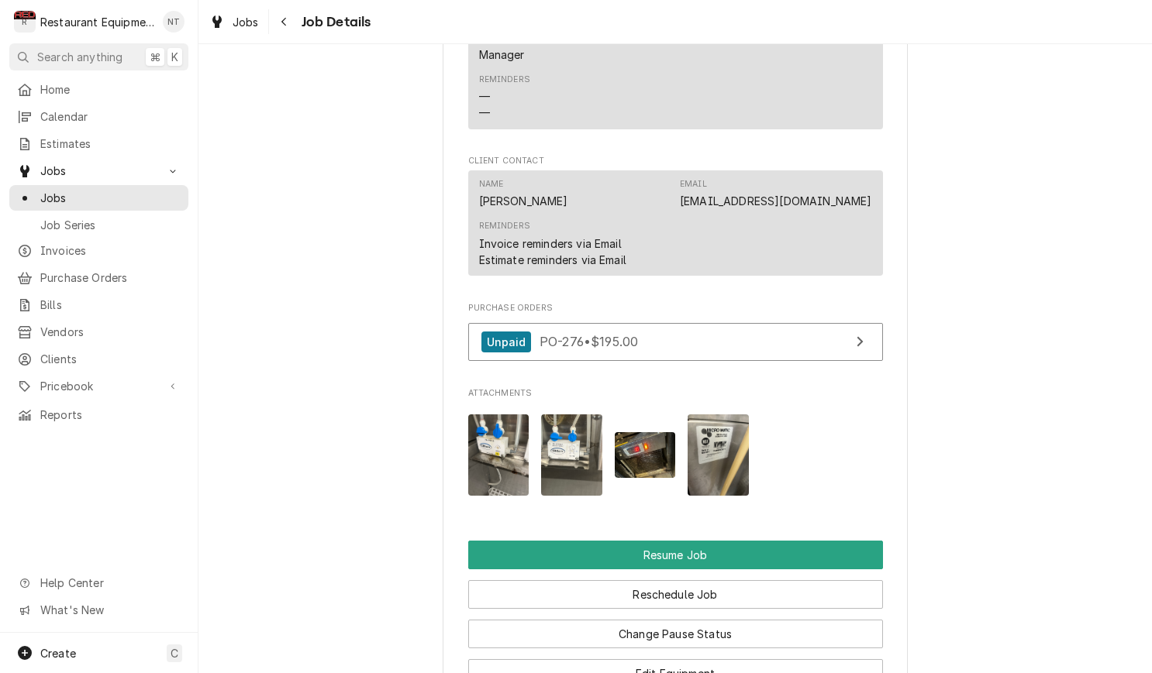
scroll to position [1762, 0]
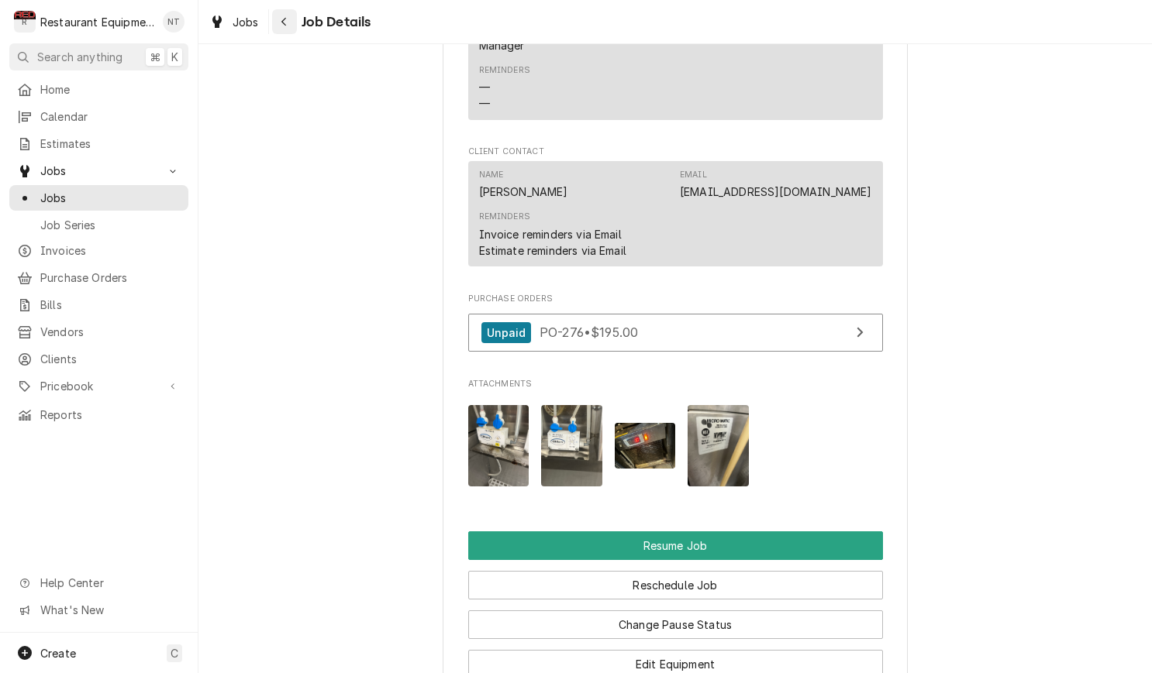
click at [289, 23] on div "Navigate back" at bounding box center [285, 22] width 16 height 16
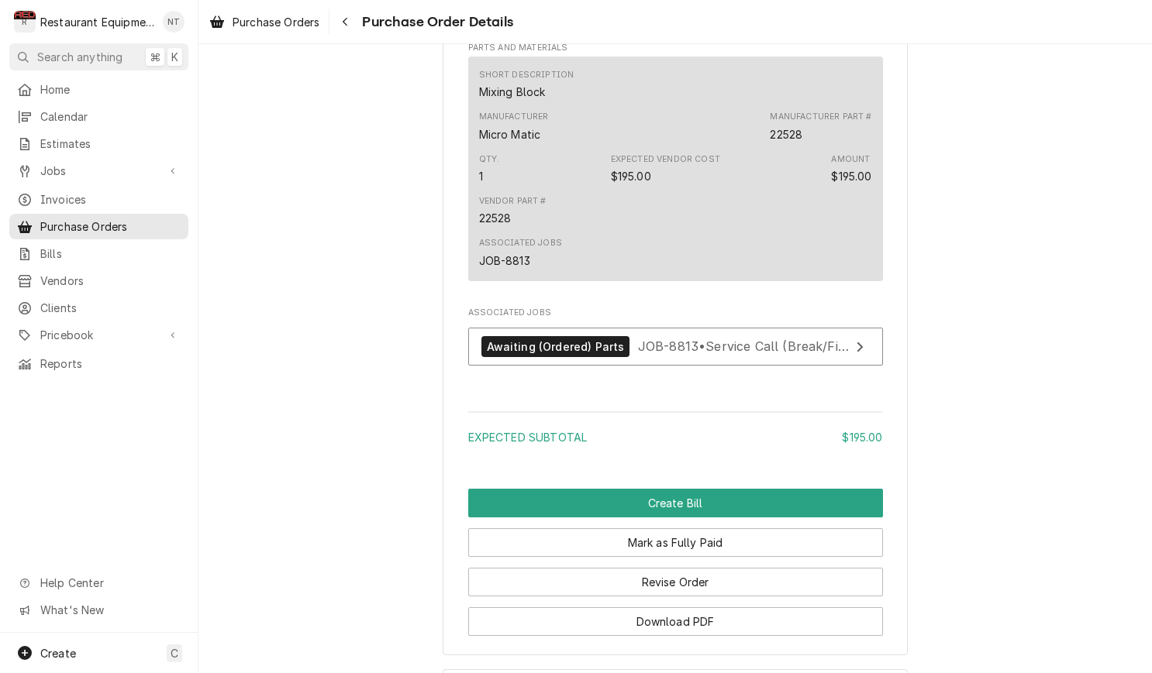
scroll to position [1006, 0]
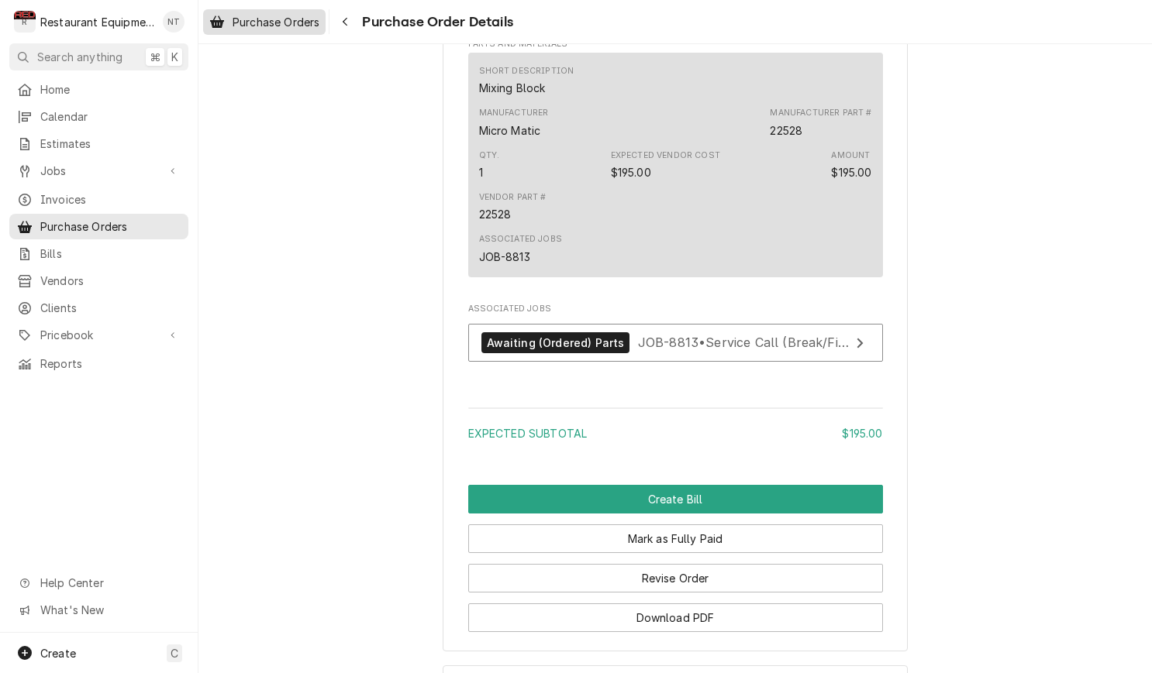
click at [305, 26] on span "Purchase Orders" at bounding box center [276, 22] width 87 height 16
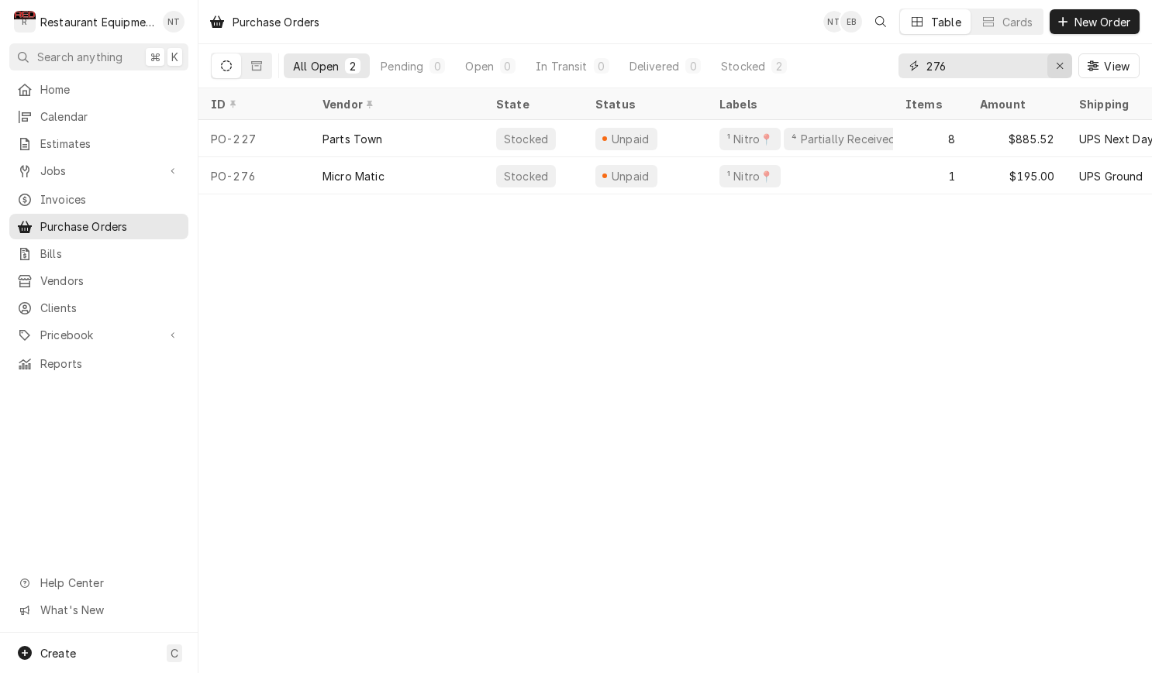
click at [1066, 65] on div "Erase input" at bounding box center [1060, 66] width 16 height 16
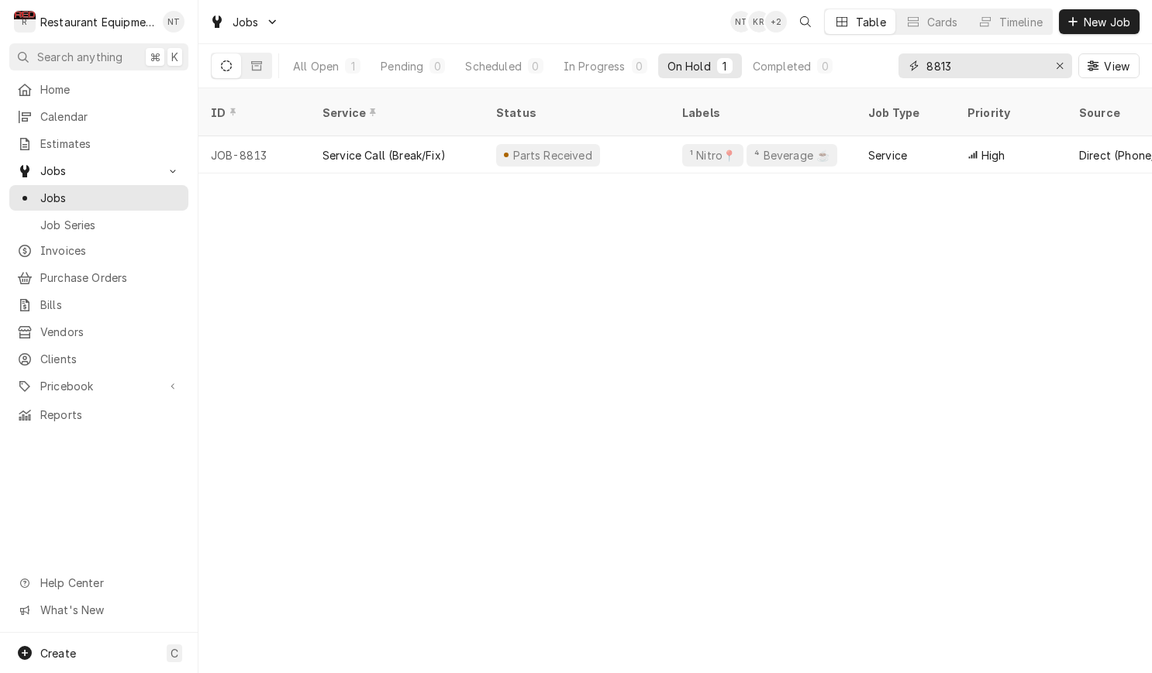
click at [1057, 67] on icon "Erase input" at bounding box center [1059, 66] width 6 height 6
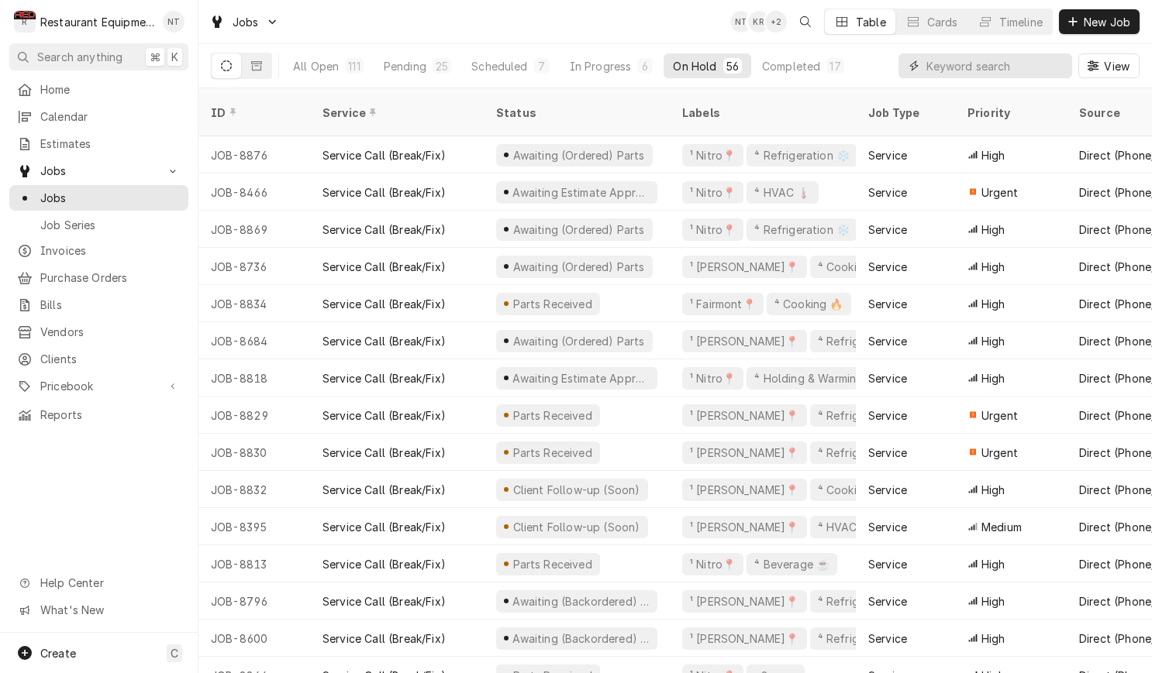
click at [1056, 63] on input "Dynamic Content Wrapper" at bounding box center [995, 65] width 138 height 25
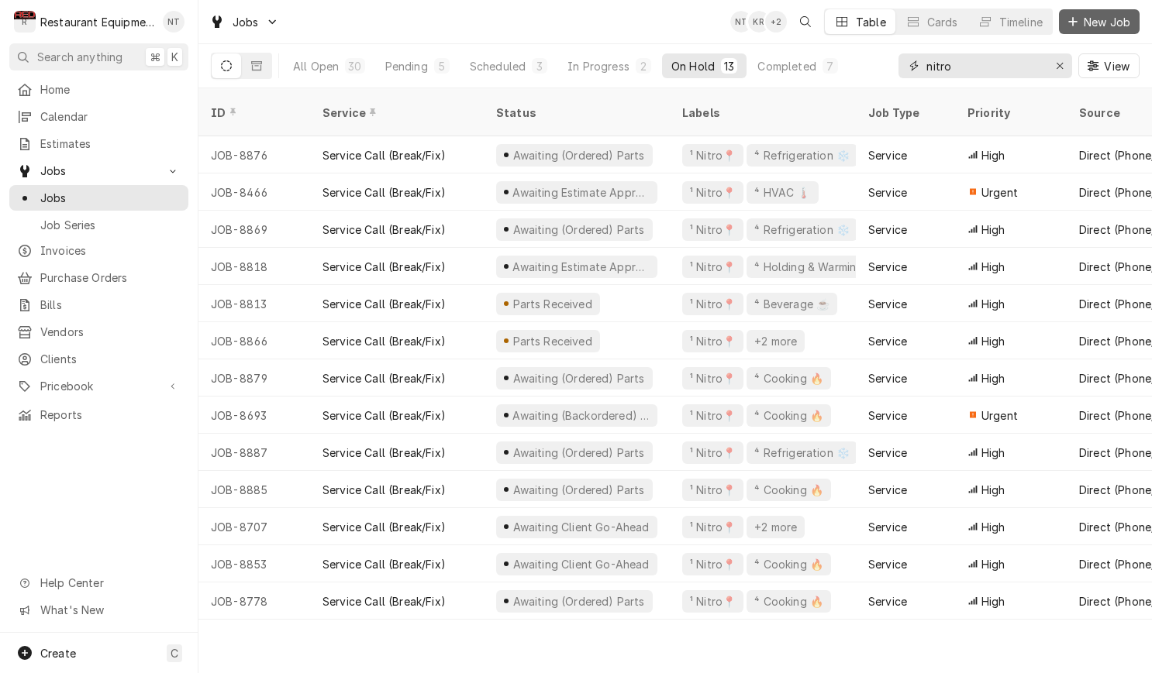
type input "nitro"
click at [1081, 22] on span "New Job" at bounding box center [1106, 22] width 53 height 16
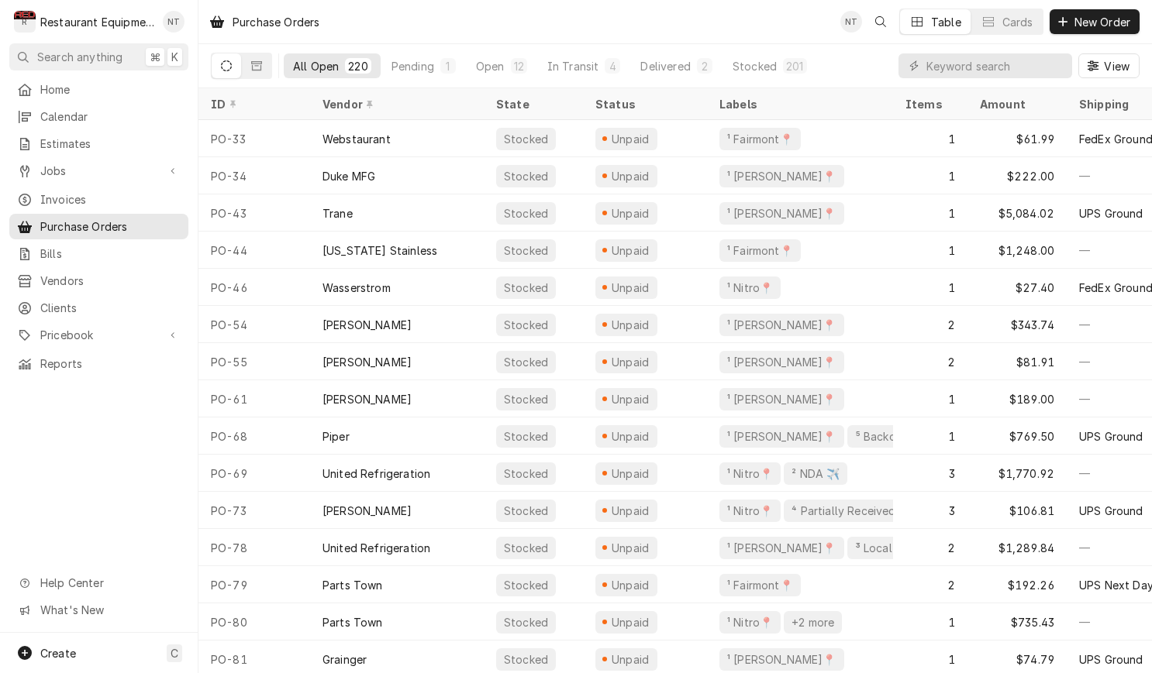
click at [997, 66] on input "Dynamic Content Wrapper" at bounding box center [995, 65] width 138 height 25
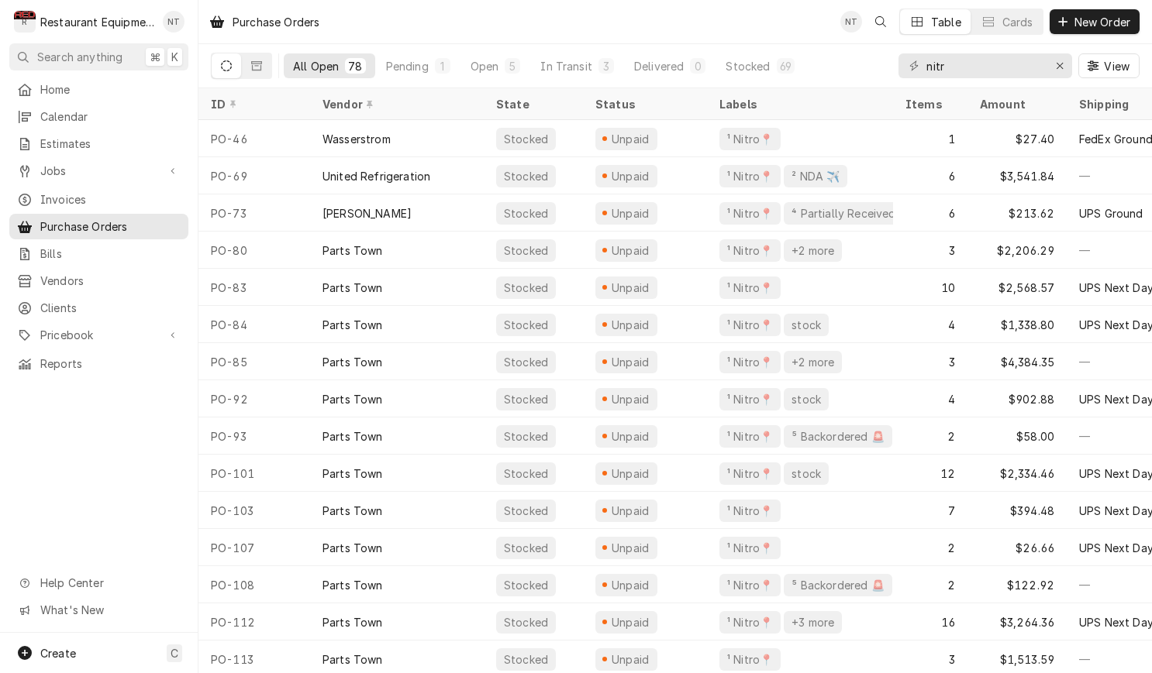
type input "nitro"
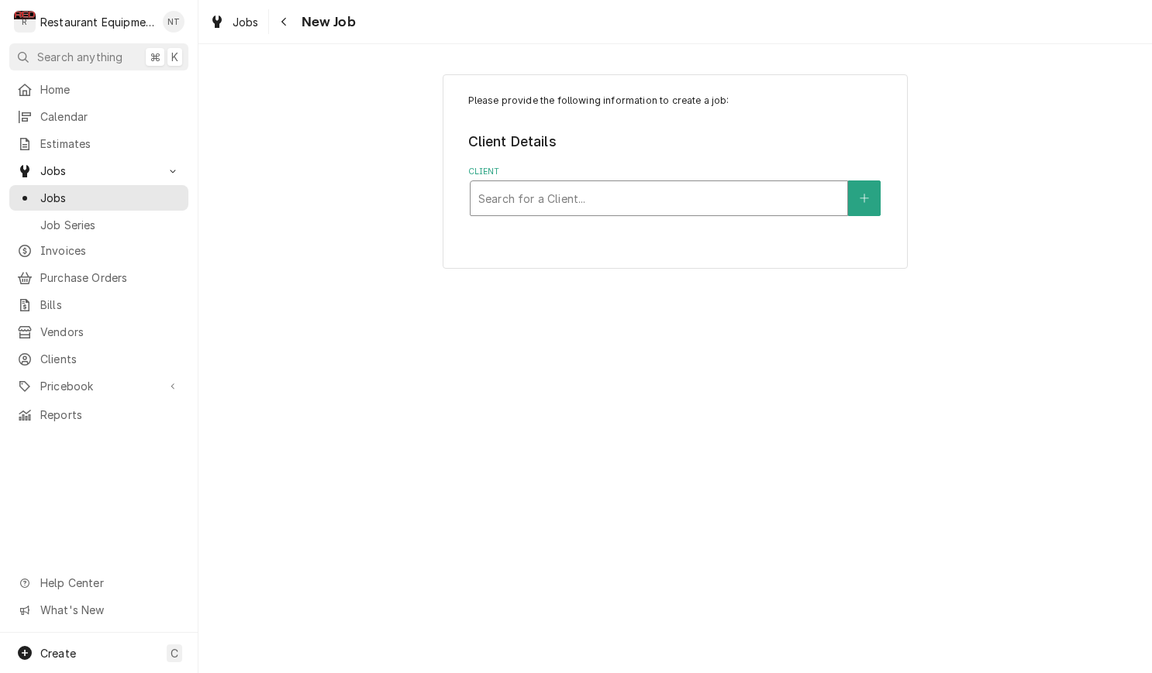
click at [773, 196] on div "Client" at bounding box center [658, 198] width 361 height 28
type input "garland"
click at [784, 194] on div "Client" at bounding box center [658, 198] width 361 height 28
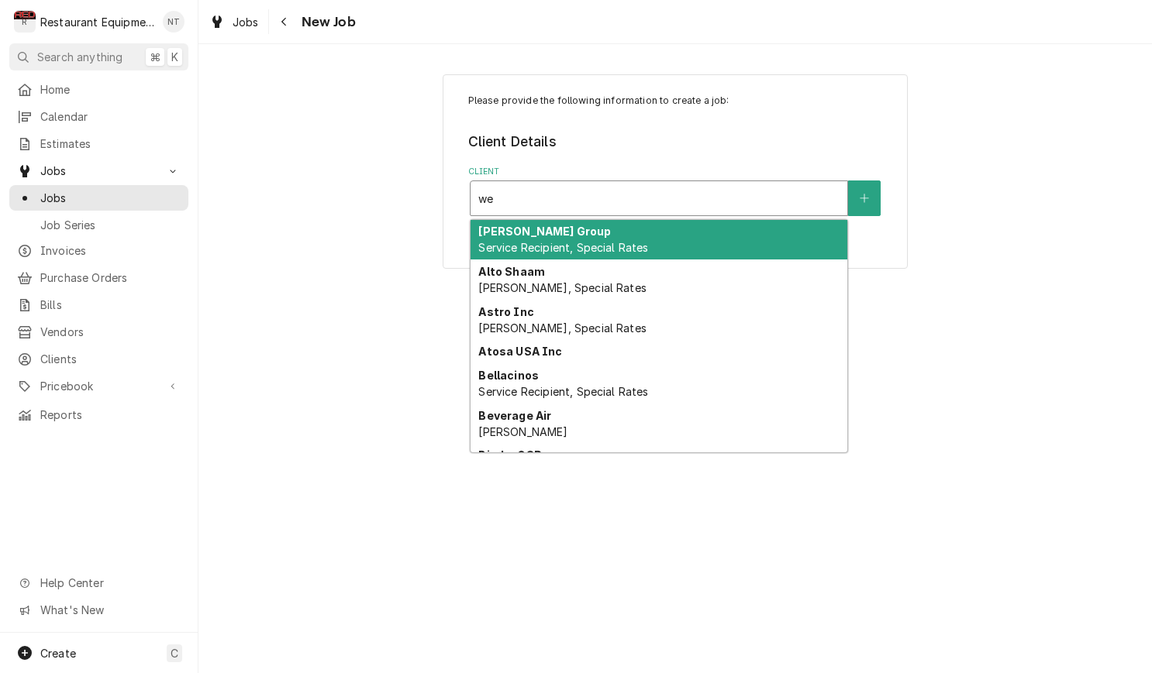
type input "w"
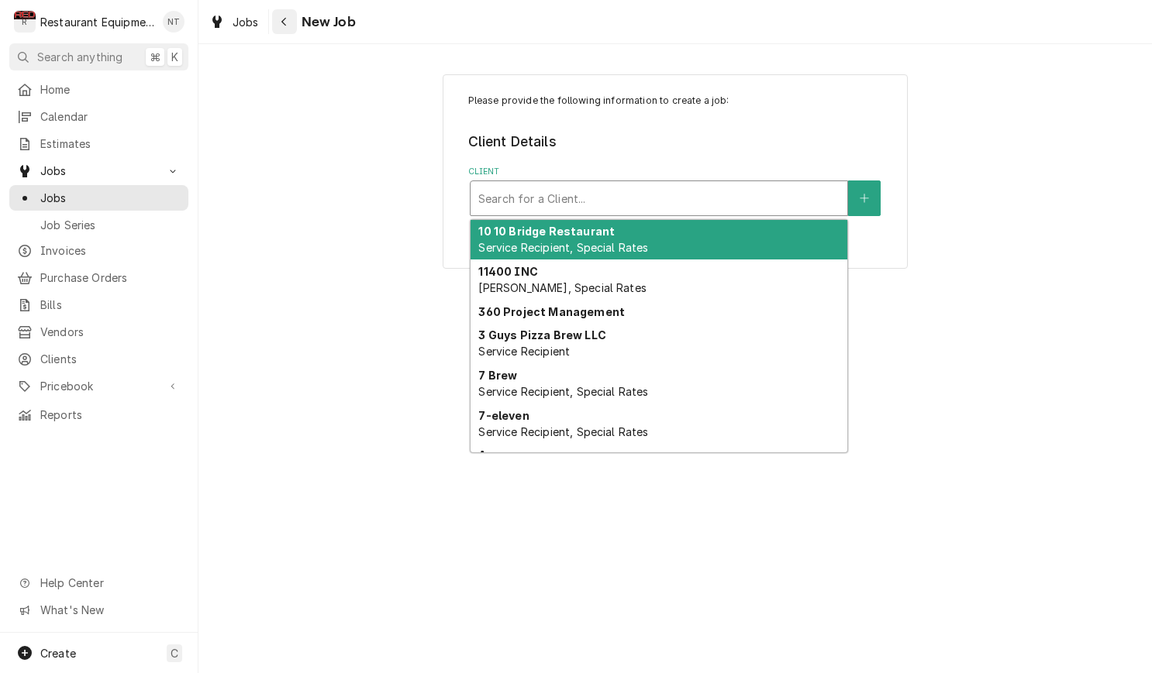
click at [291, 22] on div "Navigate back" at bounding box center [285, 22] width 16 height 16
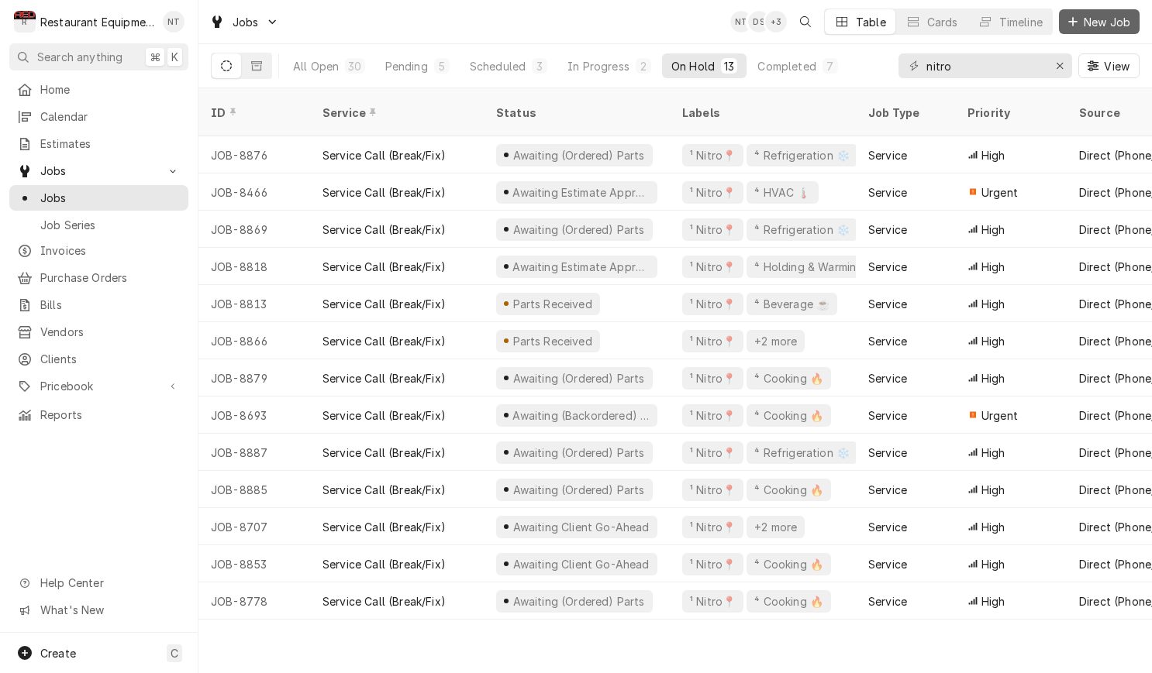
click at [1081, 26] on button "New Job" at bounding box center [1099, 21] width 81 height 25
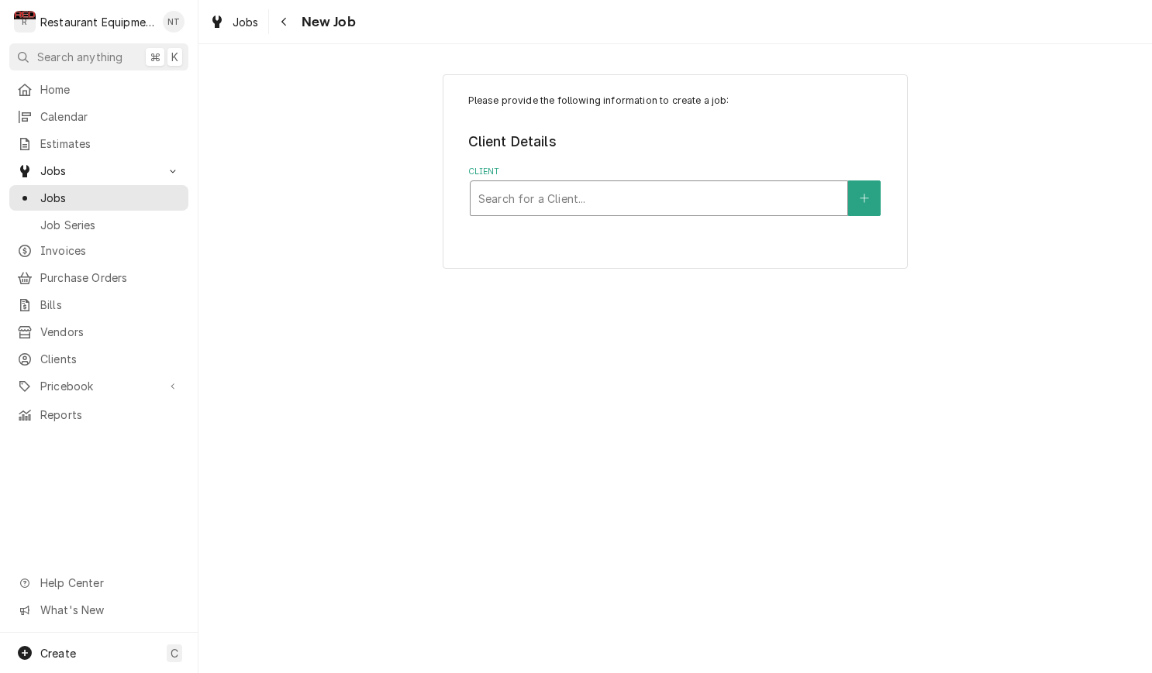
click at [656, 181] on div "Search for a Client..." at bounding box center [658, 198] width 377 height 34
type input "G"
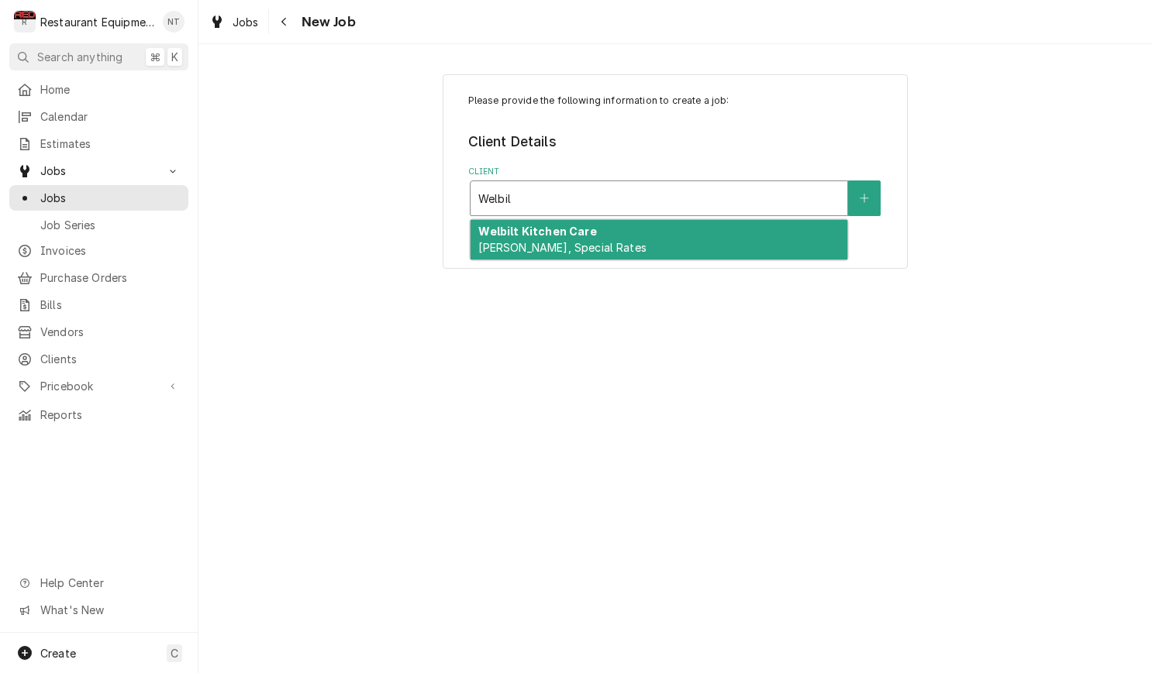
type input "Welbil"
click at [594, 217] on div "Please provide the following information to create a job: Client Details Client…" at bounding box center [675, 171] width 465 height 195
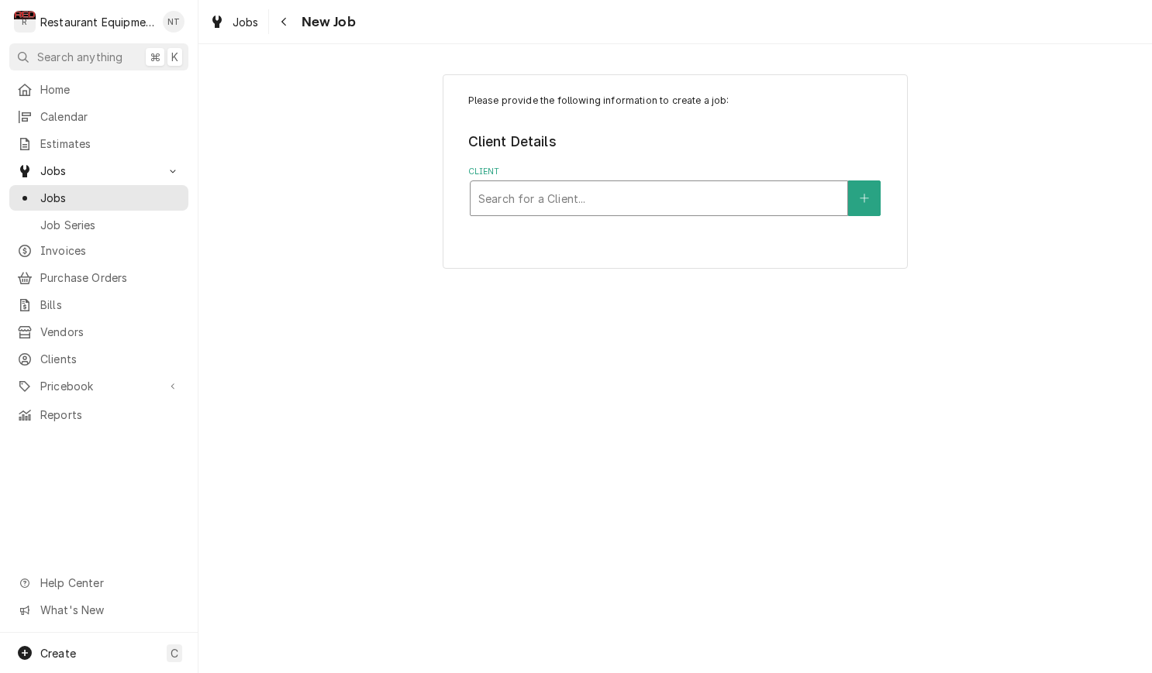
click at [622, 202] on div "Client" at bounding box center [658, 198] width 361 height 28
type input "welb"
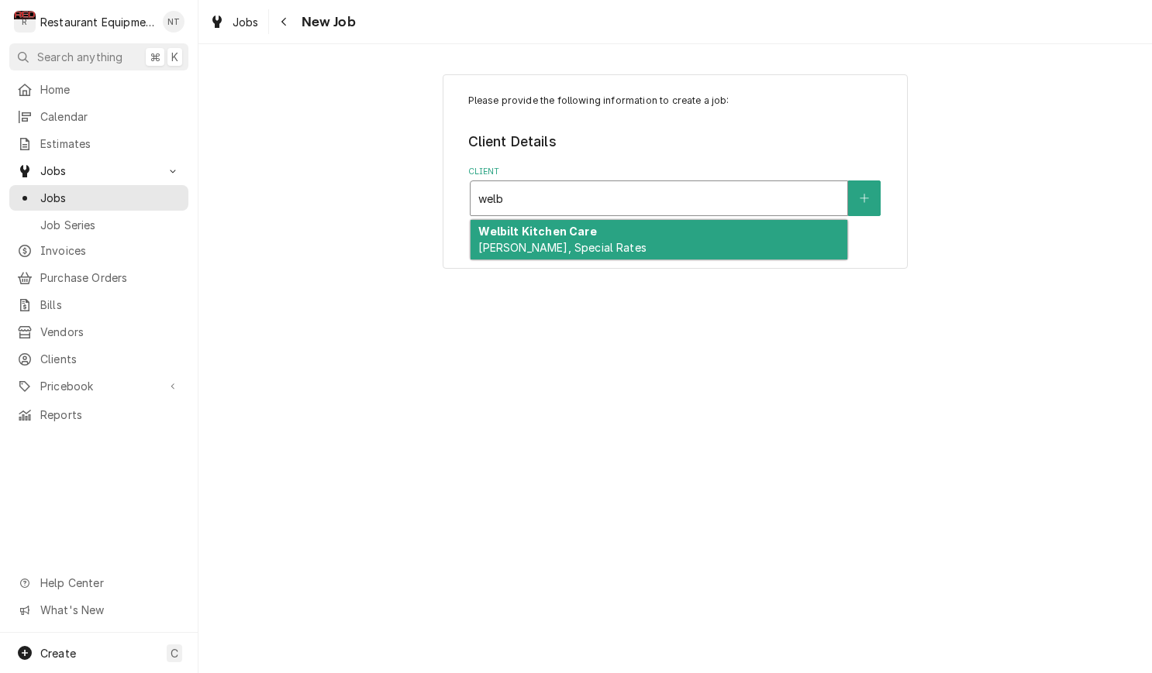
click at [610, 228] on div "Welbilt Kitchen Care [PERSON_NAME], Special Rates" at bounding box center [658, 240] width 377 height 40
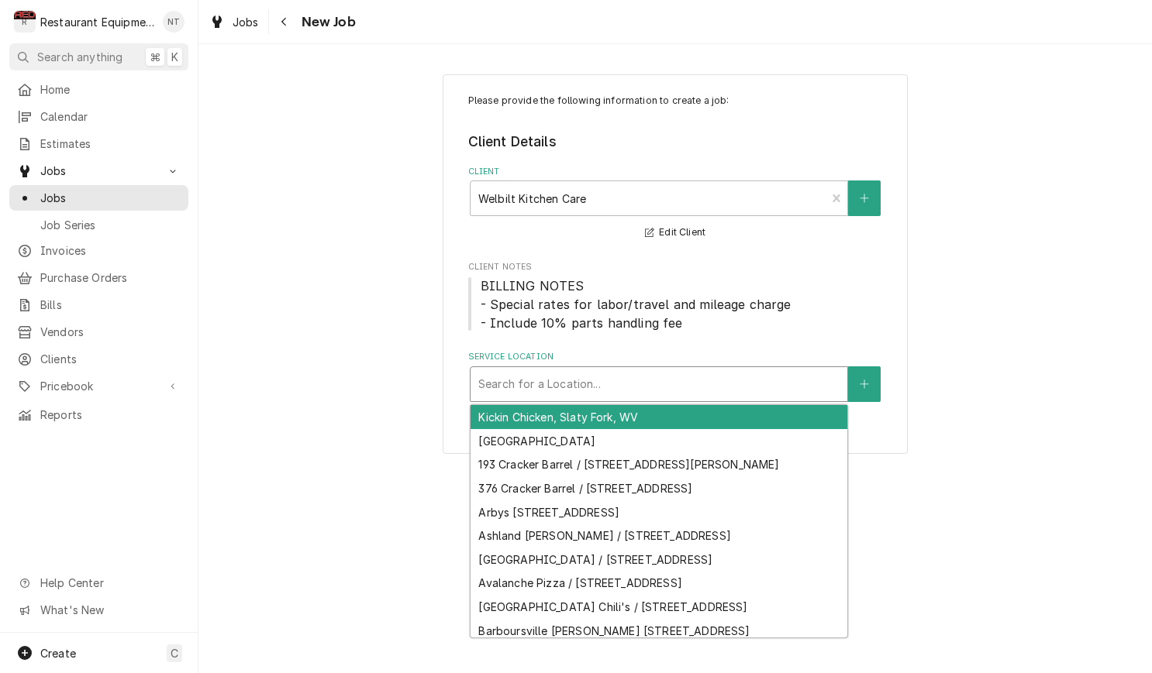
click at [665, 394] on div "Search for a Location..." at bounding box center [658, 384] width 377 height 34
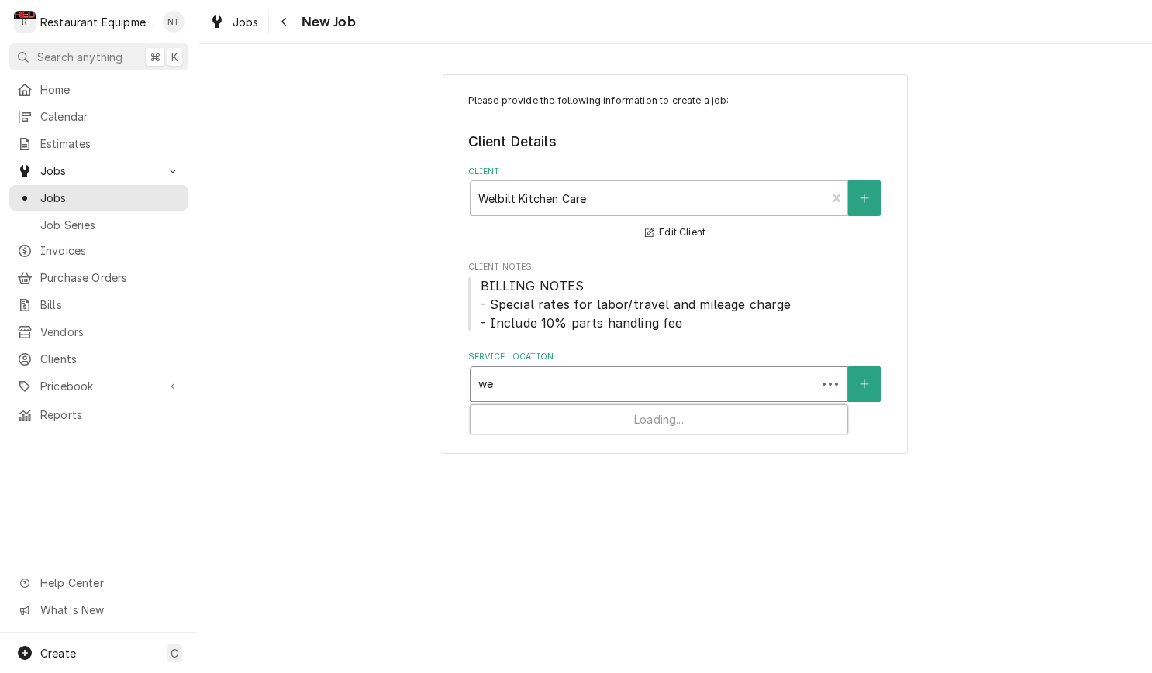
type input "w"
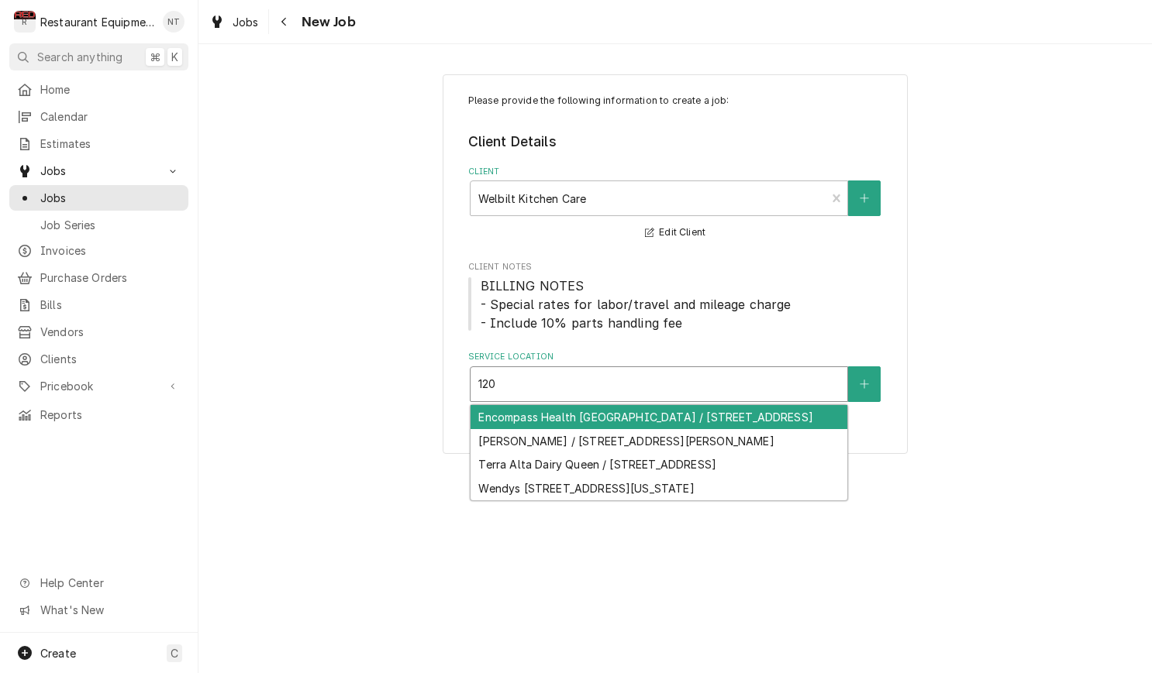
type input "120"
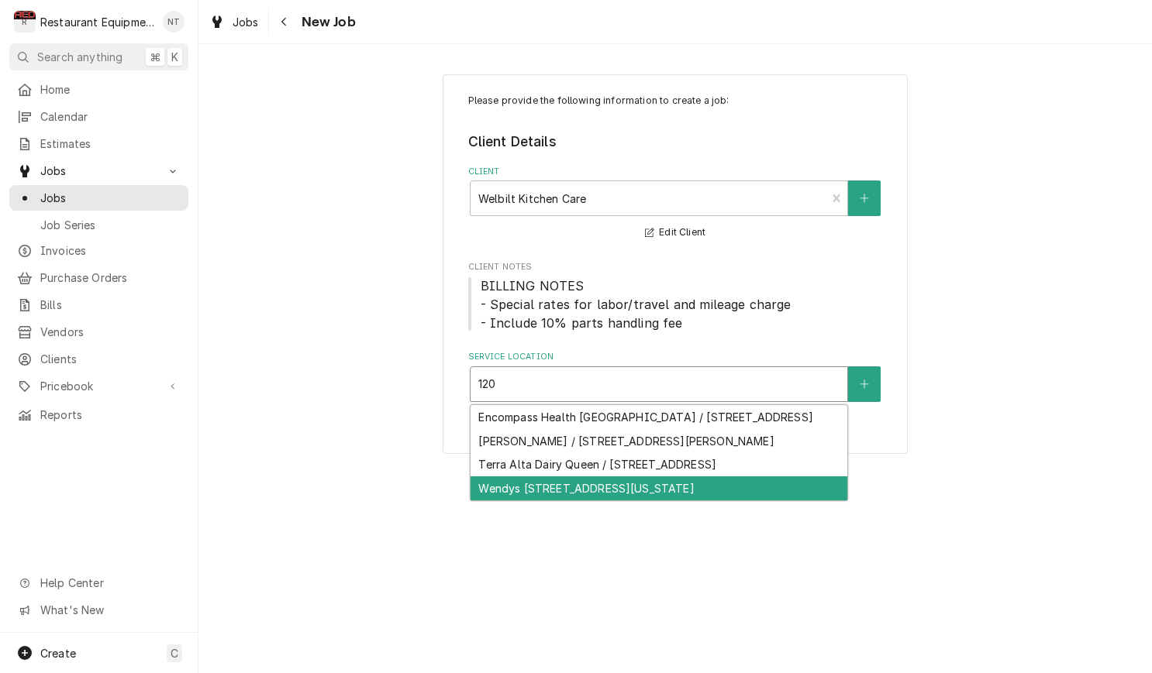
click at [752, 500] on div "Wendys [STREET_ADDRESS][US_STATE]" at bounding box center [658, 489] width 377 height 24
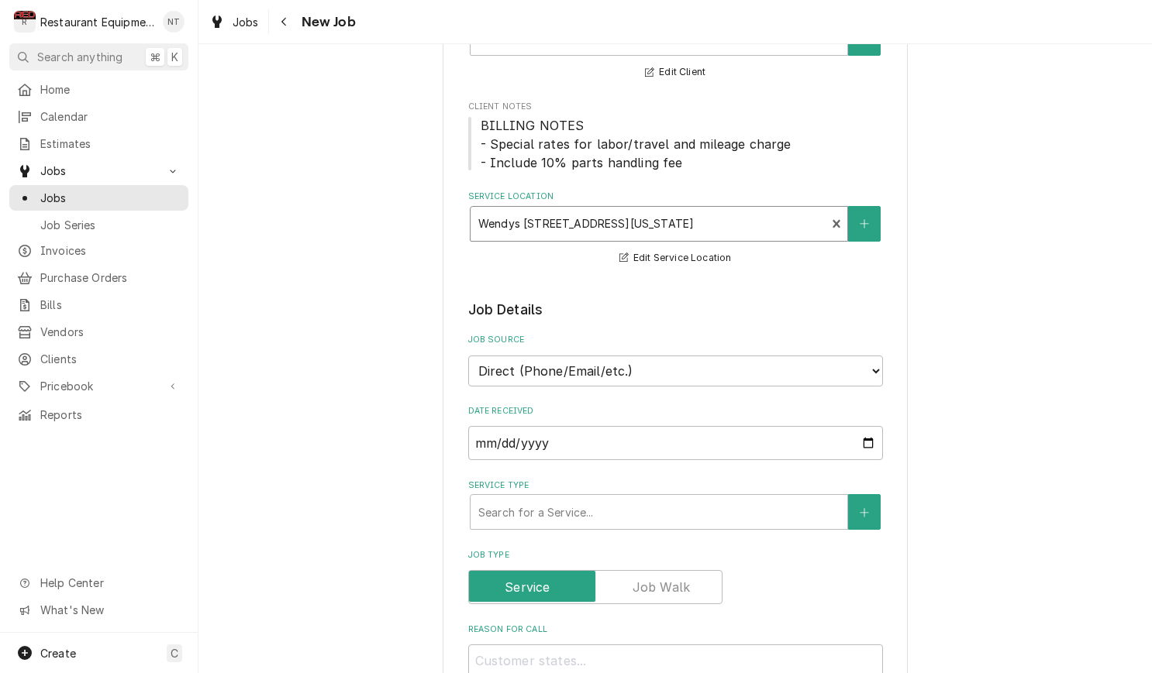
scroll to position [161, 0]
click at [698, 494] on div "Search for a Service..." at bounding box center [658, 511] width 377 height 34
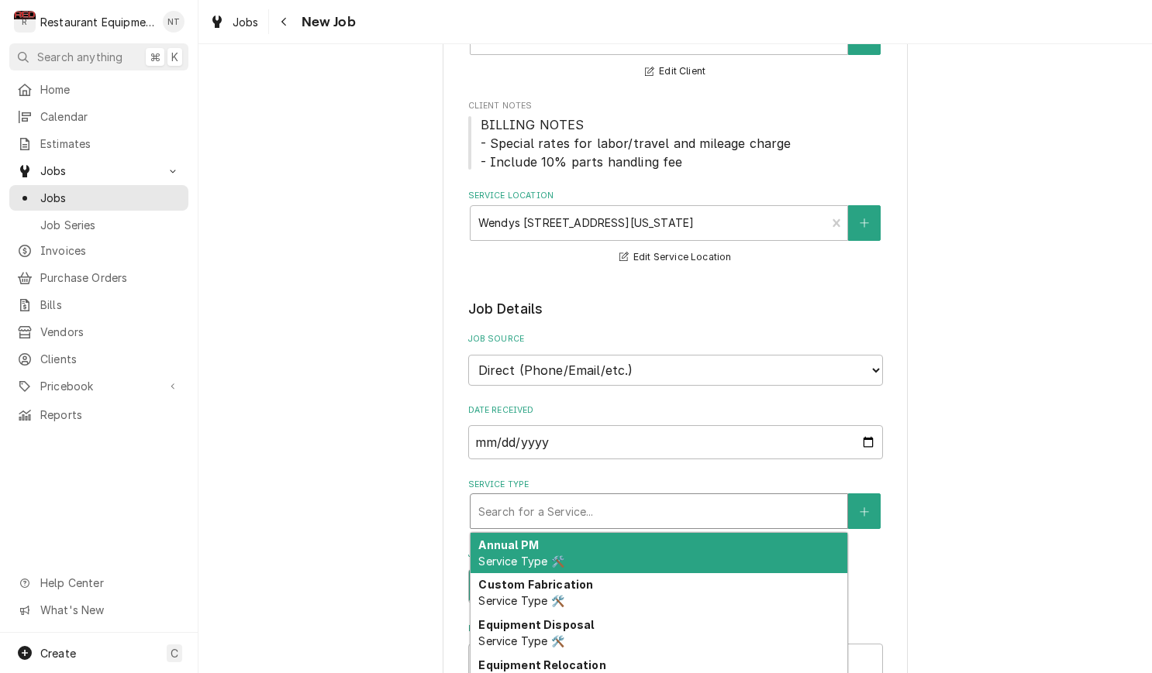
click at [677, 533] on div "Annual PM Service Type 🛠️" at bounding box center [658, 553] width 377 height 40
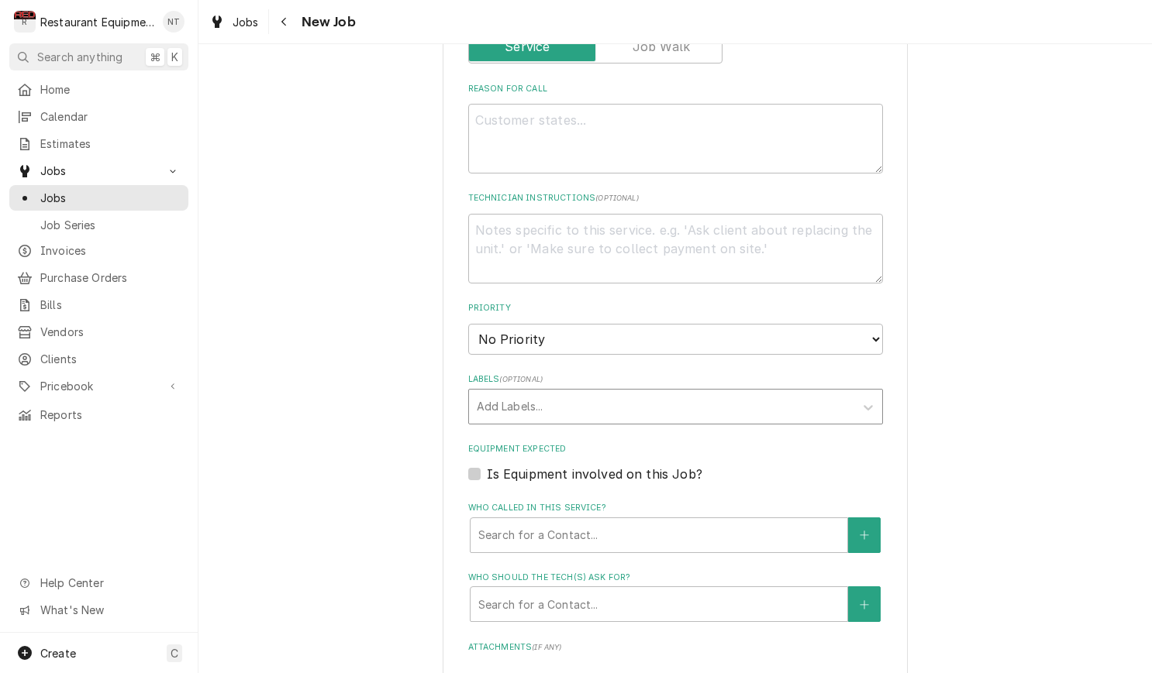
scroll to position [732, 0]
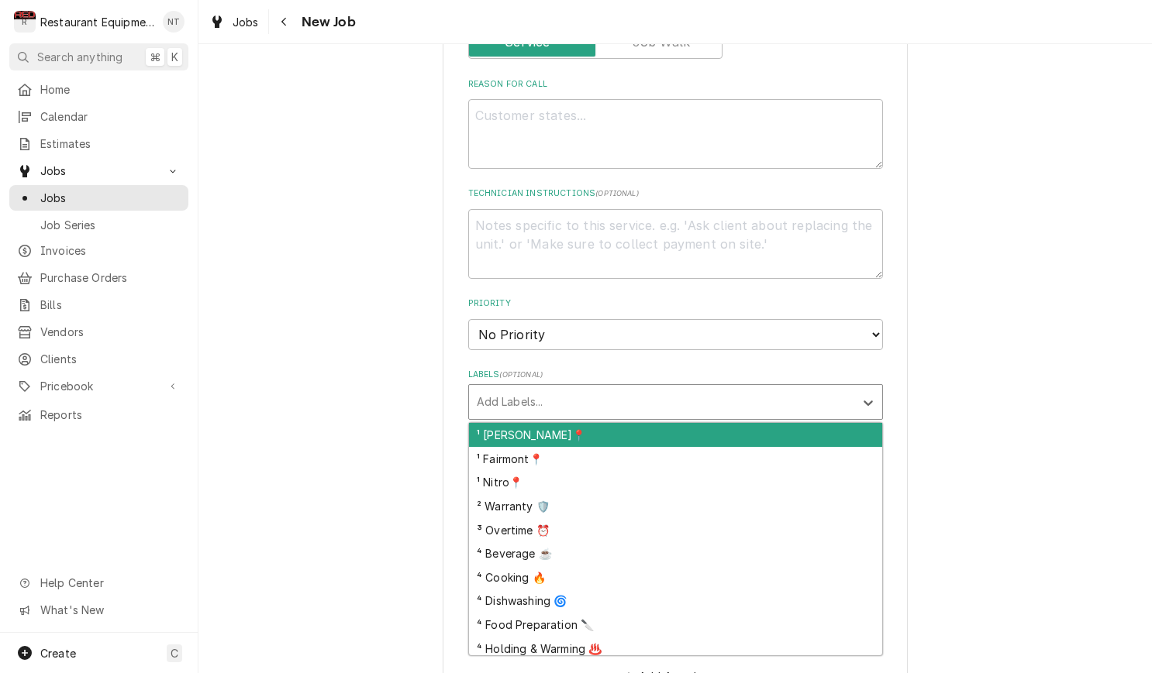
click at [799, 388] on div "Labels" at bounding box center [662, 402] width 370 height 28
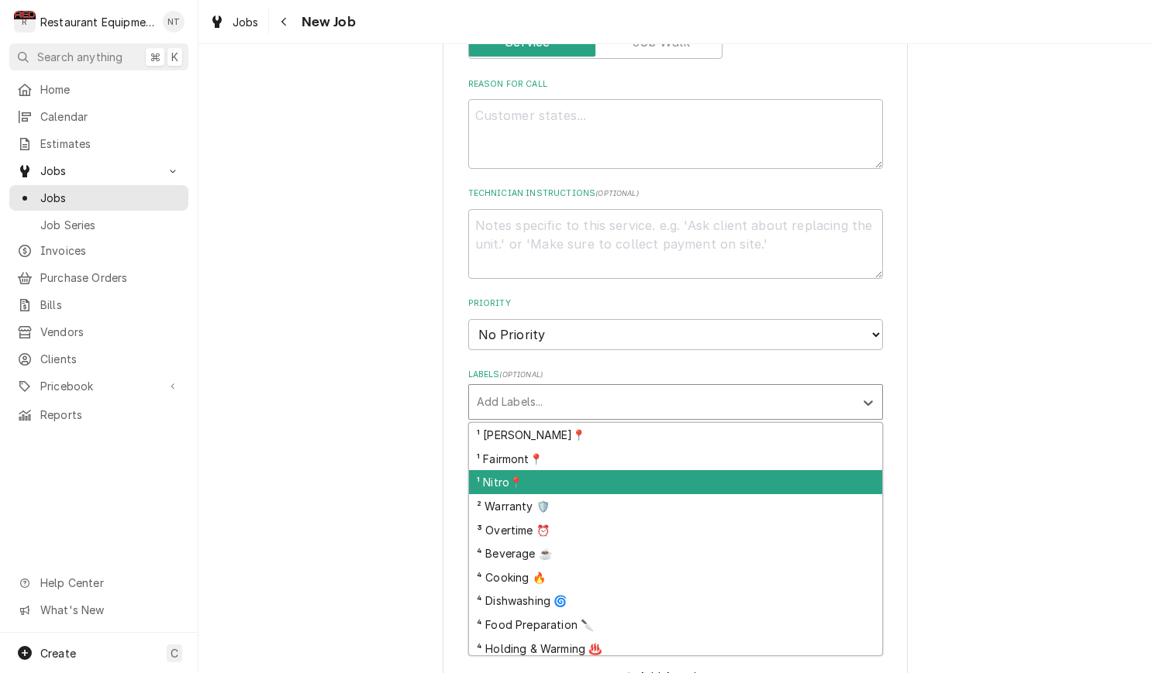
click at [826, 470] on div "¹ Nitro📍" at bounding box center [675, 482] width 413 height 24
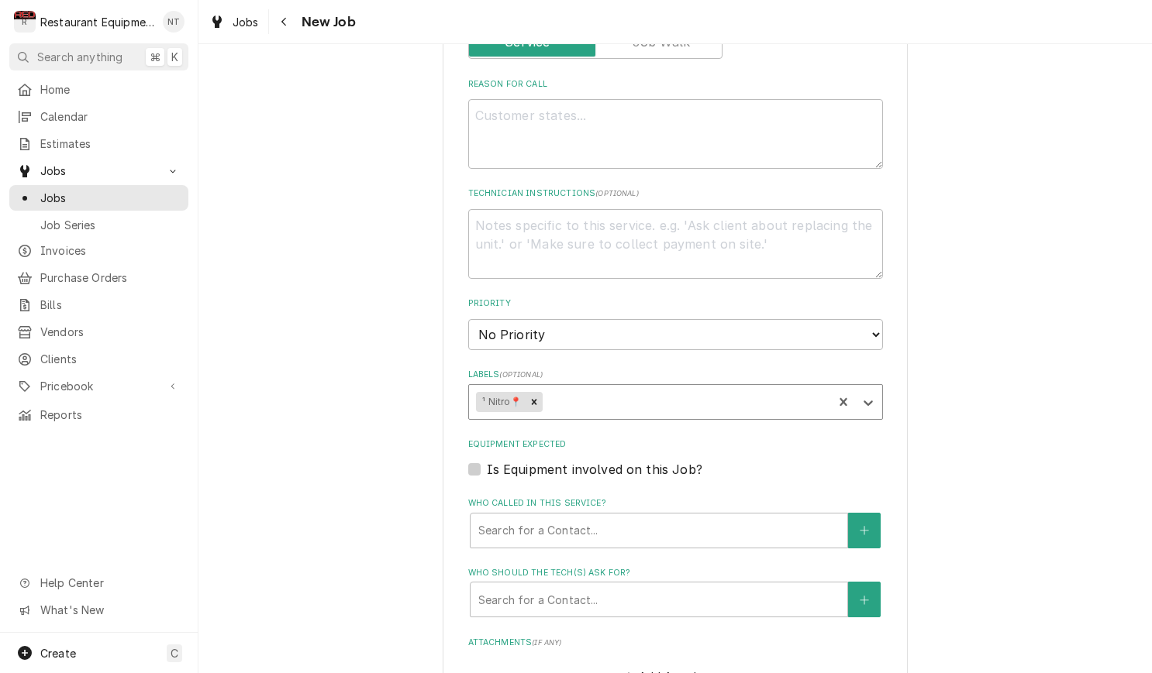
click at [739, 388] on div "Labels" at bounding box center [685, 402] width 280 height 28
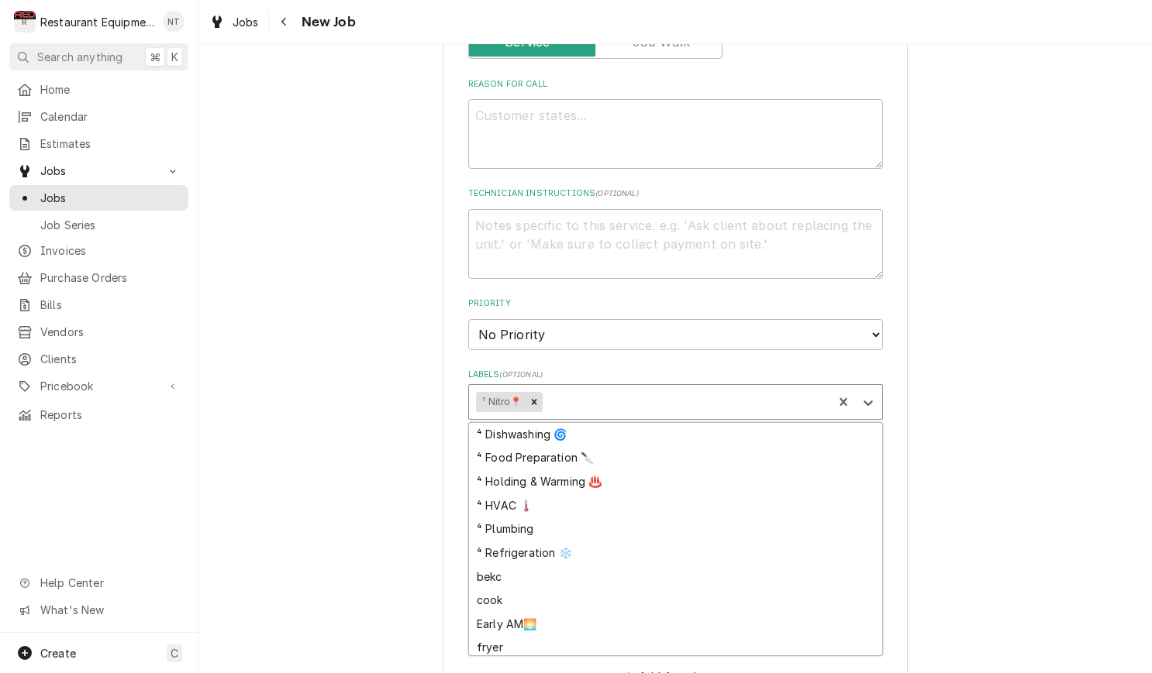
scroll to position [195, 0]
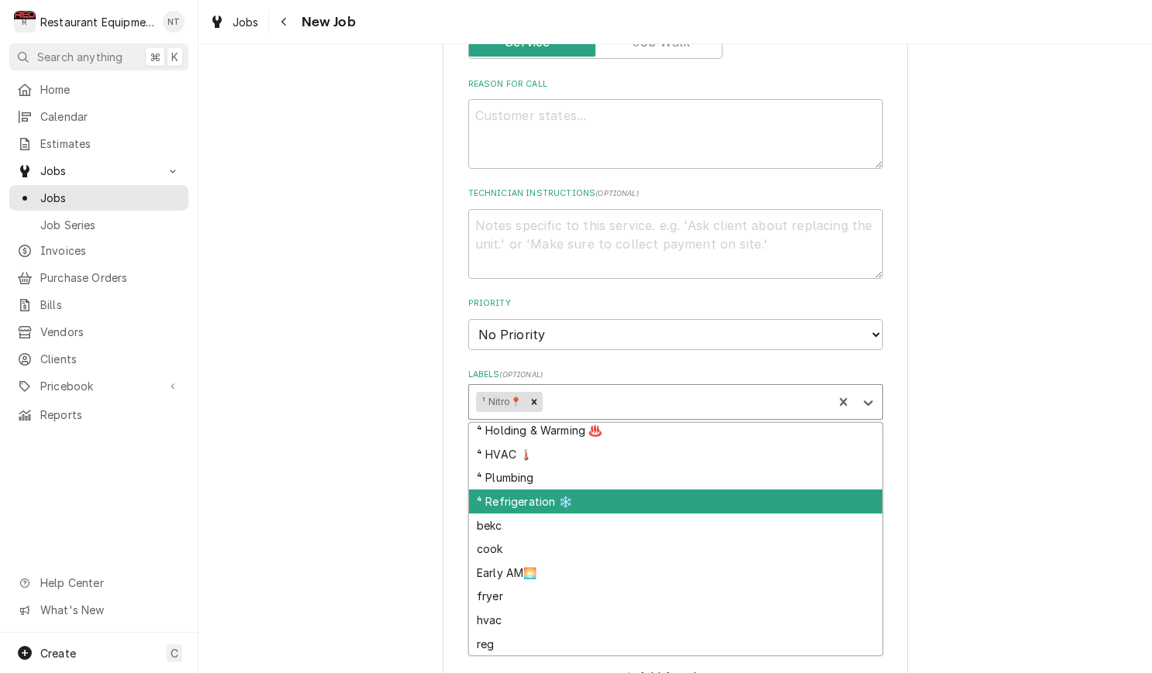
click at [951, 471] on div "Please provide the following information to create a job: Client Details Client…" at bounding box center [674, 184] width 953 height 1713
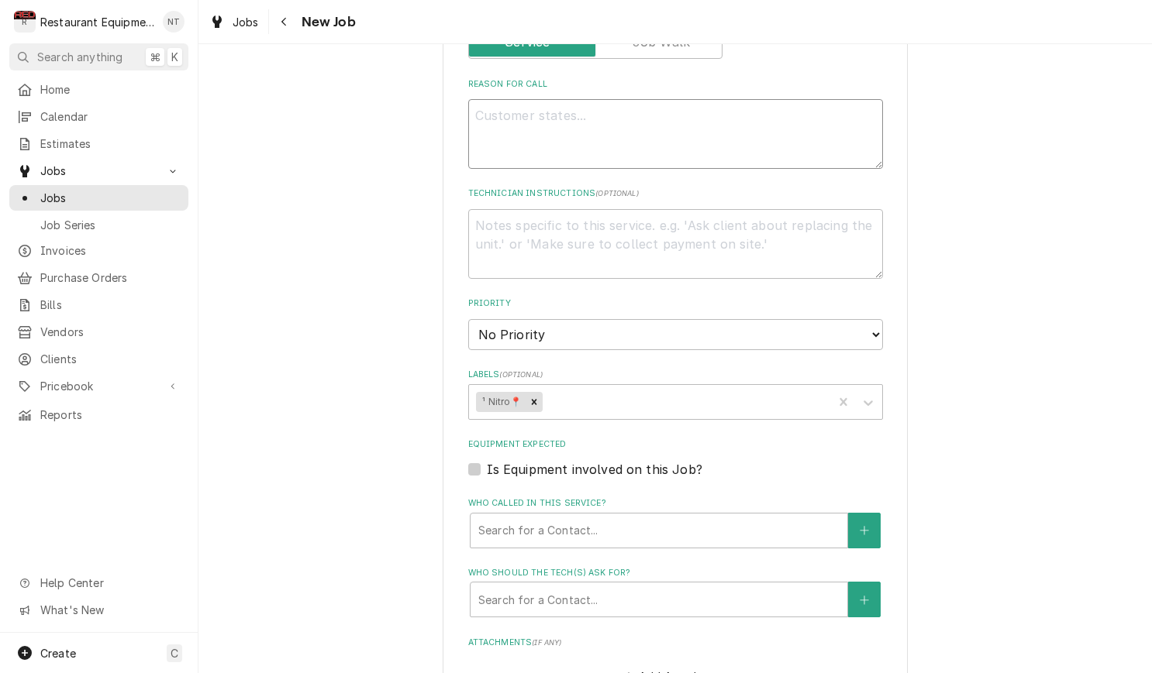
click at [708, 105] on textarea "Reason For Call" at bounding box center [675, 134] width 415 height 70
click at [709, 105] on textarea "Reason For Call" at bounding box center [675, 134] width 415 height 70
paste textarea "PM to be completed on or before the requested completed date • Work with site c…"
type textarea "x"
type textarea "PM to be completed on or before the requested completed date • Work with site c…"
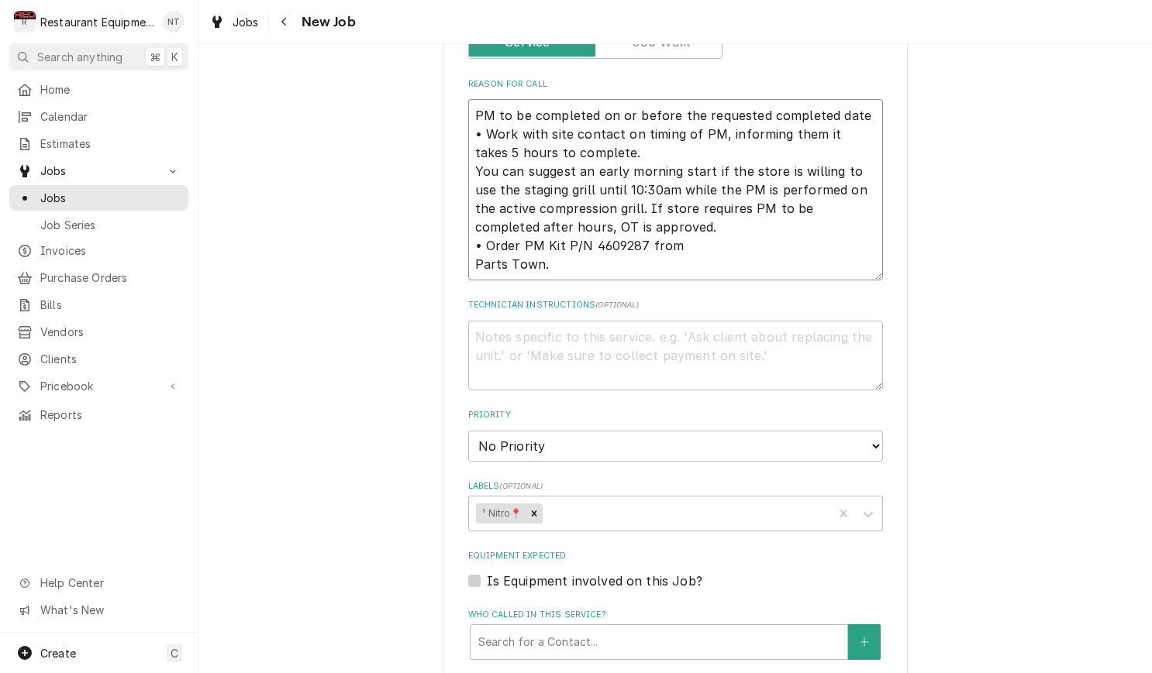
paste textarea "• The PM program covers the Garland Active Compression Grill only • Inform stor…"
type textarea "x"
type textarea "PM to be completed on or before the requested completed date • Work with site c…"
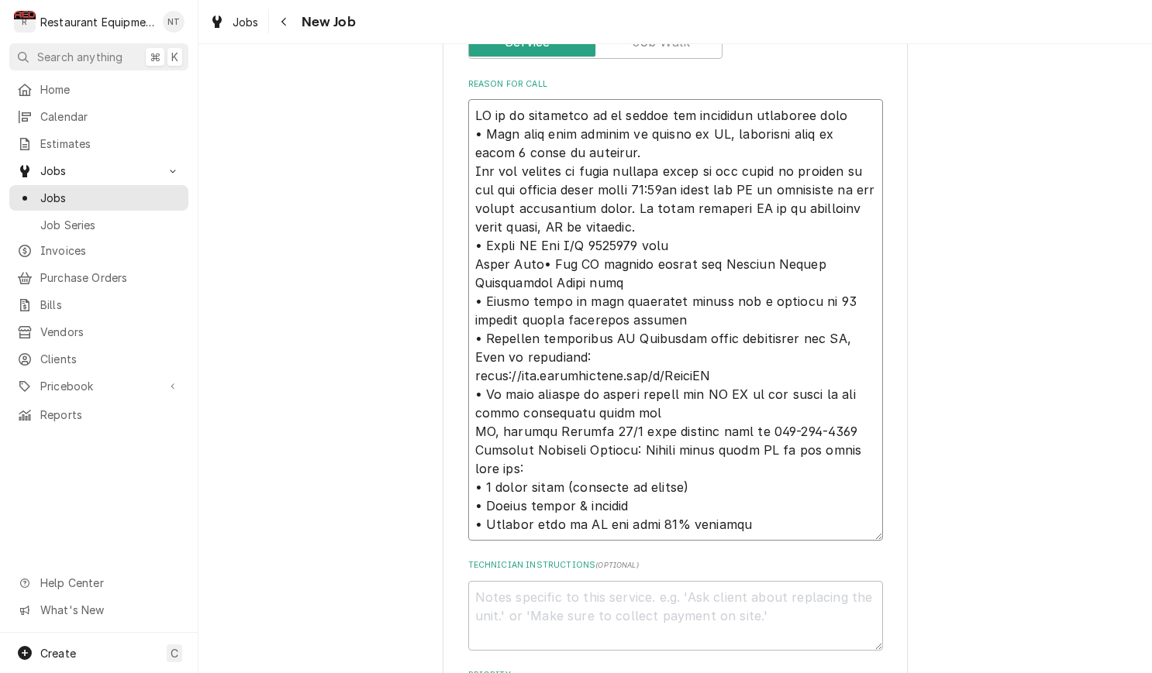
click at [543, 245] on textarea "Reason For Call" at bounding box center [675, 320] width 415 height 442
type textarea "x"
type textarea "PM to be completed on or before the requested completed date • Work with site c…"
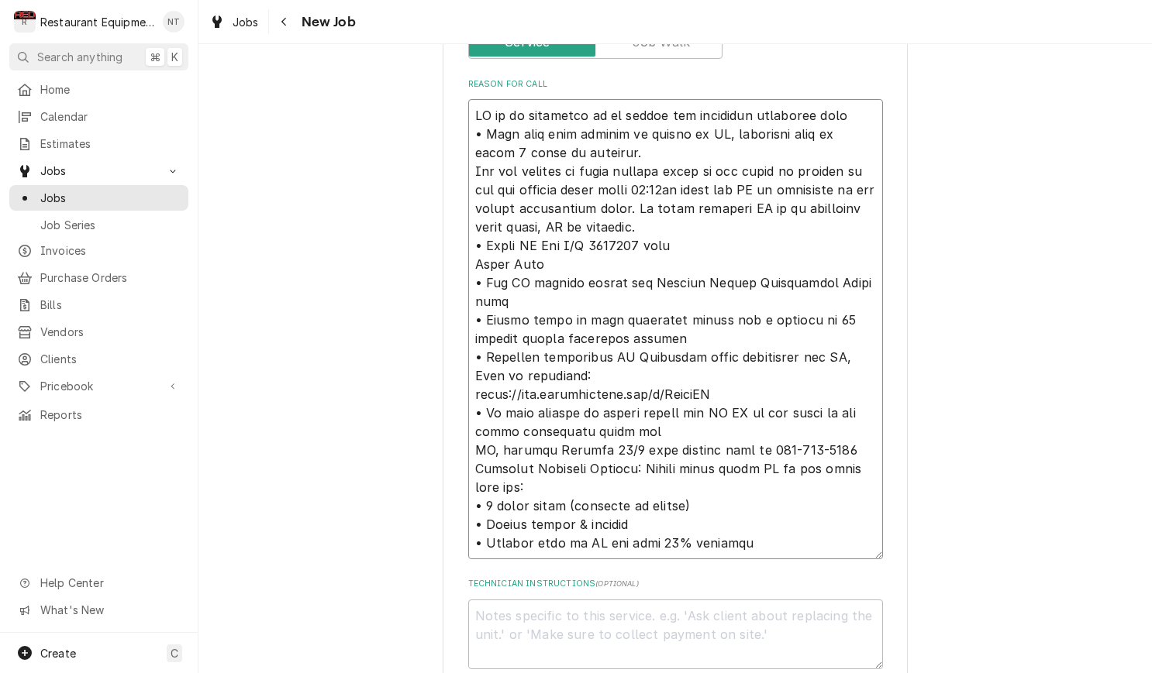
type textarea "x"
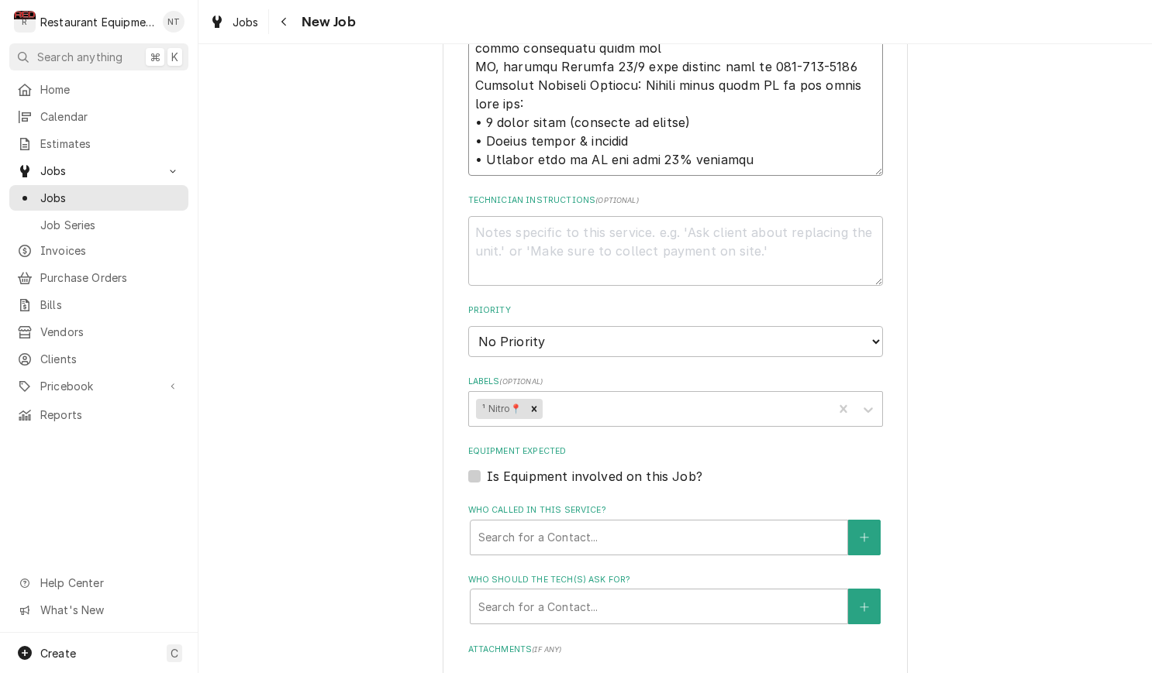
scroll to position [1118, 0]
type textarea "PM to be completed on or before the requested completed date • Work with site c…"
select select "3"
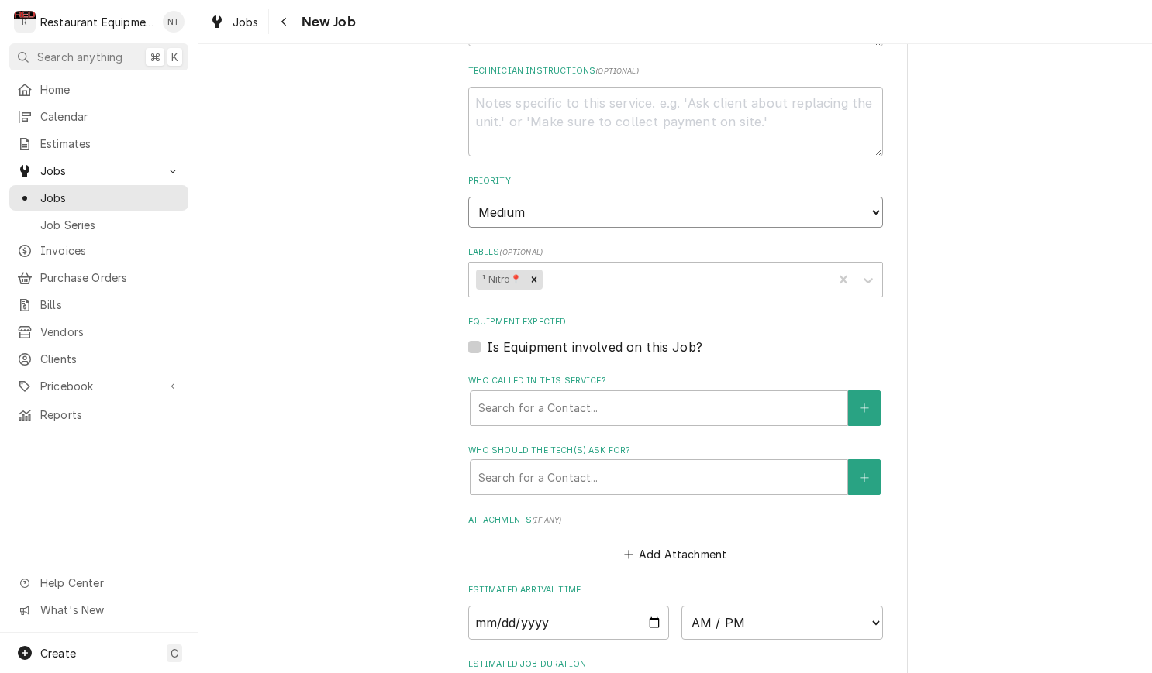
scroll to position [1251, 0]
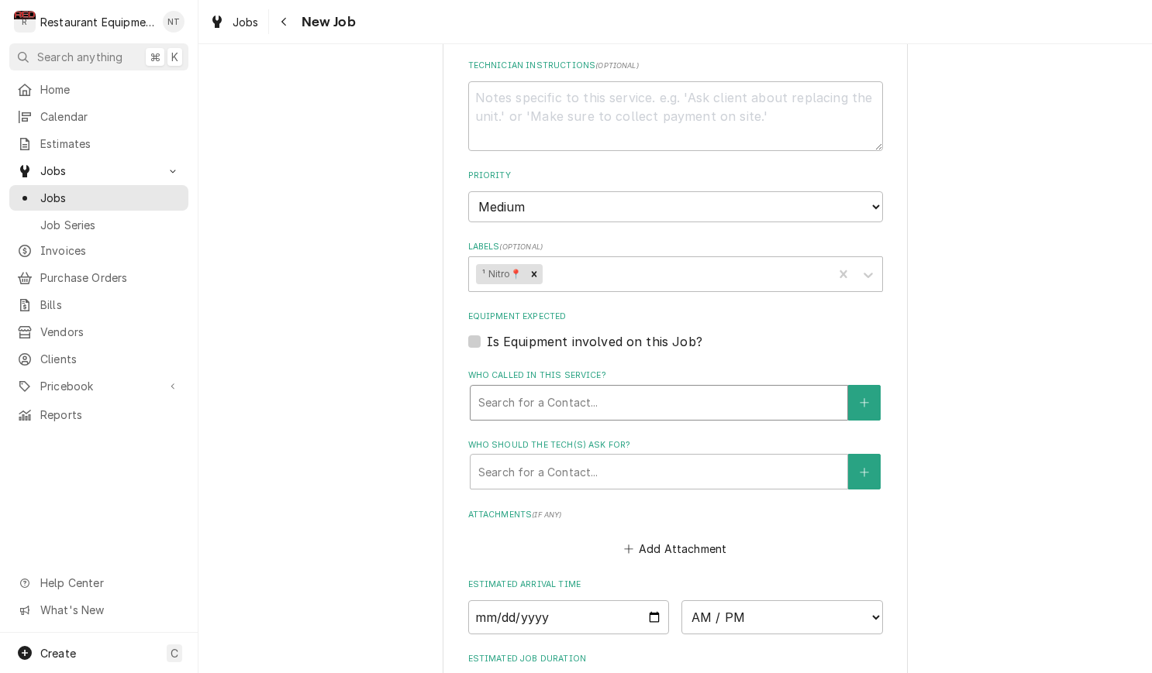
click at [719, 389] on div "Who called in this service?" at bounding box center [658, 403] width 361 height 28
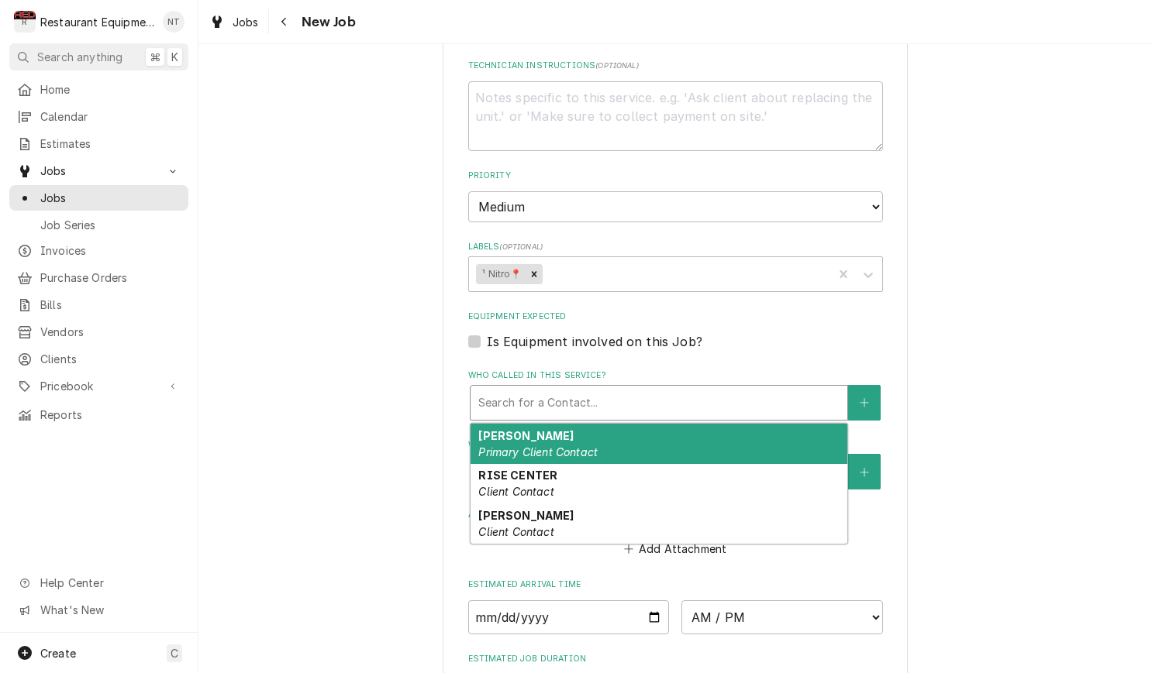
scroll to position [1253, 0]
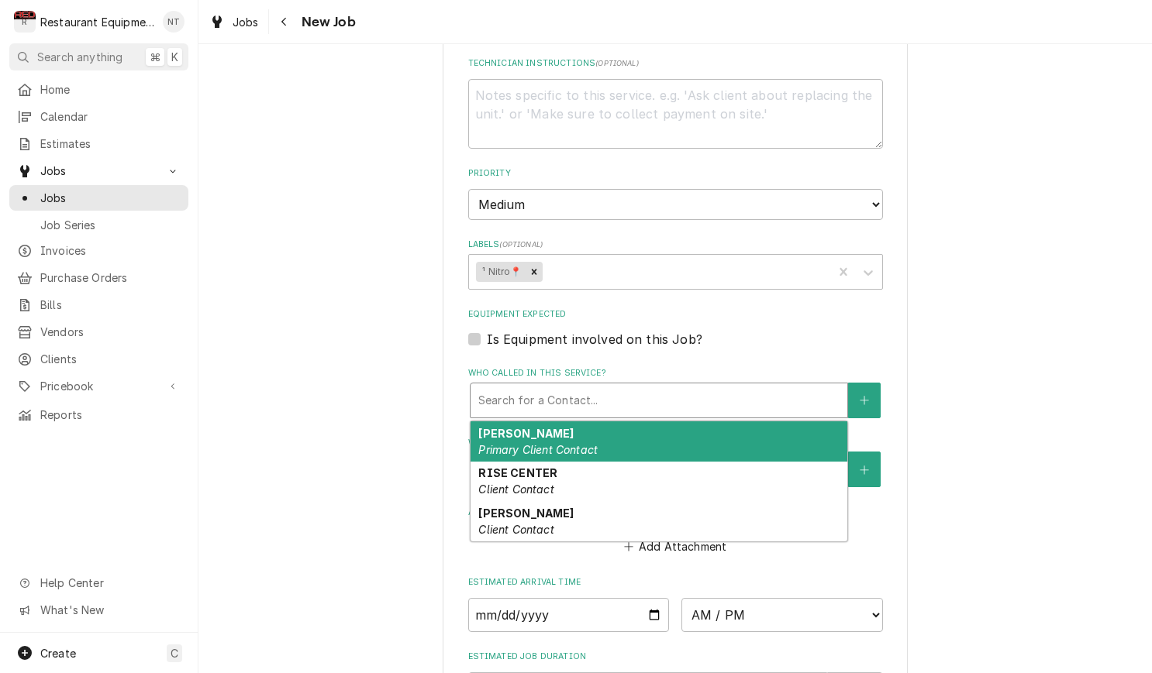
click at [768, 422] on div "Chris Morra Primary Client Contact" at bounding box center [658, 442] width 377 height 40
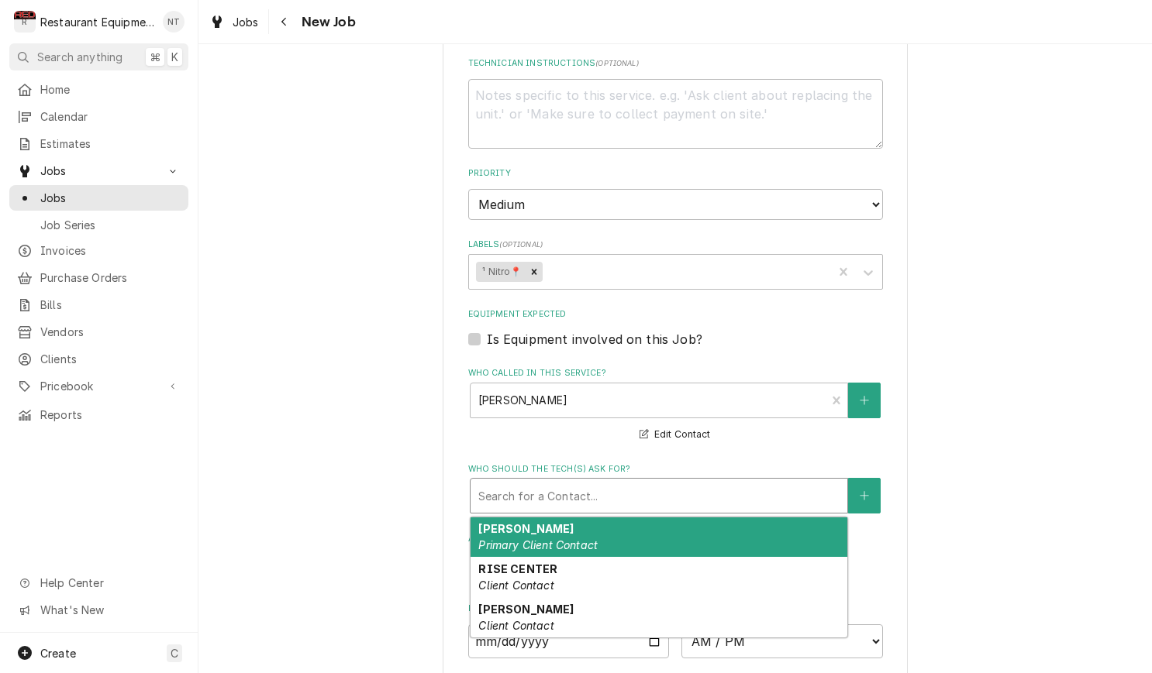
click at [795, 479] on div "Search for a Contact..." at bounding box center [658, 496] width 377 height 34
click at [800, 518] on div "Chris Morra Primary Client Contact" at bounding box center [658, 538] width 377 height 40
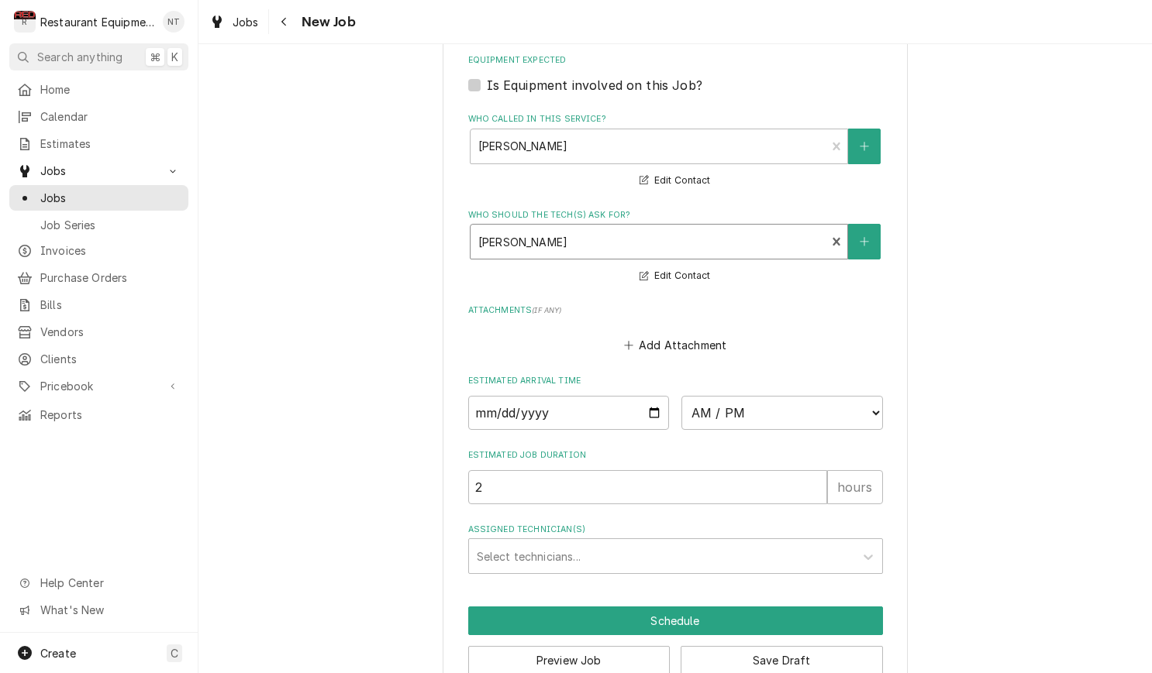
scroll to position [1507, 0]
click at [873, 550] on icon "Assigned Technician(s)" at bounding box center [868, 558] width 16 height 16
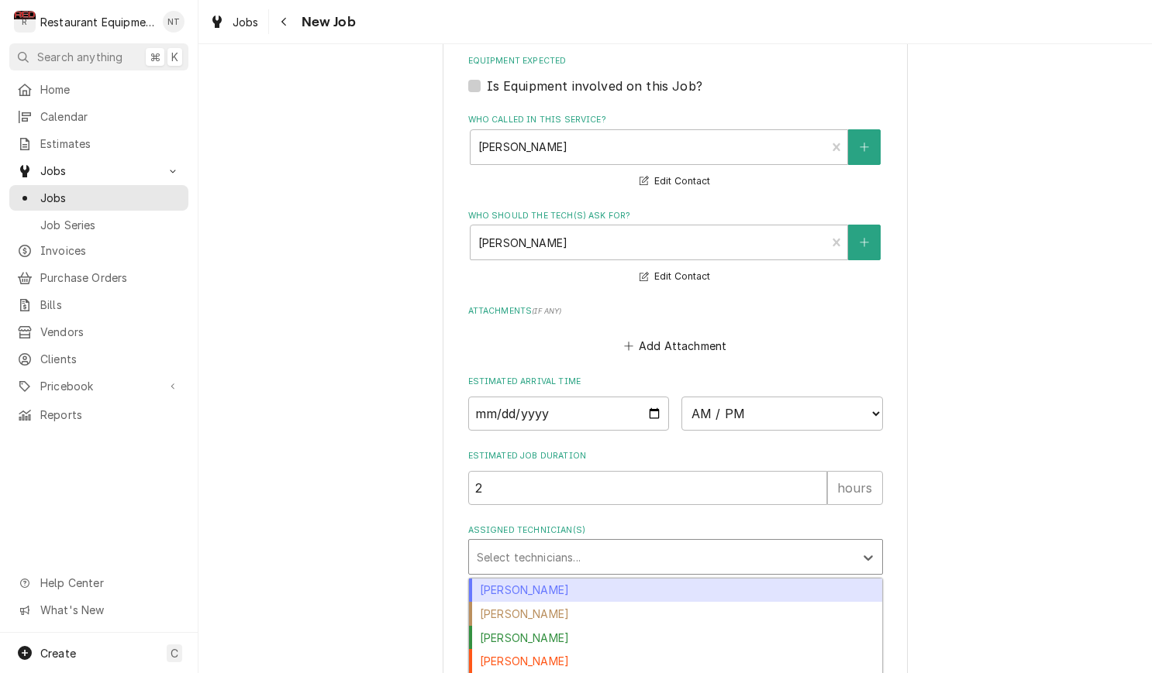
scroll to position [0, 0]
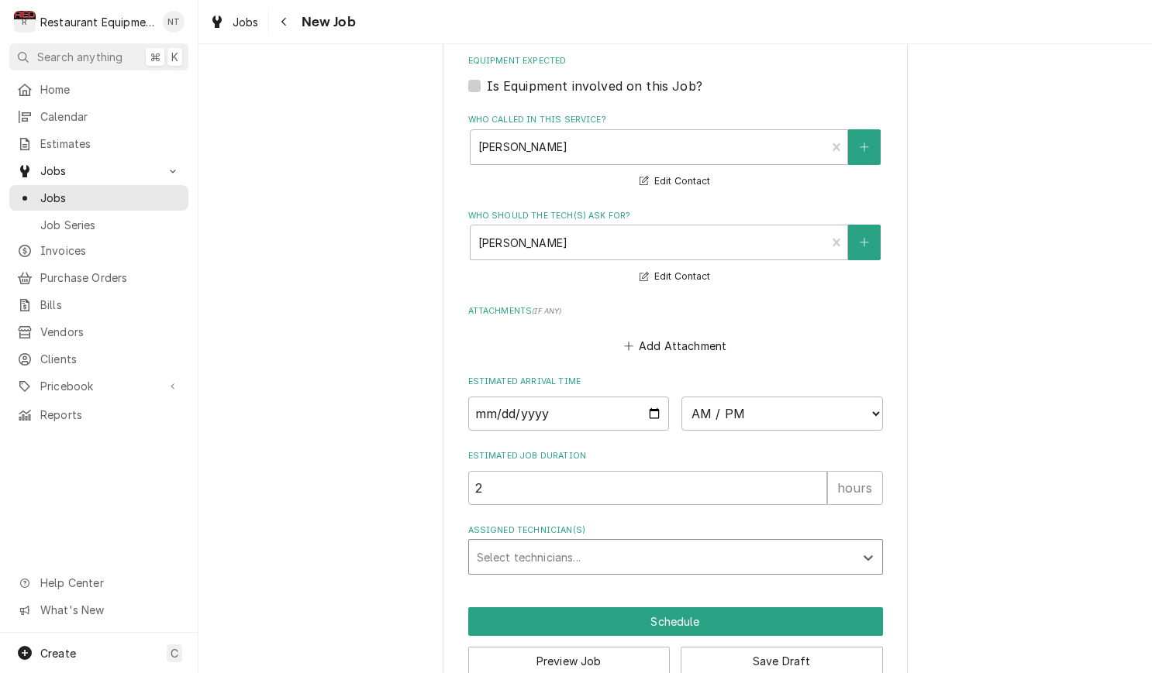
drag, startPoint x: 870, startPoint y: 523, endPoint x: 882, endPoint y: 525, distance: 12.5
click at [870, 556] on icon "Assigned Technician(s)" at bounding box center [867, 558] width 9 height 5
click at [775, 647] on button "Save Draft" at bounding box center [781, 661] width 202 height 29
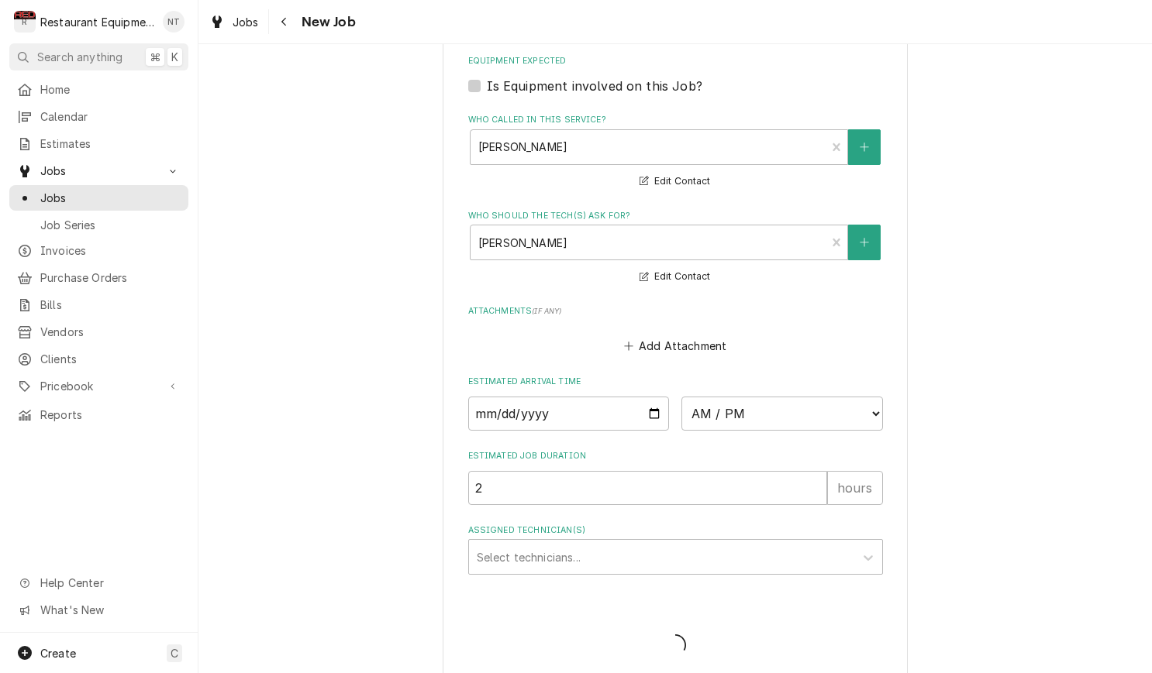
scroll to position [1493, 0]
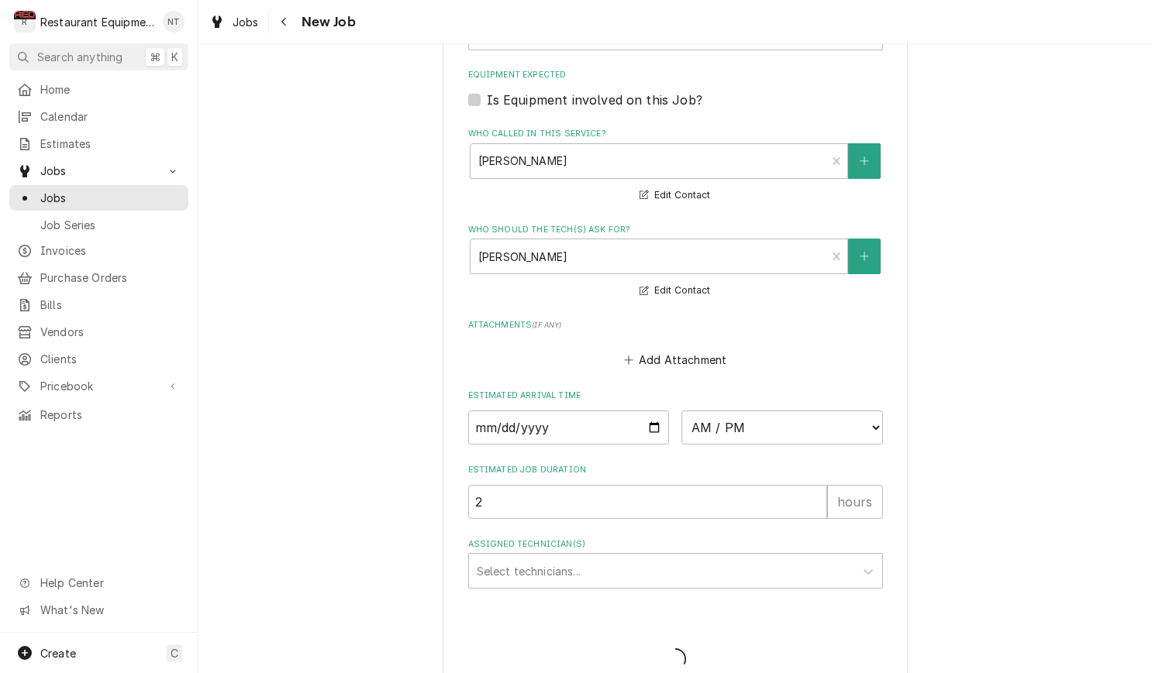
type textarea "x"
